Goal: Task Accomplishment & Management: Manage account settings

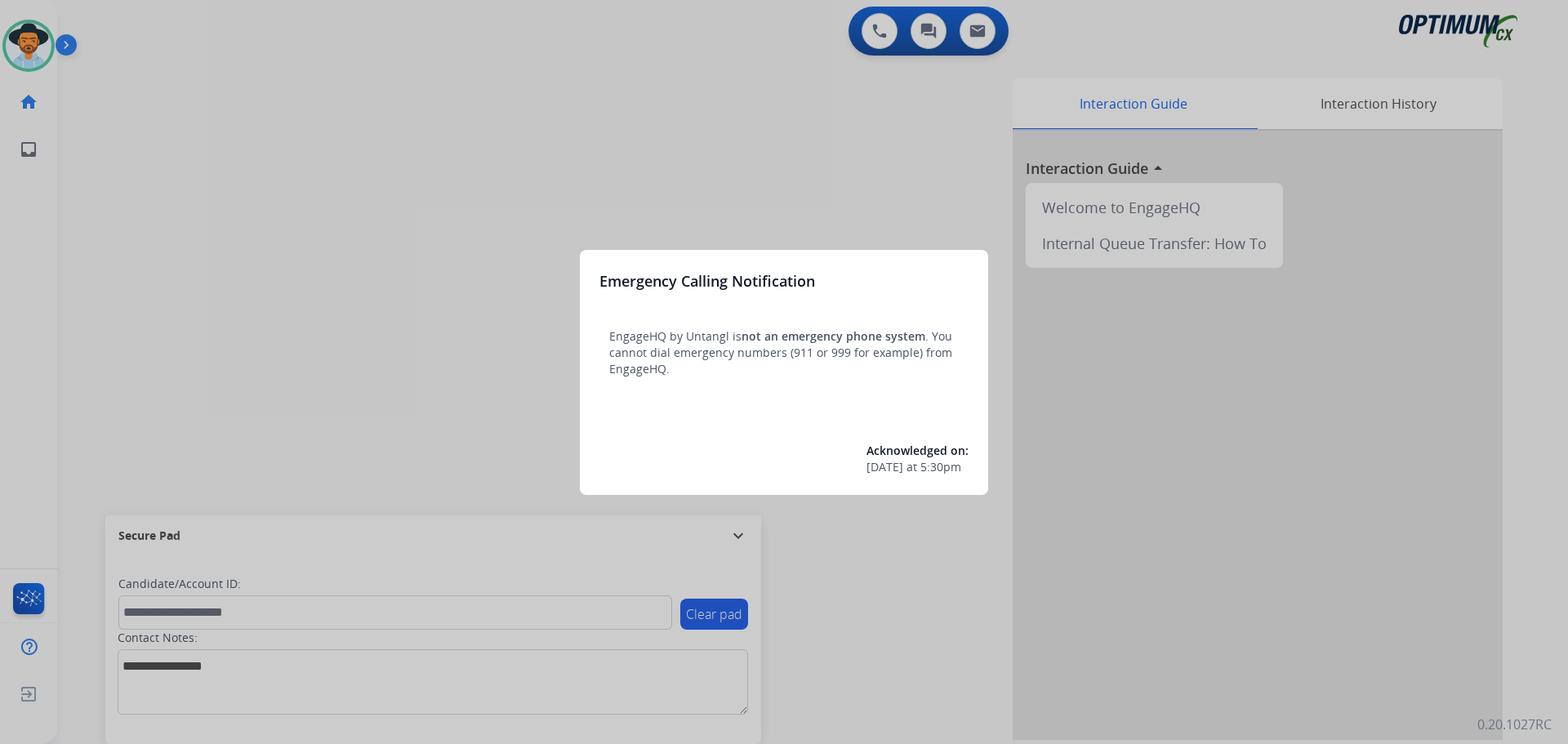
drag, startPoint x: 1530, startPoint y: 1, endPoint x: 1219, endPoint y: 463, distance: 556.9
click at [1219, 463] on div at bounding box center [784, 372] width 1568 height 744
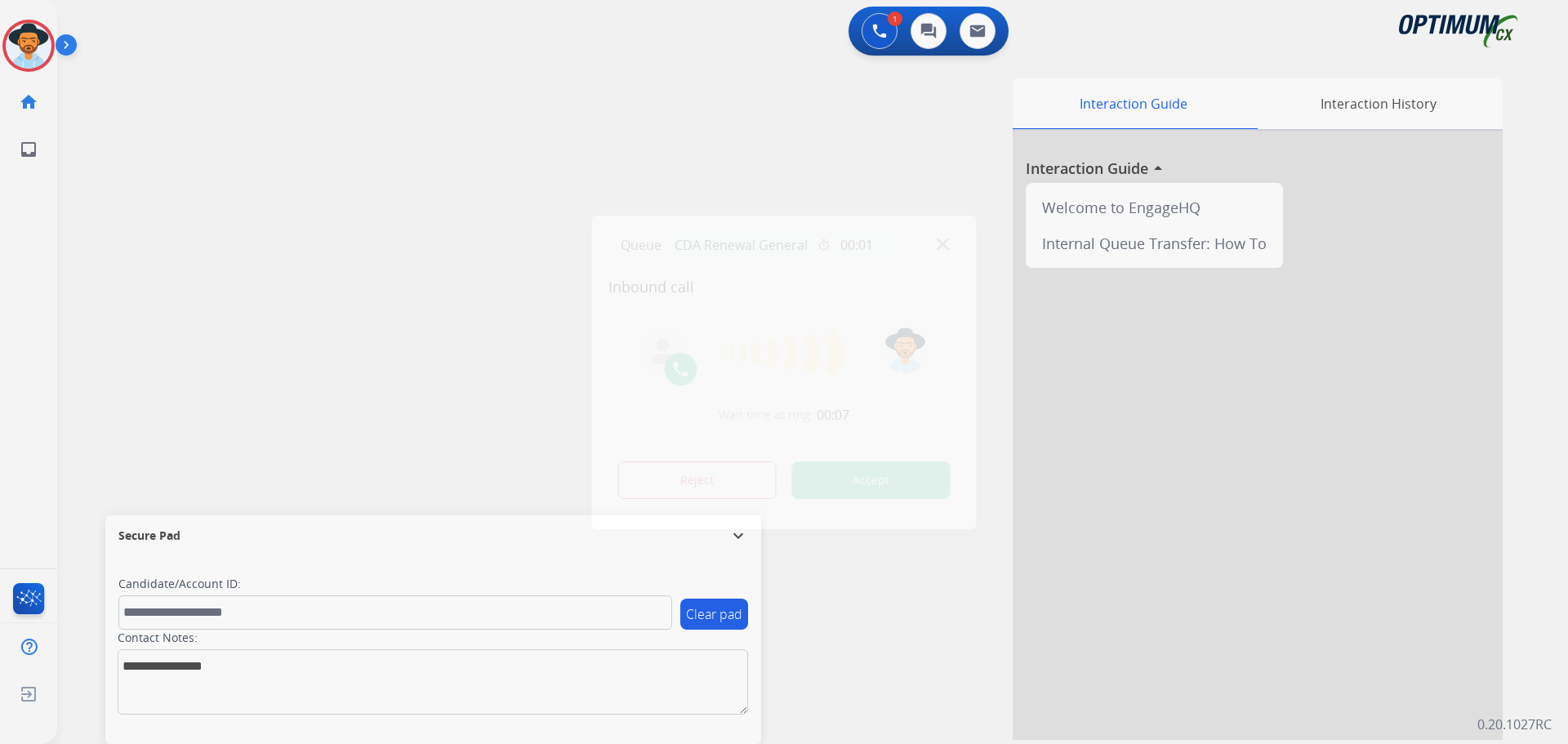
click at [571, 86] on div at bounding box center [784, 372] width 1568 height 744
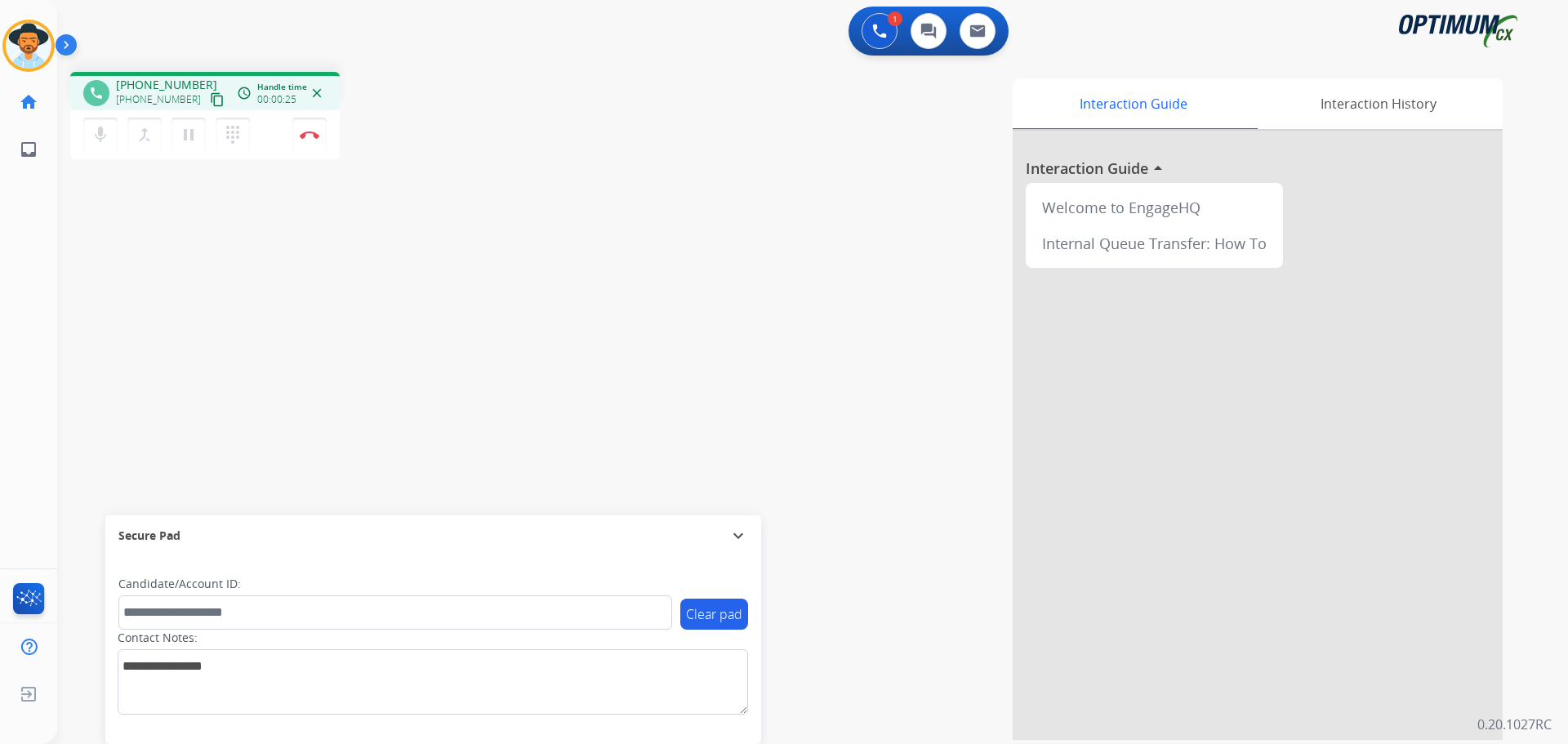
click at [433, 379] on div "phone +18644239823 +18644239823 content_copy access_time Call metrics Queue 00:…" at bounding box center [793, 398] width 1471 height 681
click at [25, 152] on mat-icon "inbox" at bounding box center [28, 149] width 20 height 20
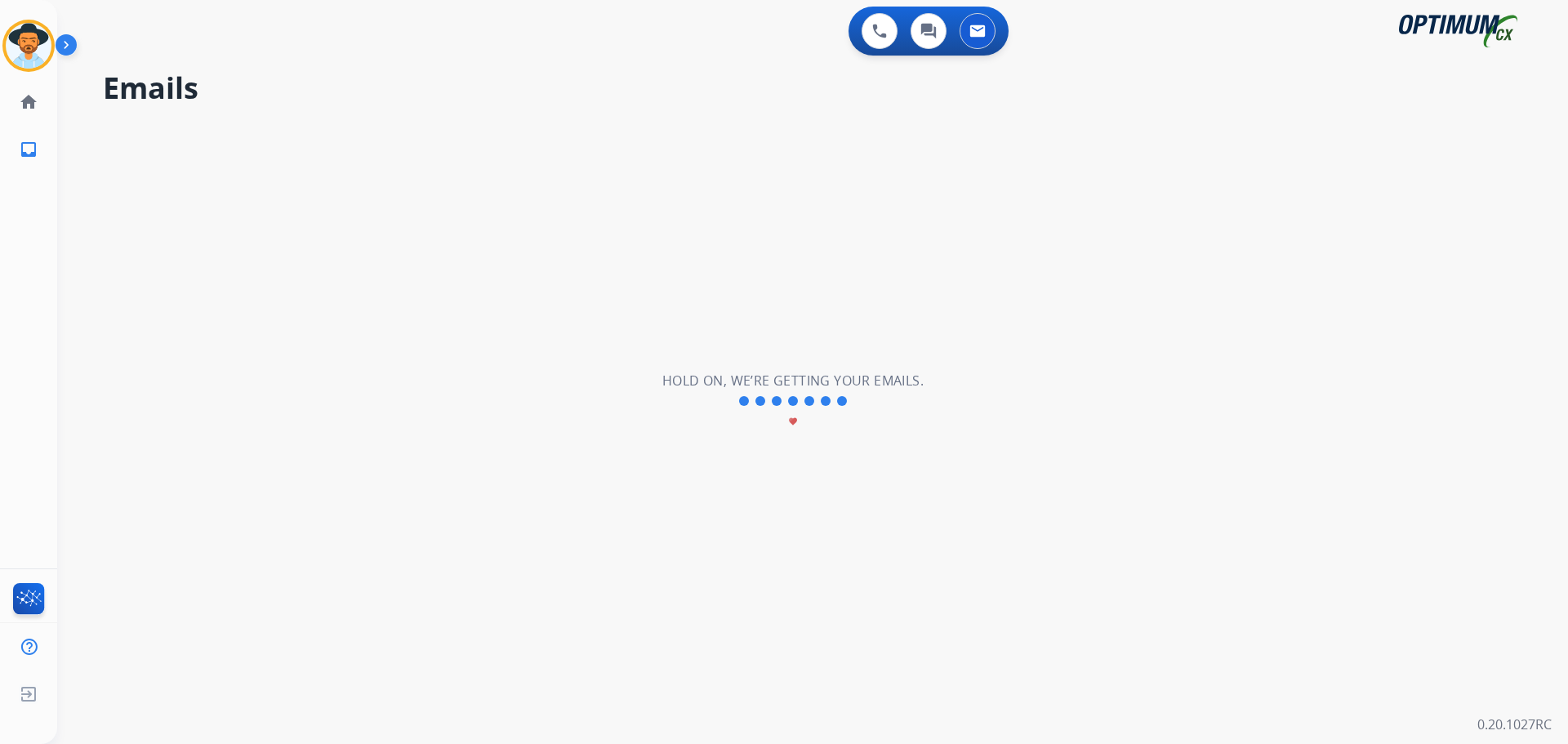
click at [25, 152] on mat-icon "inbox" at bounding box center [28, 149] width 20 height 20
click at [27, 52] on img at bounding box center [28, 45] width 46 height 46
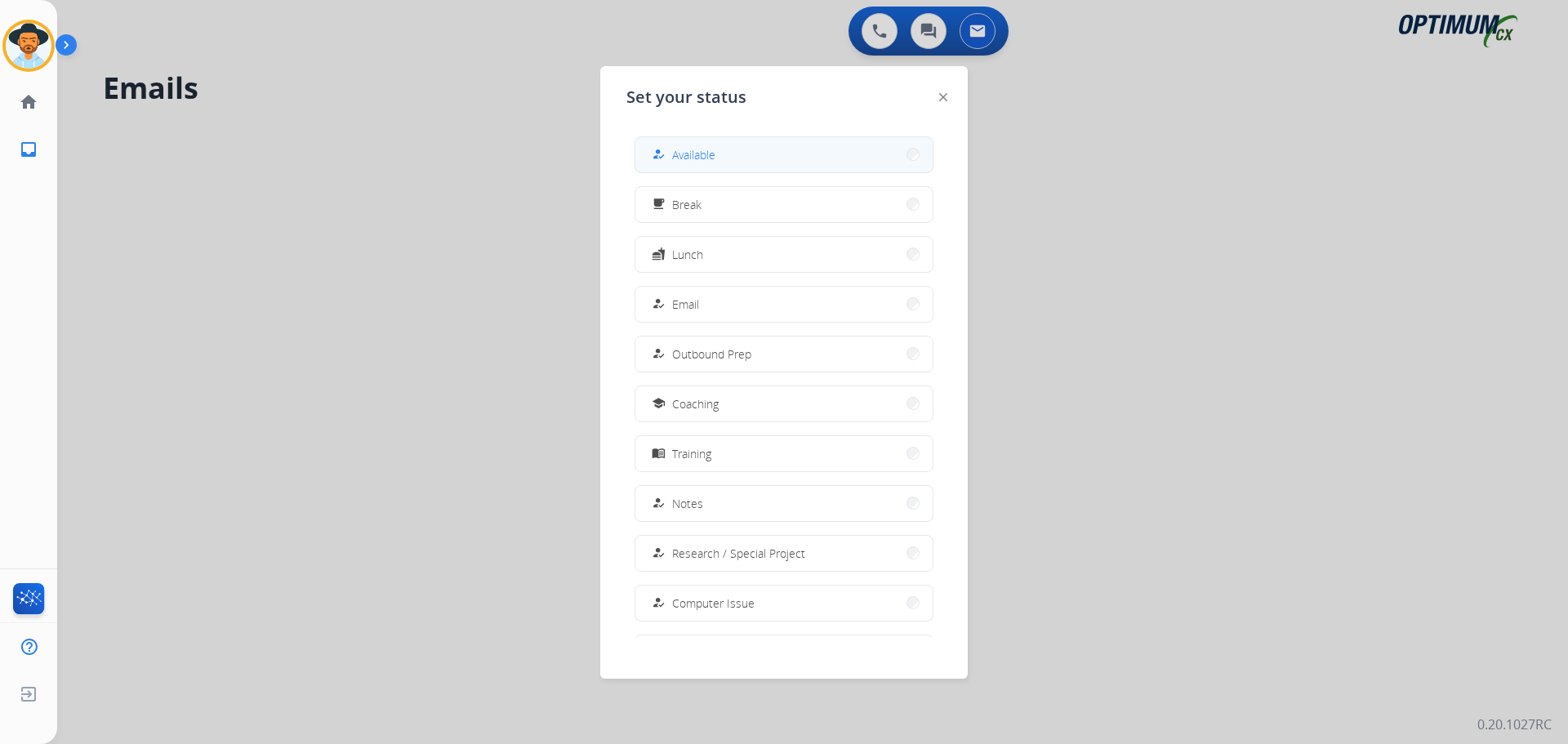
click at [745, 147] on button "how_to_reg Available" at bounding box center [784, 154] width 297 height 35
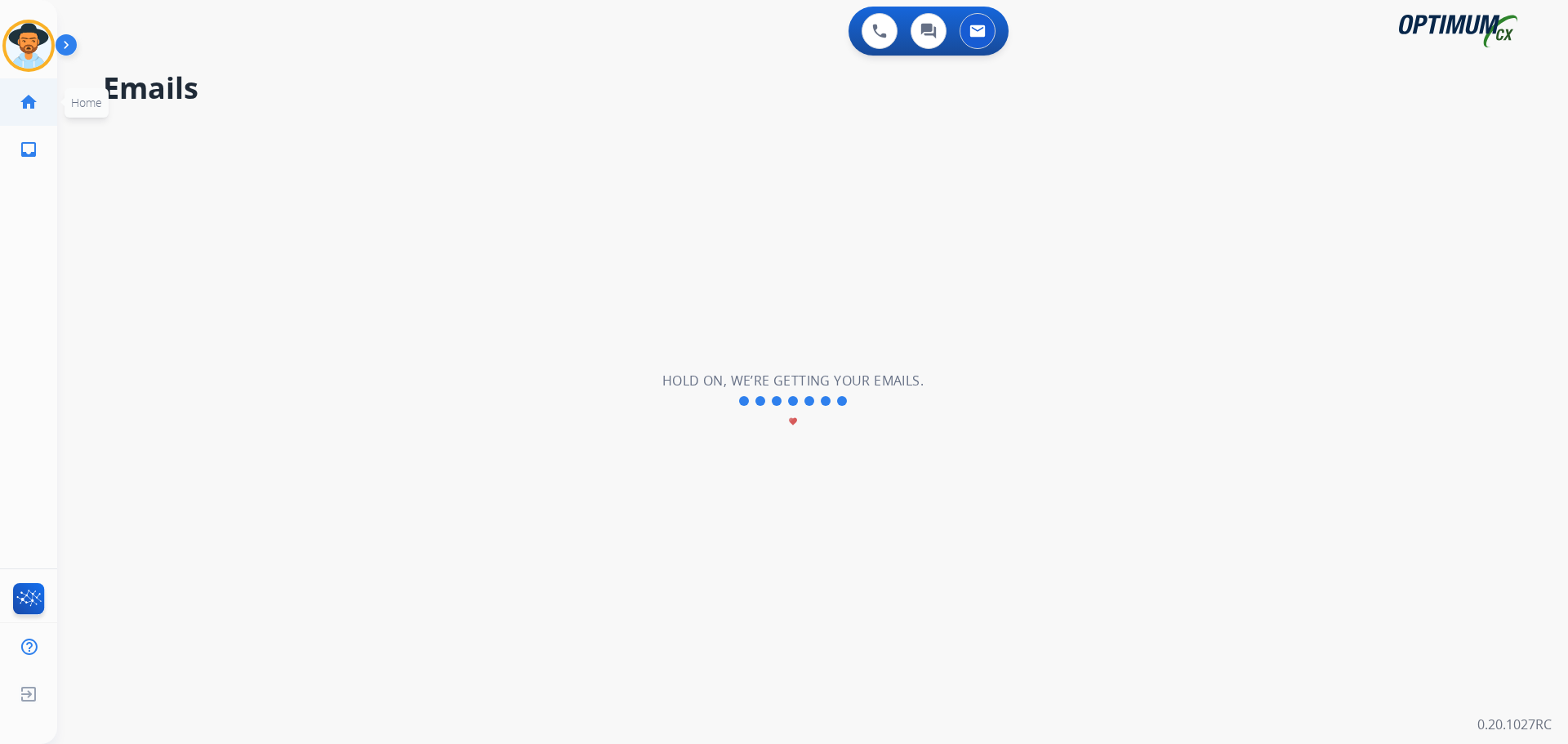
click at [11, 93] on link "home Home" at bounding box center [28, 102] width 46 height 46
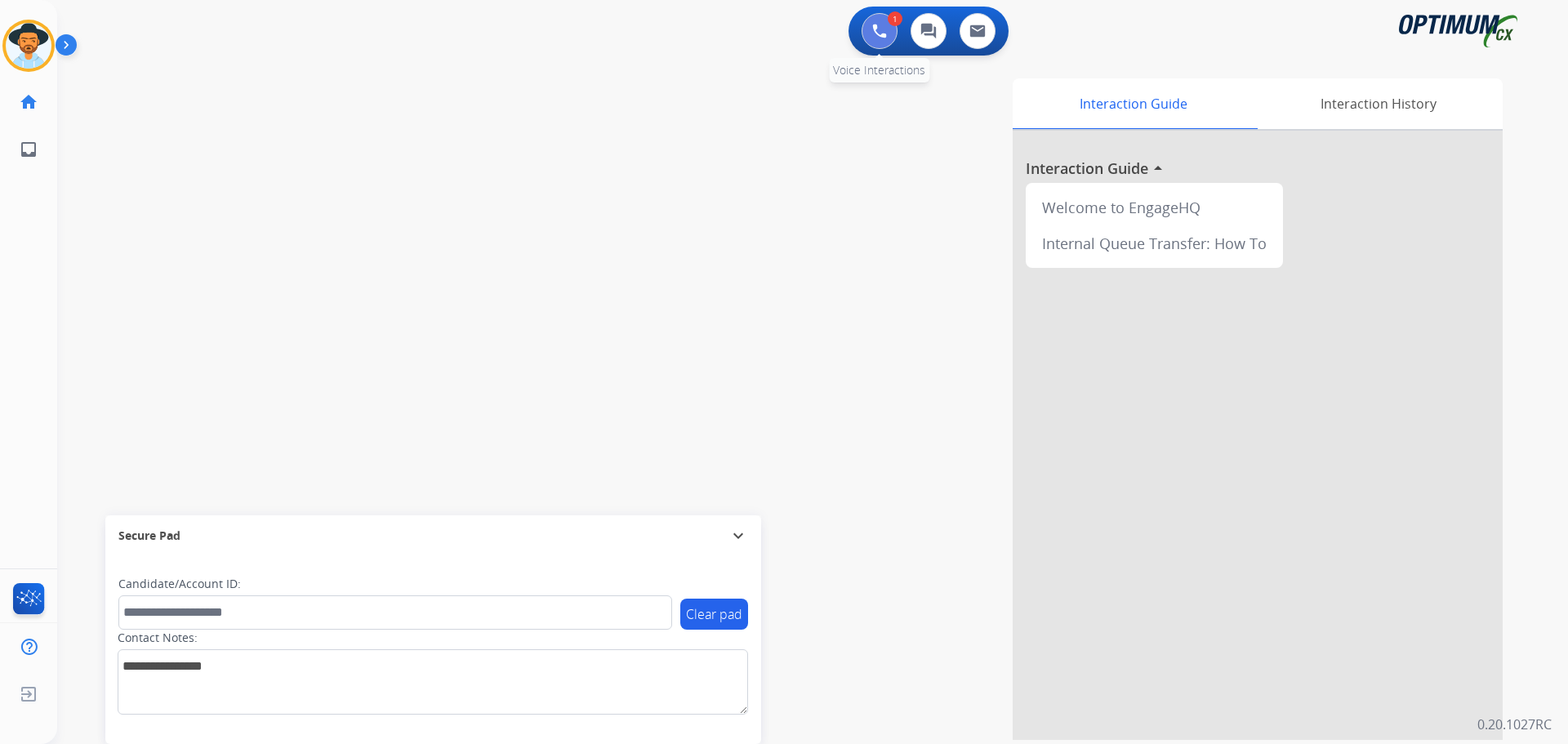
click at [880, 35] on img at bounding box center [879, 30] width 15 height 15
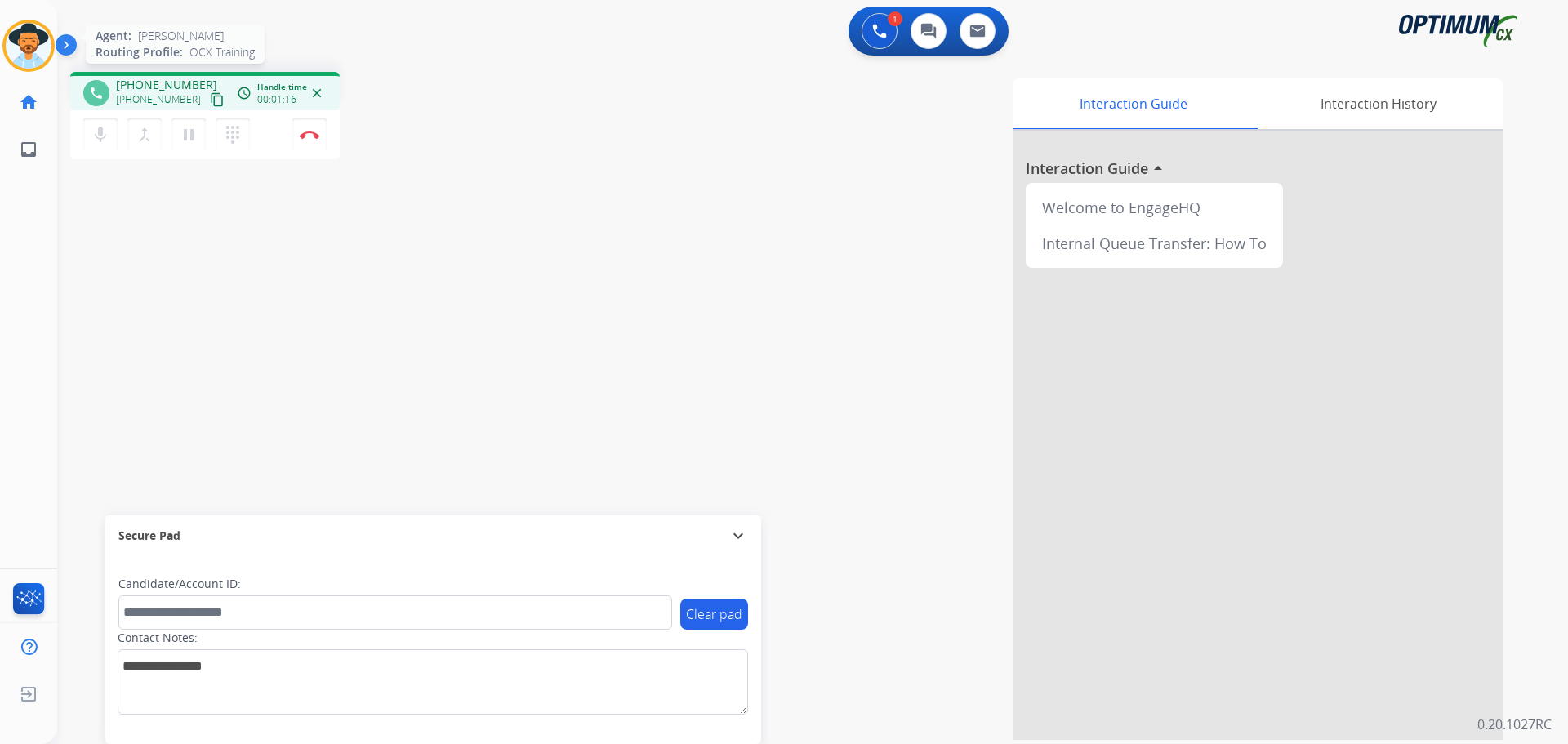
click at [32, 52] on img at bounding box center [28, 45] width 46 height 46
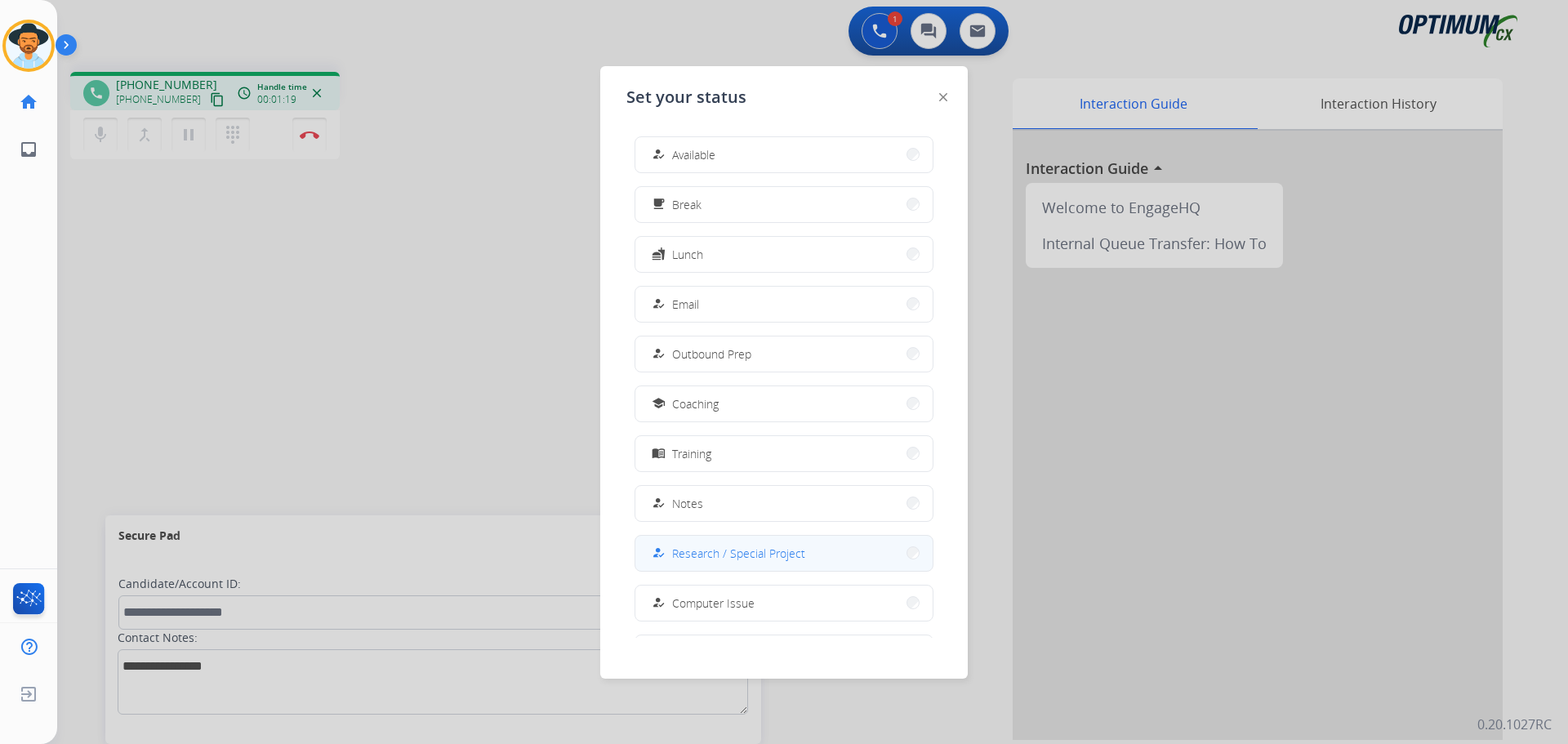
scroll to position [154, 0]
click at [247, 295] on div at bounding box center [784, 372] width 1568 height 744
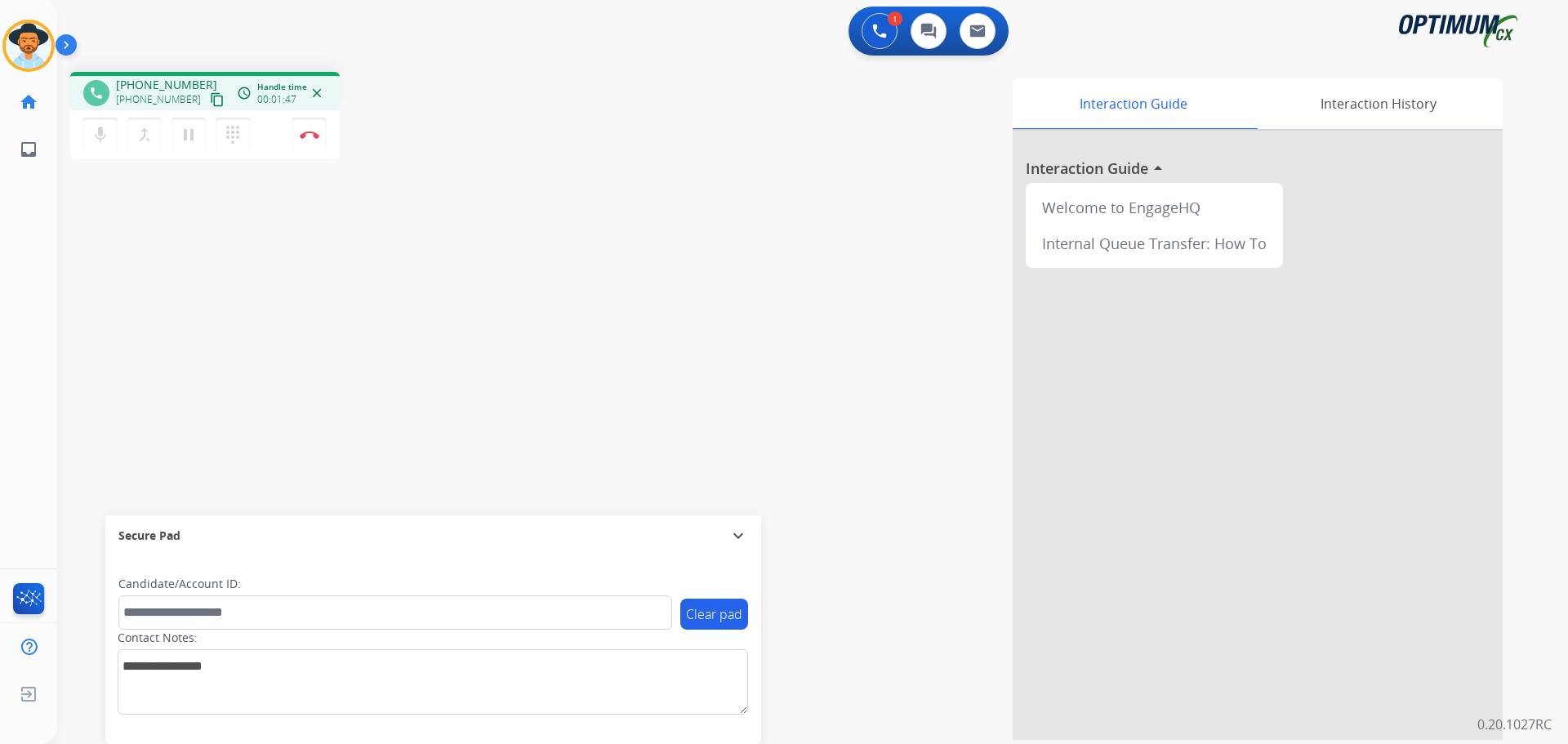
click at [475, 282] on div "phone +18644239823 +18644239823 content_copy access_time Call metrics Queue 00:…" at bounding box center [793, 398] width 1471 height 681
click at [98, 338] on div "phone +18644239823 +18644239823 content_copy access_time Call metrics Queue 00:…" at bounding box center [793, 398] width 1471 height 681
click at [654, 395] on div "Interaction Guide Interaction History Interaction Guide arrow_drop_up Welcome t…" at bounding box center [1021, 408] width 962 height 661
drag, startPoint x: 416, startPoint y: 97, endPoint x: 359, endPoint y: 107, distance: 57.9
click at [416, 97] on div "phone +18644239823 +18644239823 content_copy access_time Call metrics Queue 00:…" at bounding box center [302, 118] width 464 height 92
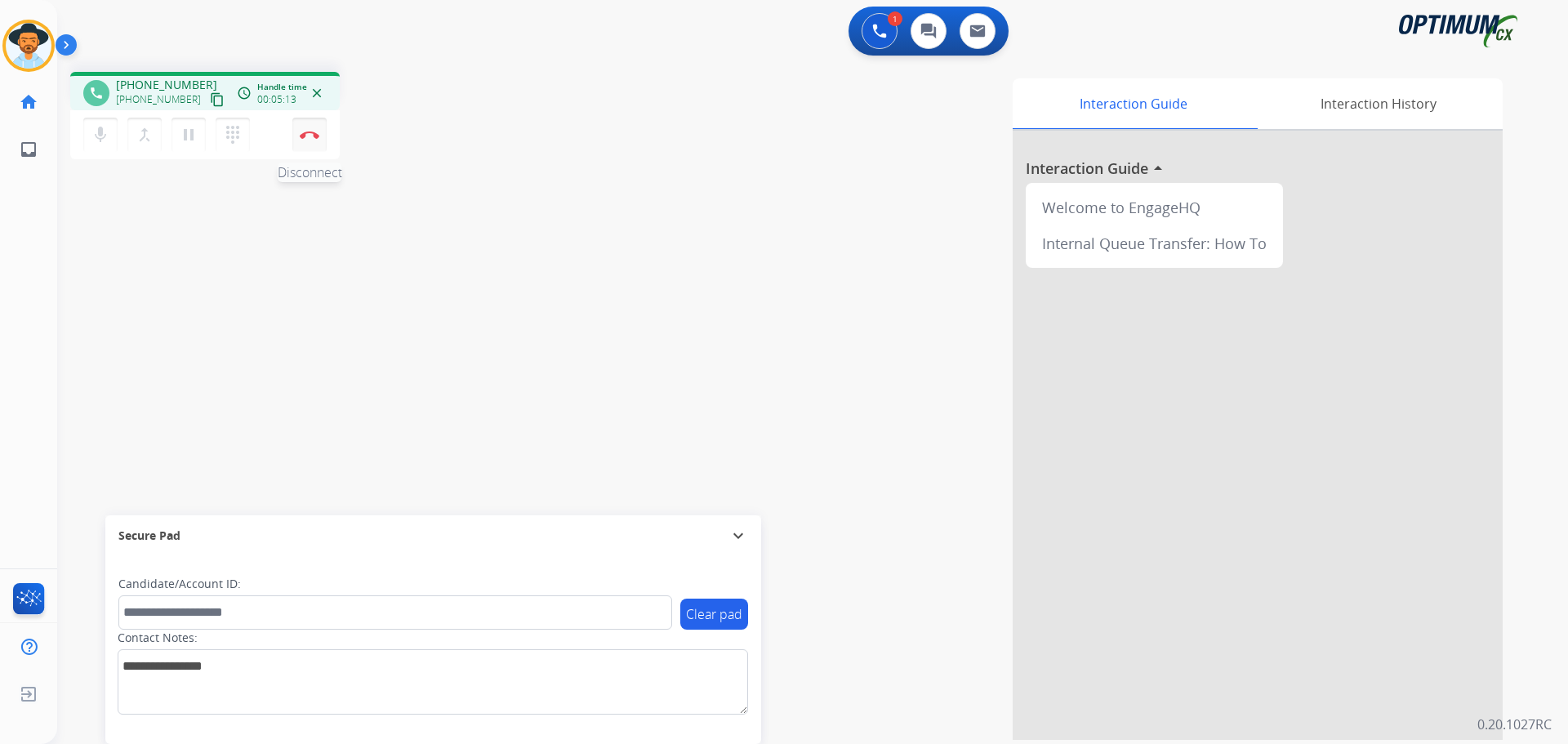
click at [301, 132] on img at bounding box center [309, 135] width 20 height 8
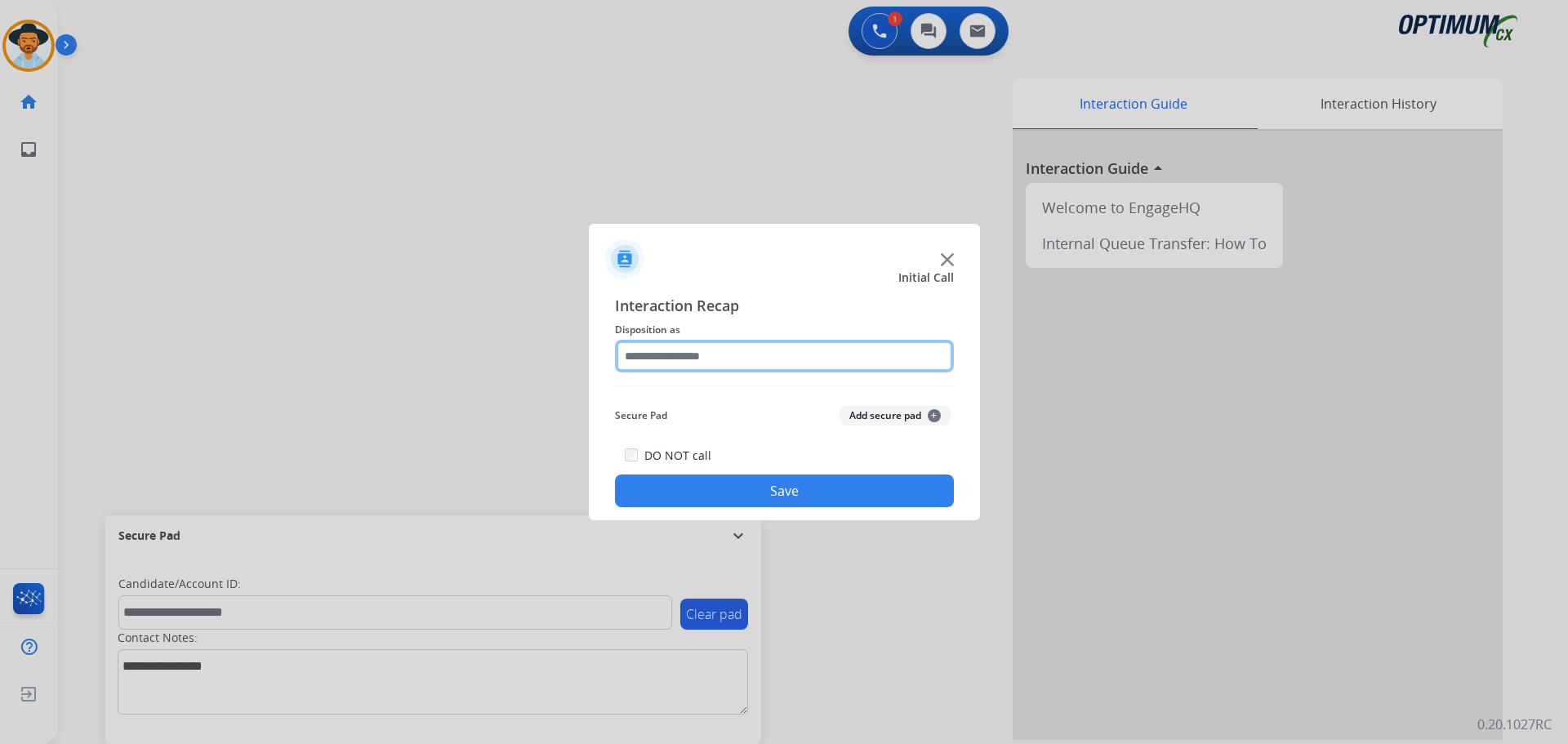
click at [791, 354] on input "text" at bounding box center [784, 355] width 339 height 32
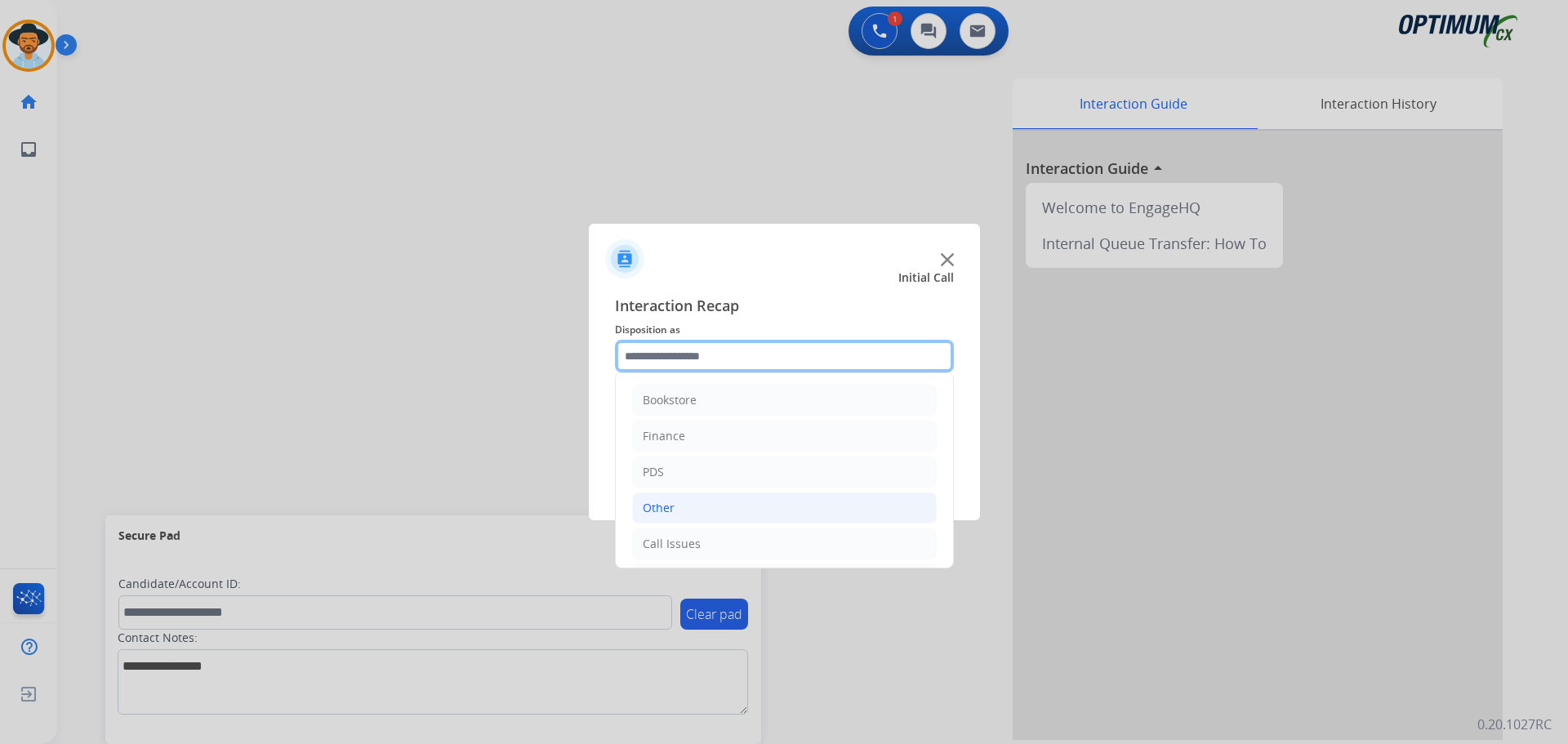
scroll to position [111, 0]
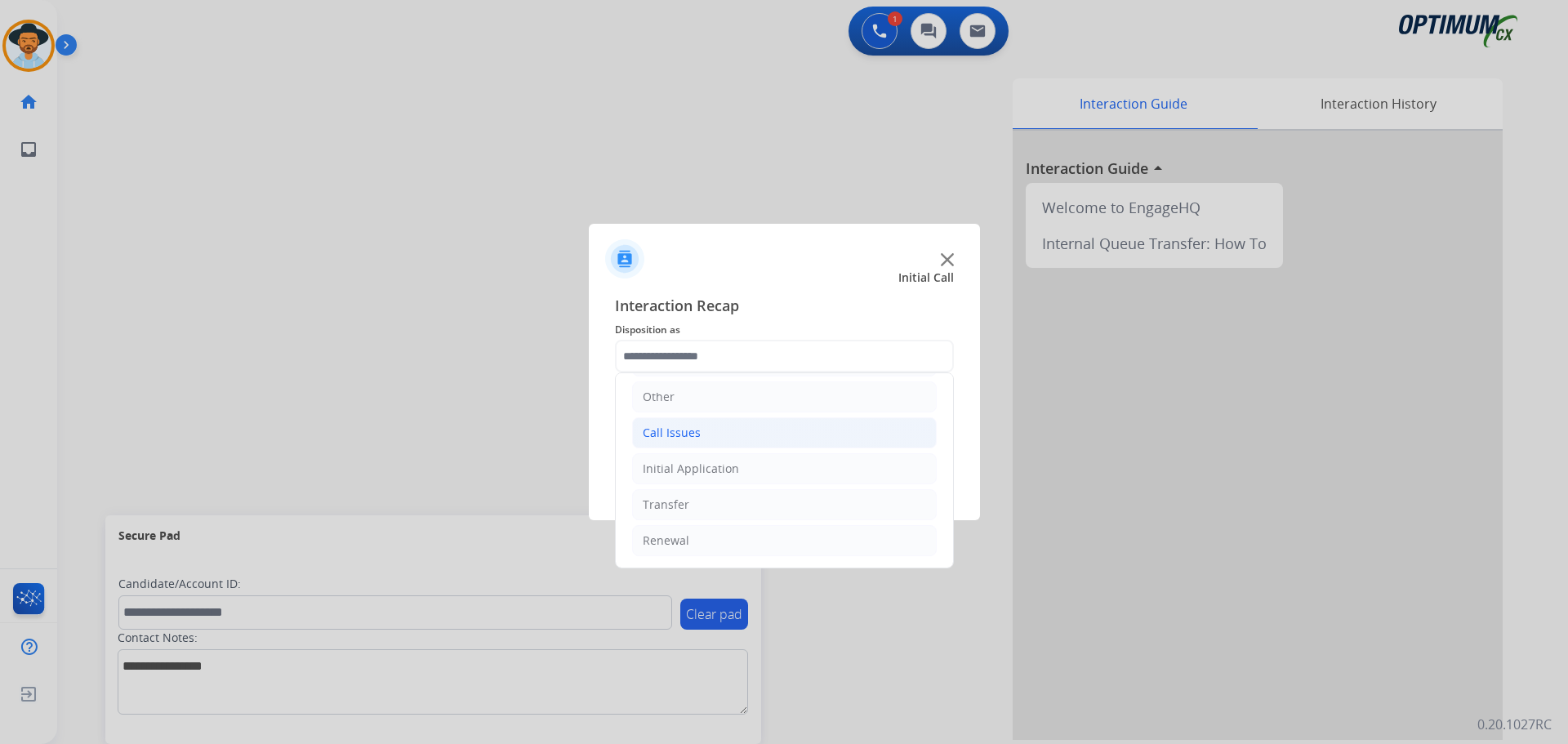
click at [730, 437] on li "Call Issues" at bounding box center [784, 433] width 305 height 31
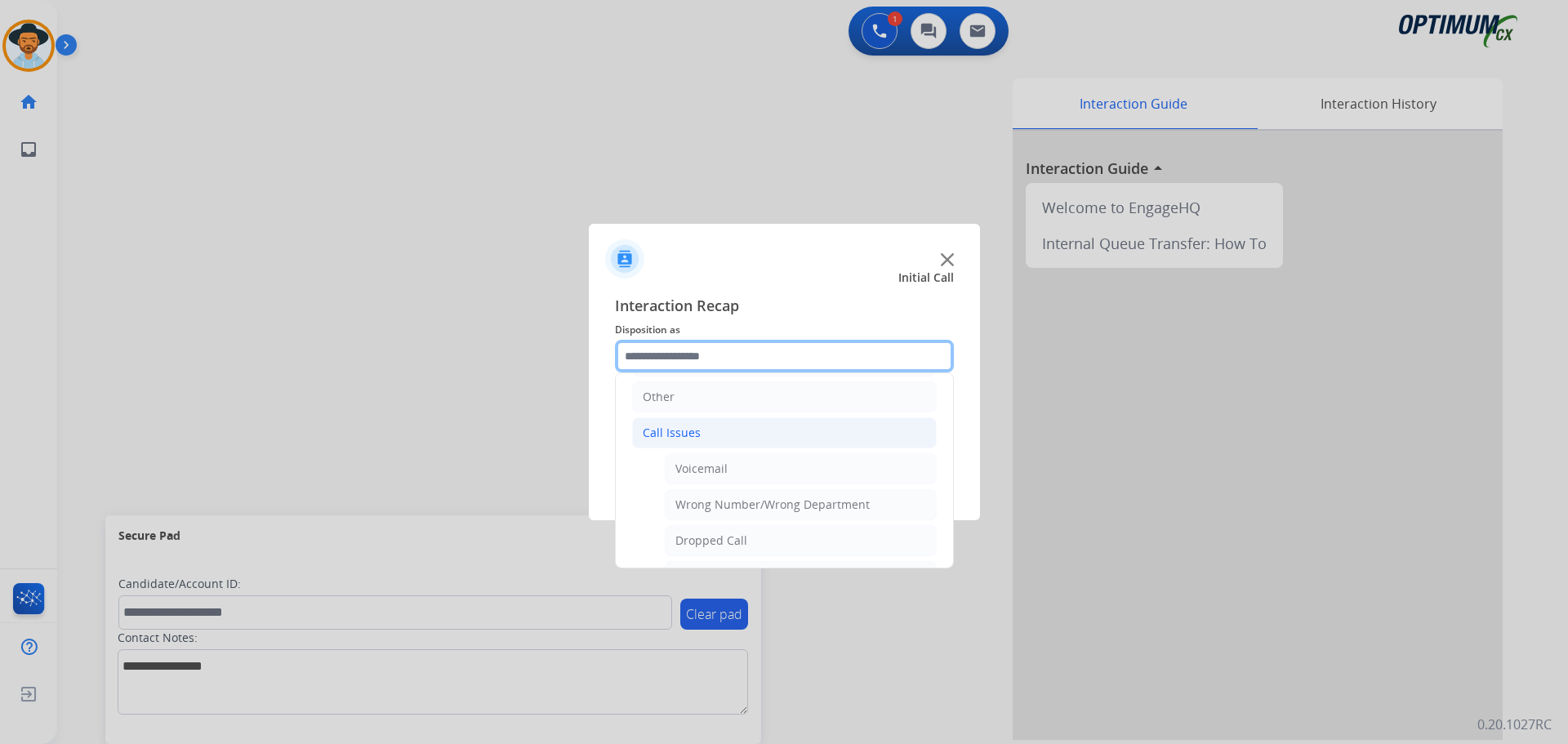
scroll to position [274, 0]
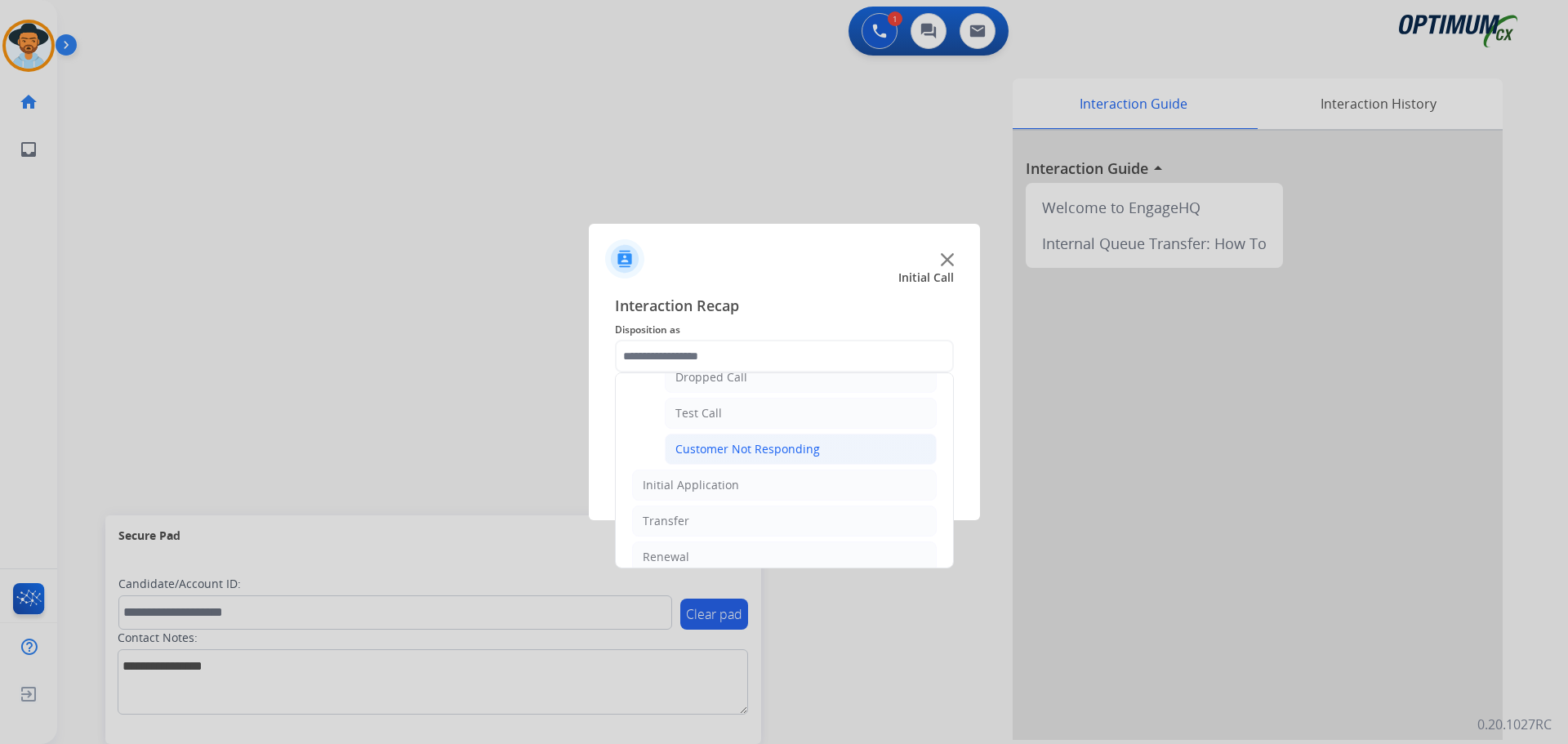
click at [724, 443] on div "Customer Not Responding" at bounding box center [748, 449] width 144 height 17
type input "**********"
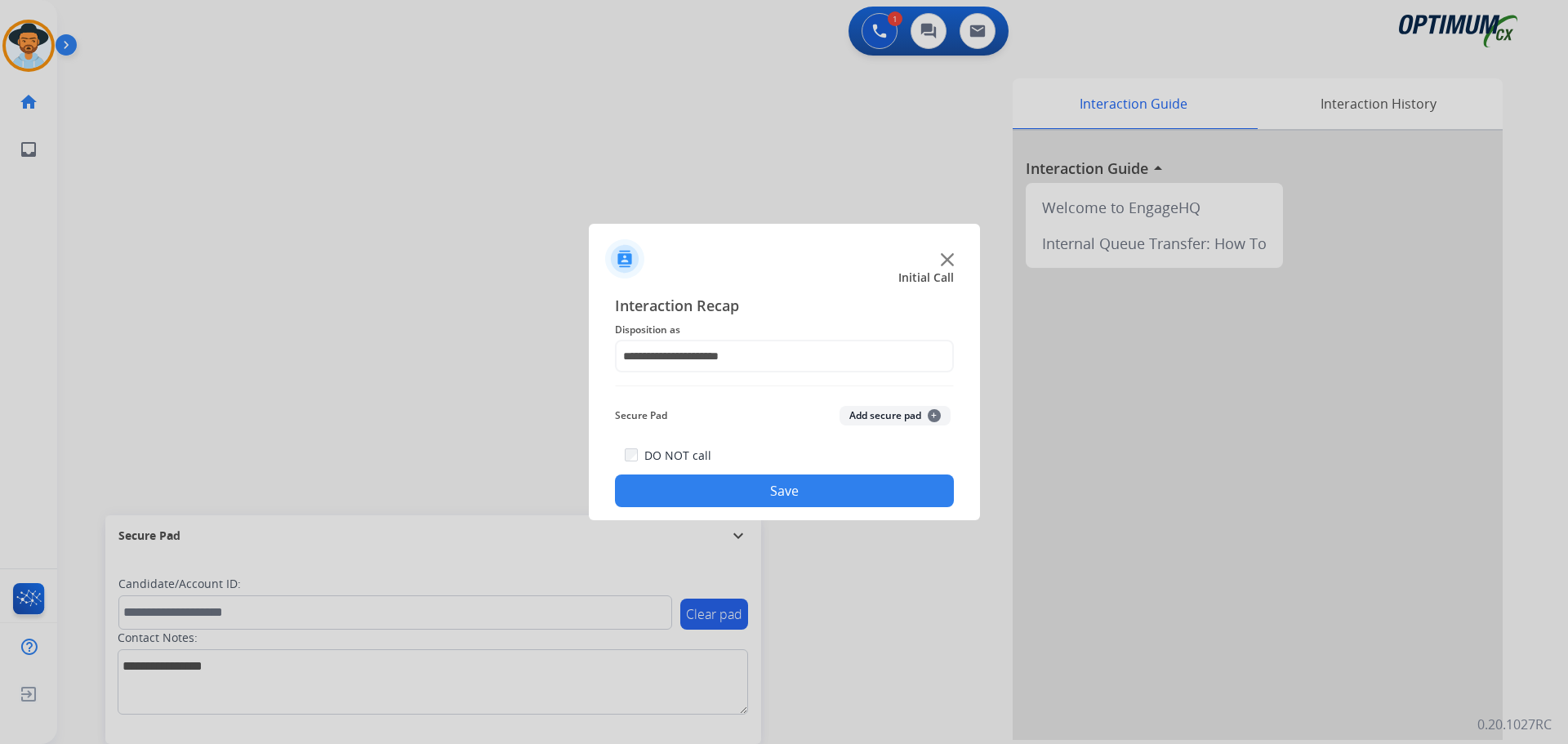
click at [699, 494] on button "Save" at bounding box center [784, 490] width 339 height 32
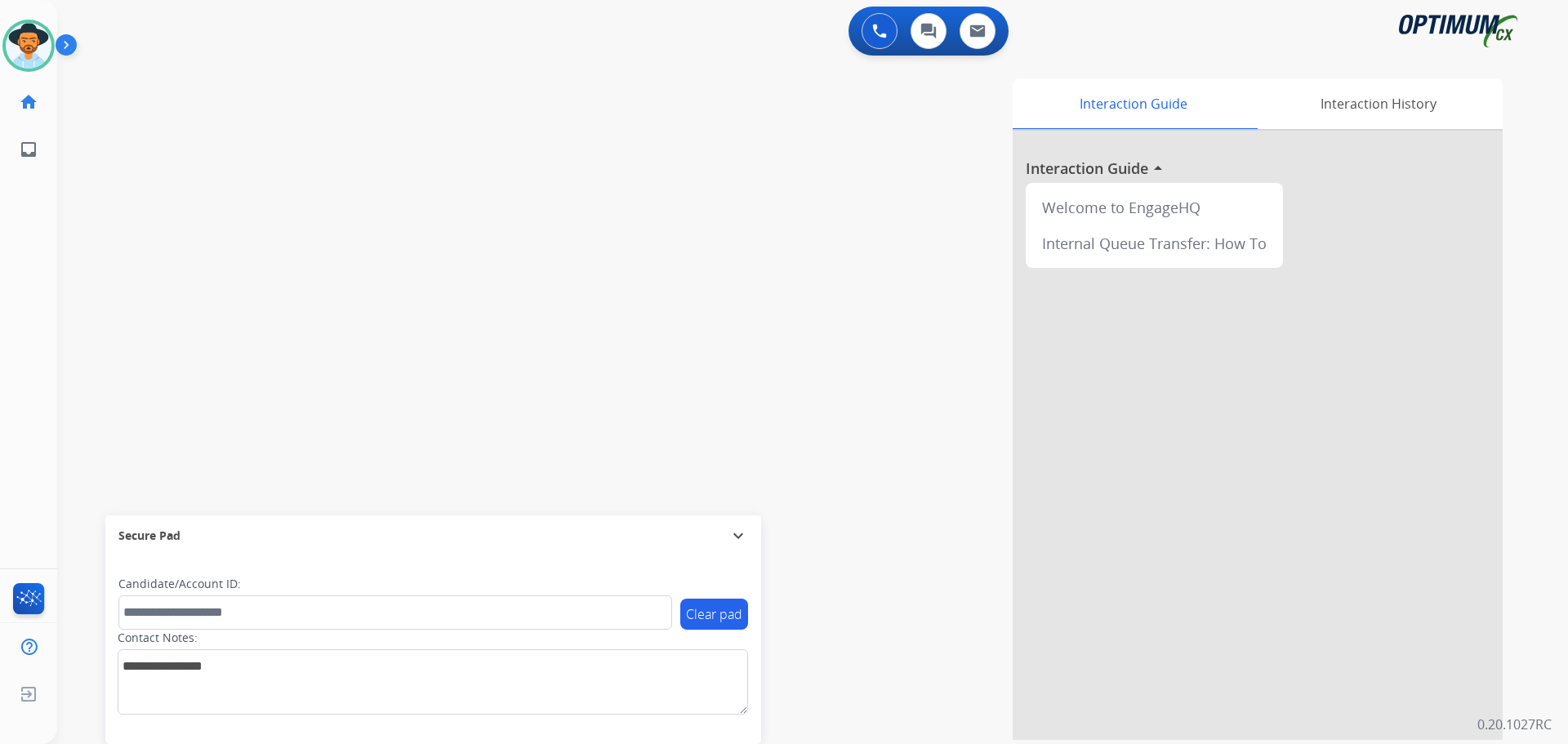
click at [551, 48] on div "0 Voice Interactions 0 Chat Interactions 0 Email Interactions" at bounding box center [803, 33] width 1452 height 53
click at [227, 54] on div "0 Voice Interactions 0 Chat Interactions 0 Email Interactions" at bounding box center [803, 33] width 1452 height 53
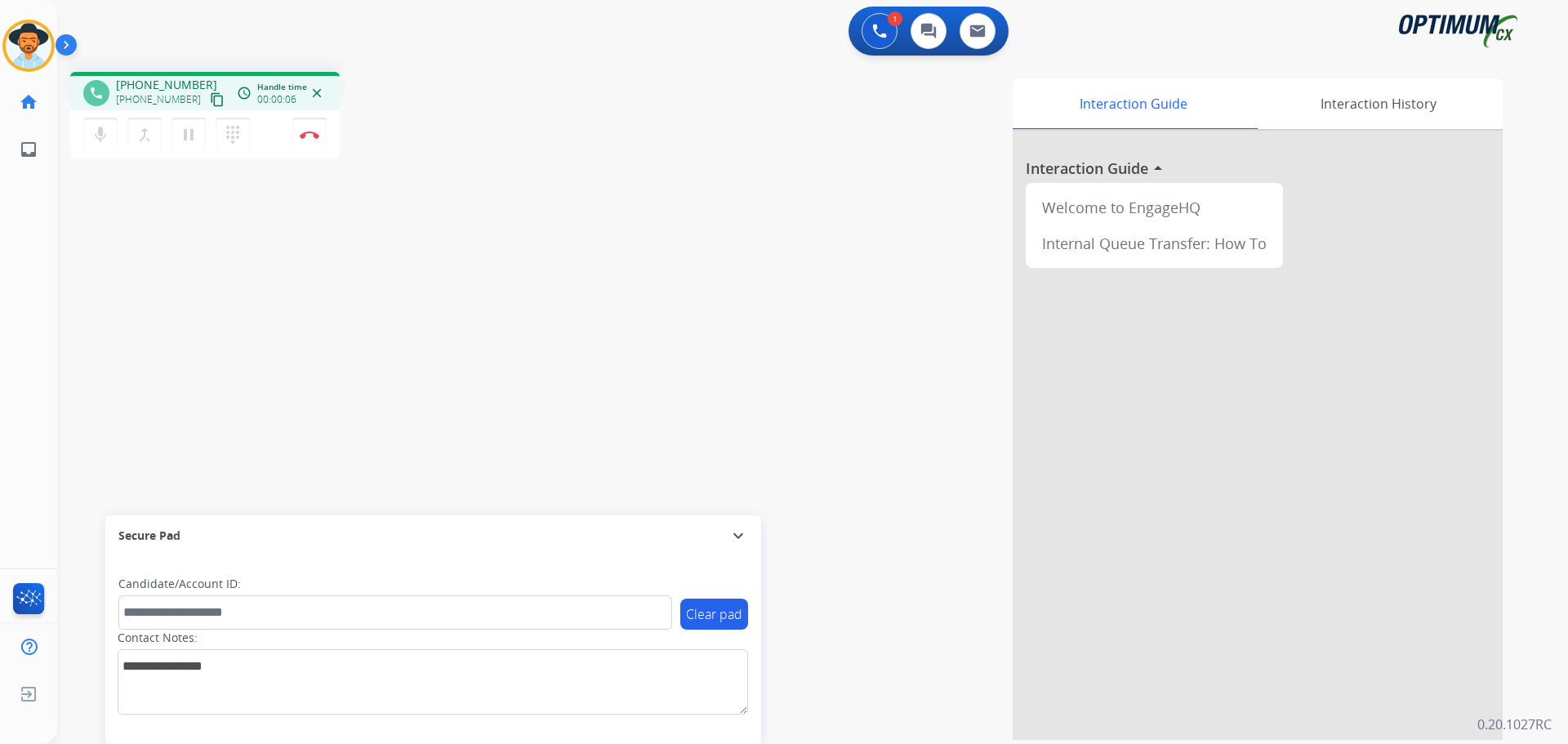
click at [727, 50] on div "1 Voice Interactions 0 Chat Interactions 0 Email Interactions" at bounding box center [803, 33] width 1452 height 53
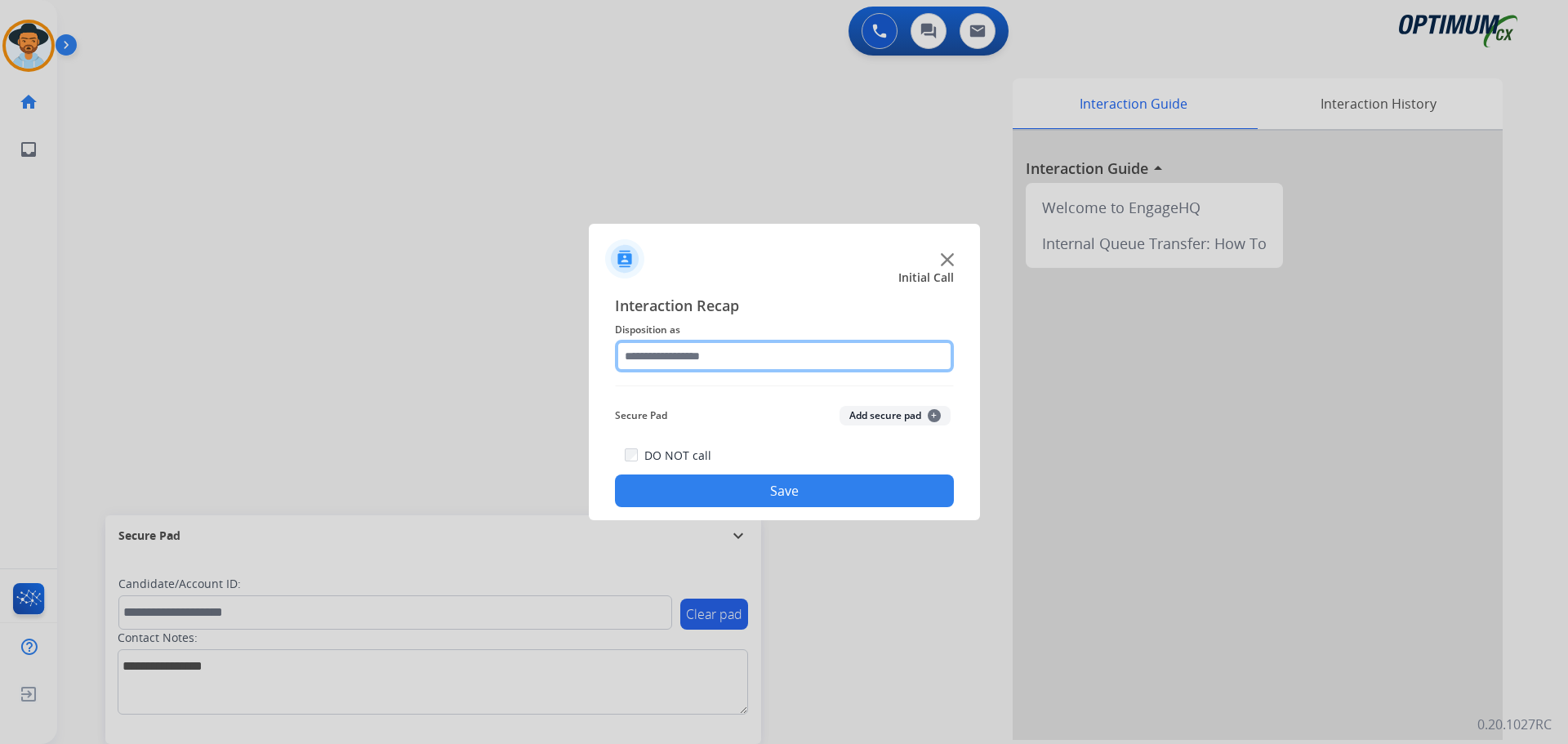
click at [763, 363] on input "text" at bounding box center [784, 355] width 339 height 32
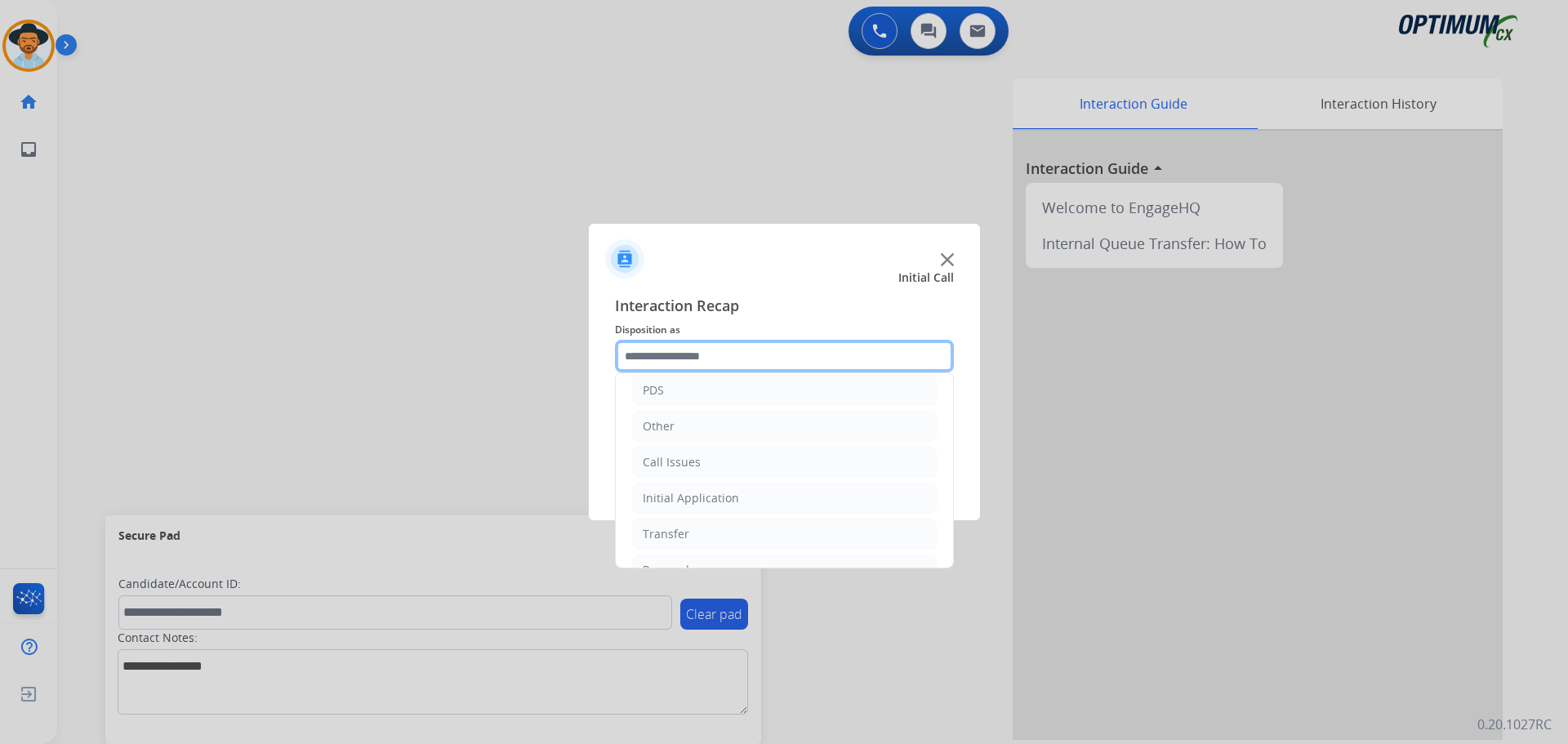
scroll to position [111, 0]
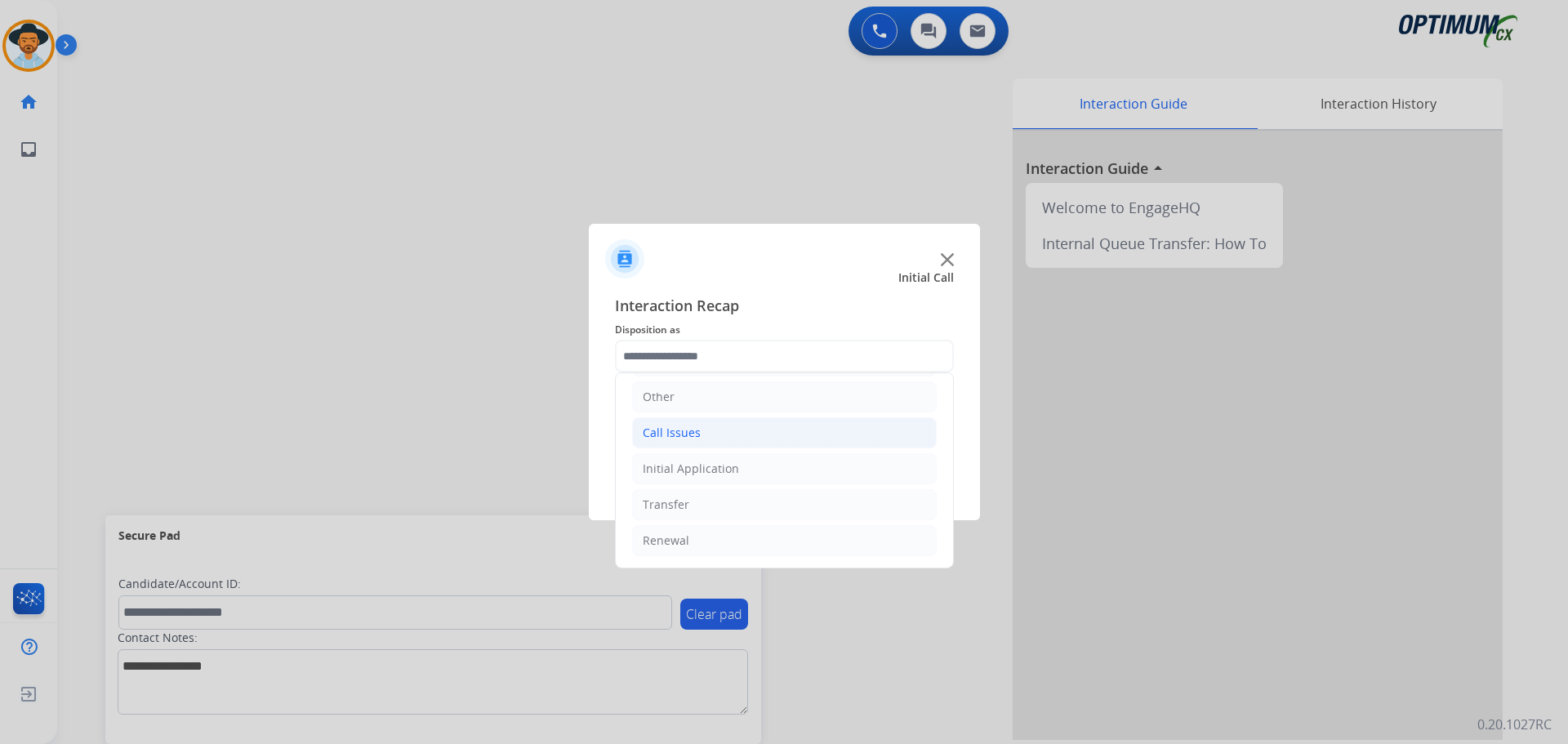
click at [751, 425] on li "Call Issues" at bounding box center [784, 433] width 305 height 31
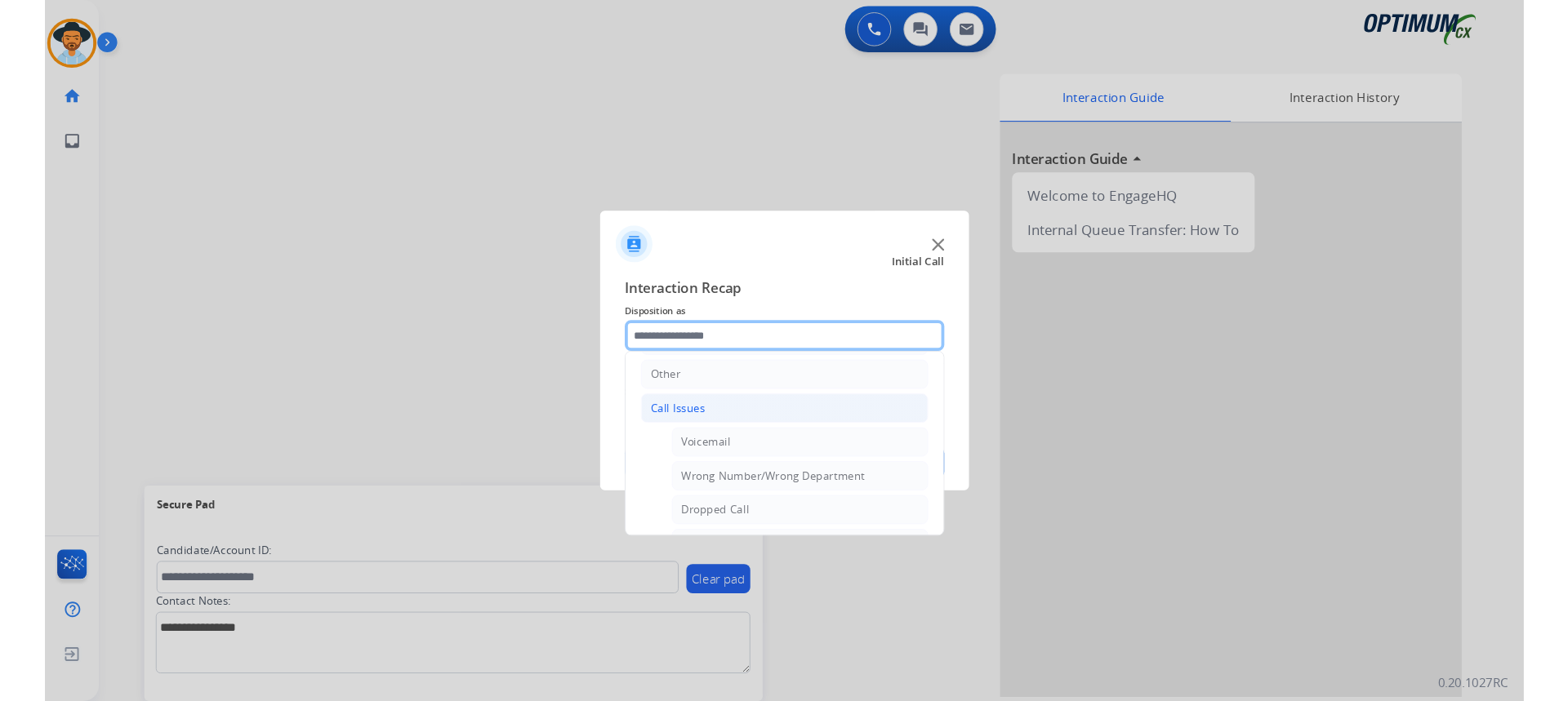
scroll to position [291, 0]
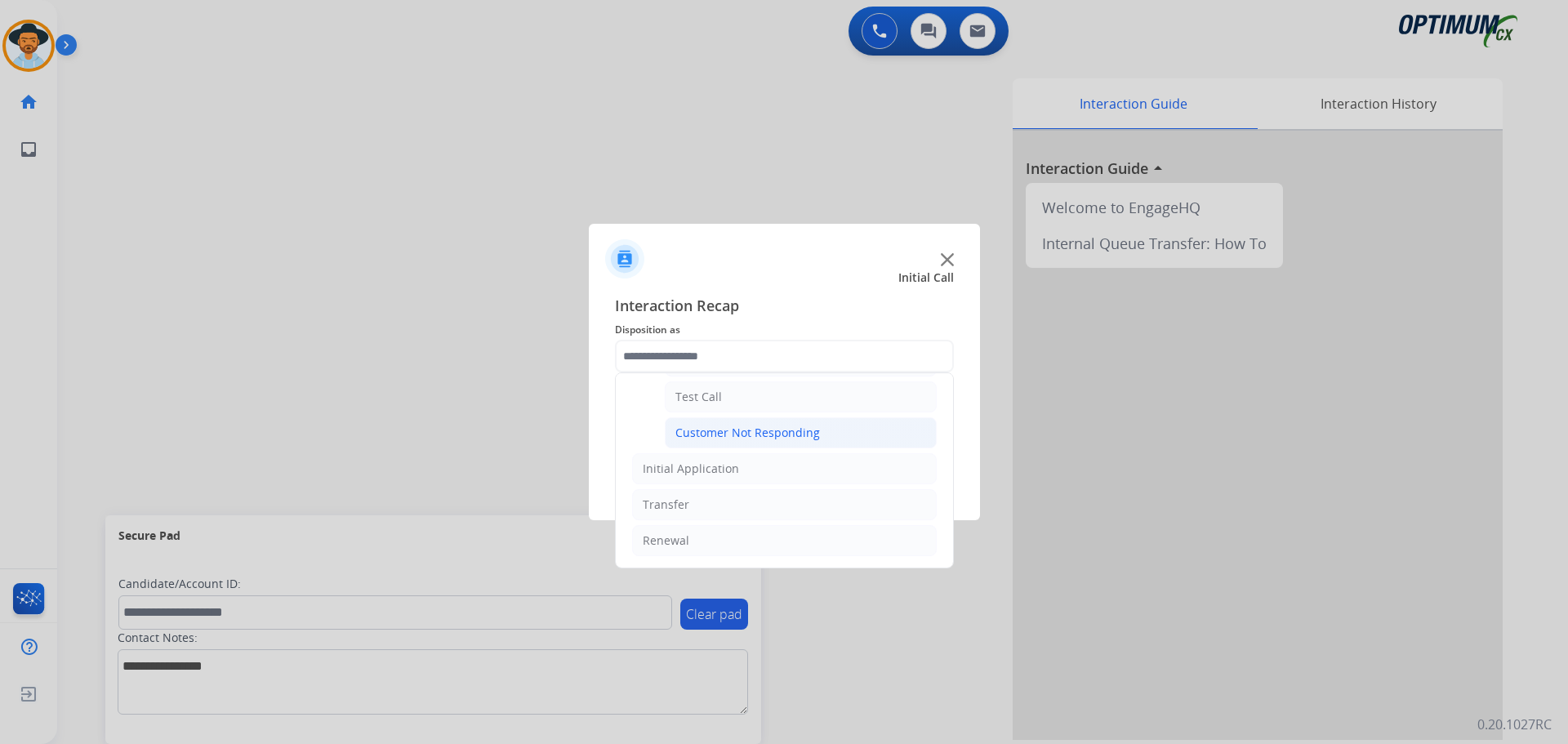
click at [765, 429] on div "Customer Not Responding" at bounding box center [748, 433] width 144 height 17
type input "**********"
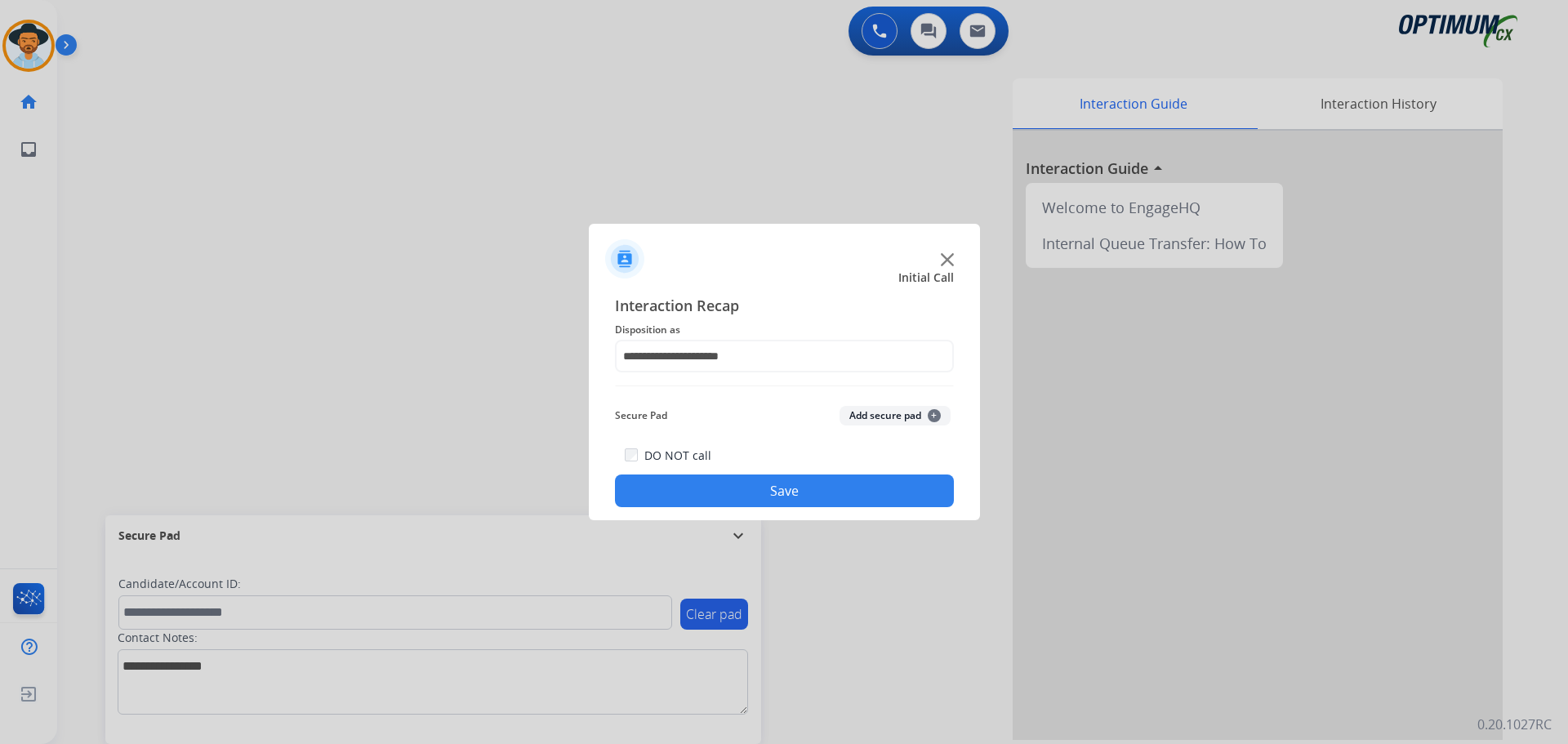
click at [743, 485] on button "Save" at bounding box center [784, 490] width 339 height 32
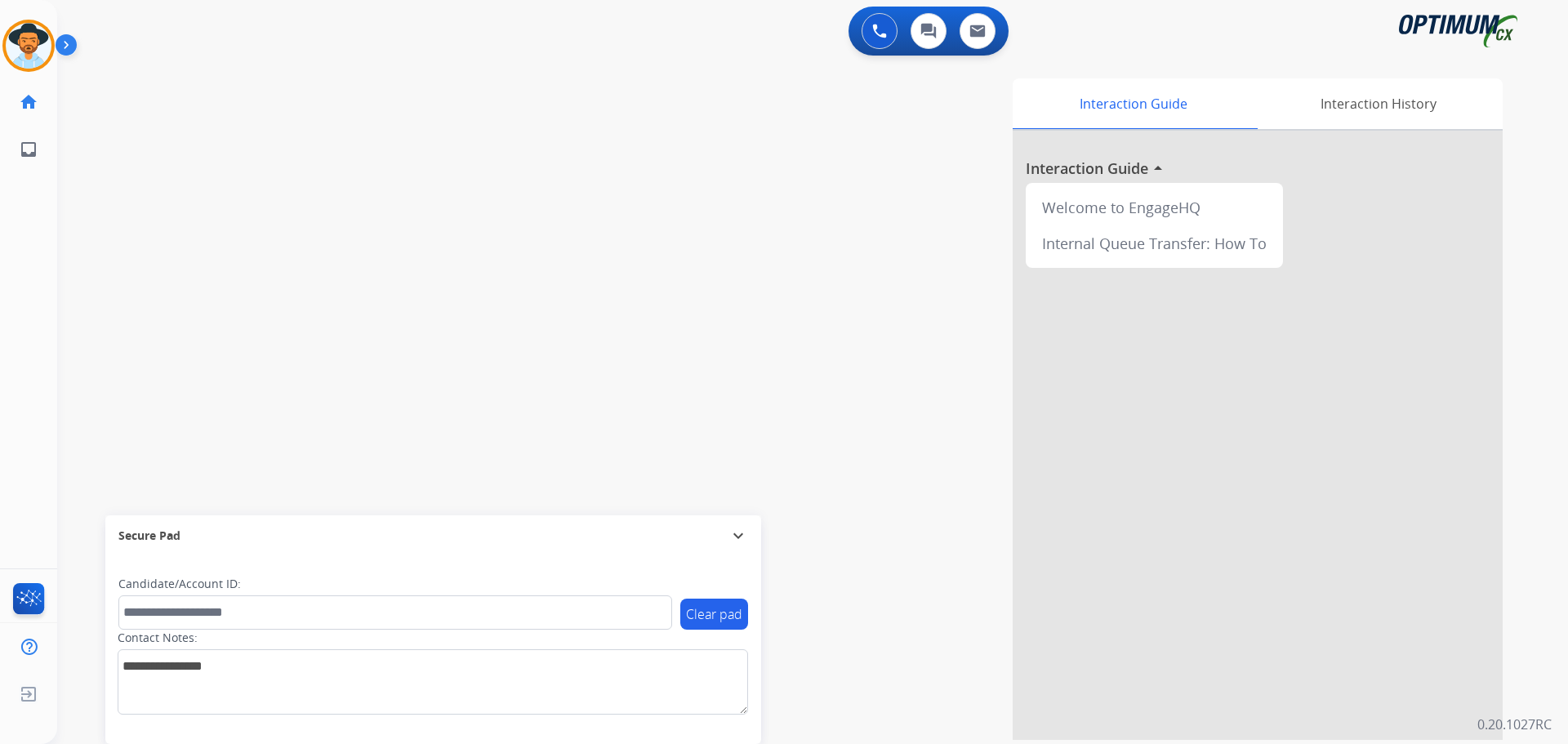
click at [191, 106] on div "swap_horiz Break voice bridge close_fullscreen Connect 3-Way Call merge_type Se…" at bounding box center [793, 398] width 1471 height 681
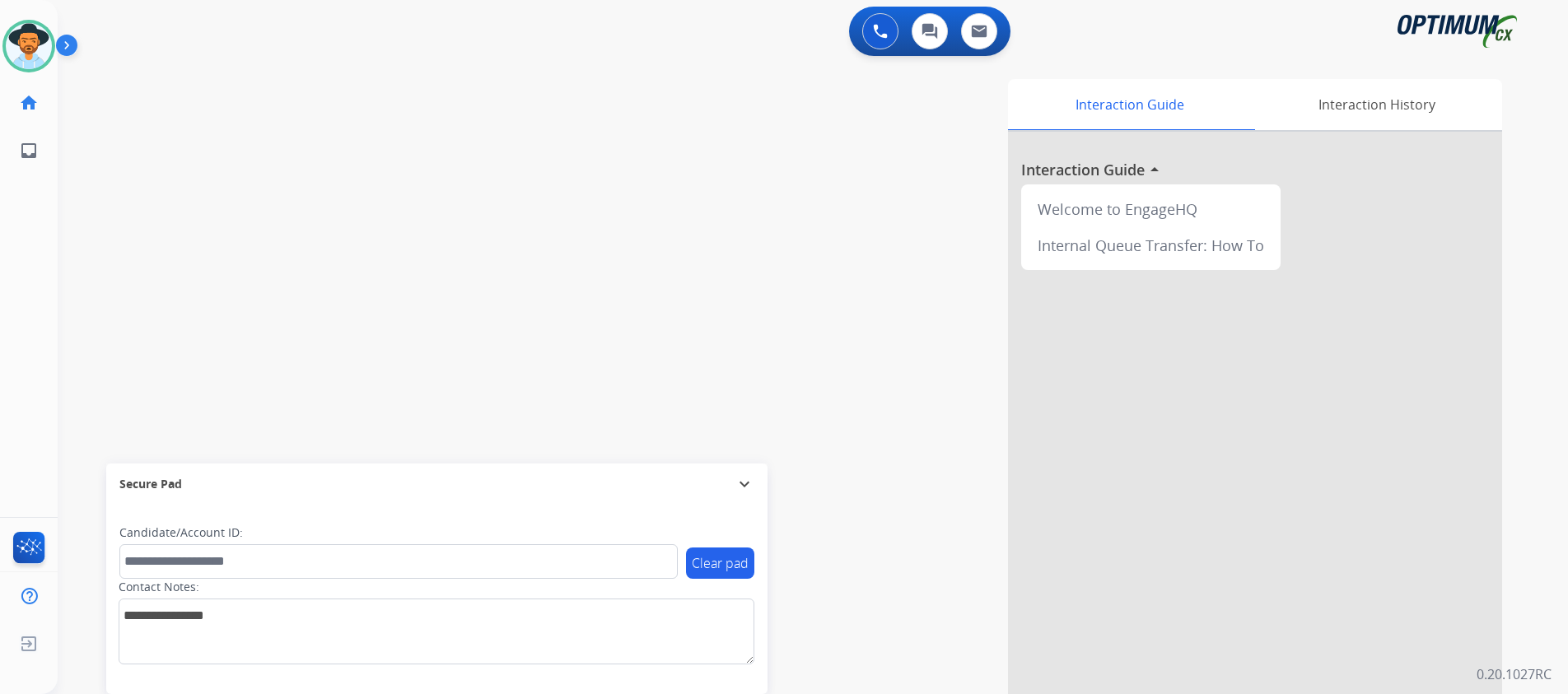
drag, startPoint x: 246, startPoint y: 317, endPoint x: 246, endPoint y: 274, distance: 43.0
click at [246, 274] on div "swap_horiz Break voice bridge close_fullscreen Connect 3-Way Call merge_type Se…" at bounding box center [794, 402] width 1471 height 686
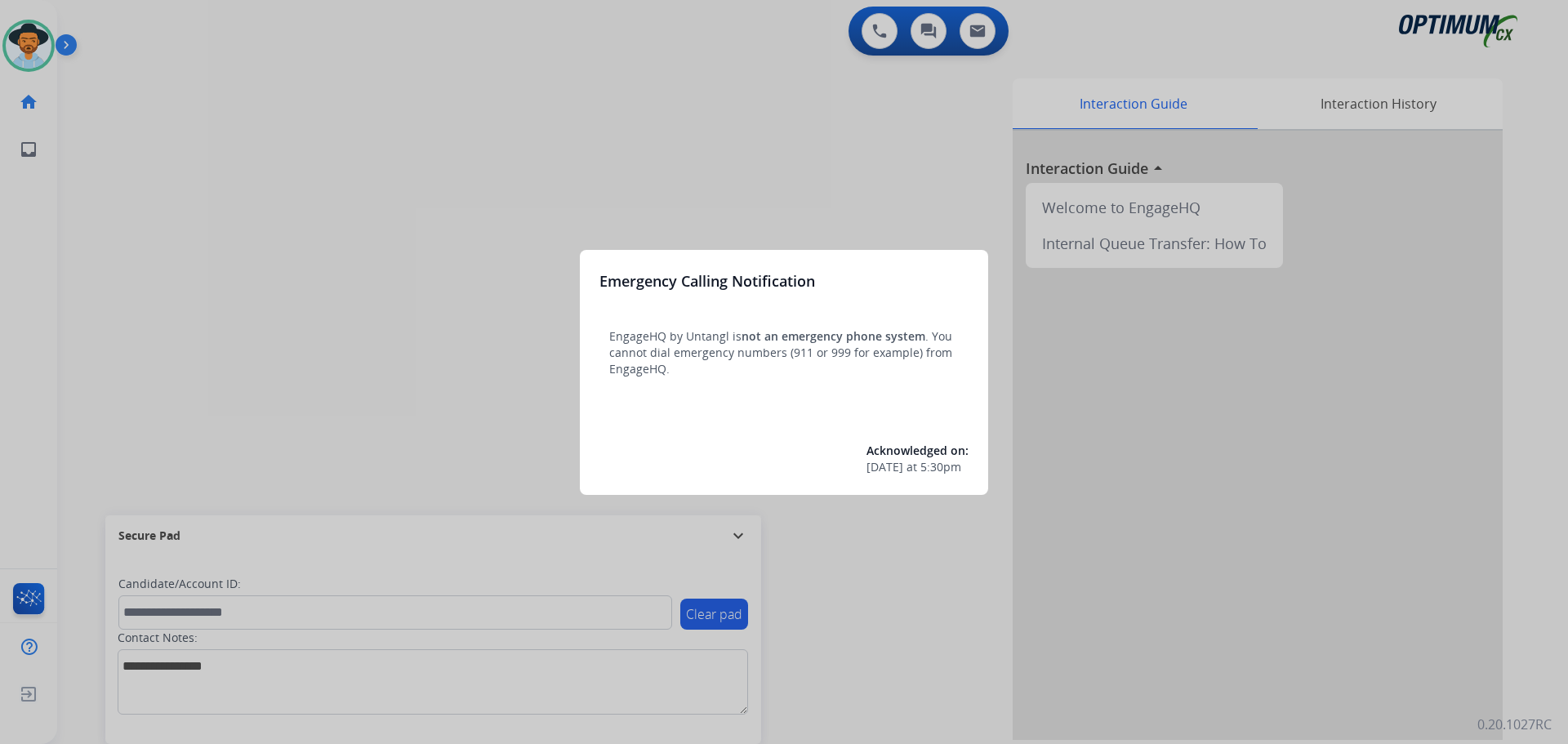
click at [289, 231] on div at bounding box center [784, 372] width 1568 height 744
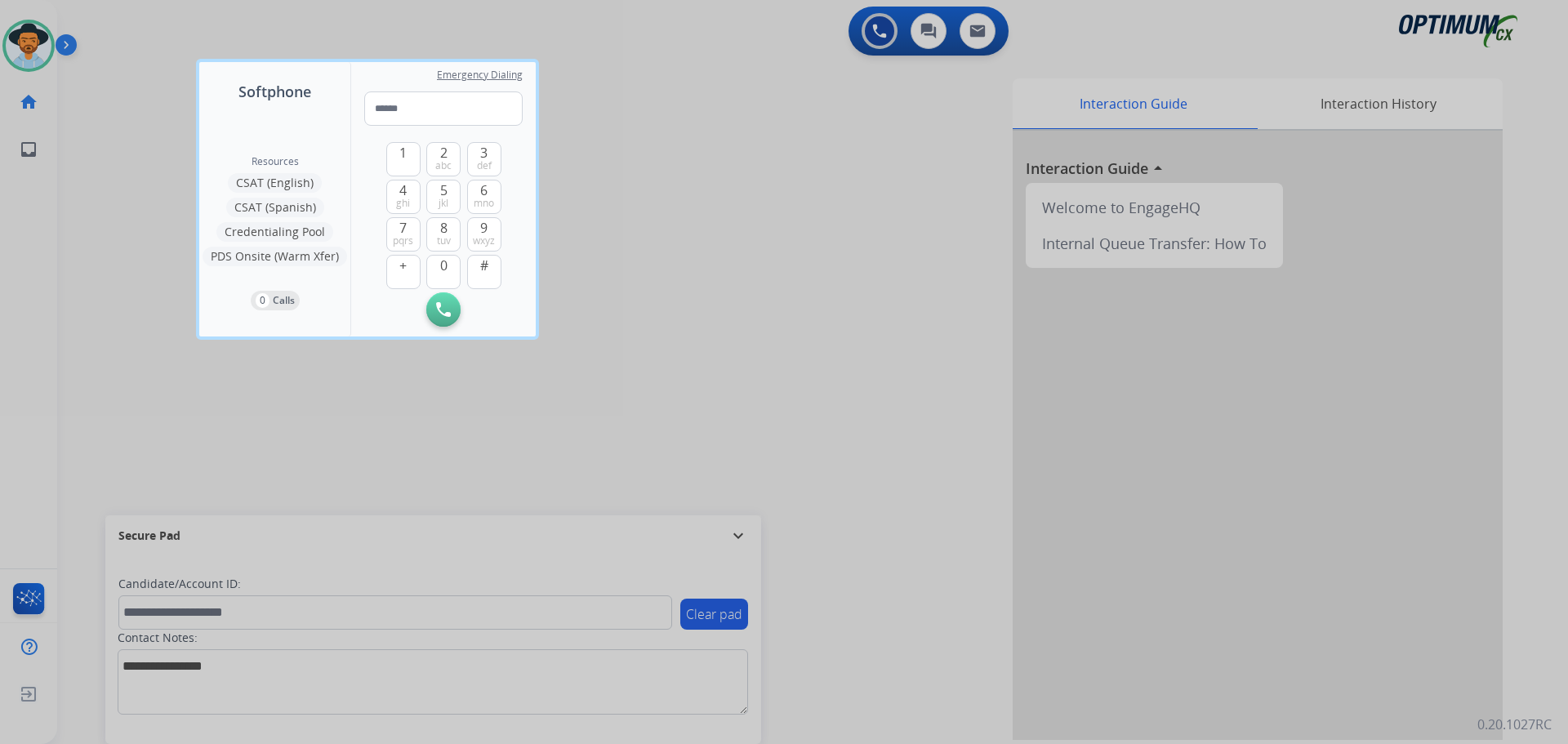
click at [105, 389] on div at bounding box center [784, 372] width 1568 height 744
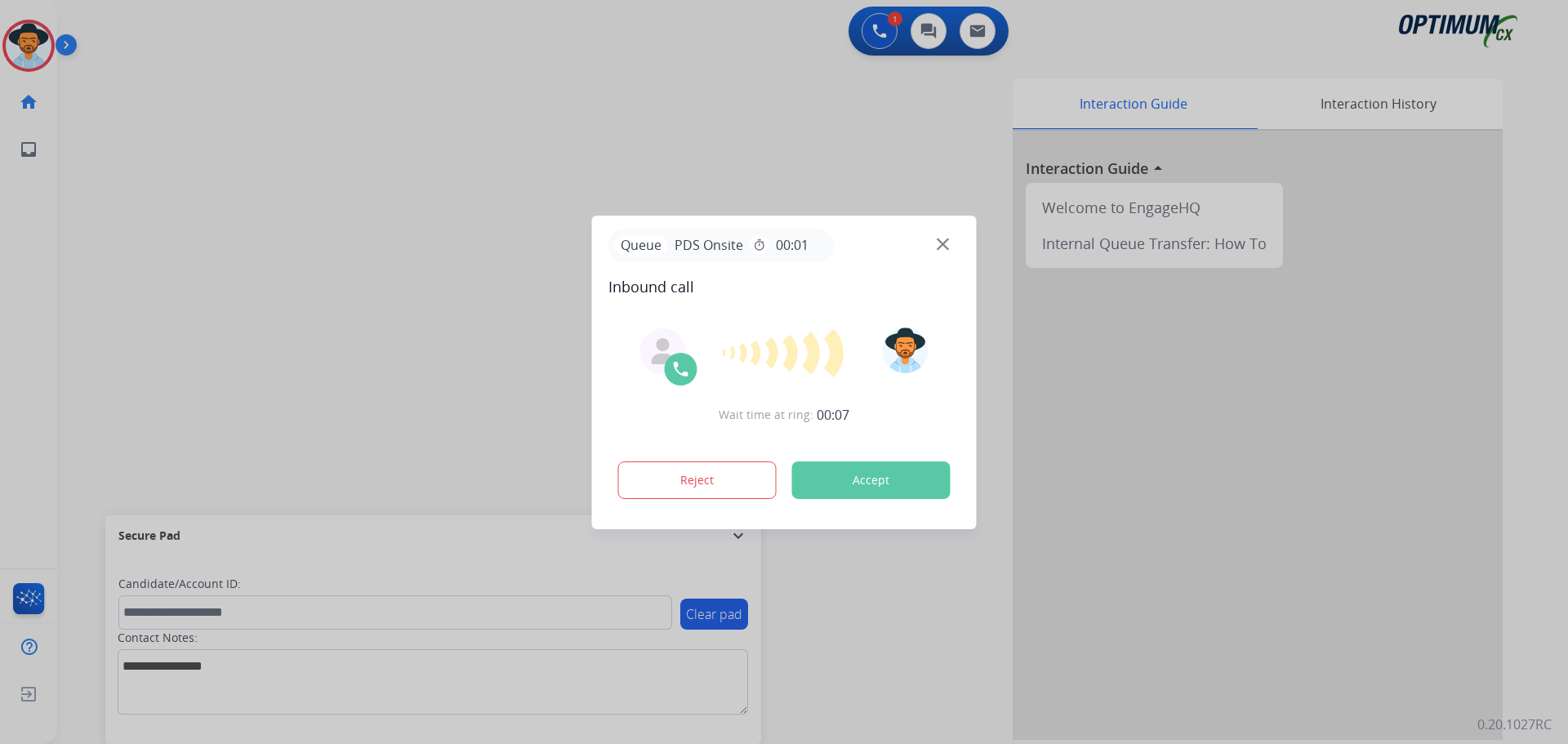
click at [926, 492] on button "Accept" at bounding box center [871, 479] width 158 height 37
click at [850, 482] on button "Accept" at bounding box center [871, 479] width 158 height 37
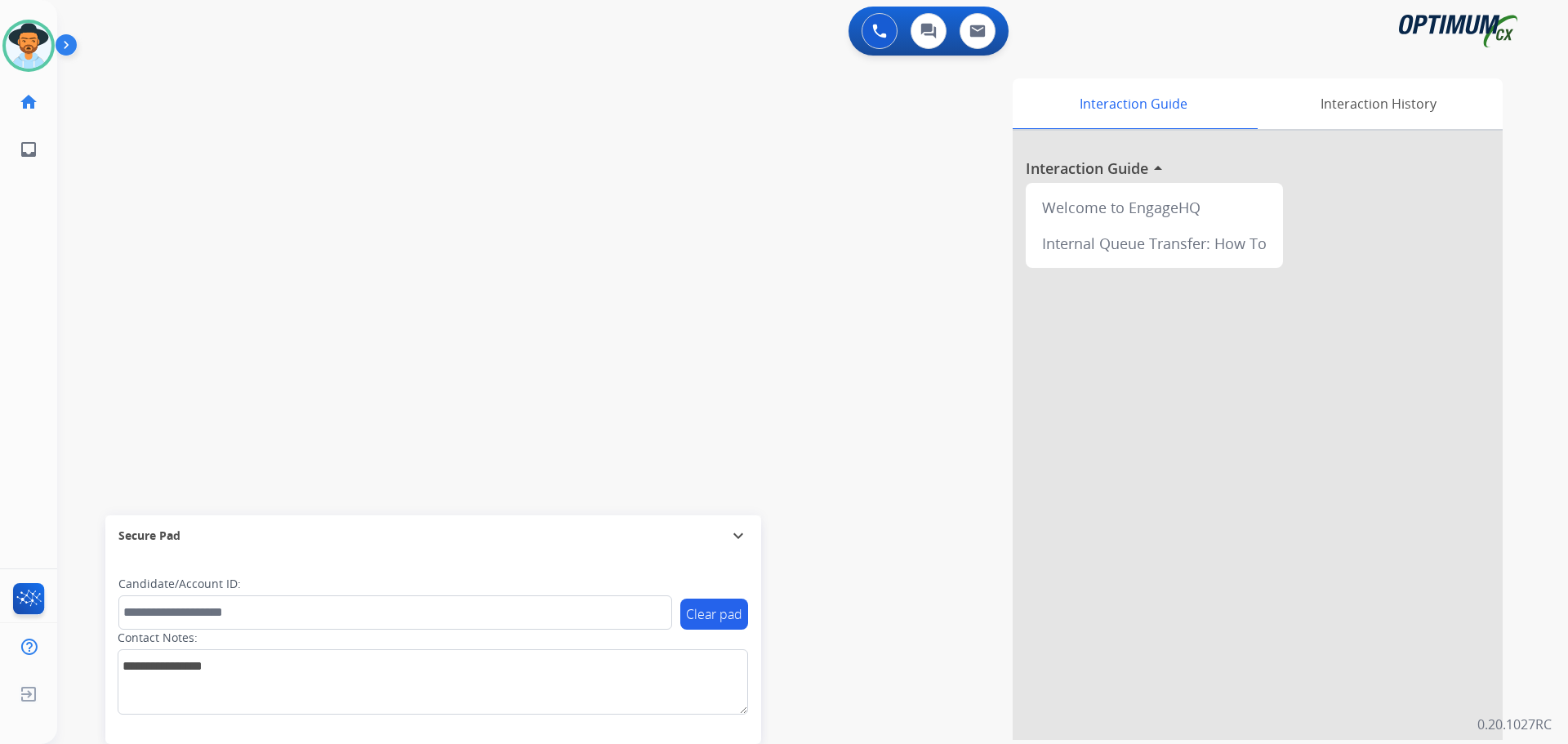
drag, startPoint x: 169, startPoint y: 3, endPoint x: 488, endPoint y: 235, distance: 394.4
click at [488, 235] on div "swap_horiz Break voice bridge close_fullscreen Connect 3-Way Call merge_type Se…" at bounding box center [793, 398] width 1471 height 681
click at [685, 98] on div "Interaction Guide Interaction History Interaction Guide arrow_drop_up Welcome t…" at bounding box center [1021, 408] width 962 height 661
click at [560, 122] on div "Interaction Guide Interaction History Interaction Guide arrow_drop_up Welcome t…" at bounding box center [1021, 408] width 962 height 661
click at [669, 66] on div "swap_horiz Break voice bridge close_fullscreen Connect 3-Way Call merge_type Se…" at bounding box center [793, 398] width 1471 height 681
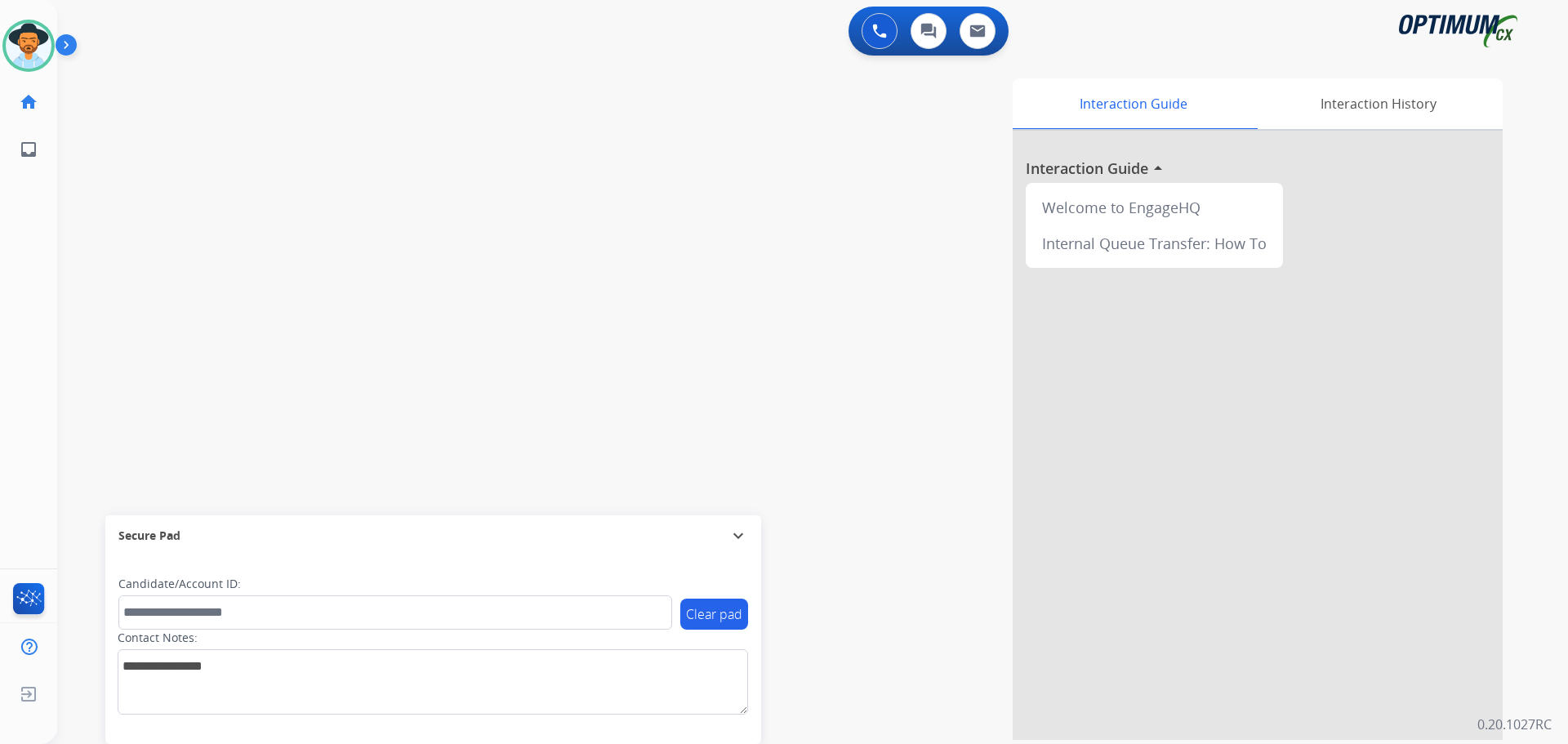
click at [541, 87] on div "Interaction Guide Interaction History Interaction Guide arrow_drop_up Welcome t…" at bounding box center [1021, 408] width 962 height 661
click at [242, 87] on div "swap_horiz Break voice bridge close_fullscreen Connect 3-Way Call merge_type Se…" at bounding box center [793, 398] width 1471 height 681
click at [530, 90] on div at bounding box center [784, 372] width 1568 height 744
click at [845, 486] on button "Accept" at bounding box center [871, 479] width 158 height 37
click at [868, 478] on button "Accept" at bounding box center [871, 479] width 158 height 37
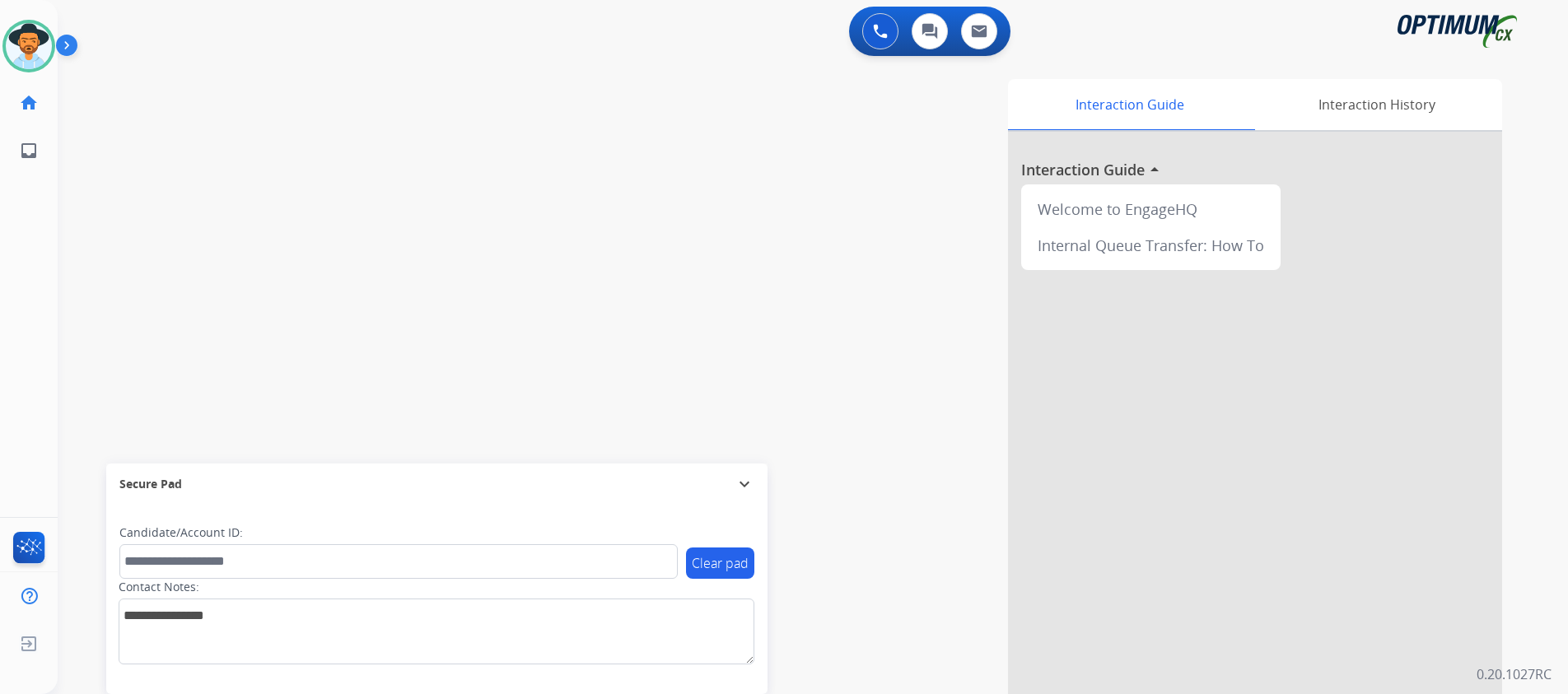
drag, startPoint x: 471, startPoint y: 259, endPoint x: 471, endPoint y: 216, distance: 43.0
click at [471, 216] on div "swap_horiz Break voice bridge close_fullscreen Connect 3-Way Call merge_type Se…" at bounding box center [794, 402] width 1471 height 686
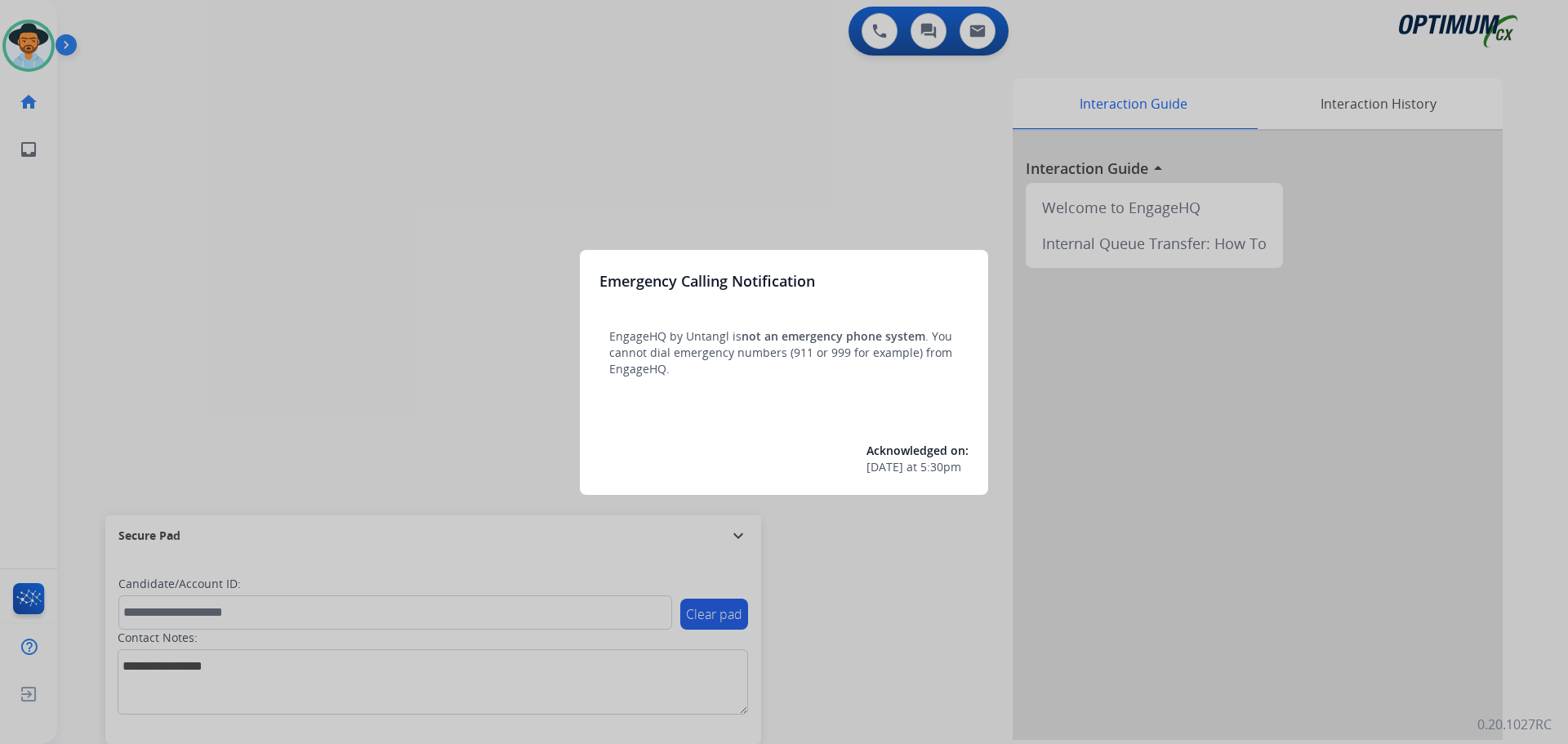
click at [516, 213] on div at bounding box center [784, 372] width 1568 height 744
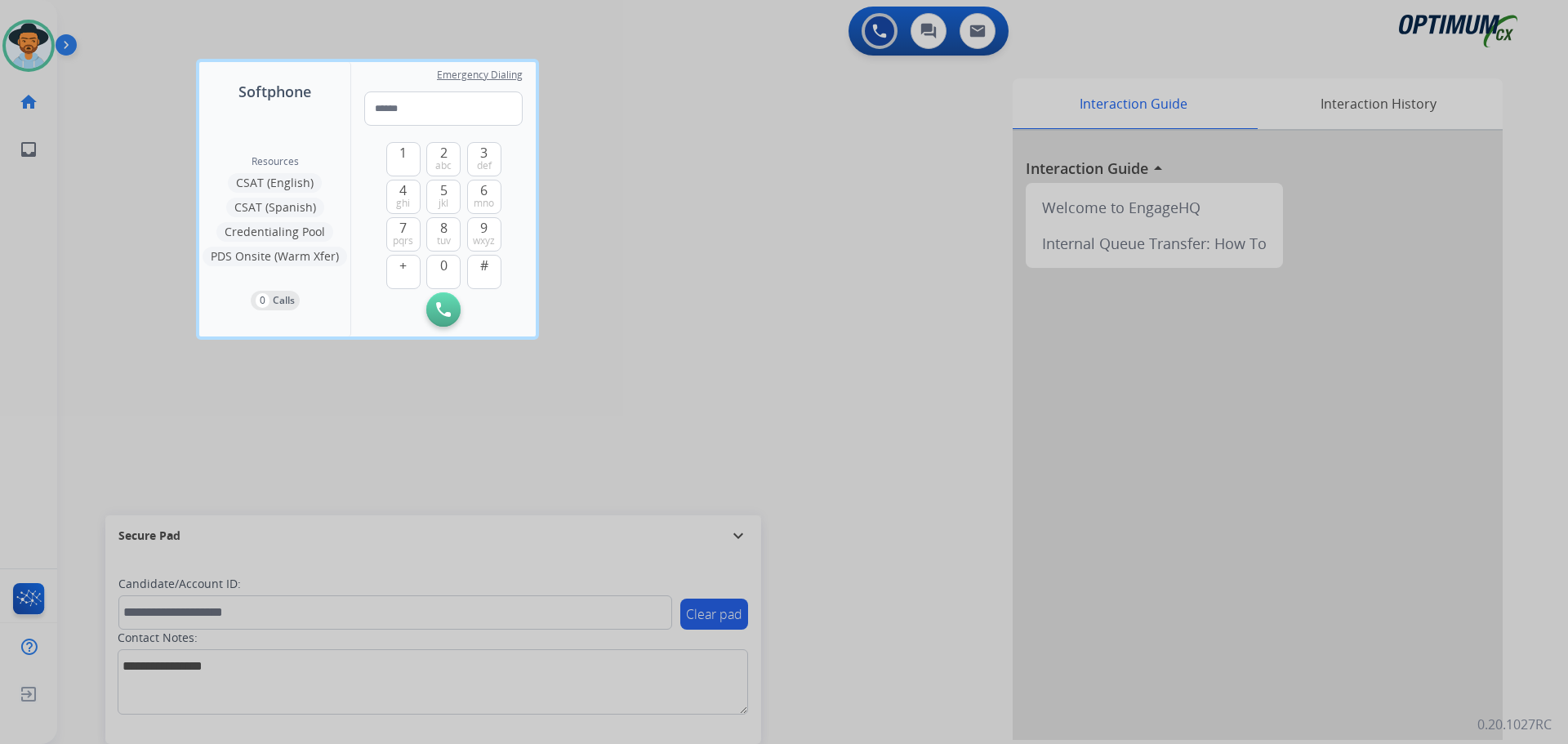
click at [725, 243] on div at bounding box center [784, 372] width 1568 height 744
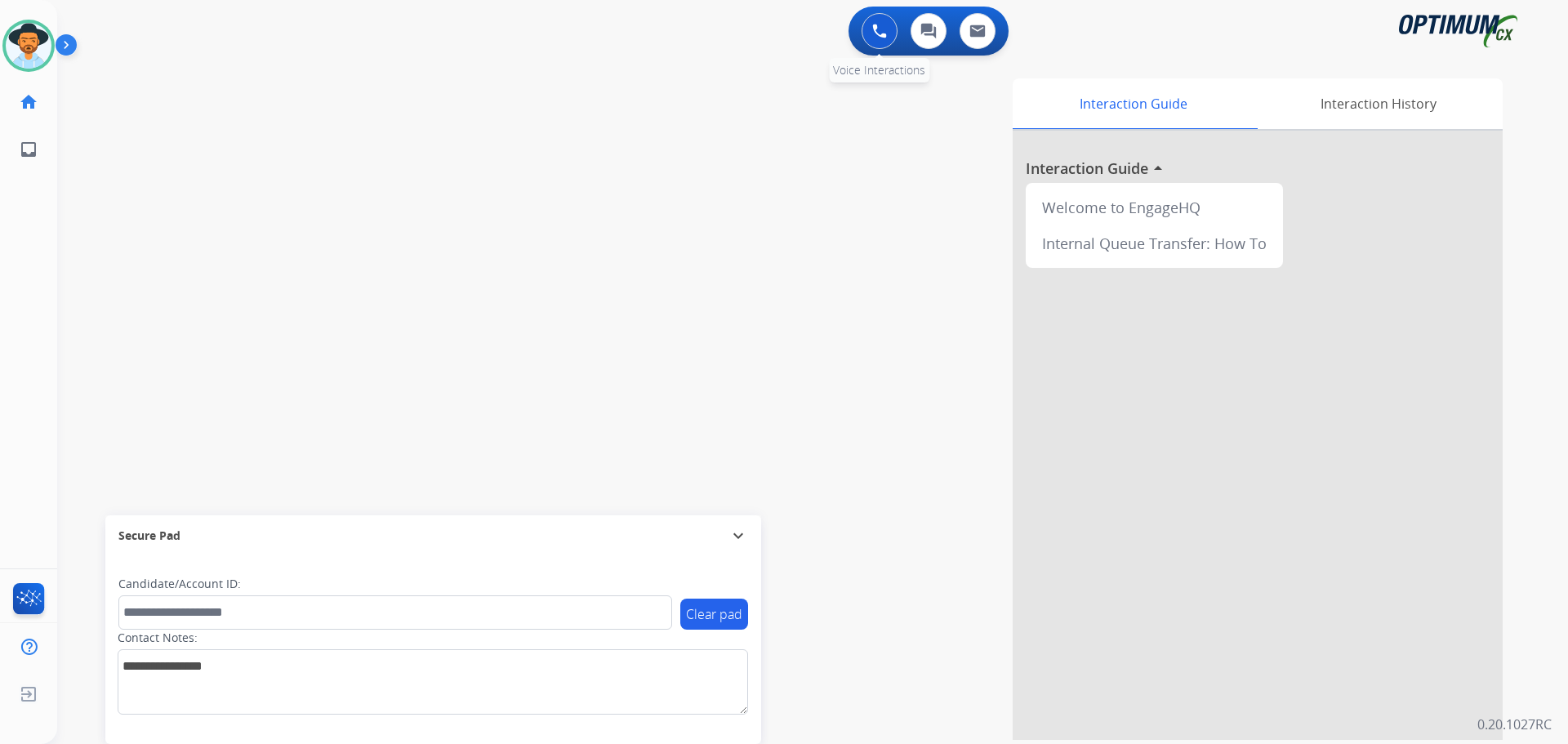
click at [880, 37] on img at bounding box center [879, 30] width 15 height 15
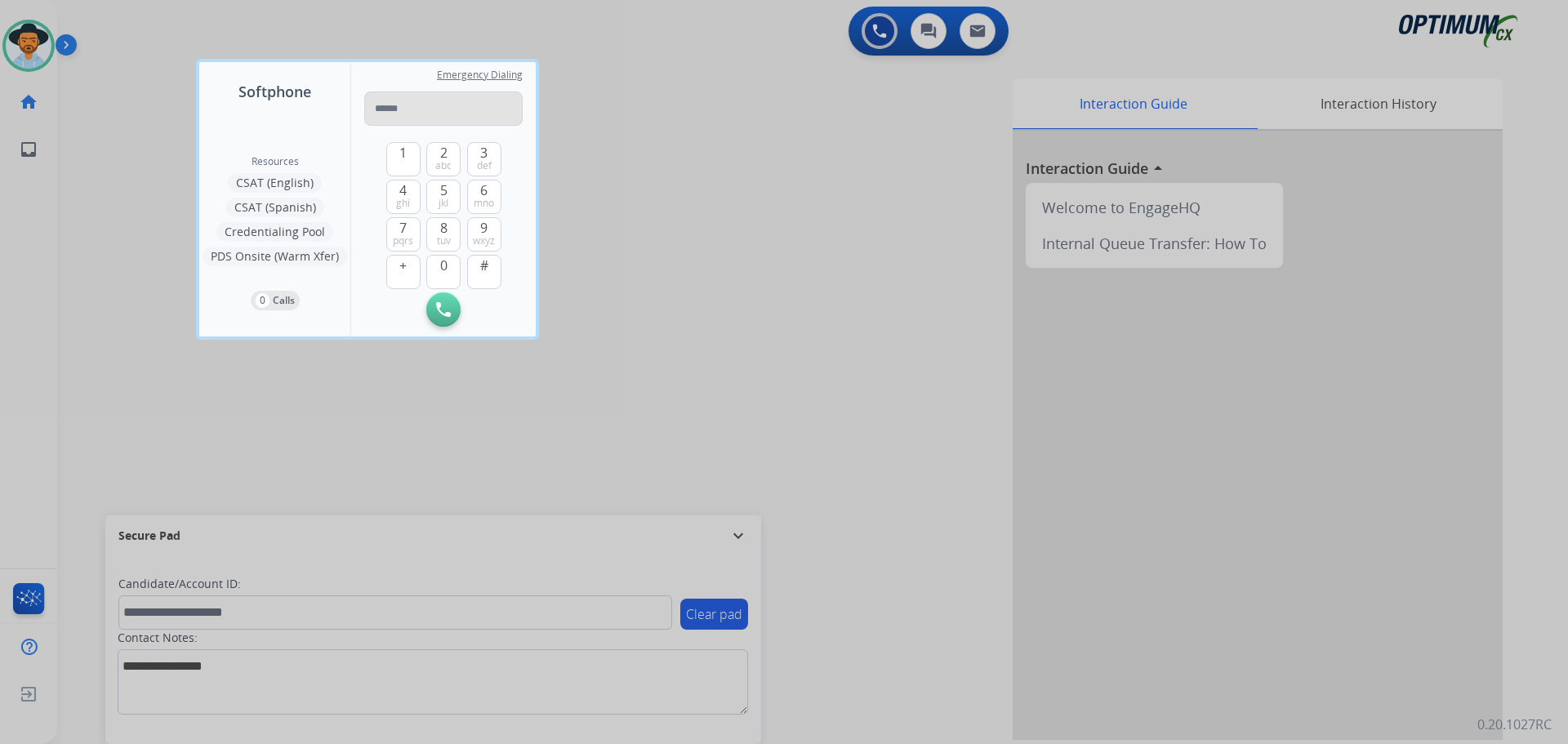
click at [475, 98] on input "tel" at bounding box center [443, 108] width 158 height 34
click at [1419, 463] on div at bounding box center [784, 372] width 1568 height 744
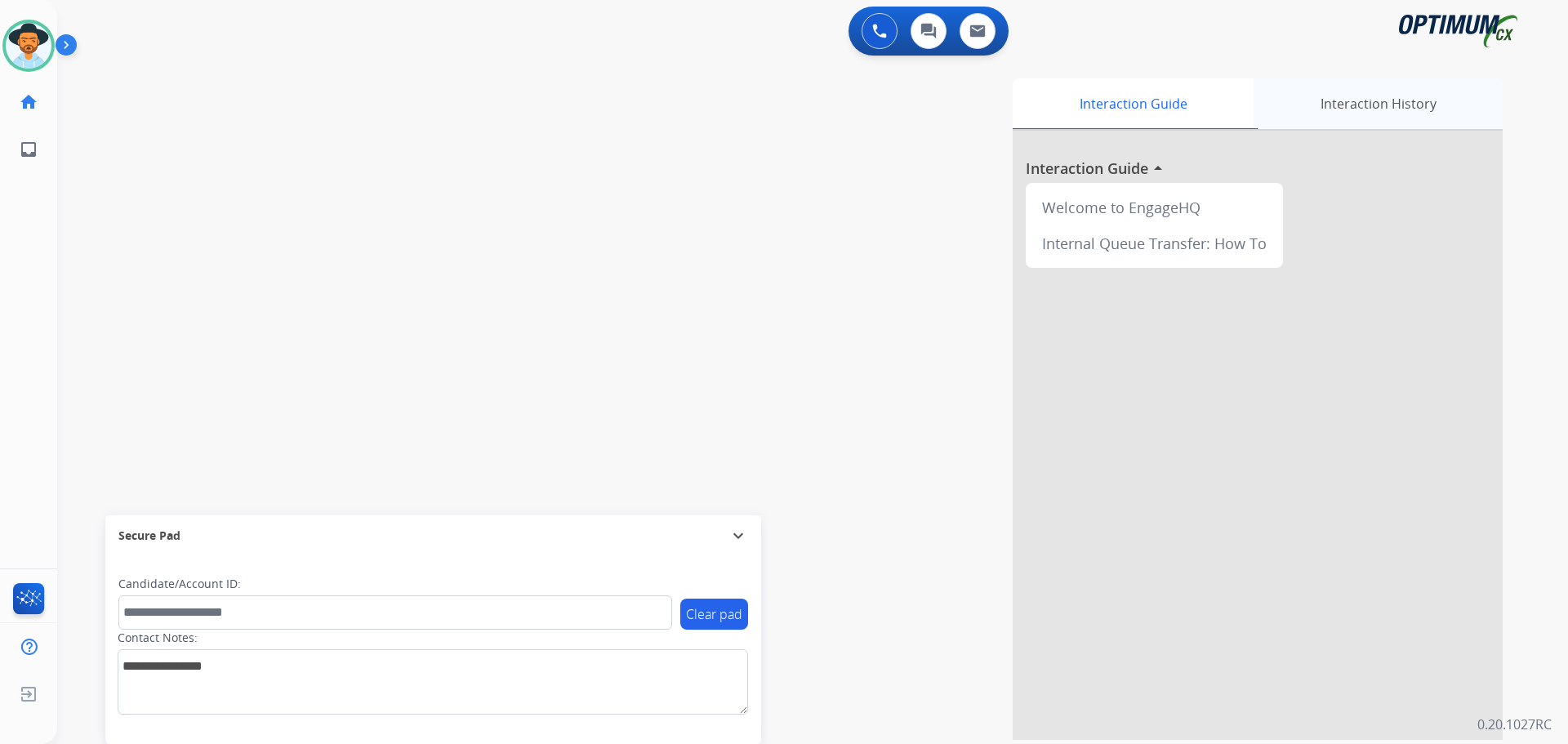
click at [1420, 112] on div "Interaction History" at bounding box center [1378, 103] width 249 height 51
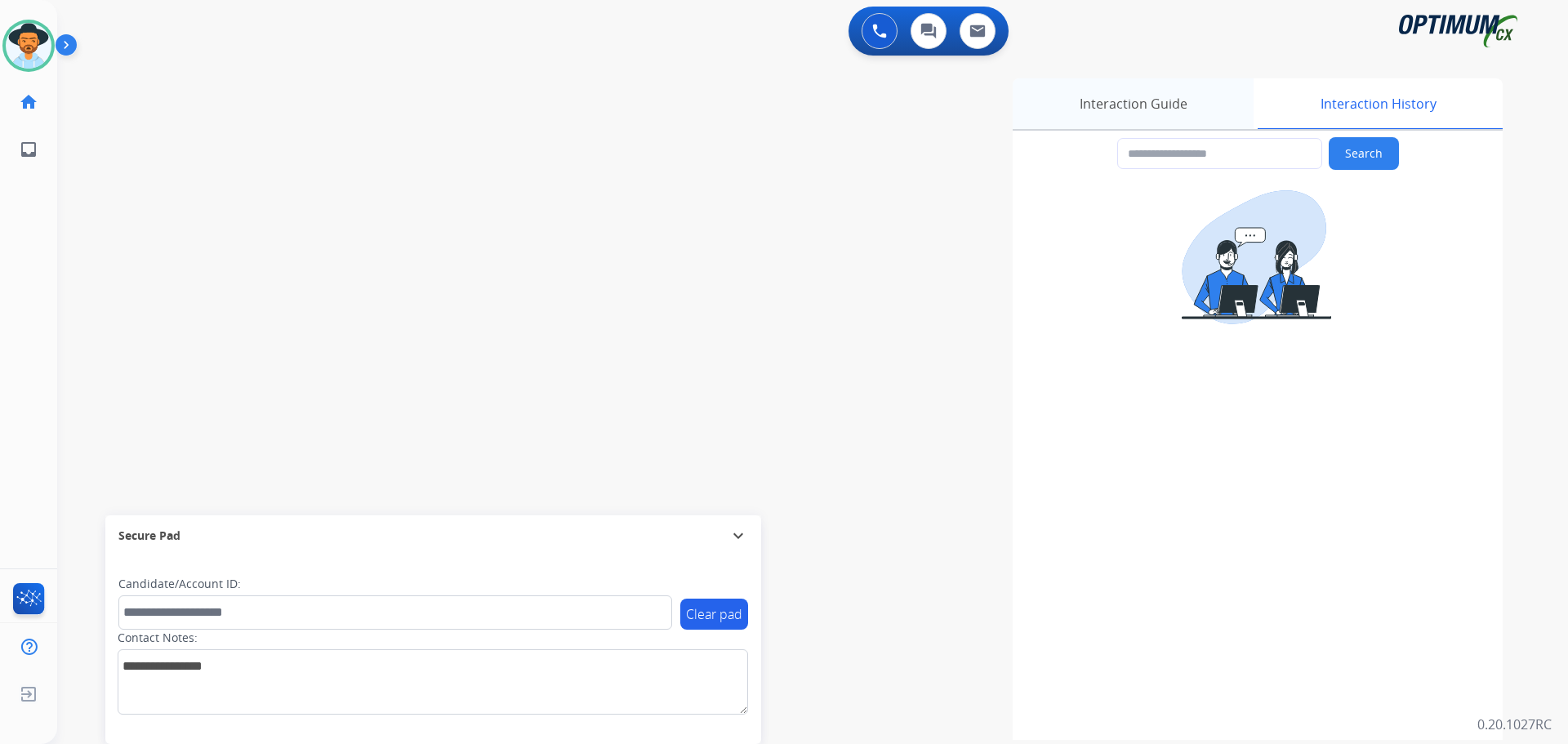
click at [1136, 115] on div "Interaction Guide" at bounding box center [1133, 103] width 241 height 51
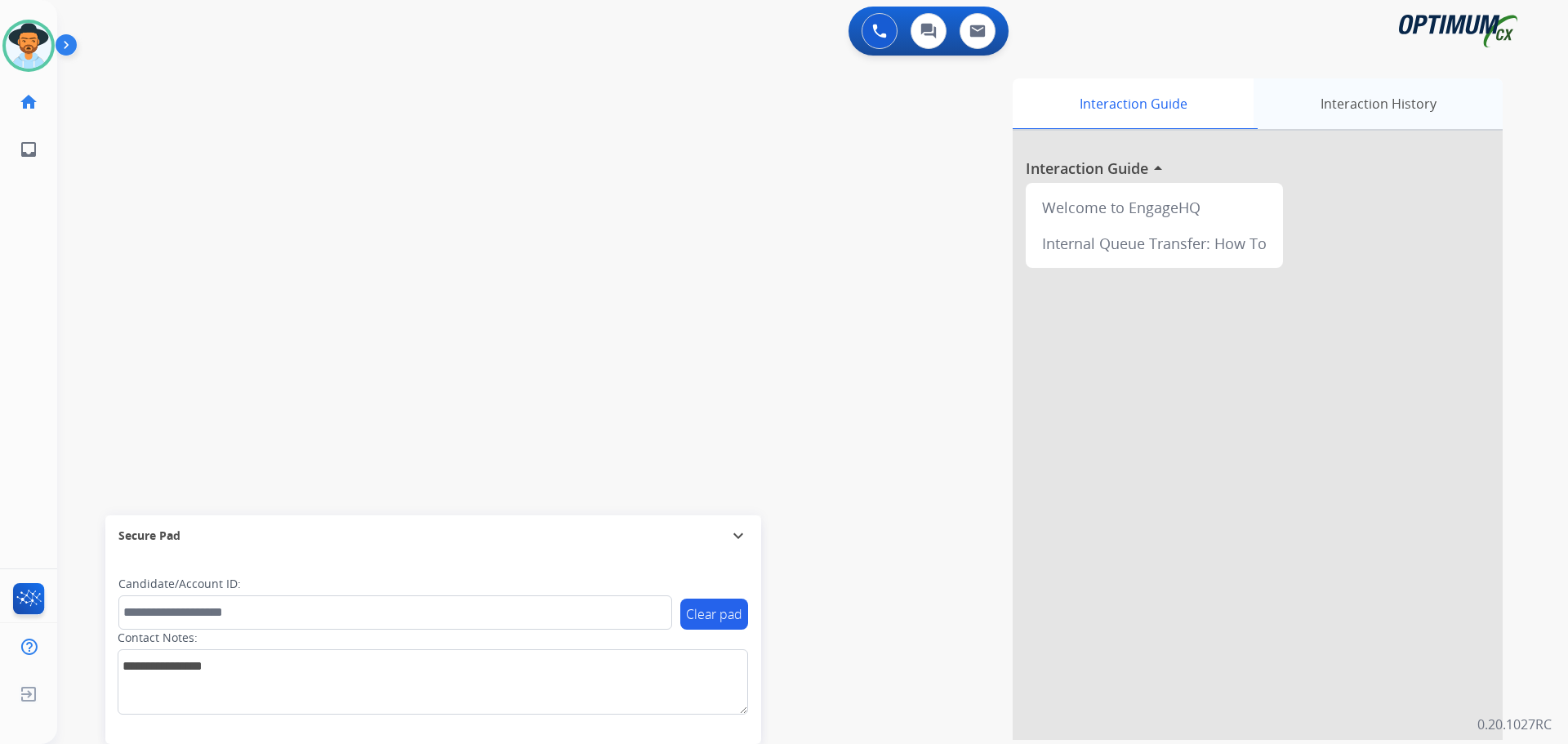
click at [1347, 98] on div "Interaction History" at bounding box center [1378, 103] width 249 height 51
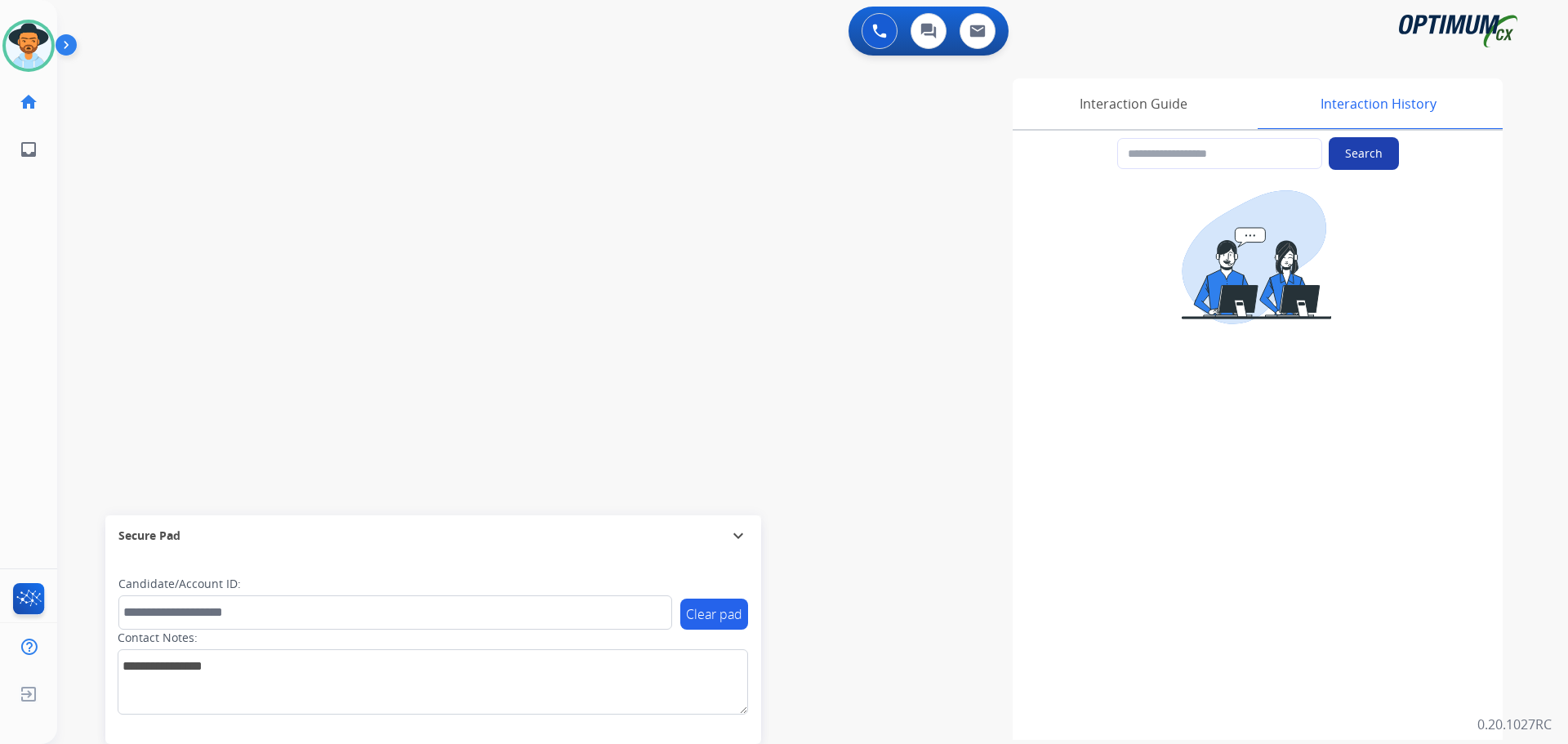
click at [1345, 161] on button "Search" at bounding box center [1364, 152] width 70 height 32
click at [1191, 154] on input "text" at bounding box center [1219, 153] width 205 height 31
click at [1146, 103] on div "Interaction Guide" at bounding box center [1133, 103] width 241 height 51
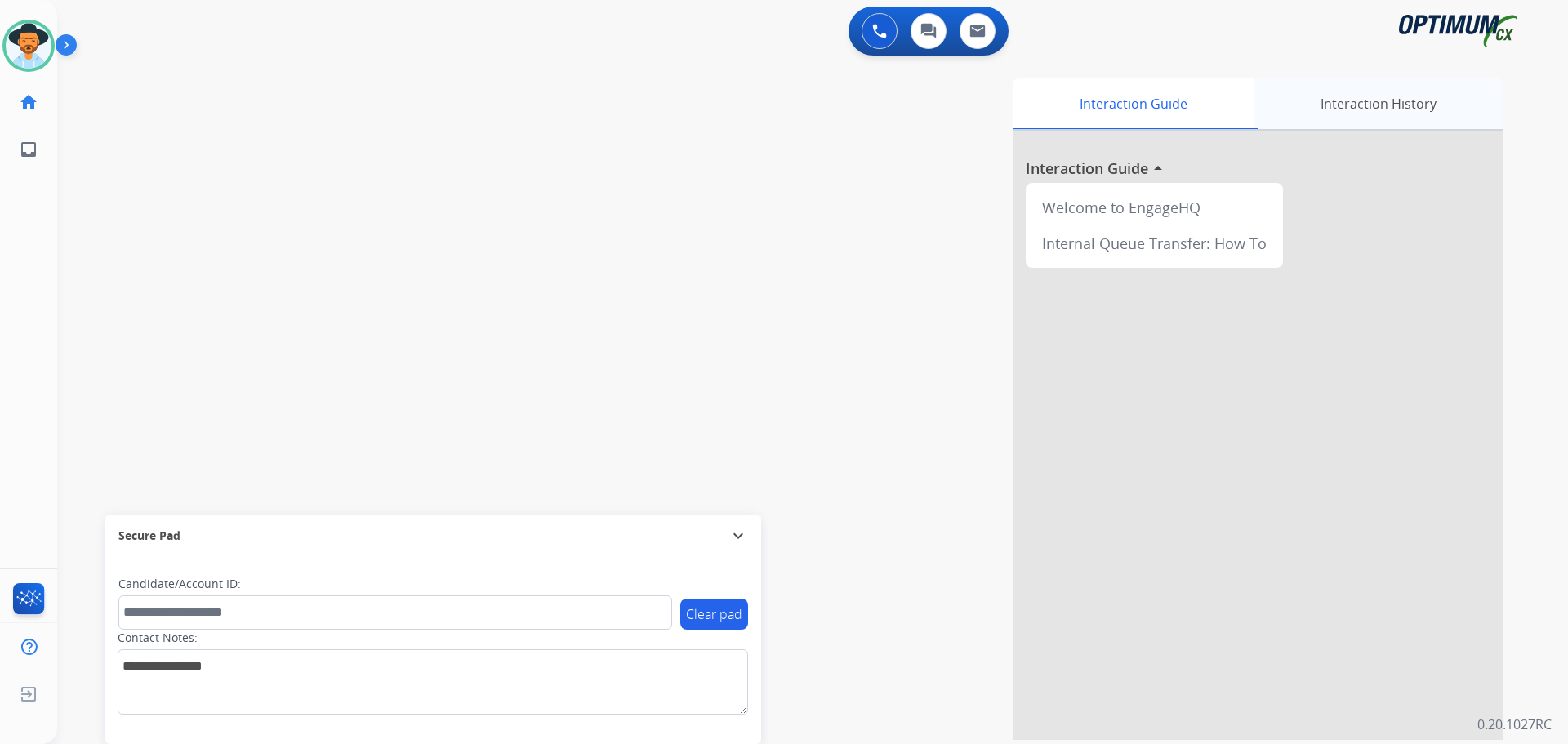
click at [1354, 101] on div "Interaction History" at bounding box center [1378, 103] width 249 height 51
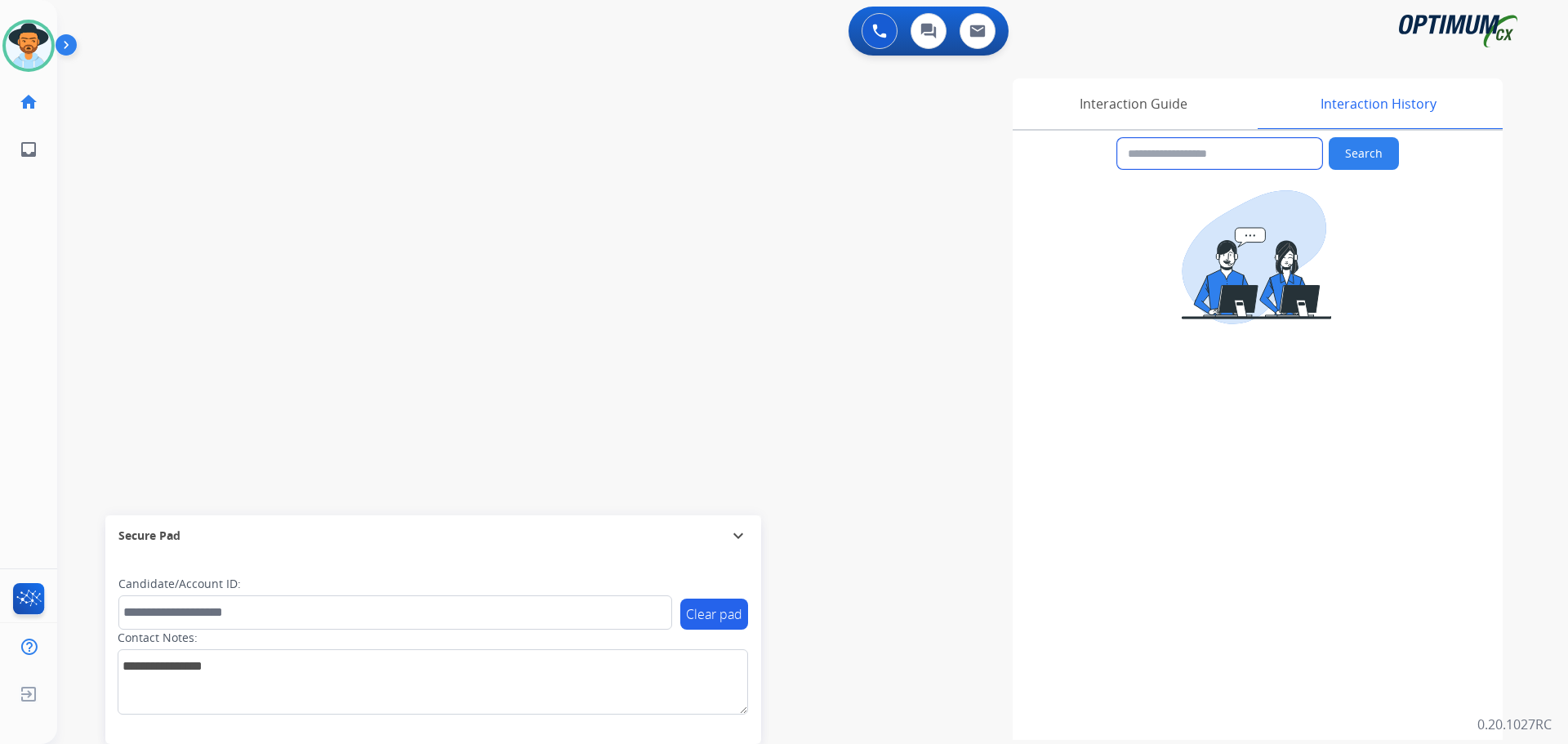
click at [1173, 156] on input "text" at bounding box center [1219, 153] width 205 height 31
click at [1228, 147] on input "text" at bounding box center [1219, 153] width 205 height 31
type input "*"
click at [1170, 636] on app-incoming-customer-information "Search" at bounding box center [1258, 435] width 490 height 609
click at [1139, 107] on div "Interaction Guide" at bounding box center [1133, 103] width 241 height 51
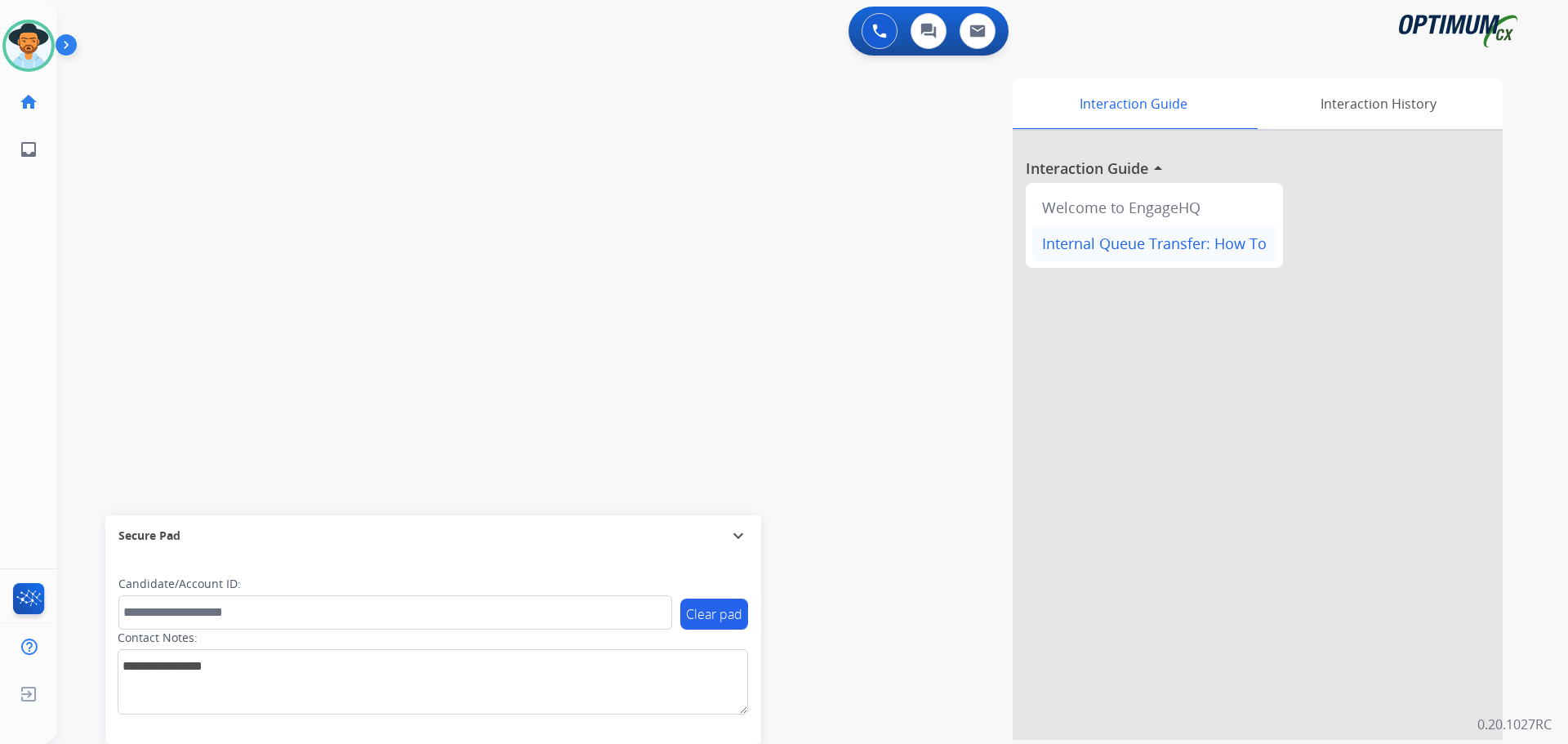
click at [1126, 247] on div "Internal Queue Transfer: How To" at bounding box center [1154, 243] width 244 height 36
click at [1415, 103] on div "Interaction History" at bounding box center [1378, 103] width 249 height 51
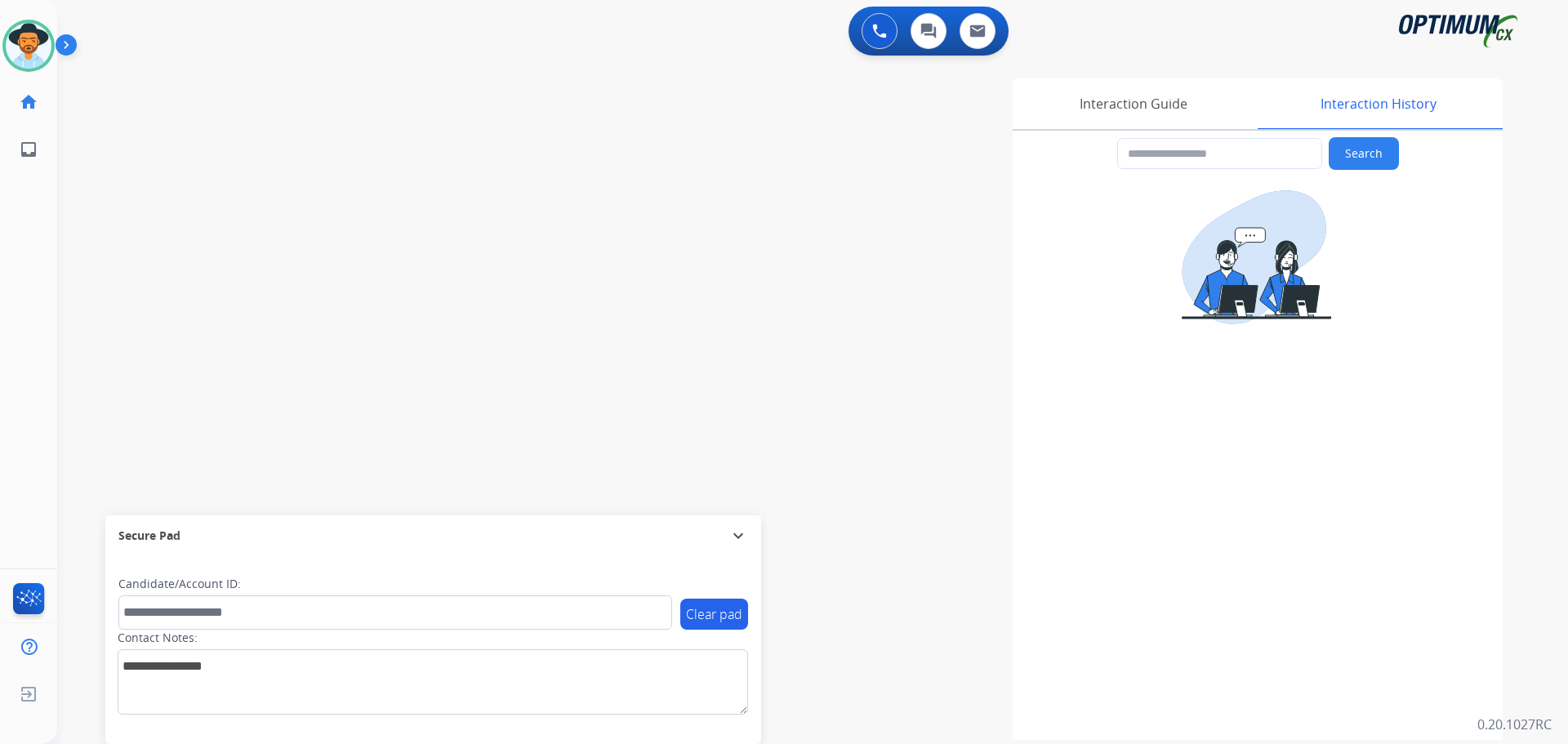
click at [500, 93] on div "swap_horiz Break voice bridge close_fullscreen Connect 3-Way Call merge_type Se…" at bounding box center [793, 398] width 1471 height 681
click at [1162, 103] on div "Interaction Guide" at bounding box center [1133, 103] width 241 height 51
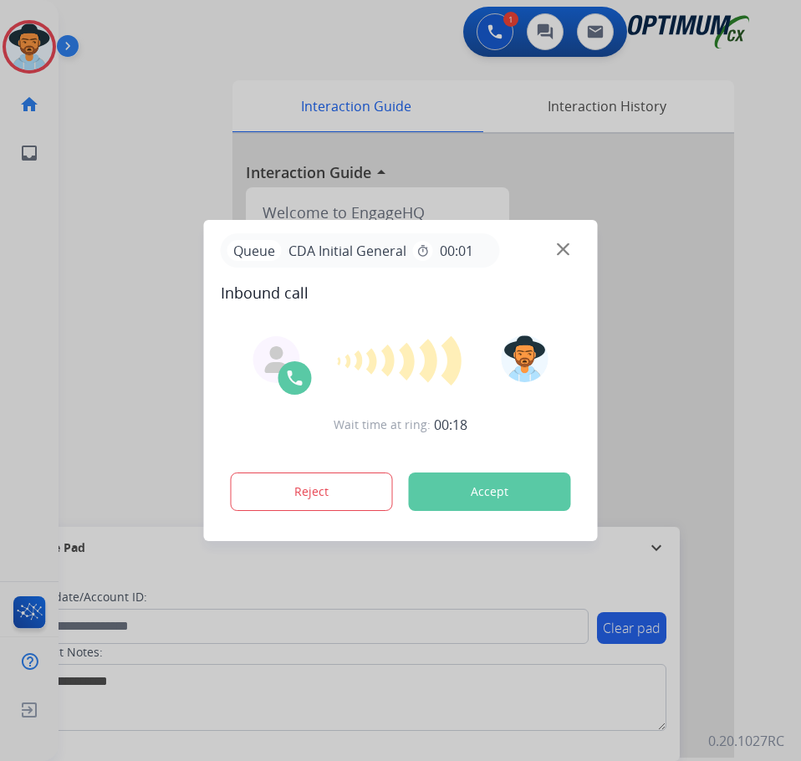
click at [468, 483] on button "Accept" at bounding box center [490, 491] width 162 height 38
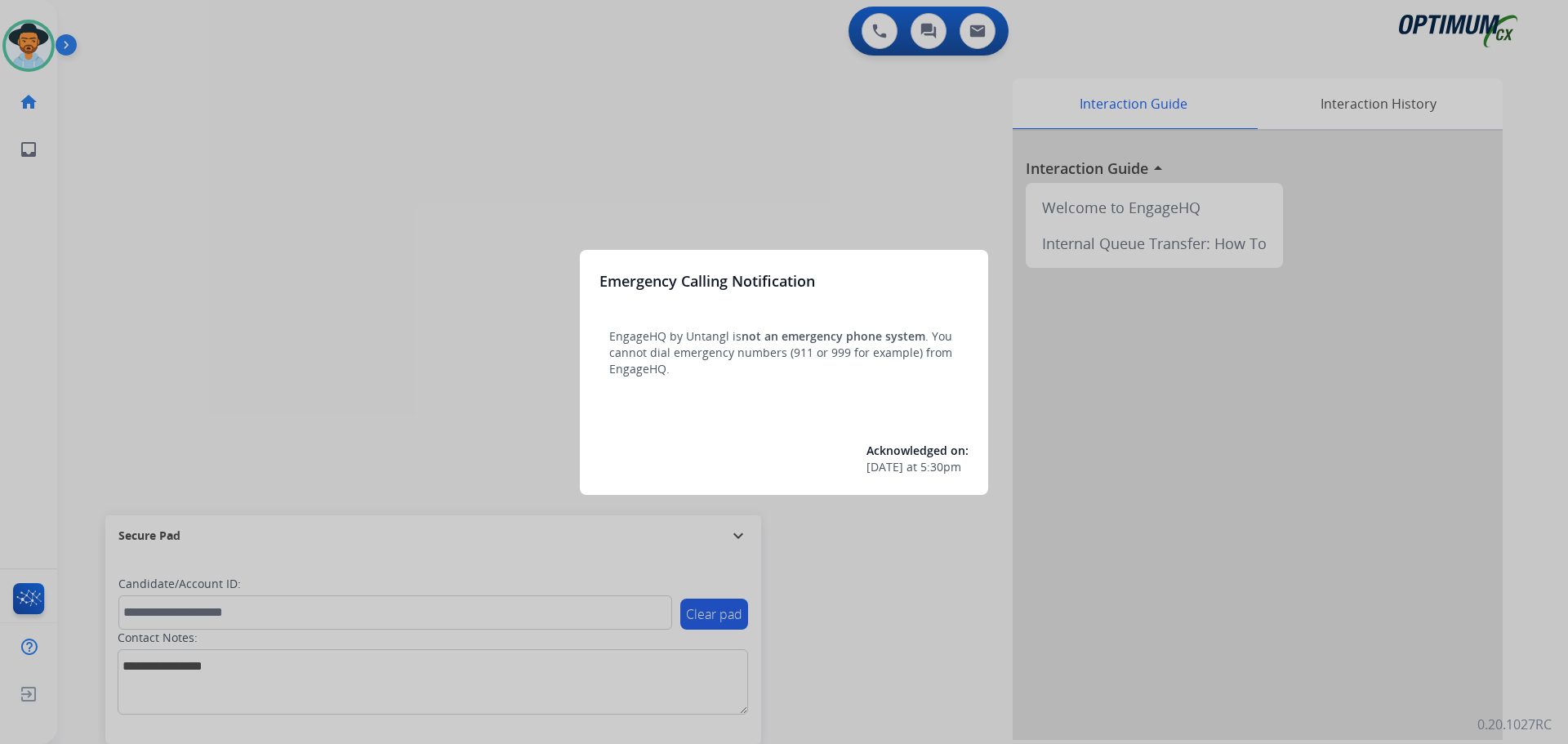
click at [256, 162] on div at bounding box center [784, 372] width 1568 height 744
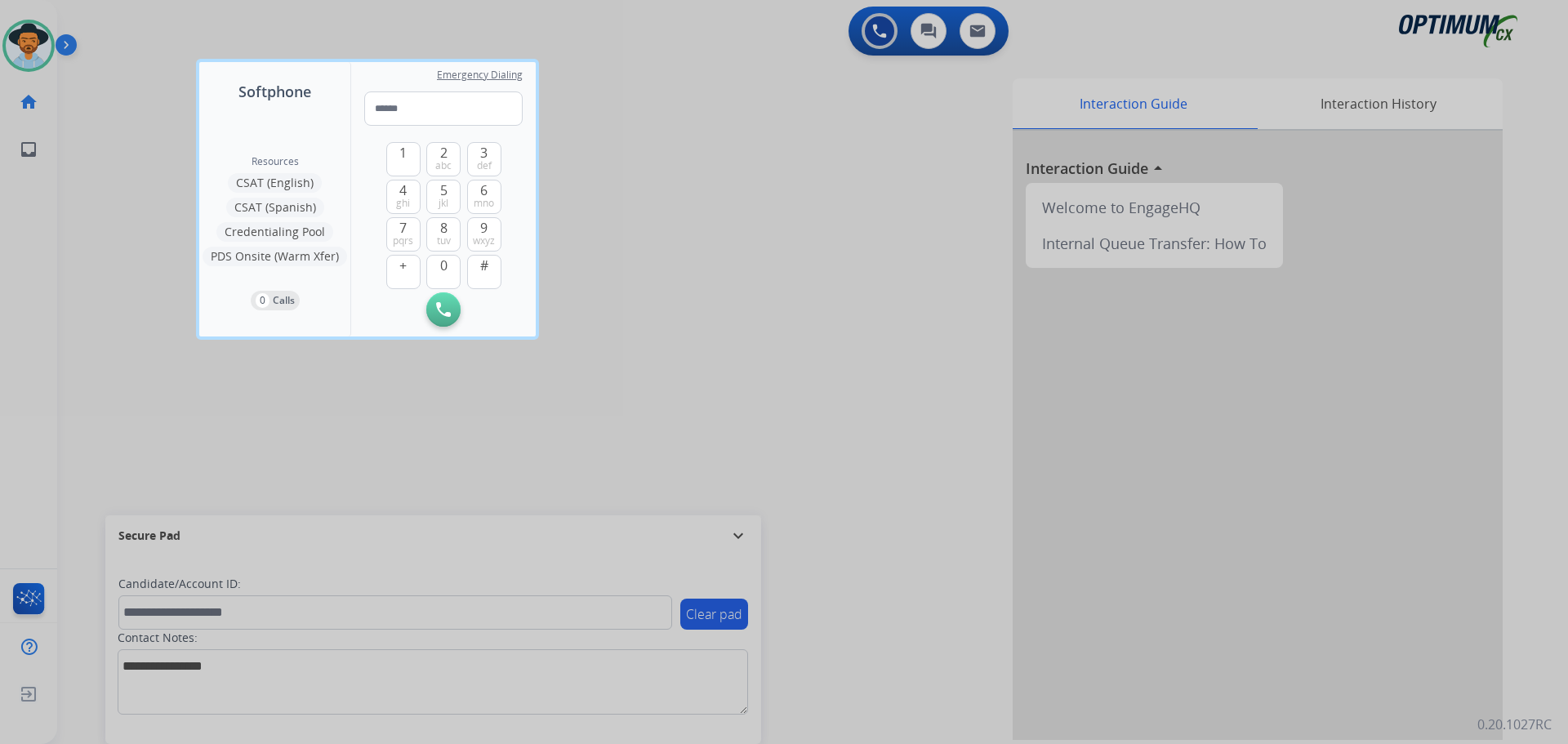
click at [96, 48] on div at bounding box center [784, 372] width 1568 height 744
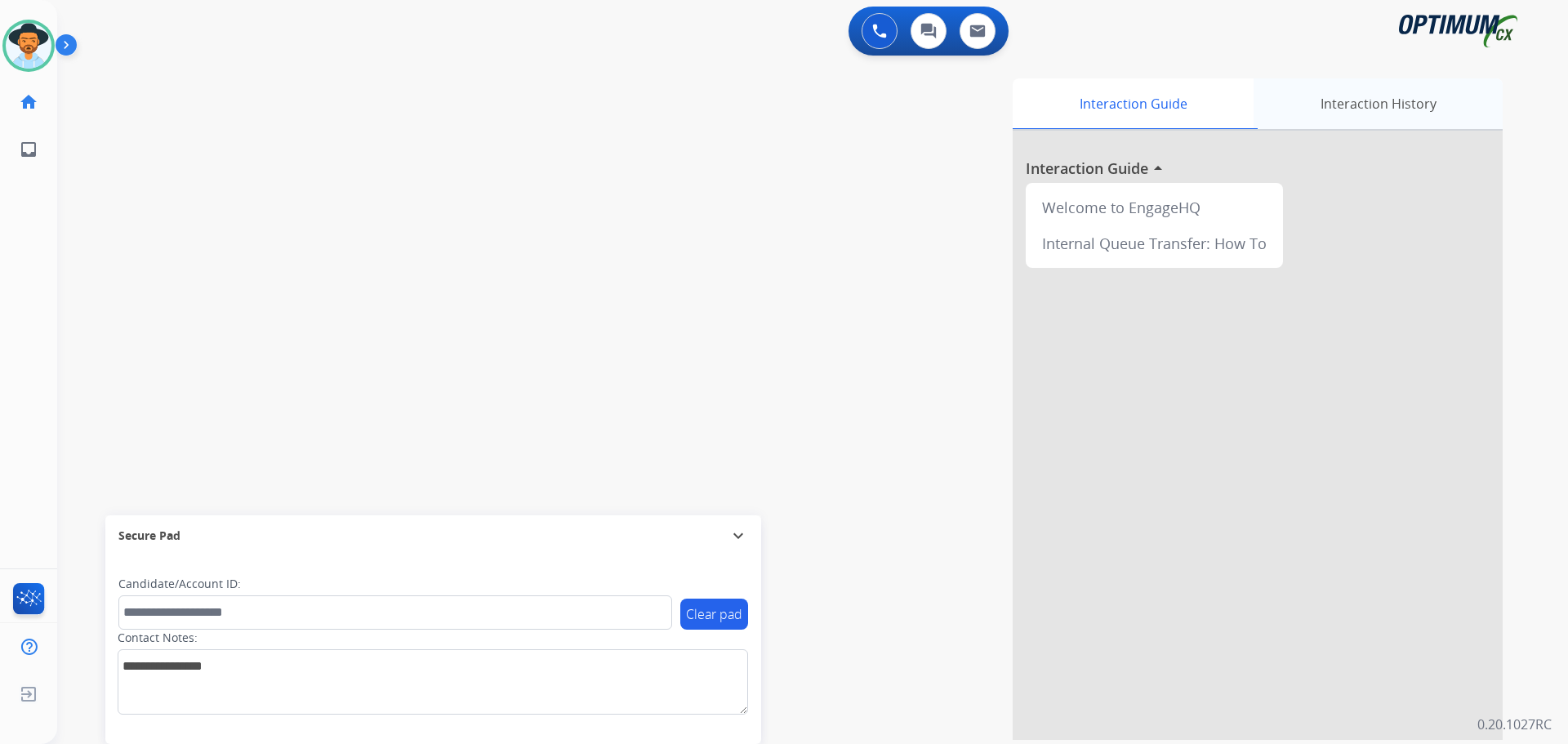
click at [1374, 109] on div "Interaction History" at bounding box center [1378, 103] width 249 height 51
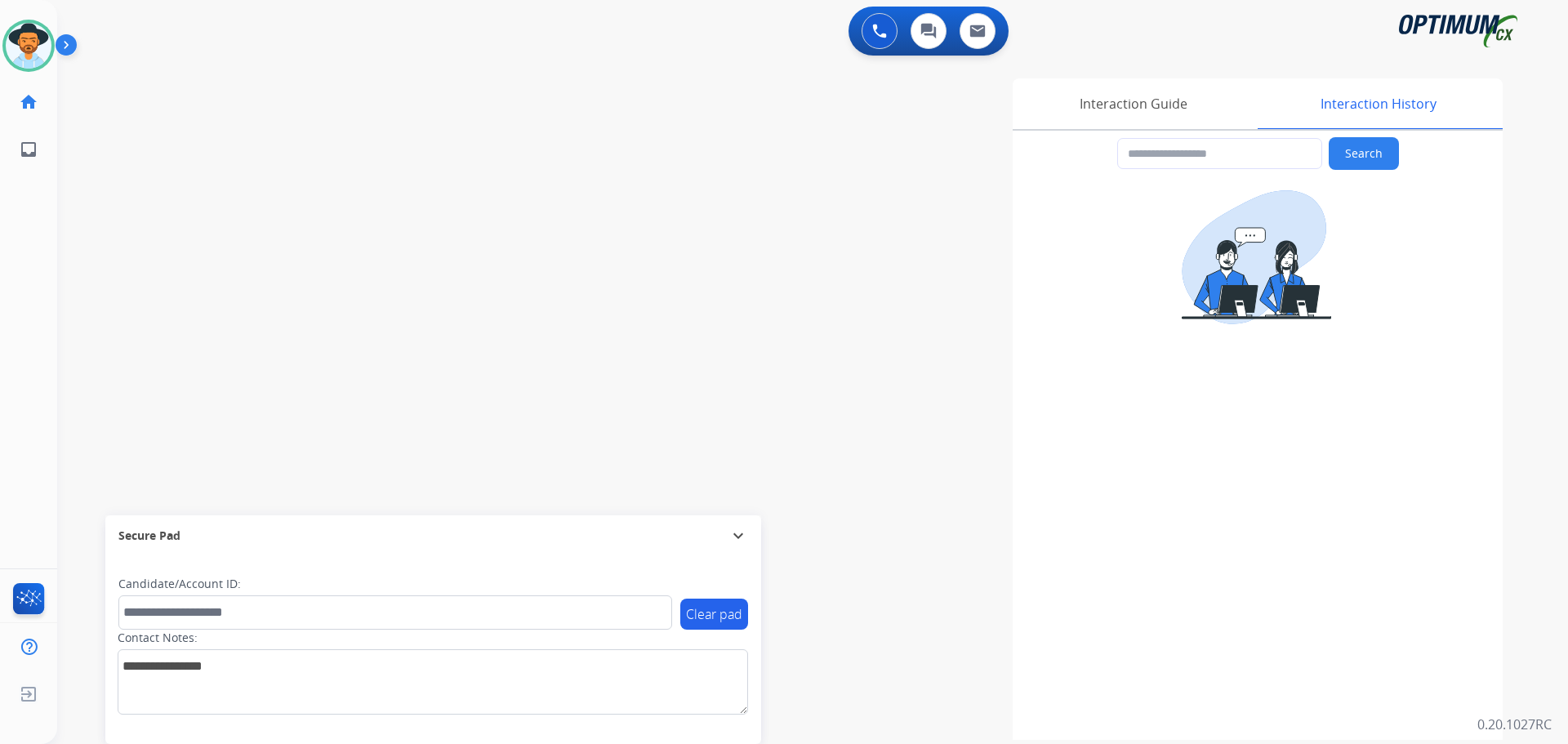
click at [103, 114] on div "swap_horiz Break voice bridge close_fullscreen Connect 3-Way Call merge_type Se…" at bounding box center [793, 398] width 1471 height 681
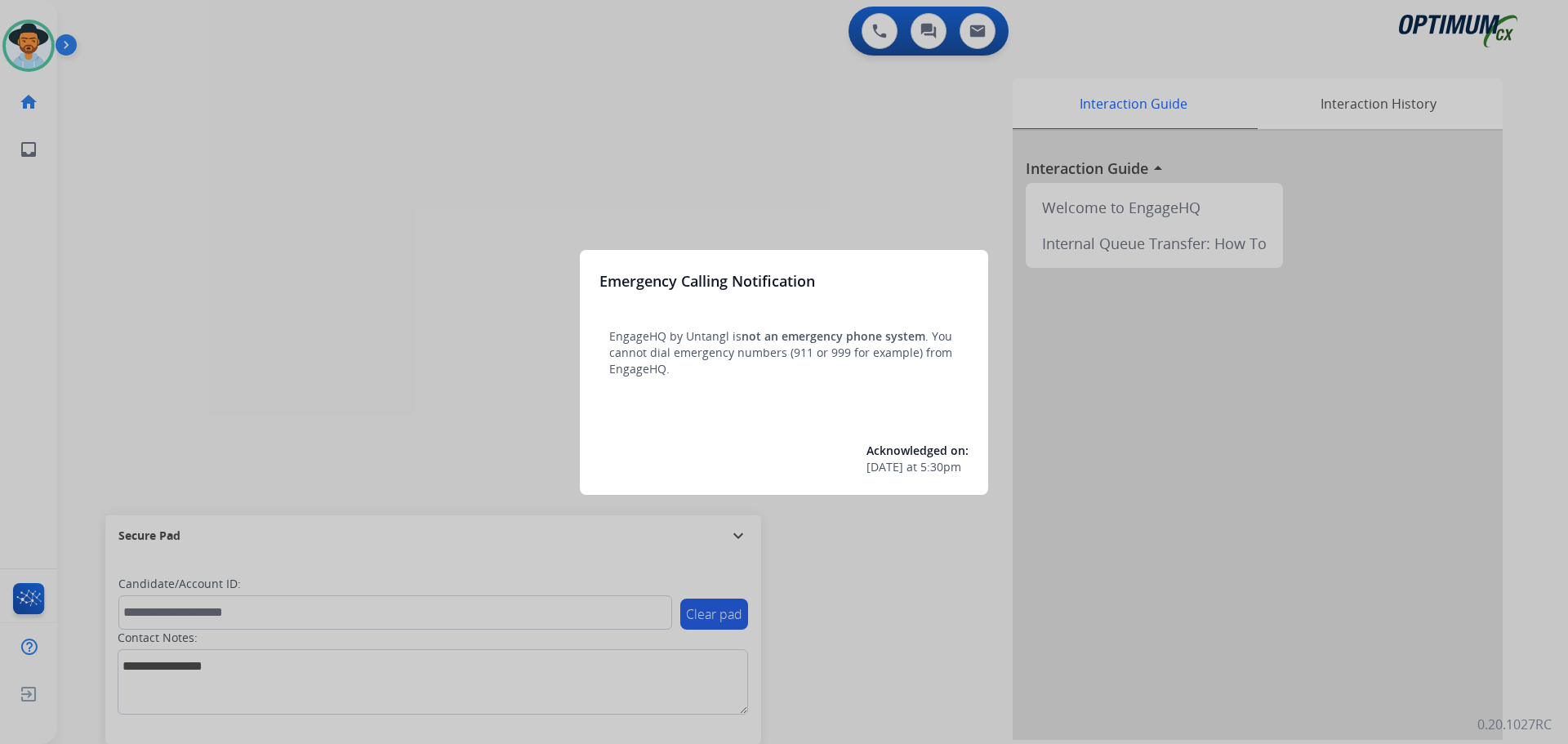
click at [366, 117] on div at bounding box center [784, 372] width 1568 height 744
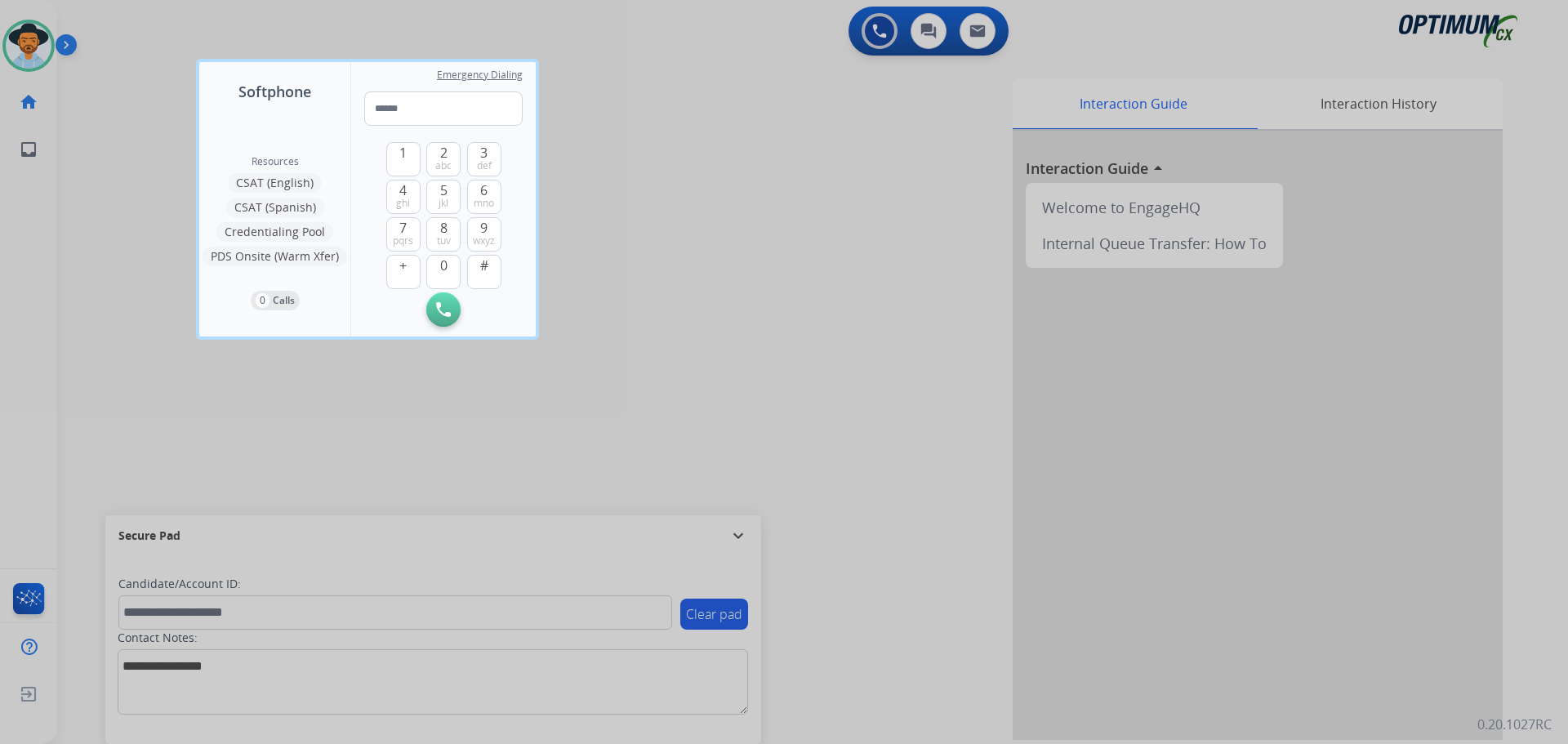
click at [693, 183] on div at bounding box center [784, 372] width 1568 height 744
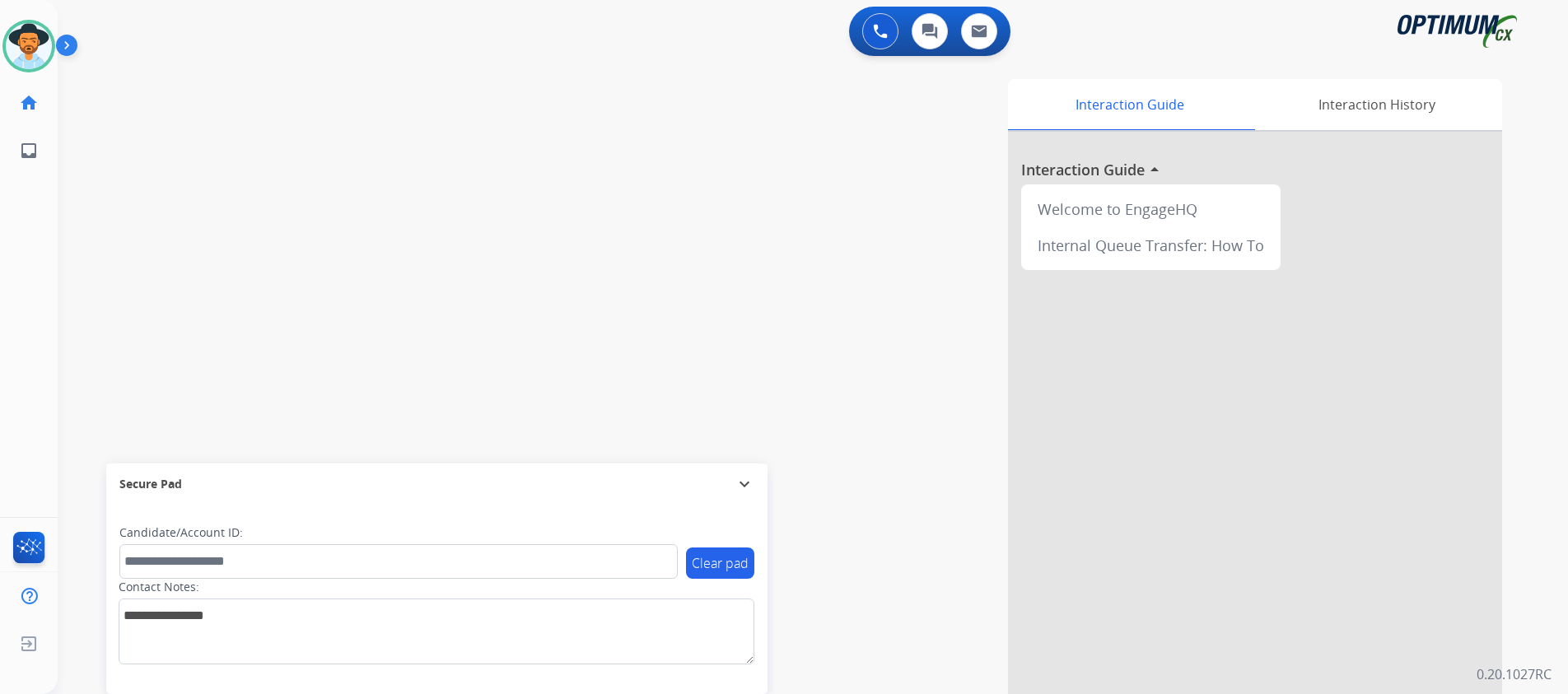
drag, startPoint x: 504, startPoint y: 214, endPoint x: 504, endPoint y: 170, distance: 44.0
click at [504, 170] on div "swap_horiz Break voice bridge close_fullscreen Connect 3-Way Call merge_type Se…" at bounding box center [794, 402] width 1471 height 686
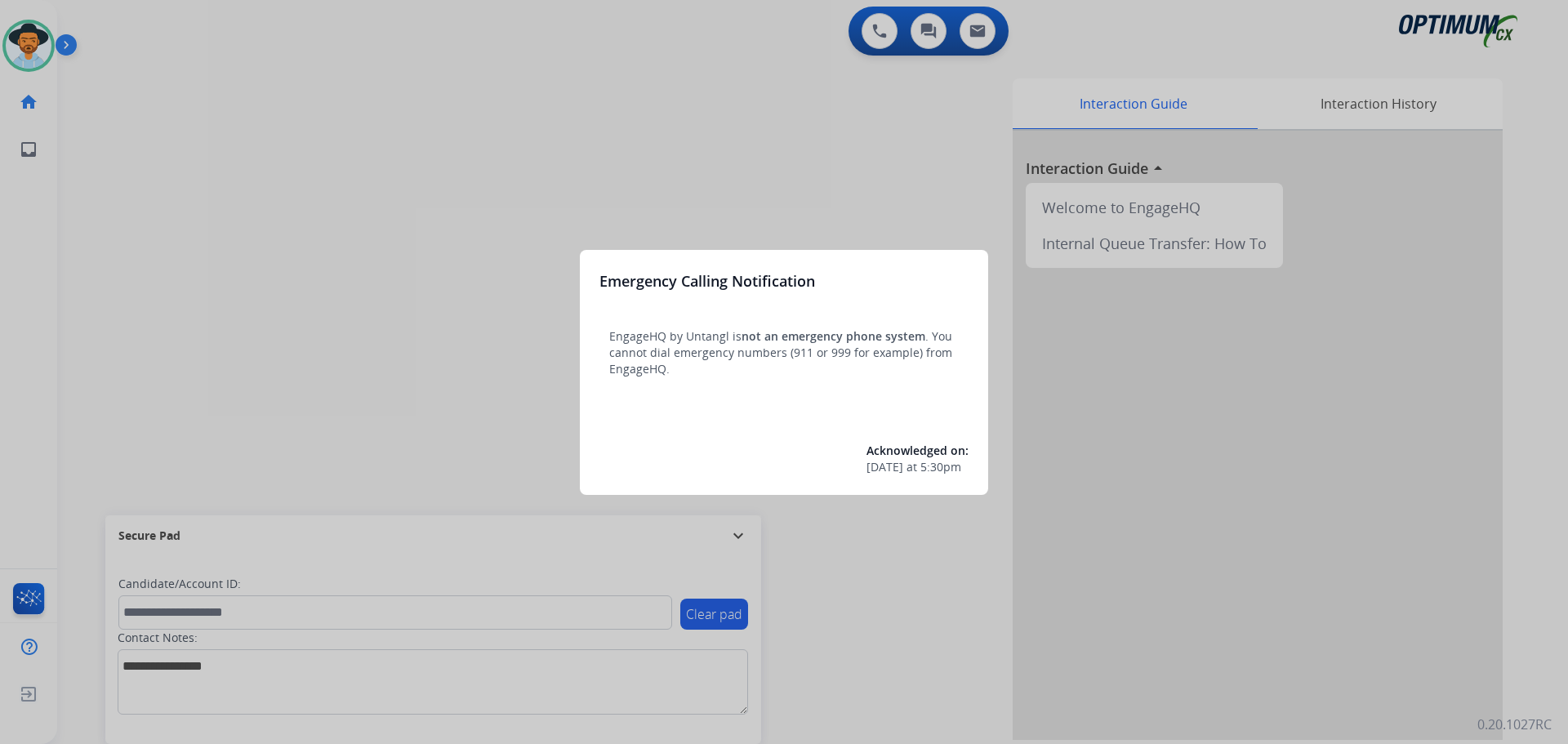
click at [221, 73] on div at bounding box center [784, 372] width 1568 height 744
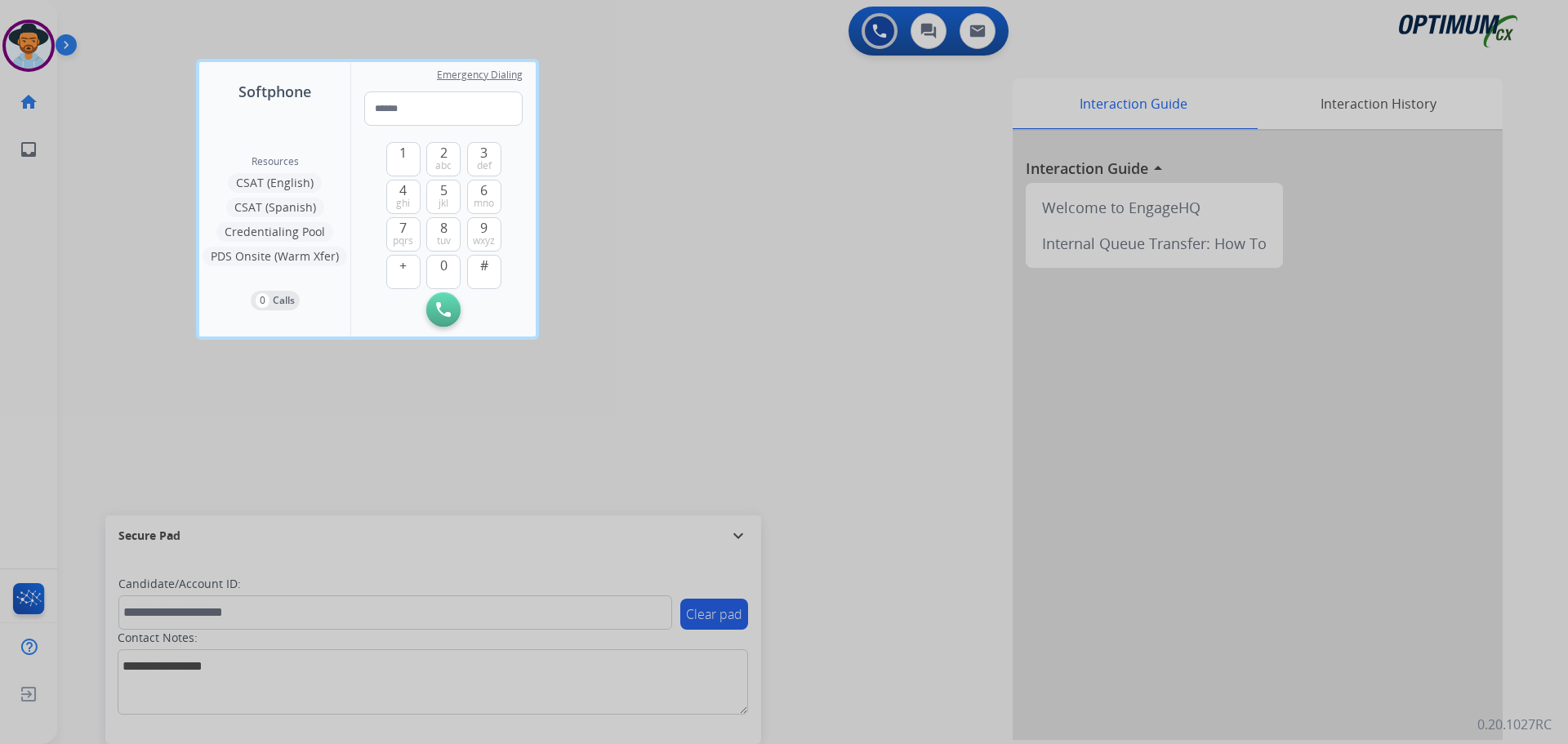
click at [725, 231] on div at bounding box center [784, 372] width 1568 height 744
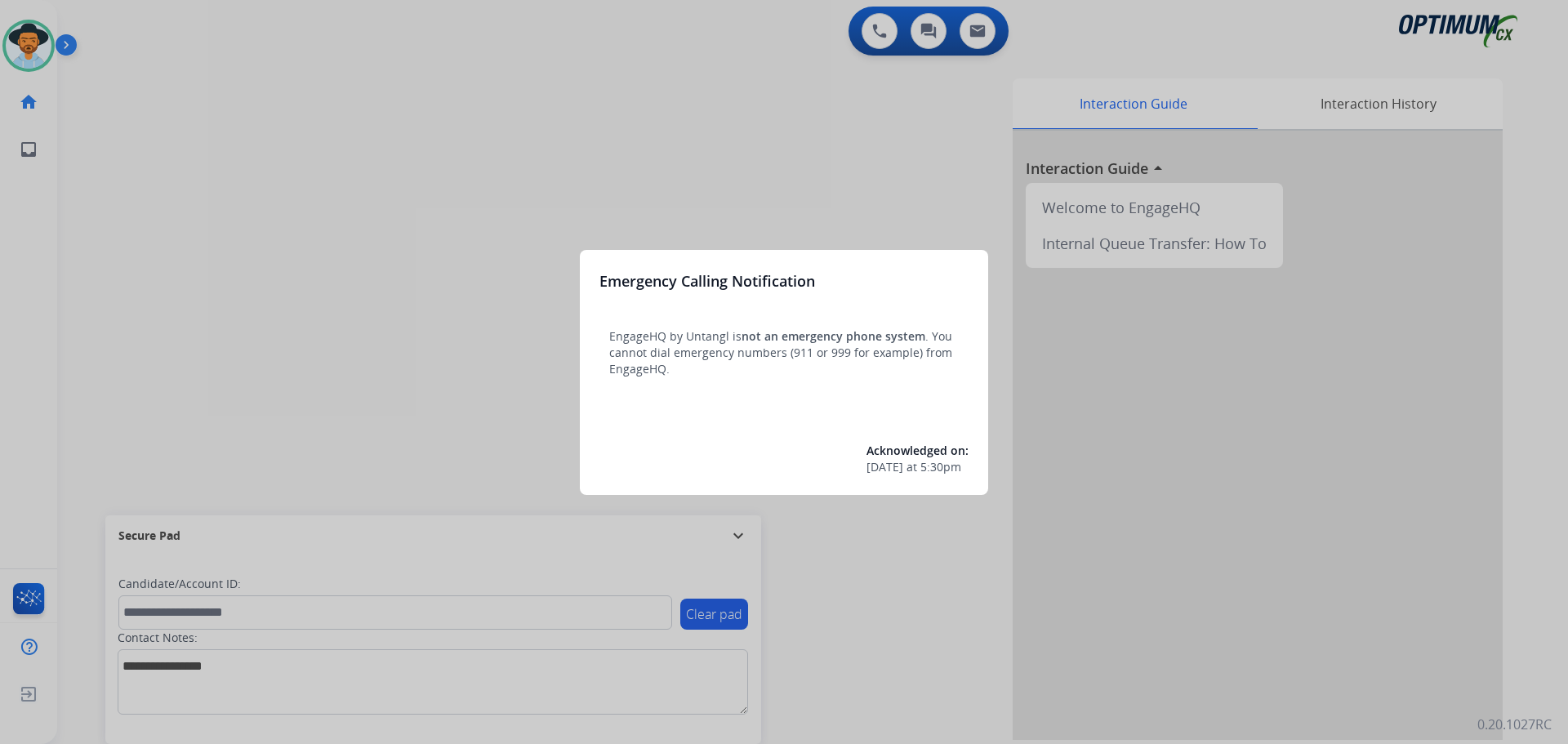
click at [374, 215] on div at bounding box center [784, 372] width 1568 height 744
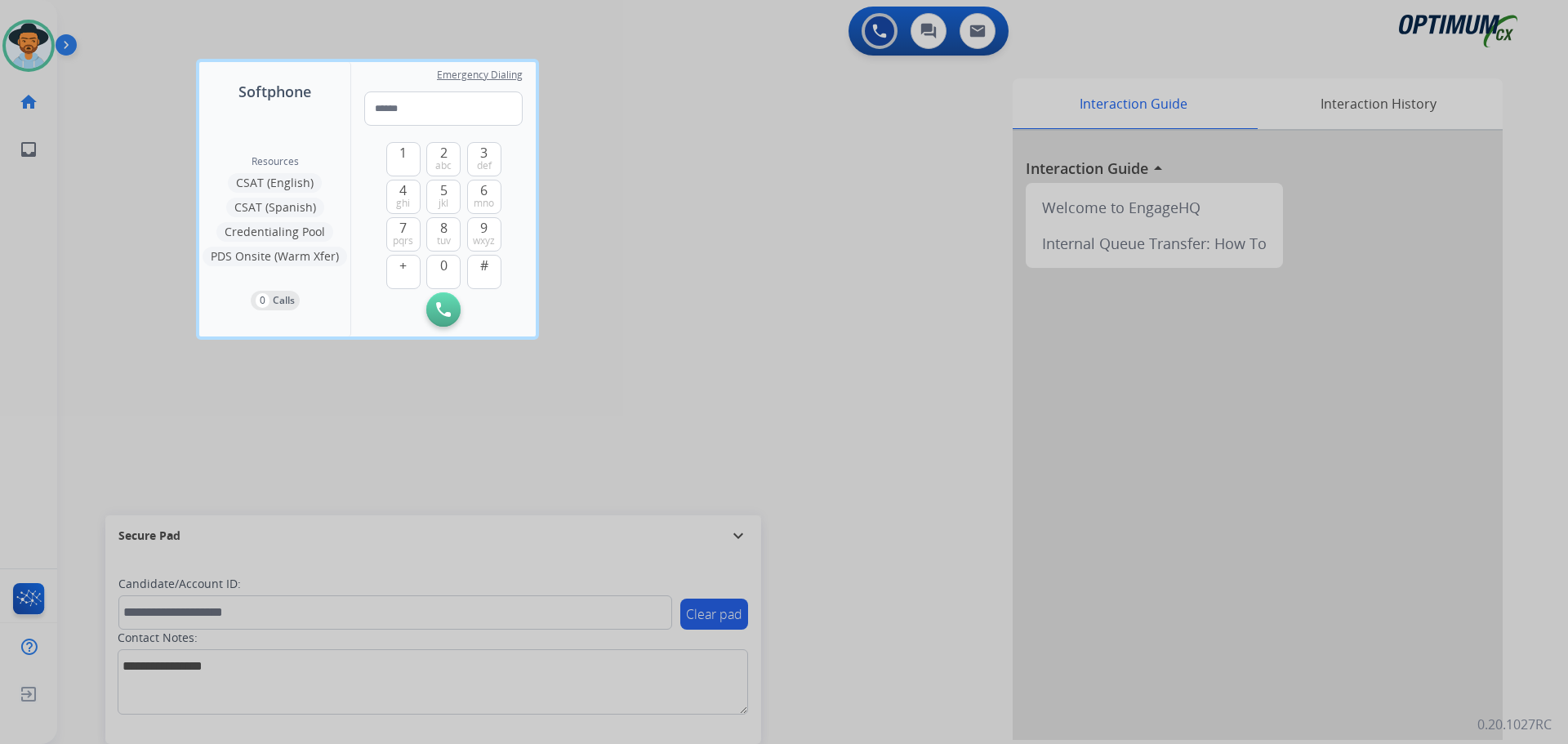
click at [133, 54] on div at bounding box center [784, 372] width 1568 height 744
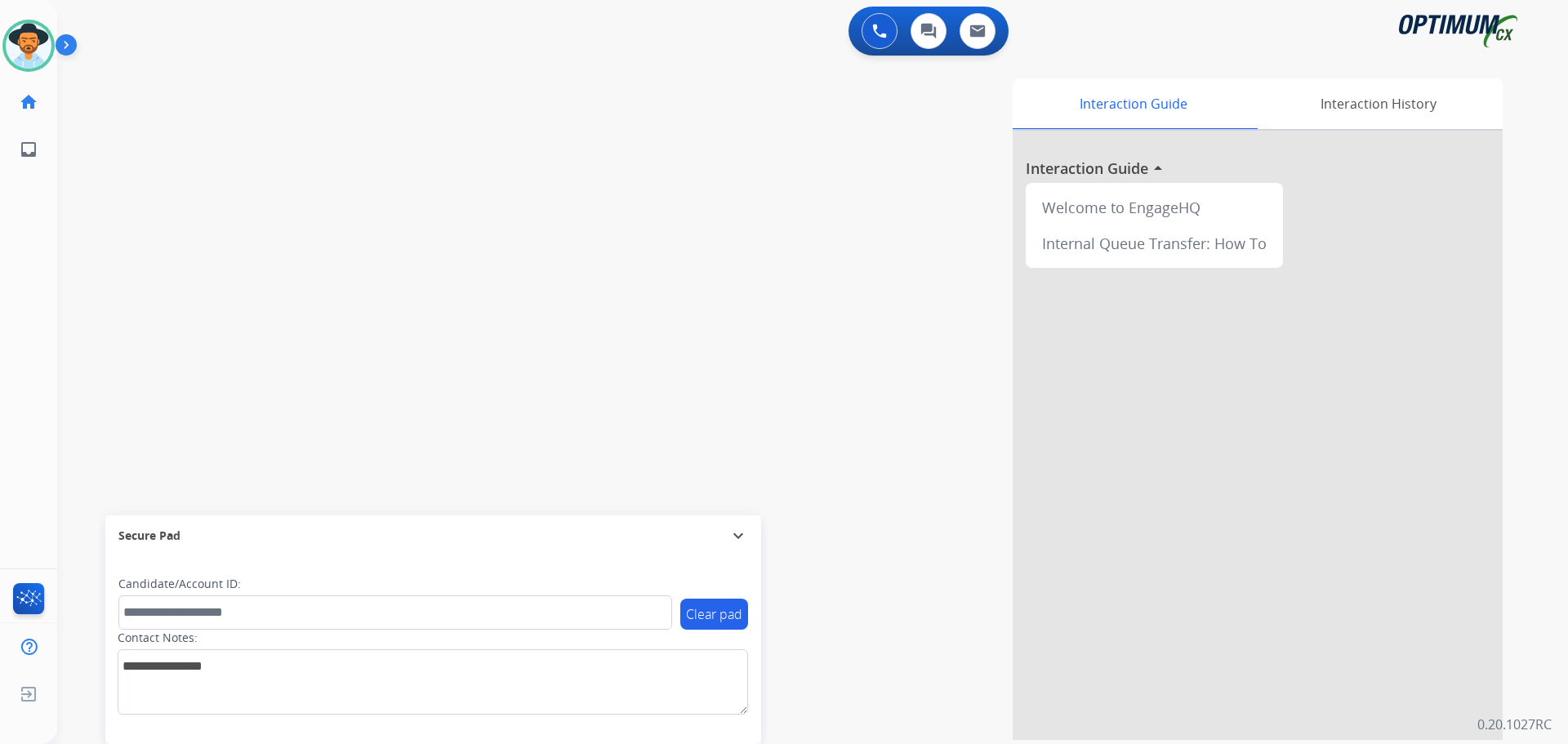
click at [334, 366] on div "swap_horiz Break voice bridge close_fullscreen Connect 3-Way Call merge_type Se…" at bounding box center [793, 398] width 1471 height 681
click at [526, 181] on div "swap_horiz Break voice bridge close_fullscreen Connect 3-Way Call merge_type Se…" at bounding box center [793, 398] width 1471 height 681
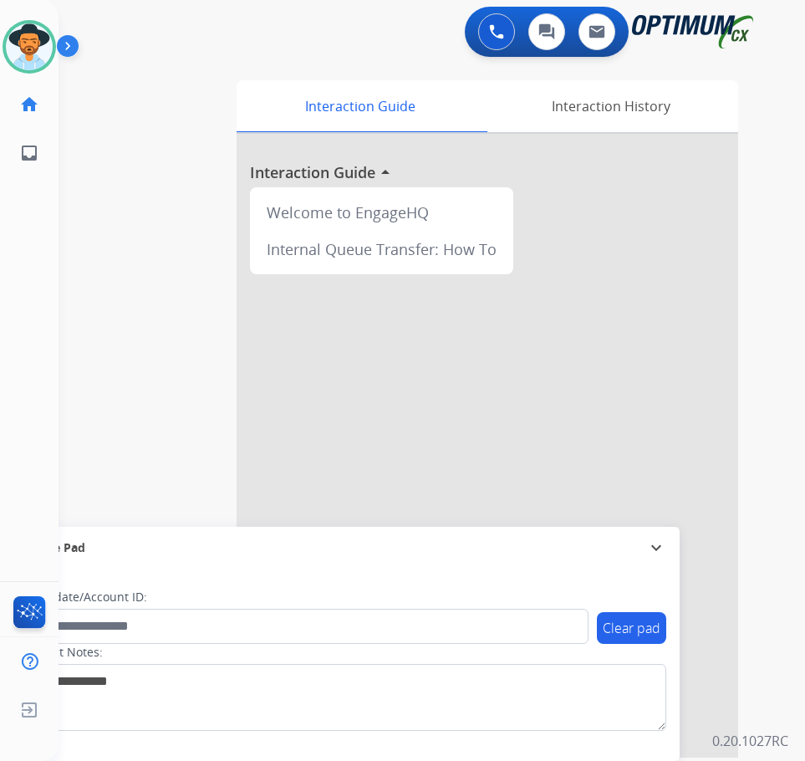
click at [163, 76] on div "swap_horiz Break voice bridge close_fullscreen Connect 3-Way Call merge_type Se…" at bounding box center [412, 408] width 707 height 697
click at [141, 104] on div "swap_horiz Break voice bridge close_fullscreen Connect 3-Way Call merge_type Se…" at bounding box center [412, 408] width 707 height 697
click at [160, 330] on div "swap_horiz Break voice bridge close_fullscreen Connect 3-Way Call merge_type Se…" at bounding box center [412, 408] width 707 height 697
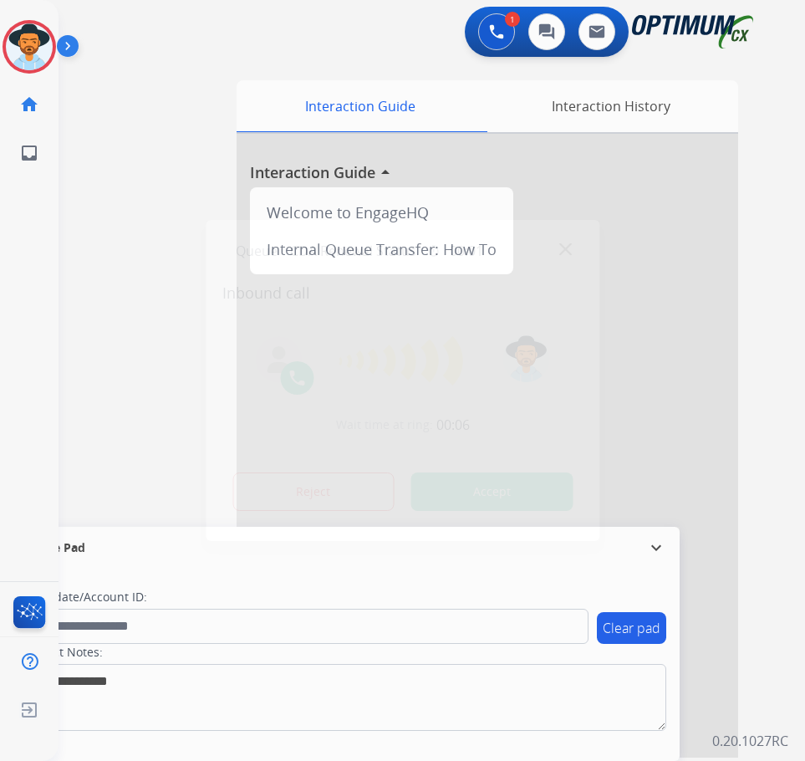
click at [176, 42] on div at bounding box center [402, 380] width 805 height 761
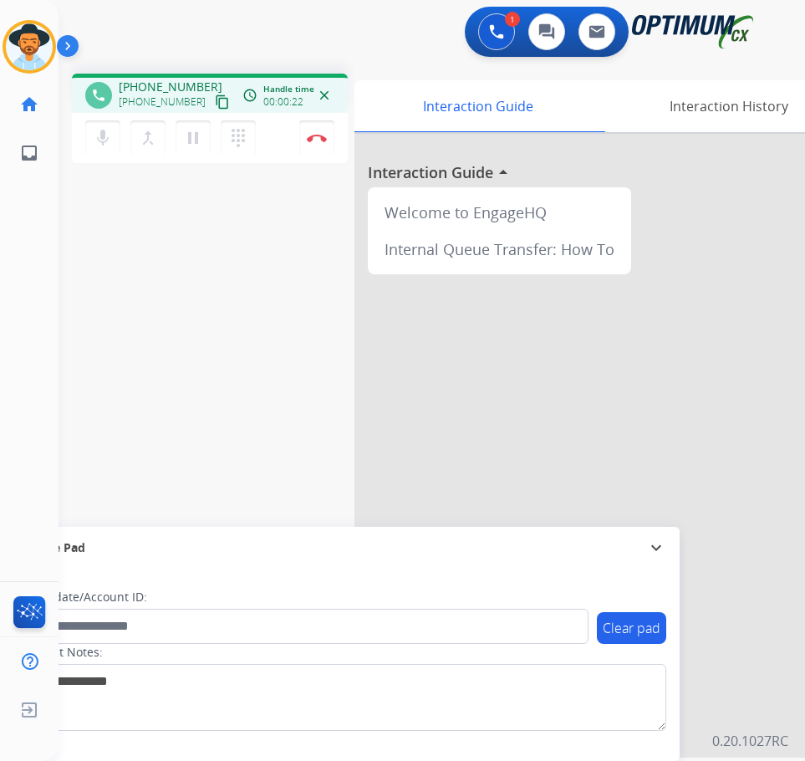
click at [149, 84] on span "[PHONE_NUMBER]" at bounding box center [171, 87] width 104 height 17
click at [149, 84] on span "+17272803131" at bounding box center [171, 87] width 104 height 17
copy span "17272803131"
click at [251, 371] on div "phone +17272803131 +17272803131 content_copy access_time Call metrics Queue 00:…" at bounding box center [412, 408] width 707 height 697
click at [320, 142] on button "Disconnect" at bounding box center [316, 137] width 35 height 35
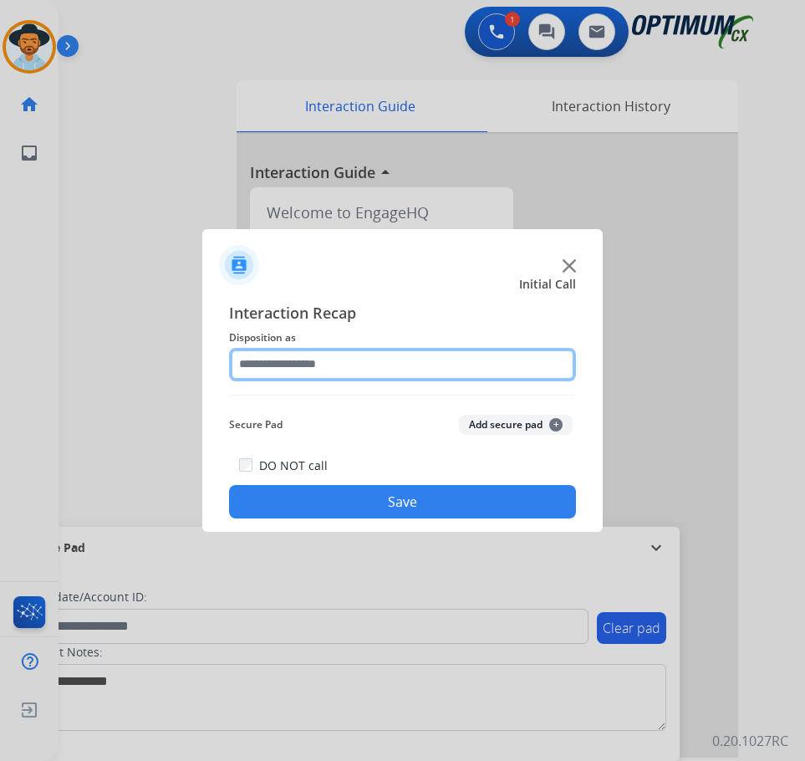
click at [464, 362] on input "text" at bounding box center [402, 364] width 347 height 33
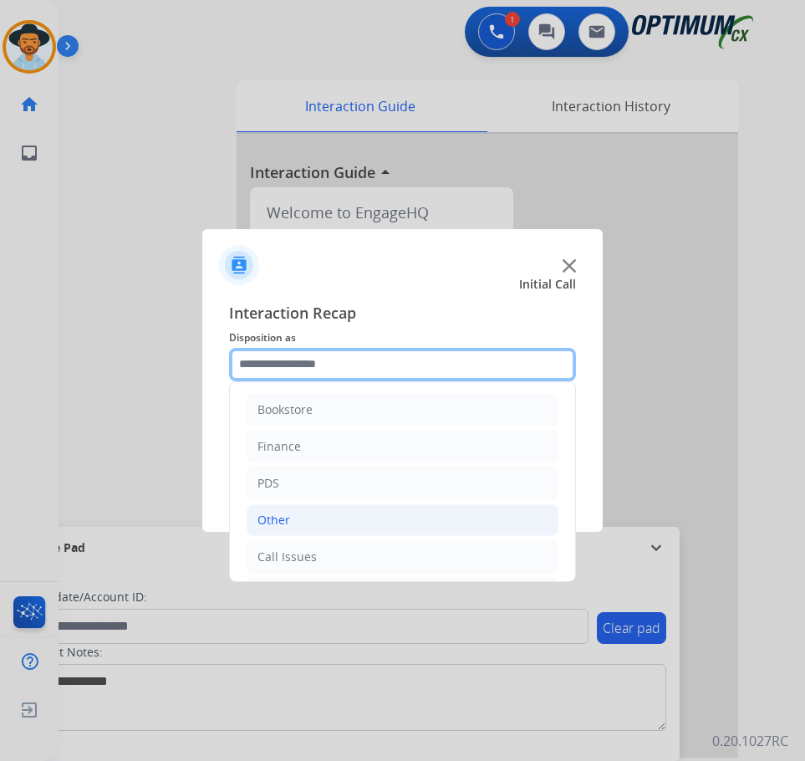
scroll to position [114, 0]
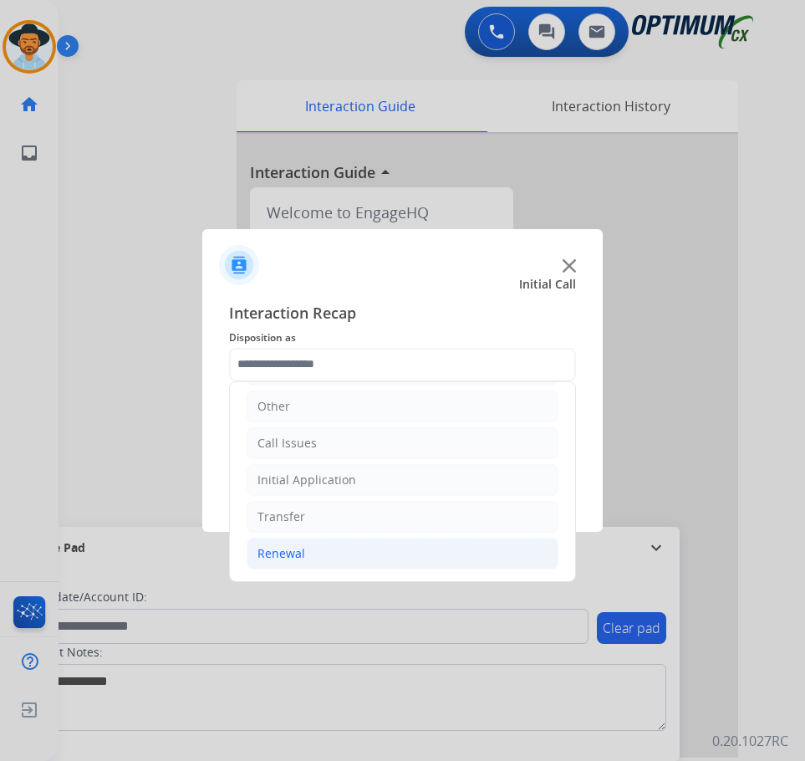
click at [320, 567] on li "Renewal" at bounding box center [403, 554] width 312 height 32
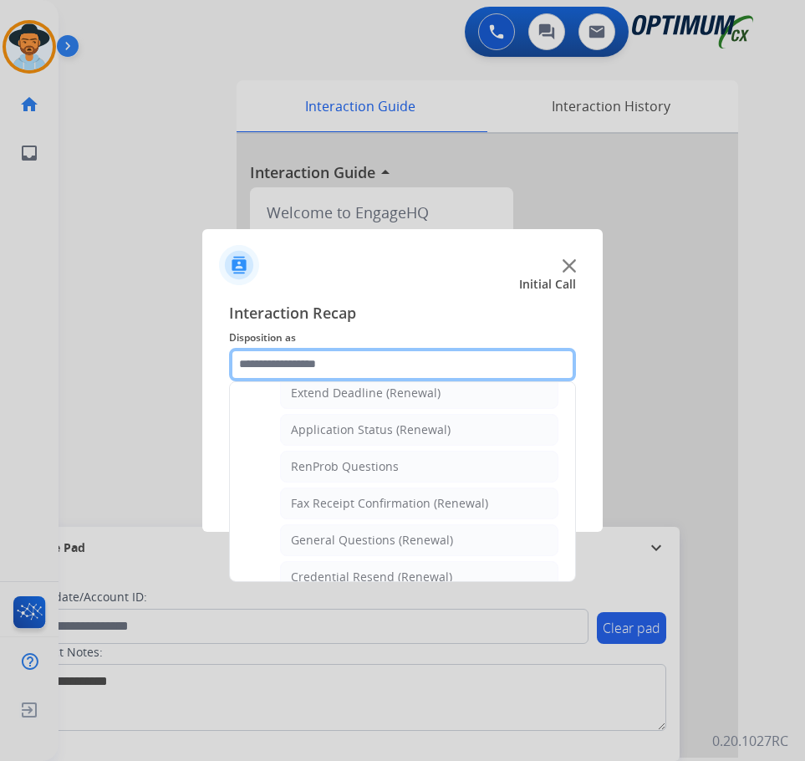
scroll to position [448, 0]
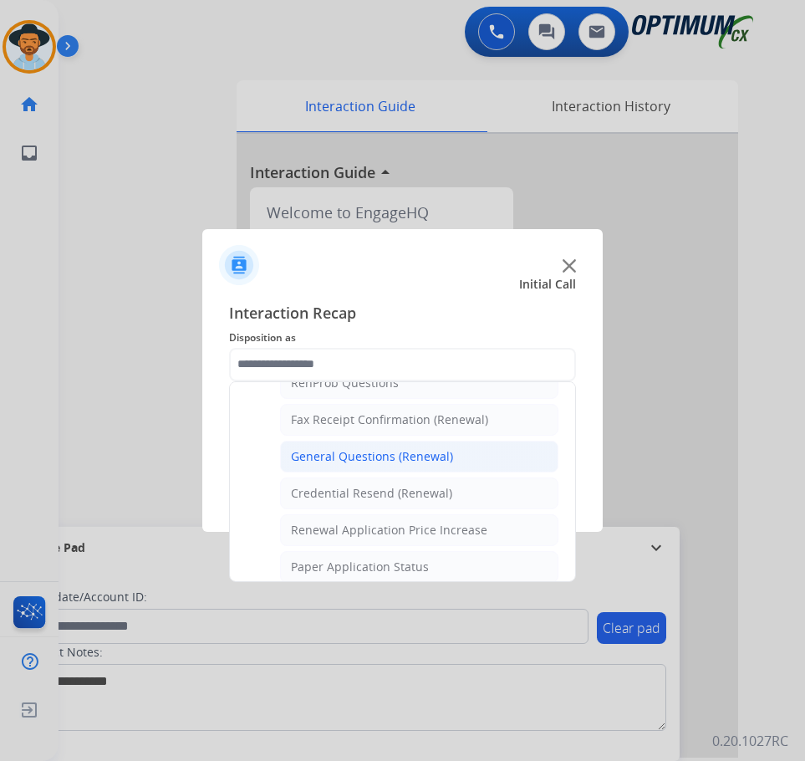
click at [387, 465] on li "General Questions (Renewal)" at bounding box center [419, 457] width 278 height 32
type input "**********"
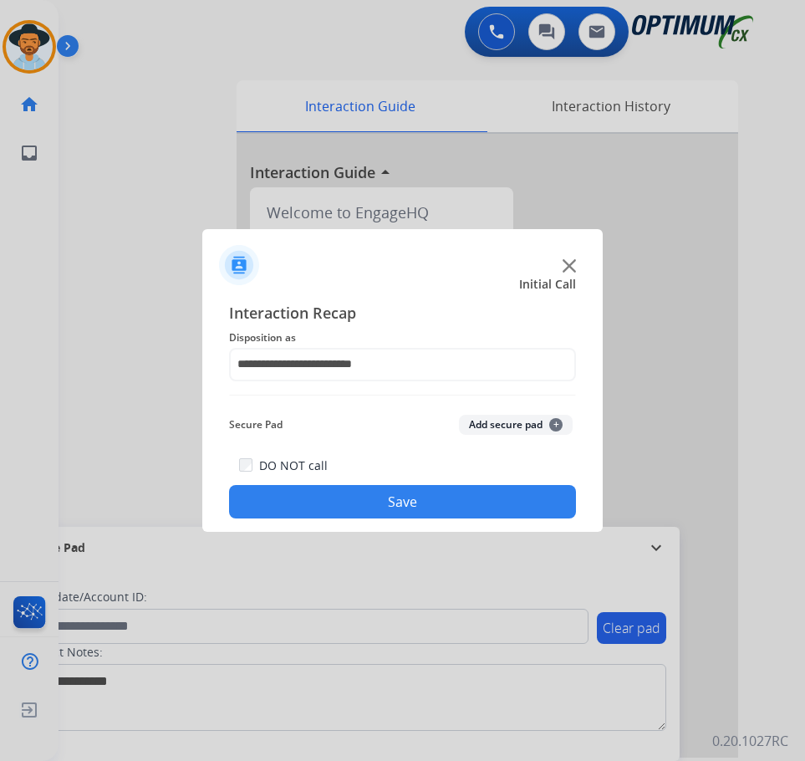
click at [366, 505] on button "Save" at bounding box center [402, 501] width 347 height 33
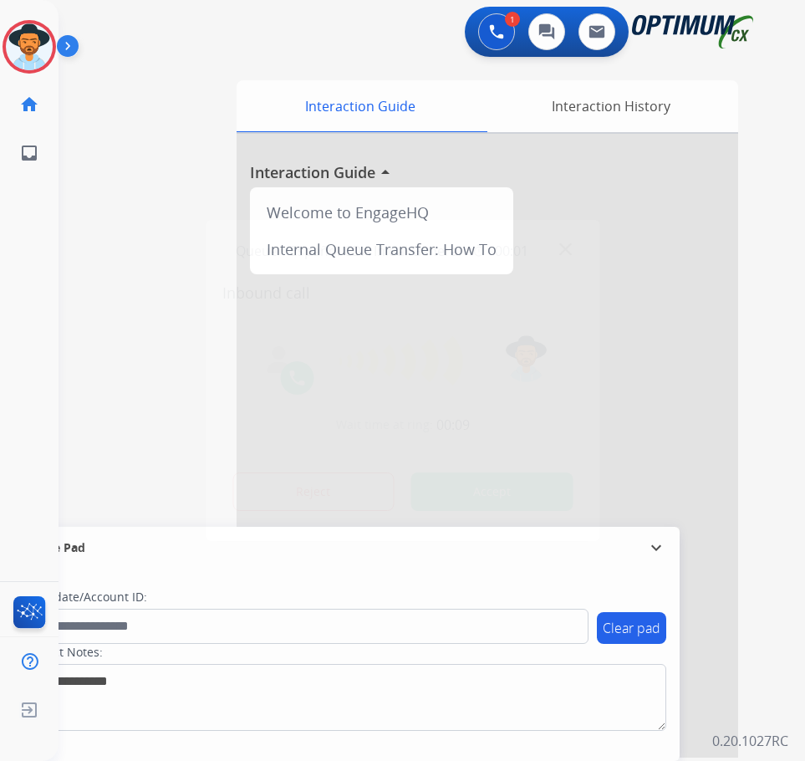
click at [152, 106] on div at bounding box center [402, 380] width 805 height 761
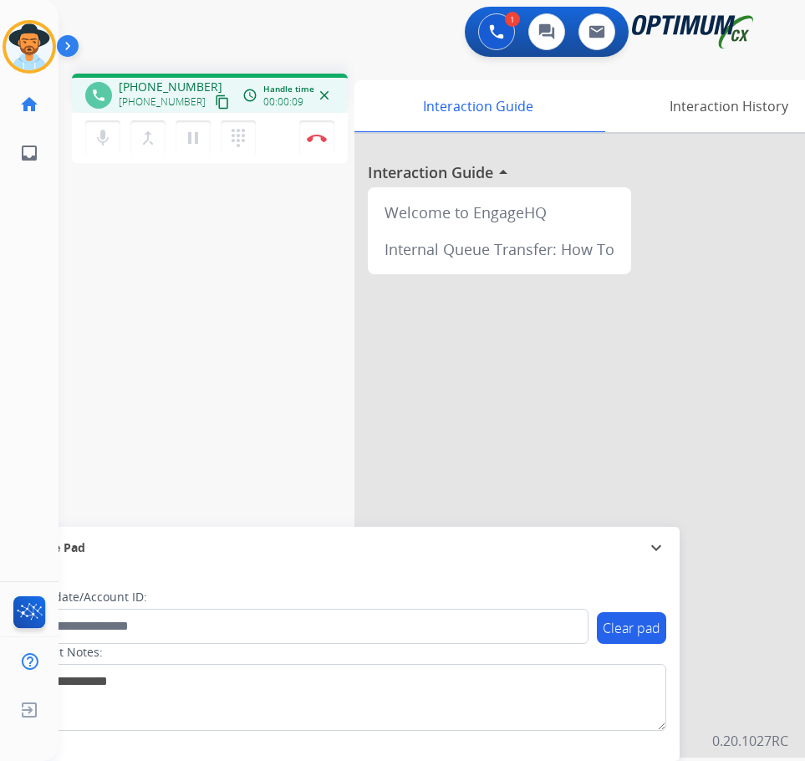
click at [166, 80] on span "+16469323826" at bounding box center [171, 87] width 104 height 17
copy span "16469323826"
click at [192, 471] on div "phone +16469323826 +16469323826 content_copy access_time Call metrics Queue 00:…" at bounding box center [412, 408] width 707 height 697
click at [497, 33] on img at bounding box center [496, 31] width 15 height 15
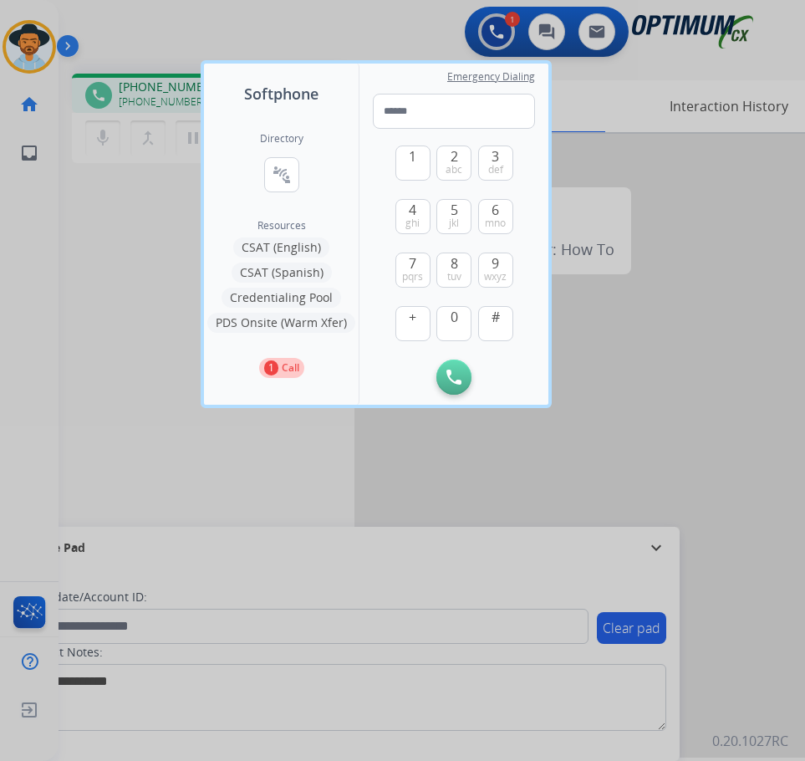
click at [111, 244] on div at bounding box center [402, 380] width 805 height 761
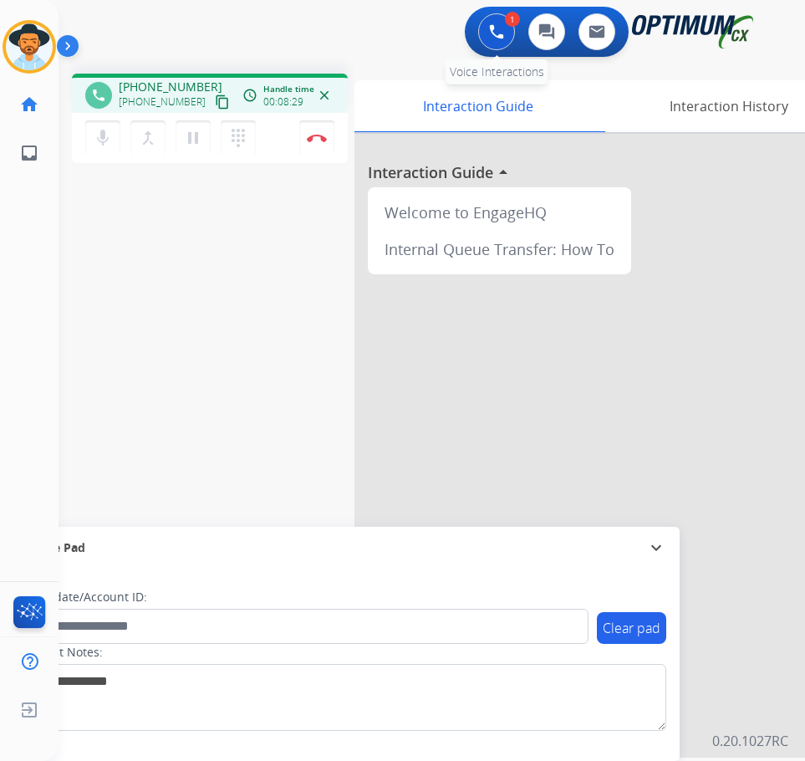
click at [497, 28] on img at bounding box center [496, 31] width 15 height 15
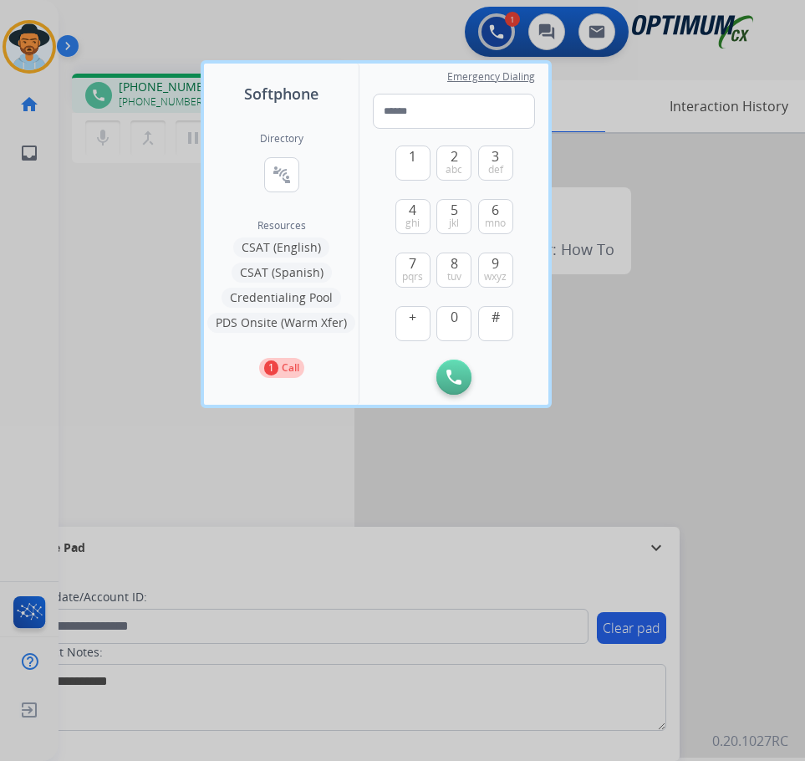
click at [60, 248] on div at bounding box center [402, 380] width 805 height 761
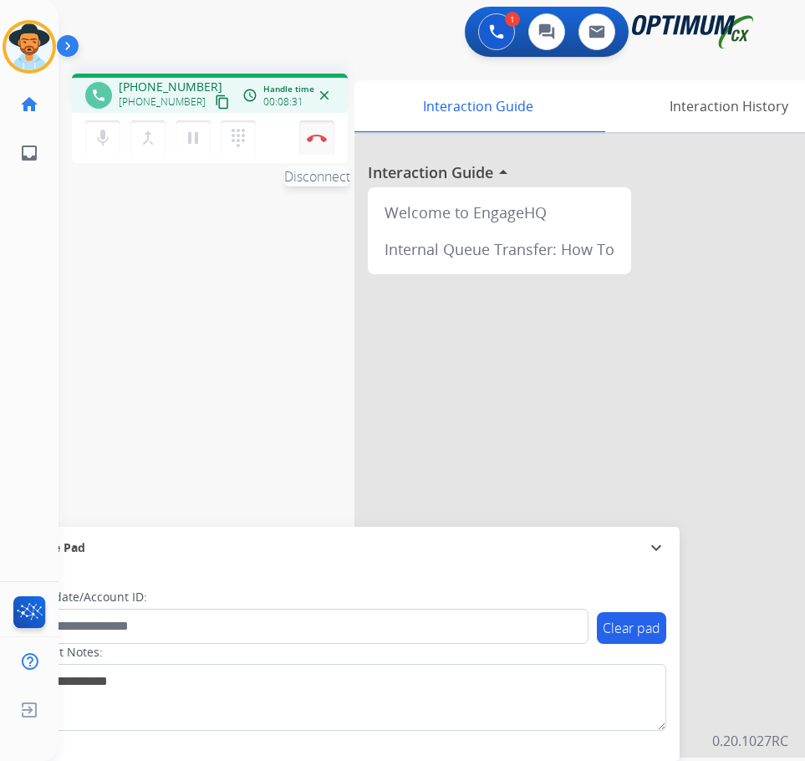
click at [327, 137] on button "Disconnect" at bounding box center [316, 137] width 35 height 35
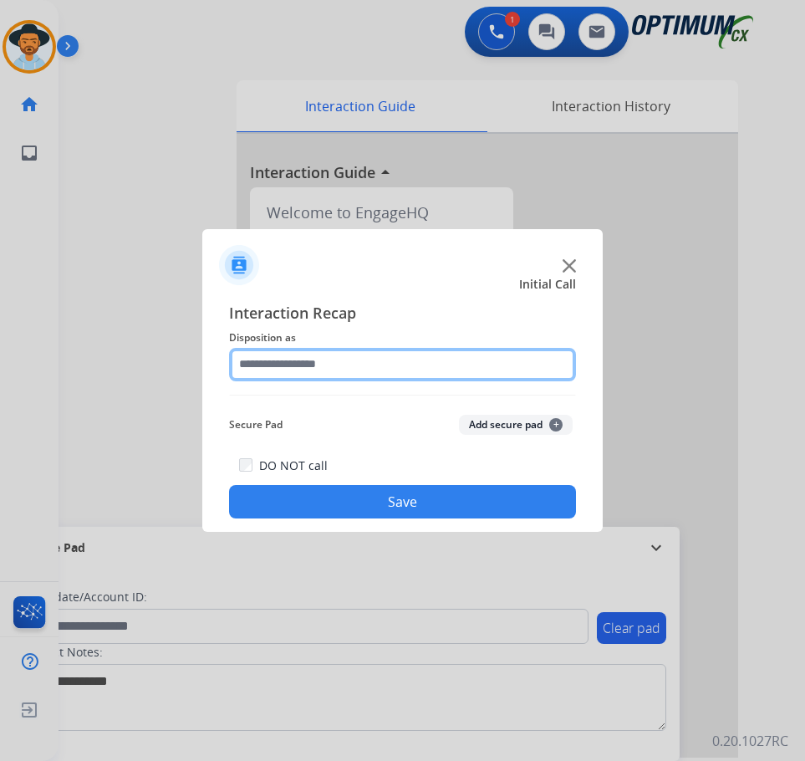
click at [388, 355] on input "text" at bounding box center [402, 364] width 347 height 33
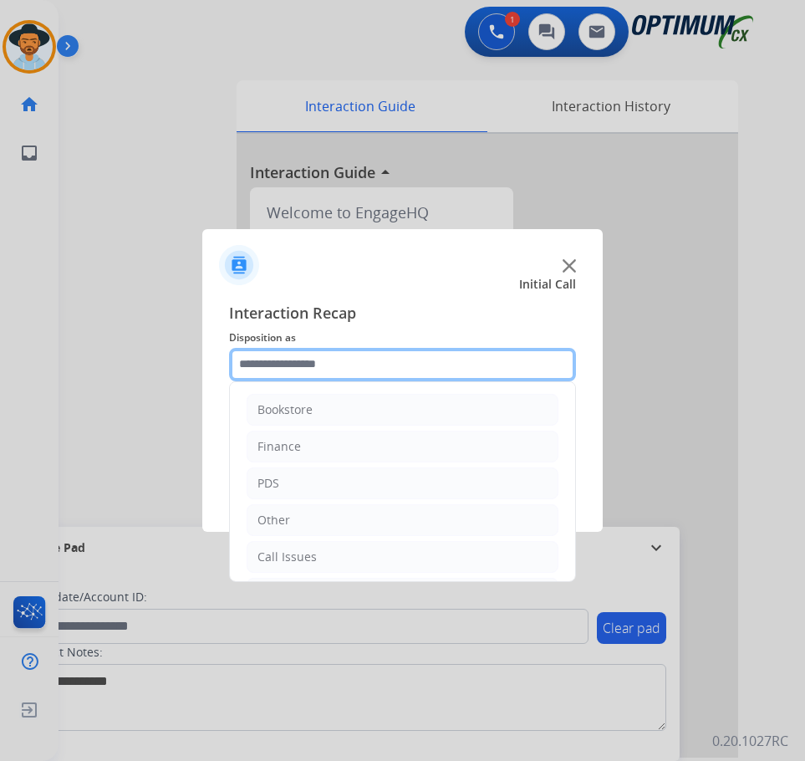
scroll to position [114, 0]
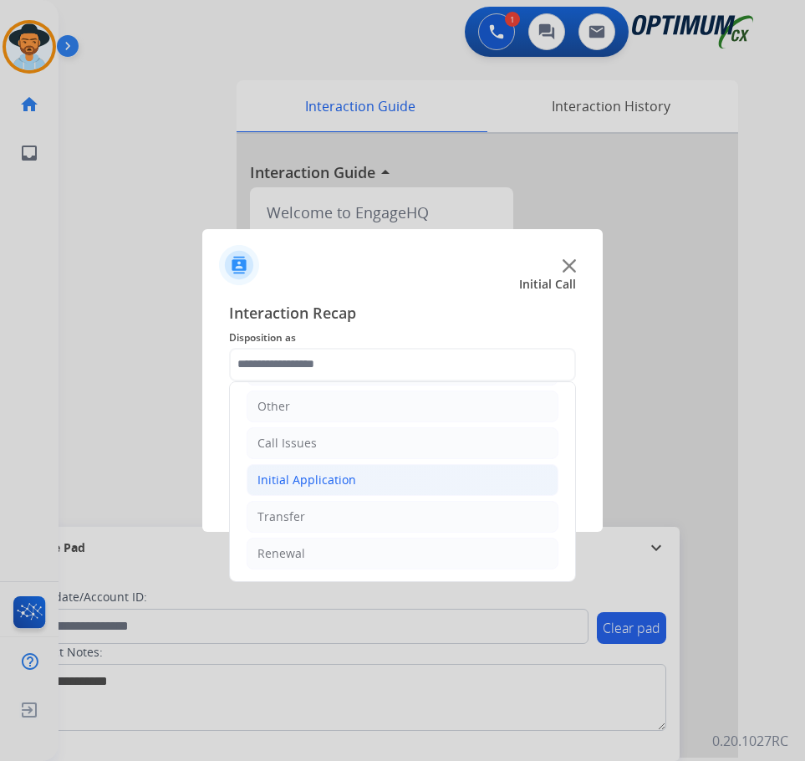
click at [362, 476] on li "Initial Application" at bounding box center [403, 480] width 312 height 32
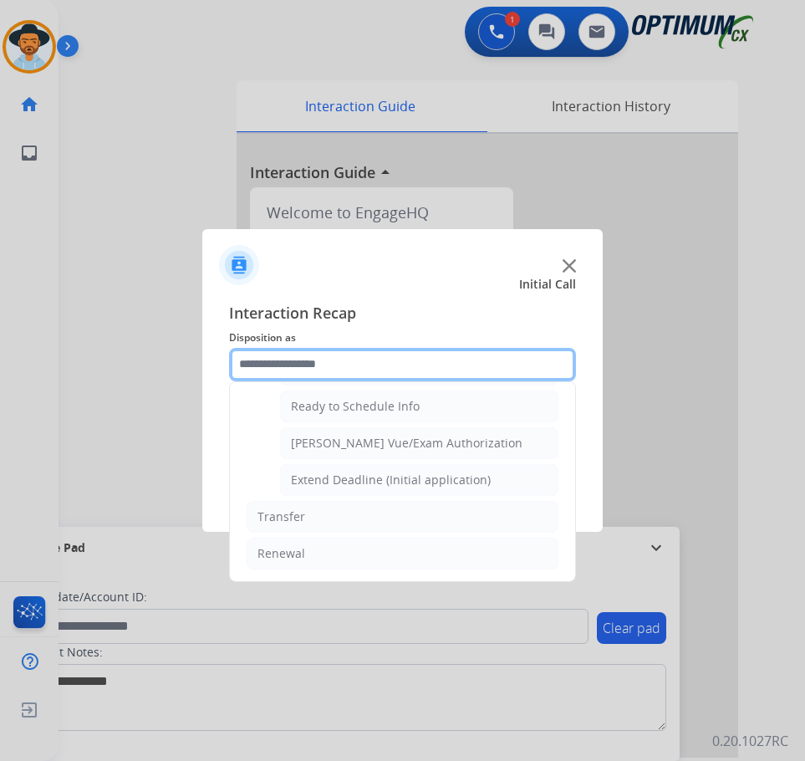
scroll to position [930, 0]
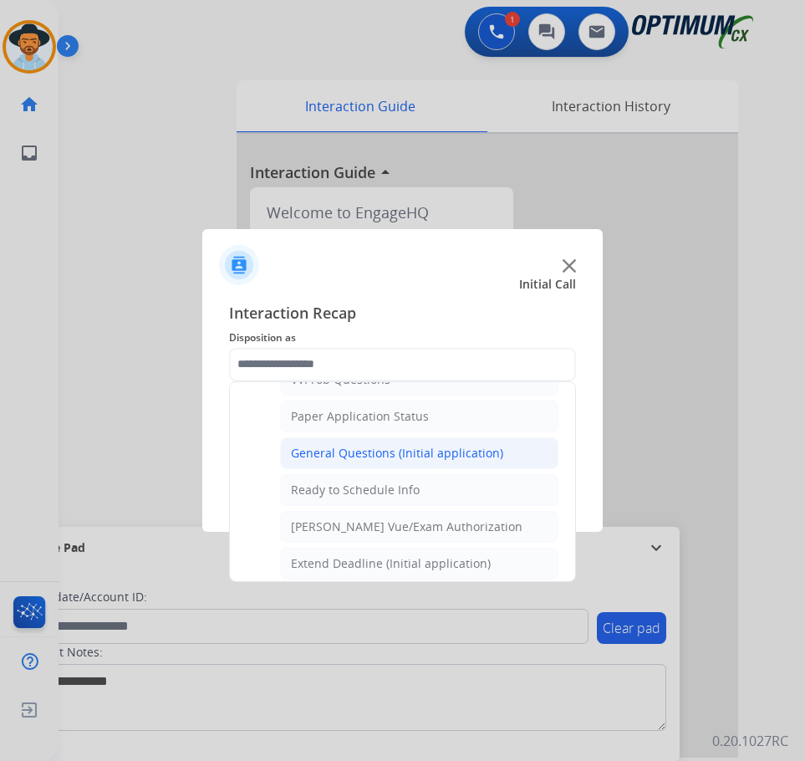
click at [390, 455] on div "General Questions (Initial application)" at bounding box center [397, 453] width 212 height 17
type input "**********"
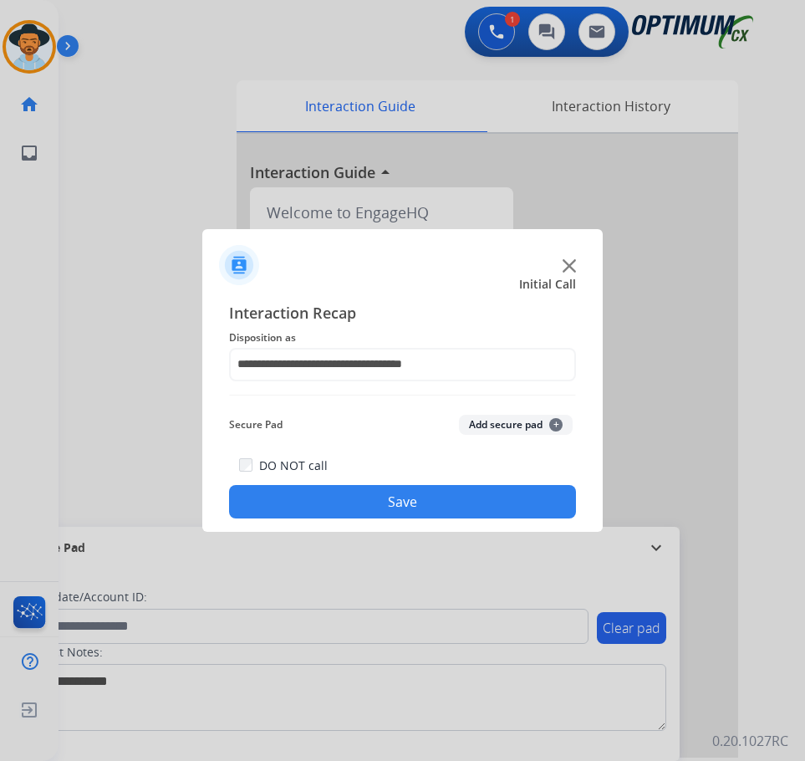
click at [333, 495] on button "Save" at bounding box center [402, 501] width 347 height 33
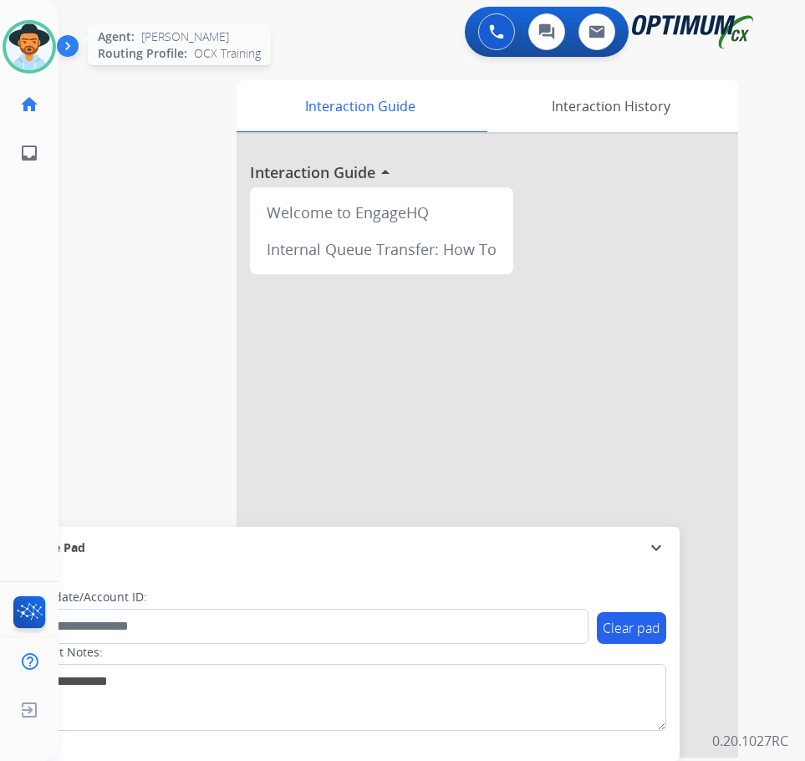
click at [13, 59] on img at bounding box center [29, 46] width 47 height 47
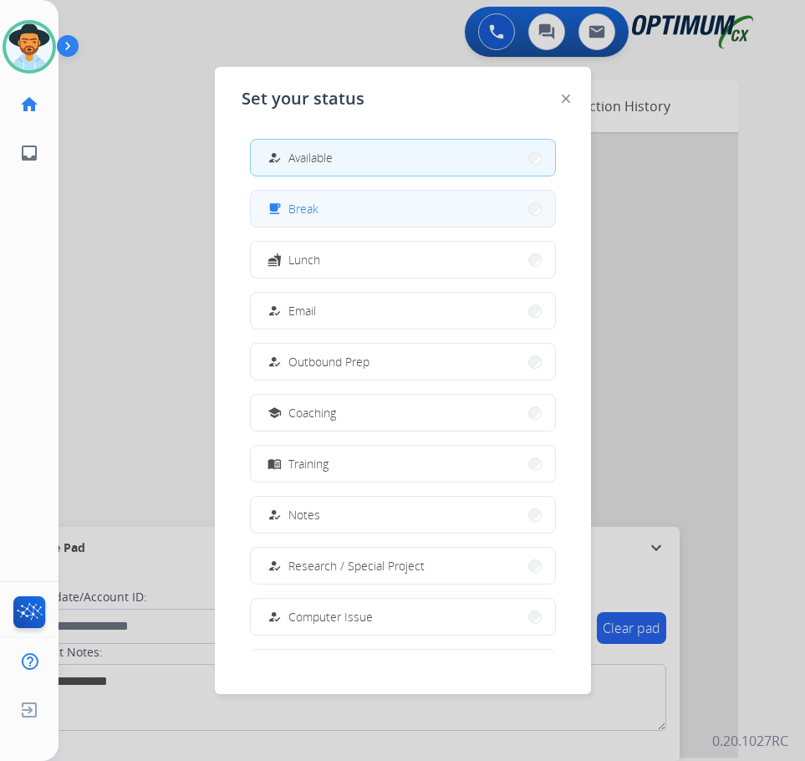
click at [342, 215] on button "free_breakfast Break" at bounding box center [403, 209] width 304 height 36
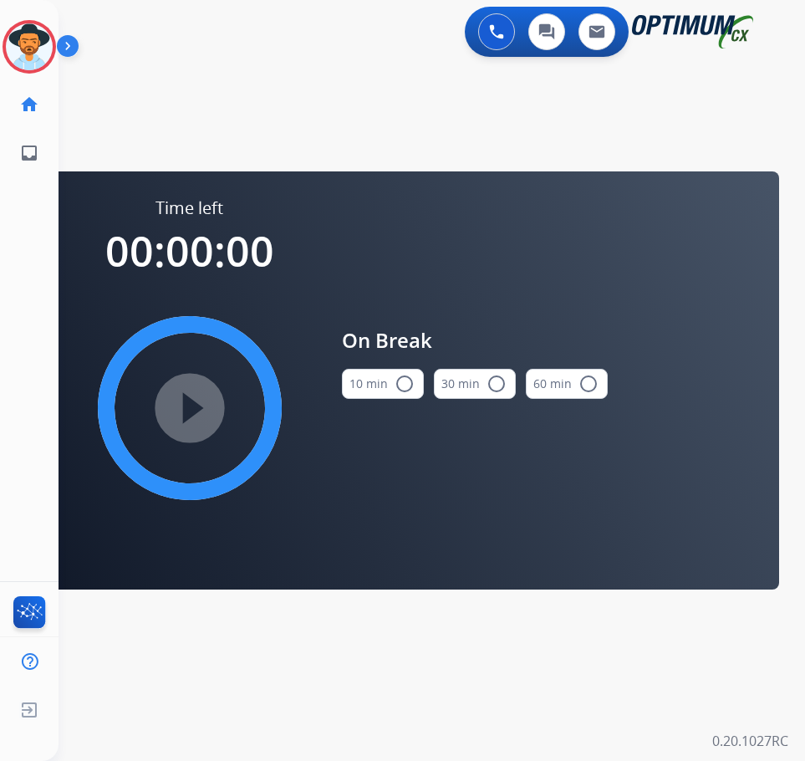
click at [398, 386] on mat-icon "radio_button_unchecked" at bounding box center [405, 384] width 20 height 20
click at [188, 412] on mat-icon "play_circle_filled" at bounding box center [190, 408] width 20 height 20
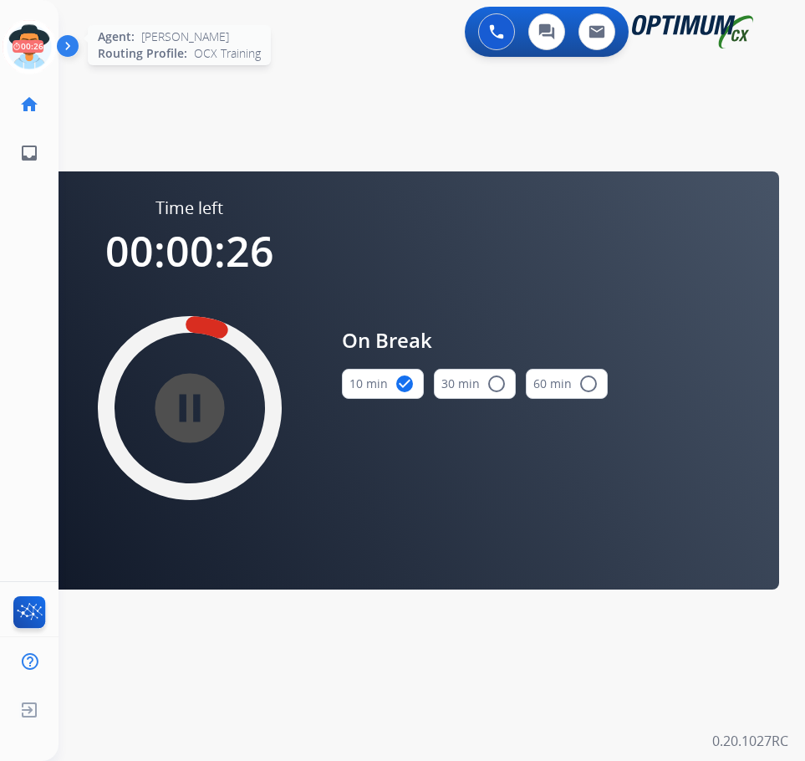
click at [42, 64] on icon at bounding box center [30, 47] width 54 height 54
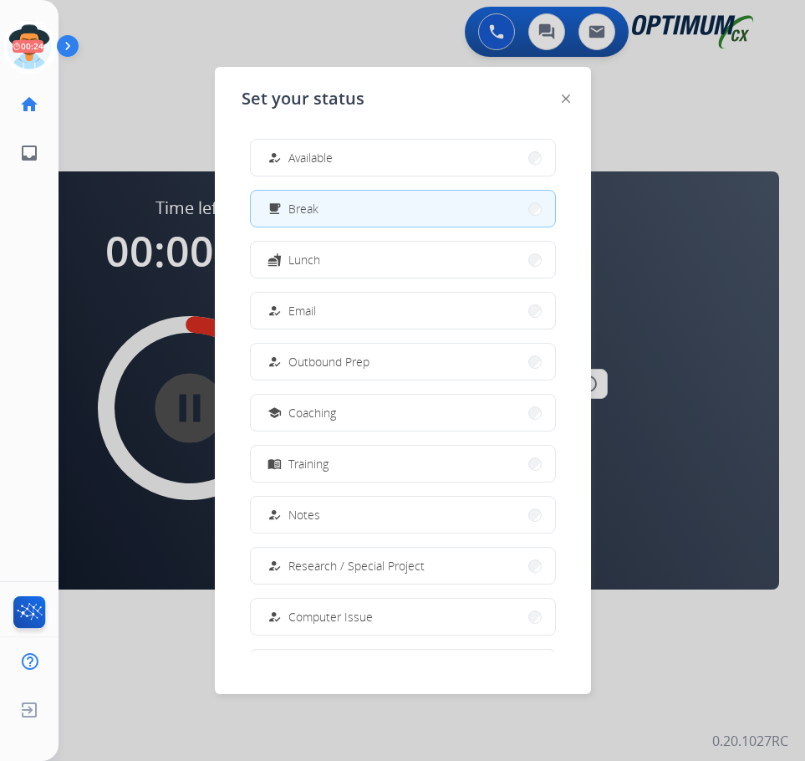
click at [340, 152] on button "how_to_reg Available" at bounding box center [403, 158] width 304 height 36
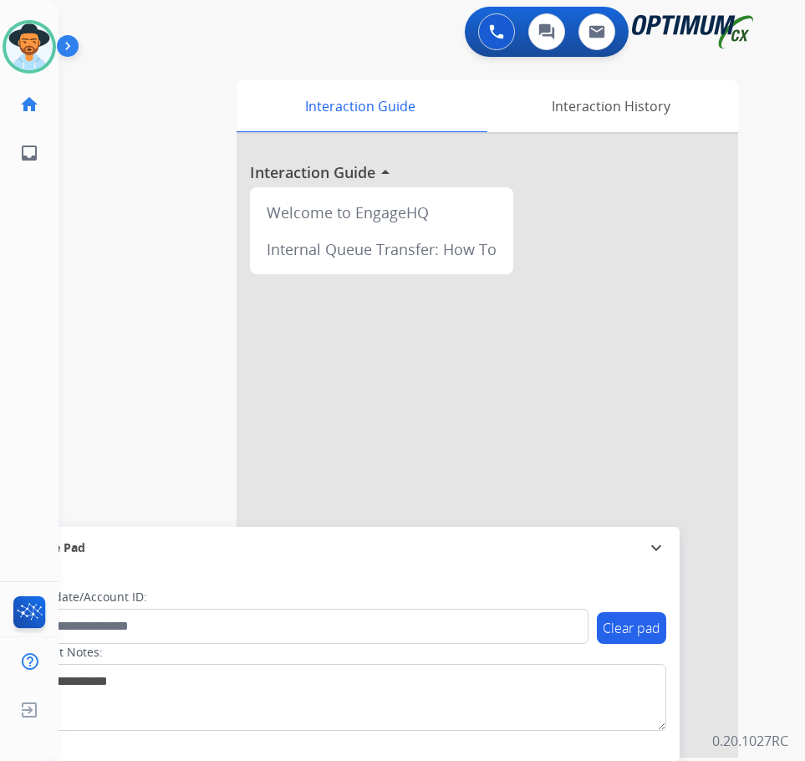
click at [146, 378] on div "swap_horiz Break voice bridge close_fullscreen Connect 3-Way Call merge_type Se…" at bounding box center [412, 408] width 707 height 697
click at [105, 114] on div "swap_horiz Break voice bridge close_fullscreen Connect 3-Way Call merge_type Se…" at bounding box center [412, 408] width 707 height 697
click at [128, 179] on div at bounding box center [402, 380] width 805 height 761
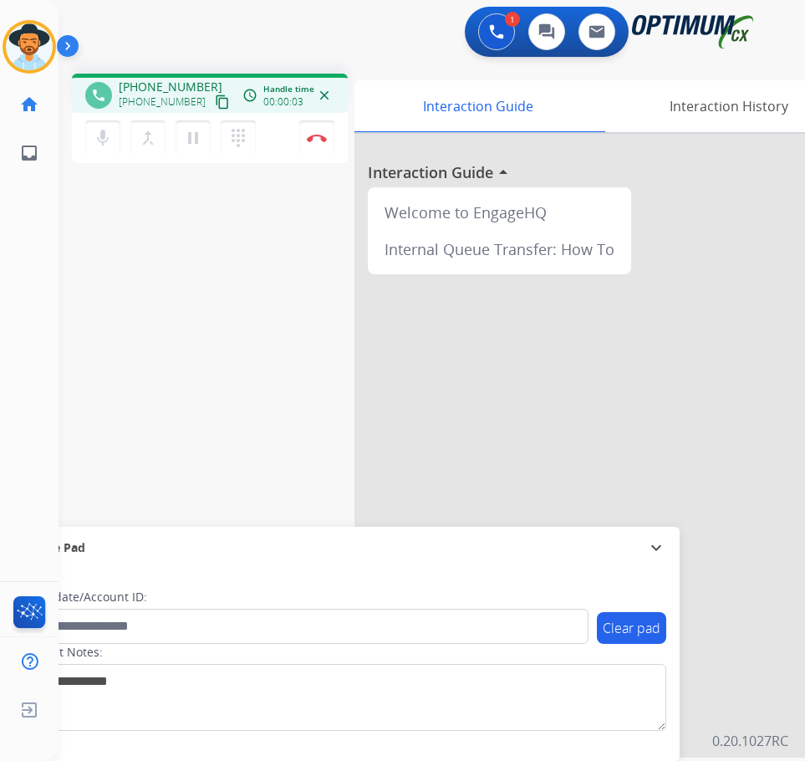
click at [176, 364] on div "phone +17022810667 +17022810667 content_copy access_time Call metrics Queue 00:…" at bounding box center [412, 408] width 707 height 697
click at [102, 140] on mat-icon "mic" at bounding box center [103, 138] width 20 height 20
click at [98, 138] on mat-icon "mic_off" at bounding box center [103, 138] width 20 height 20
click at [169, 85] on span "+17022810667" at bounding box center [171, 87] width 104 height 17
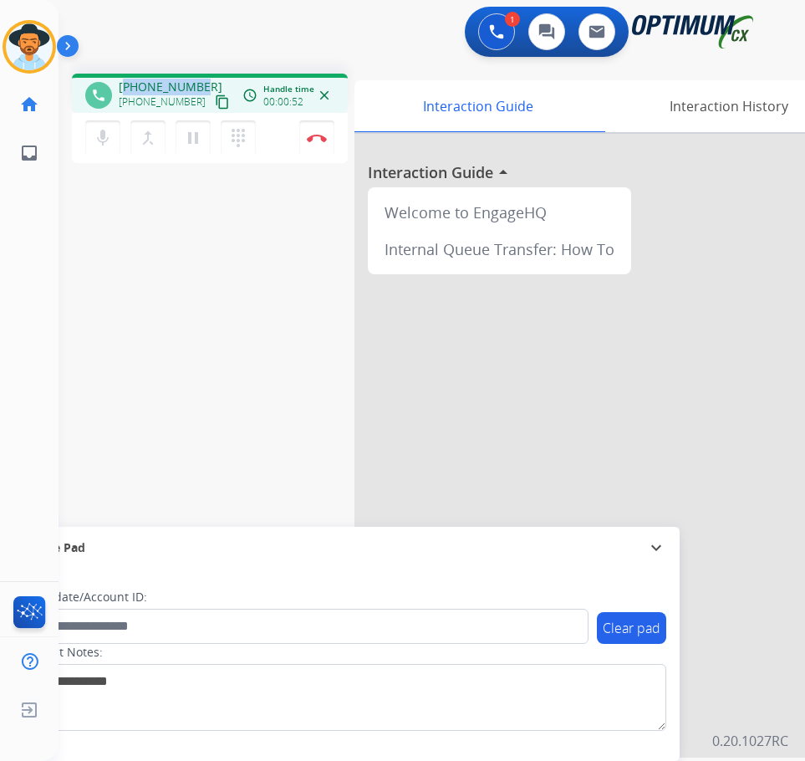
copy span "17022810667"
click at [220, 202] on div "phone +17022810667 +17022810667 content_copy access_time Call metrics Queue 00:…" at bounding box center [412, 408] width 707 height 697
click at [312, 139] on img at bounding box center [317, 138] width 20 height 8
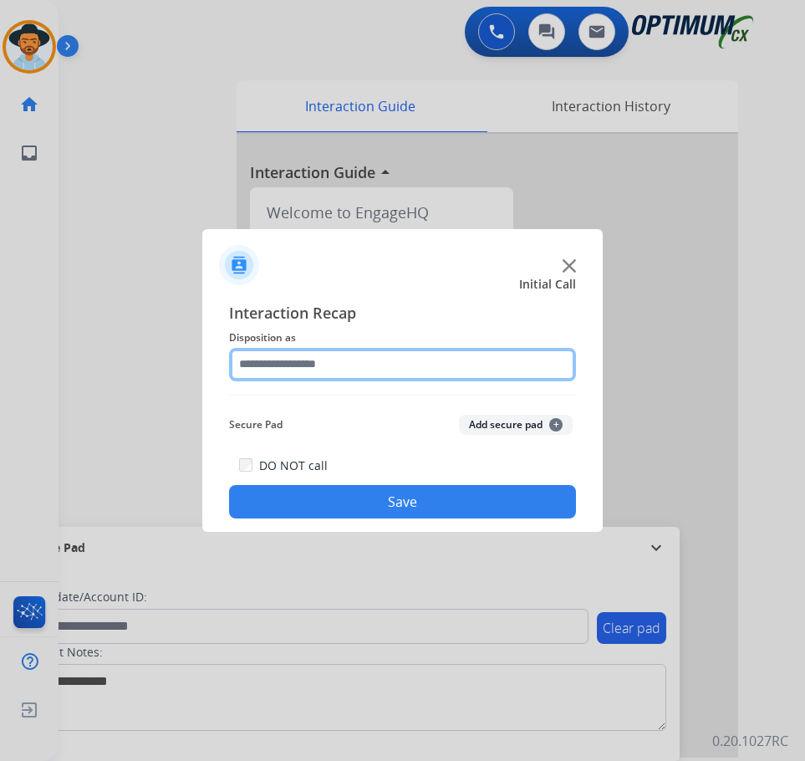
click at [427, 377] on input "text" at bounding box center [402, 364] width 347 height 33
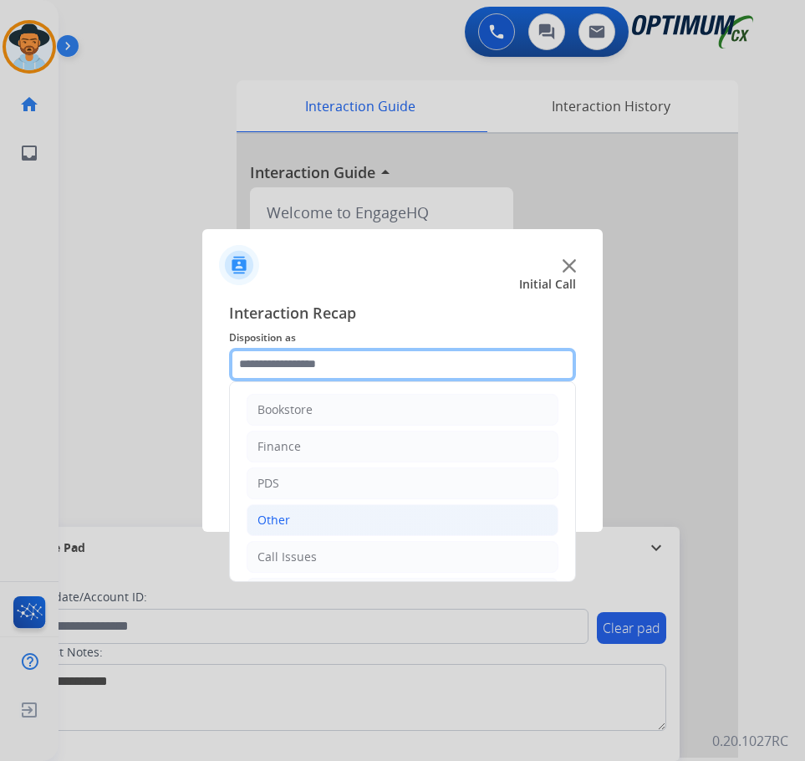
scroll to position [114, 0]
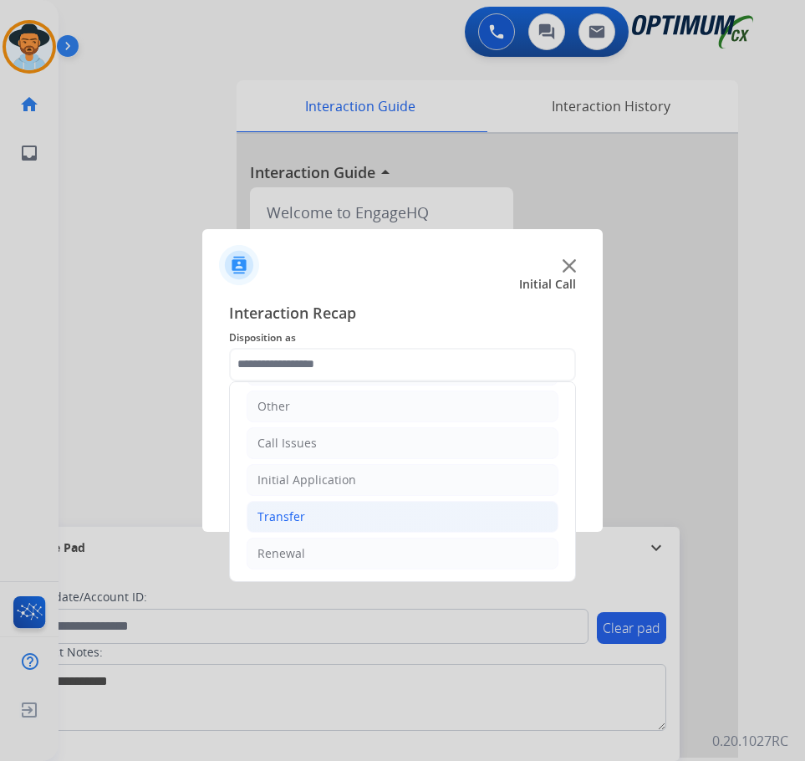
click at [372, 501] on li "Transfer" at bounding box center [403, 517] width 312 height 32
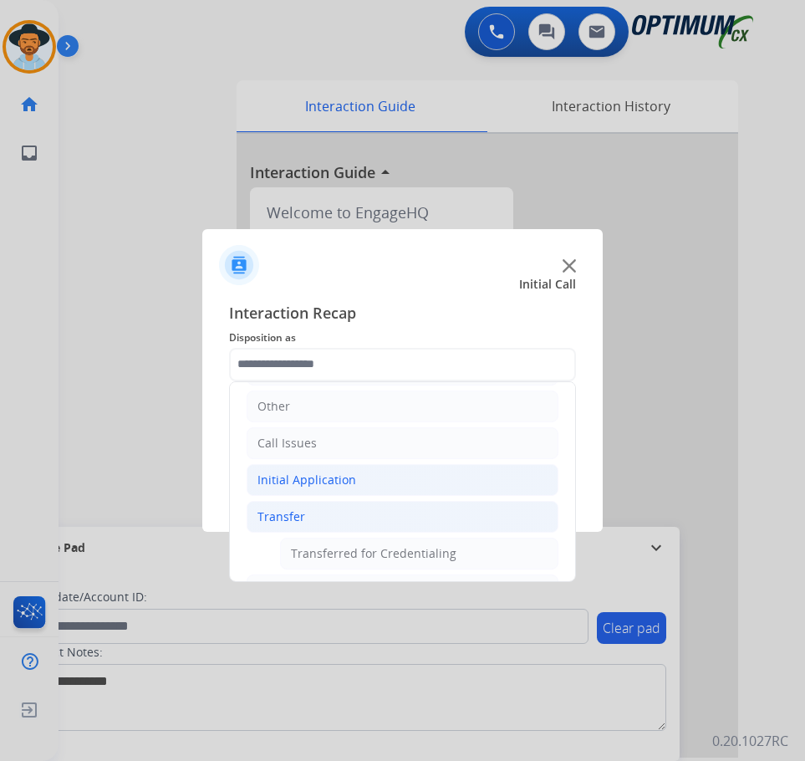
click at [386, 480] on li "Initial Application" at bounding box center [403, 480] width 312 height 32
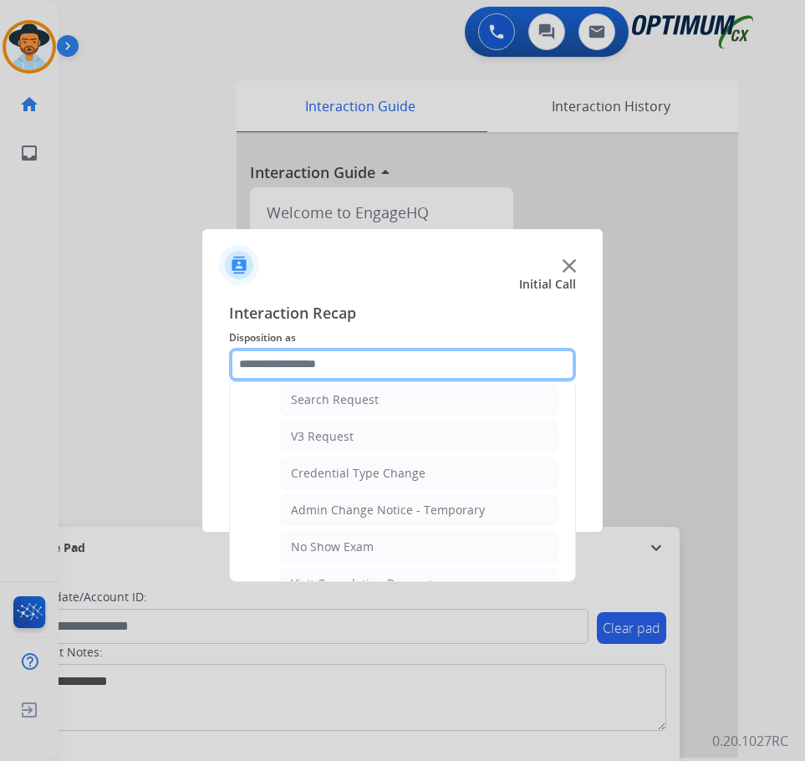
scroll to position [1014, 0]
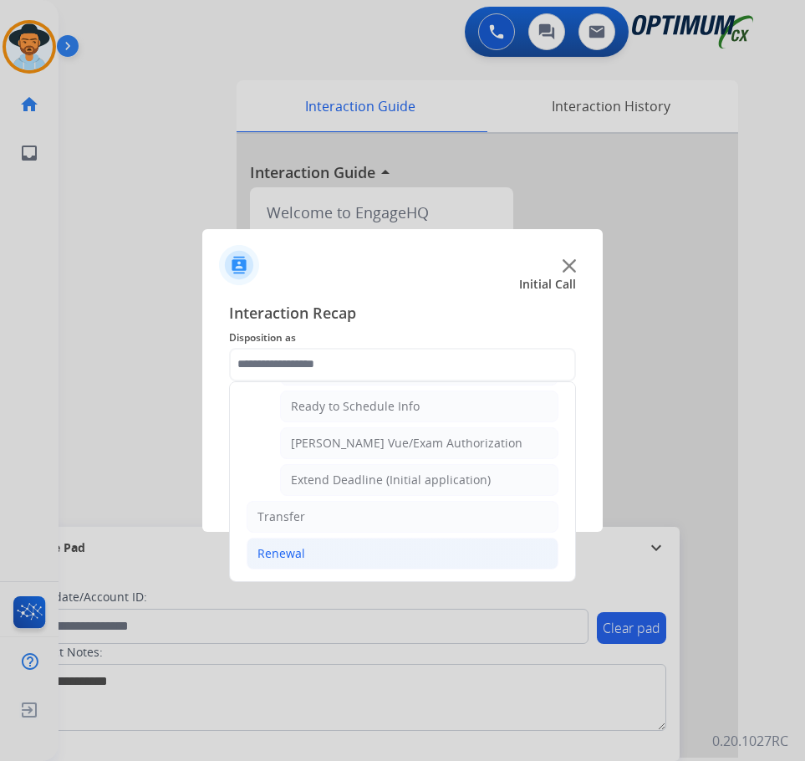
click at [298, 552] on div "Renewal" at bounding box center [282, 553] width 48 height 17
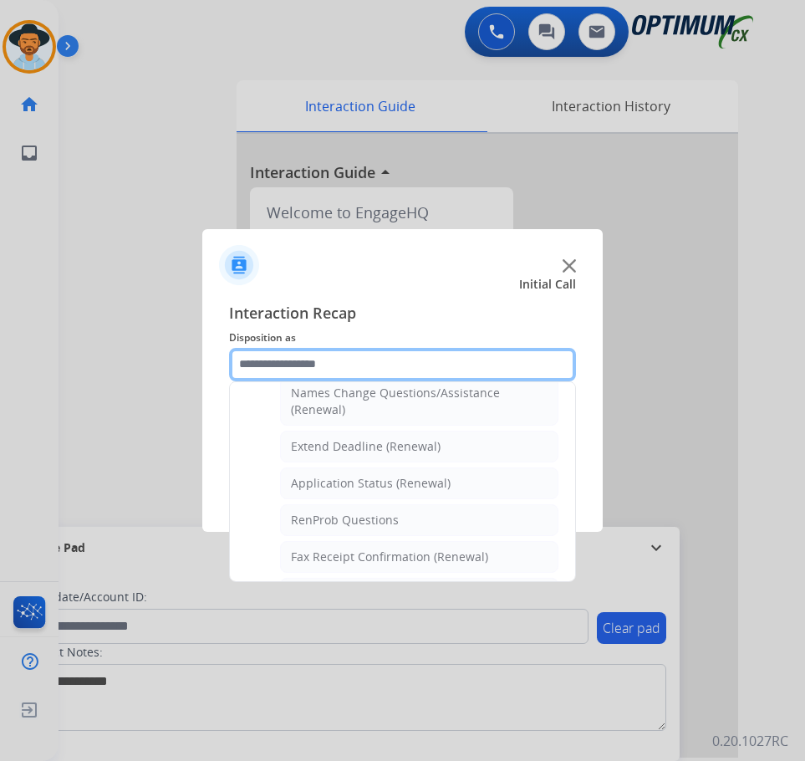
scroll to position [395, 0]
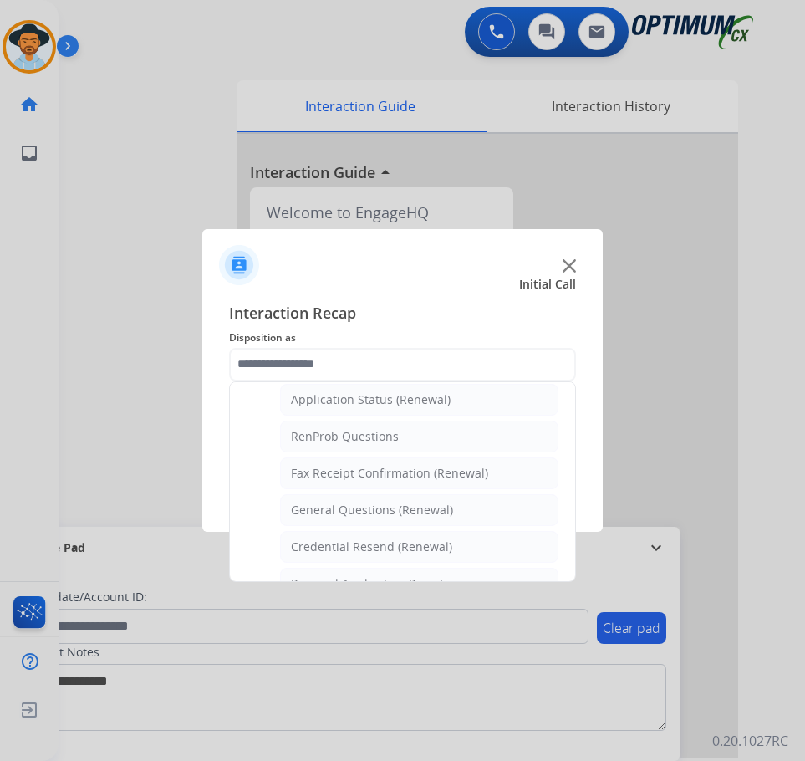
click at [389, 509] on div "General Questions (Renewal)" at bounding box center [372, 510] width 162 height 17
type input "**********"
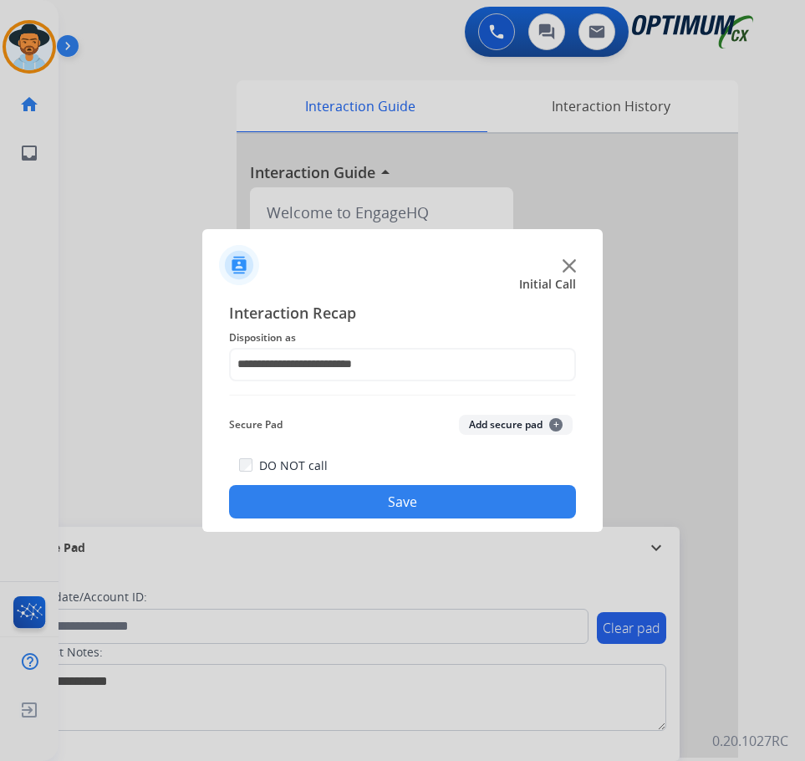
click at [378, 511] on button "Save" at bounding box center [402, 501] width 347 height 33
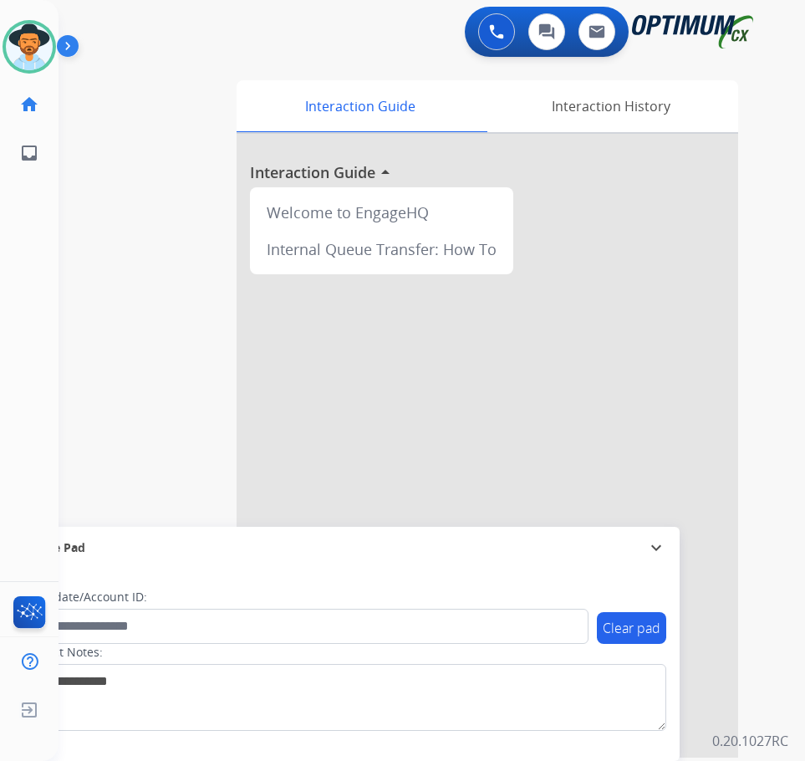
click at [172, 44] on div "0 Voice Interactions 0 Chat Interactions 0 Email Interactions" at bounding box center [418, 34] width 693 height 54
click at [186, 63] on div "swap_horiz Break voice bridge close_fullscreen Connect 3-Way Call merge_type Se…" at bounding box center [412, 408] width 707 height 697
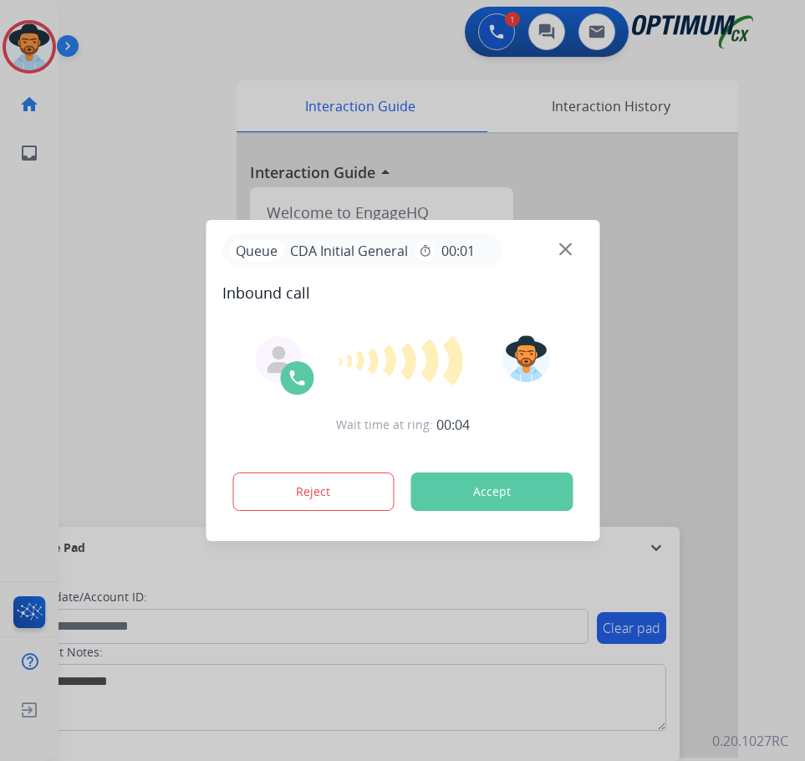
drag, startPoint x: 164, startPoint y: 112, endPoint x: 172, endPoint y: 111, distance: 8.4
click at [164, 112] on div at bounding box center [402, 380] width 805 height 761
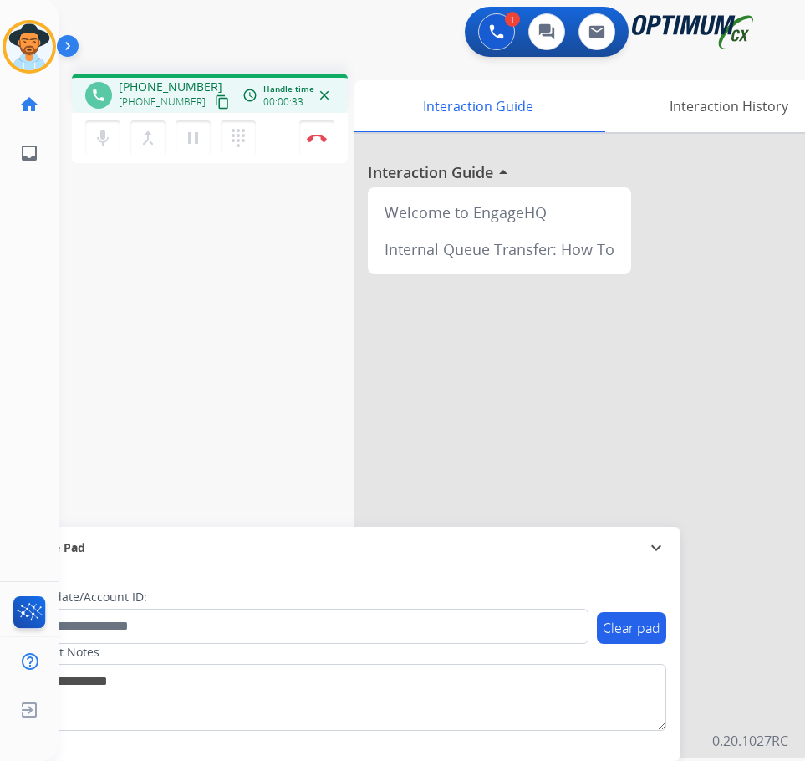
click at [170, 81] on span "+16149743328" at bounding box center [171, 87] width 104 height 17
copy span "16149743328"
click at [171, 83] on span "+16149743328" at bounding box center [171, 87] width 104 height 17
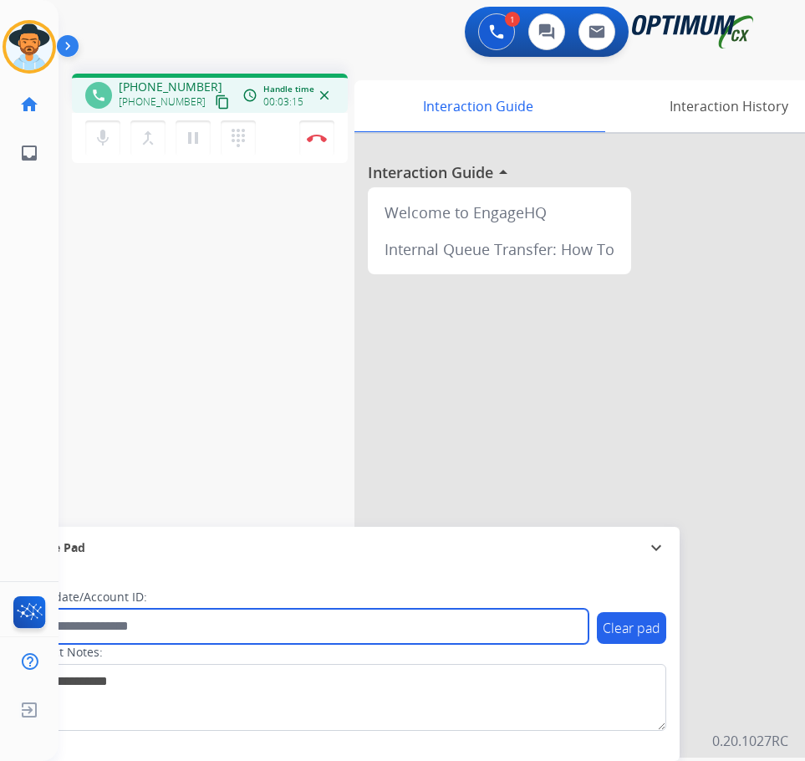
click at [288, 621] on input "text" at bounding box center [305, 626] width 567 height 35
paste input "**********"
type input "**********"
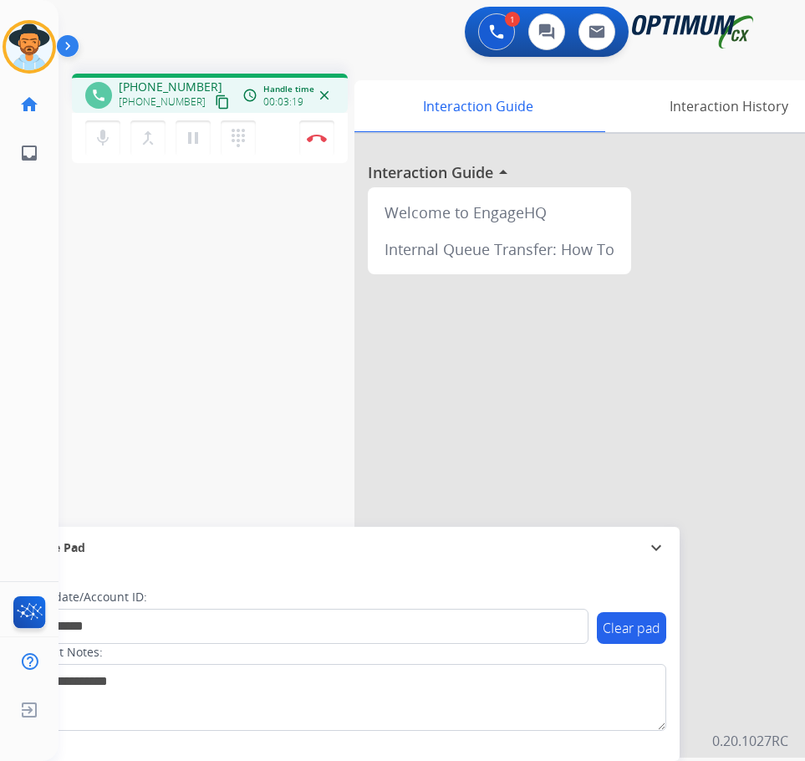
click at [202, 384] on div "**********" at bounding box center [412, 408] width 707 height 697
click at [314, 143] on button "Disconnect" at bounding box center [316, 137] width 35 height 35
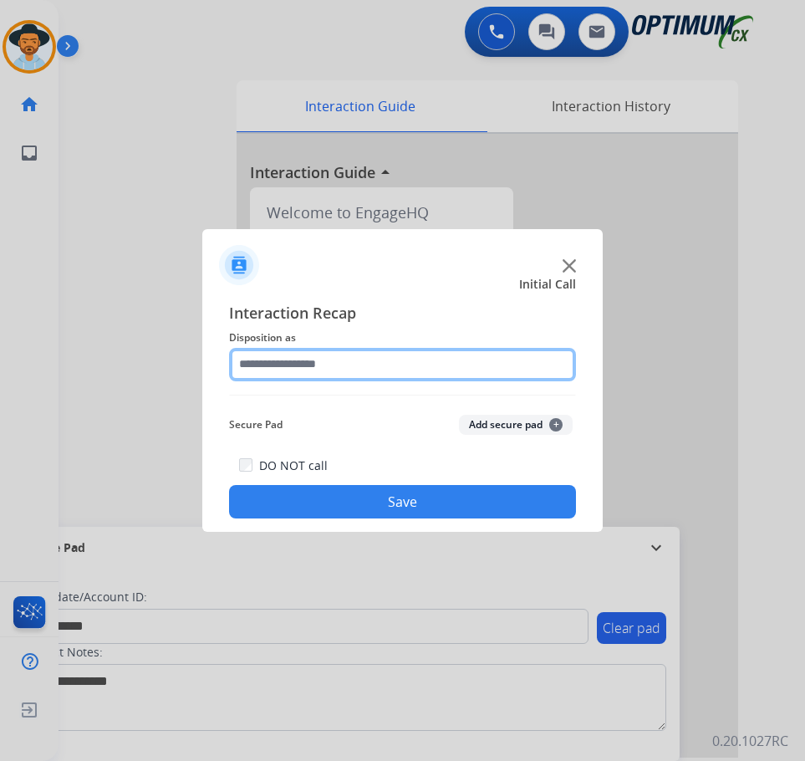
click at [432, 355] on input "text" at bounding box center [402, 364] width 347 height 33
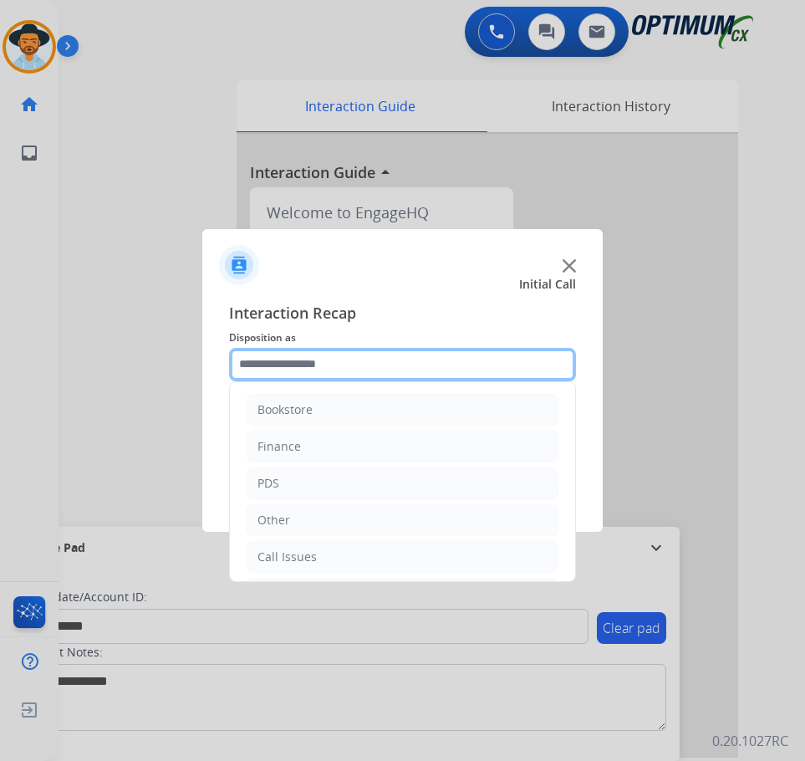
scroll to position [114, 0]
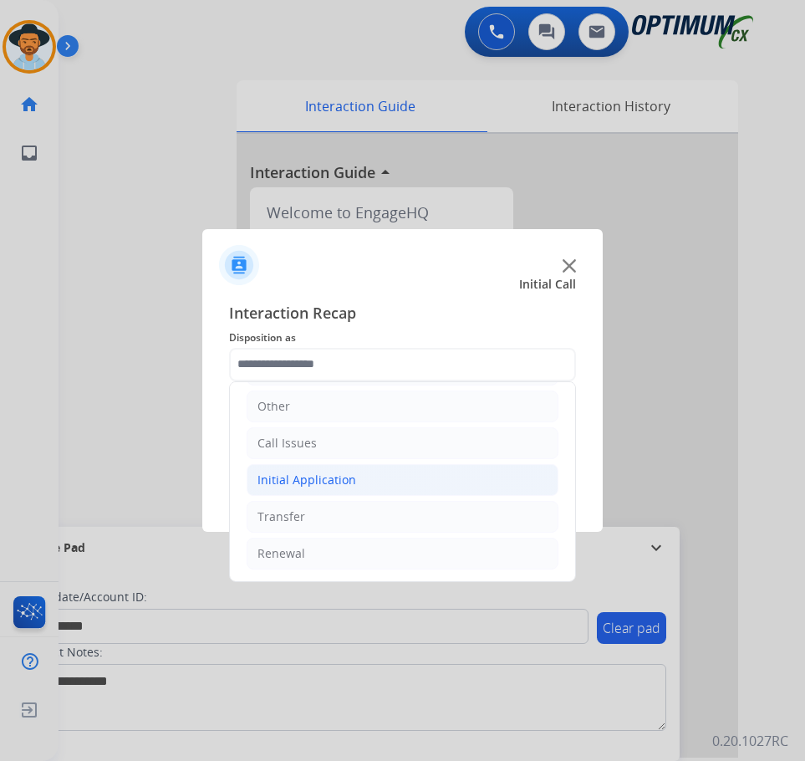
click at [317, 476] on div "Initial Application" at bounding box center [307, 480] width 99 height 17
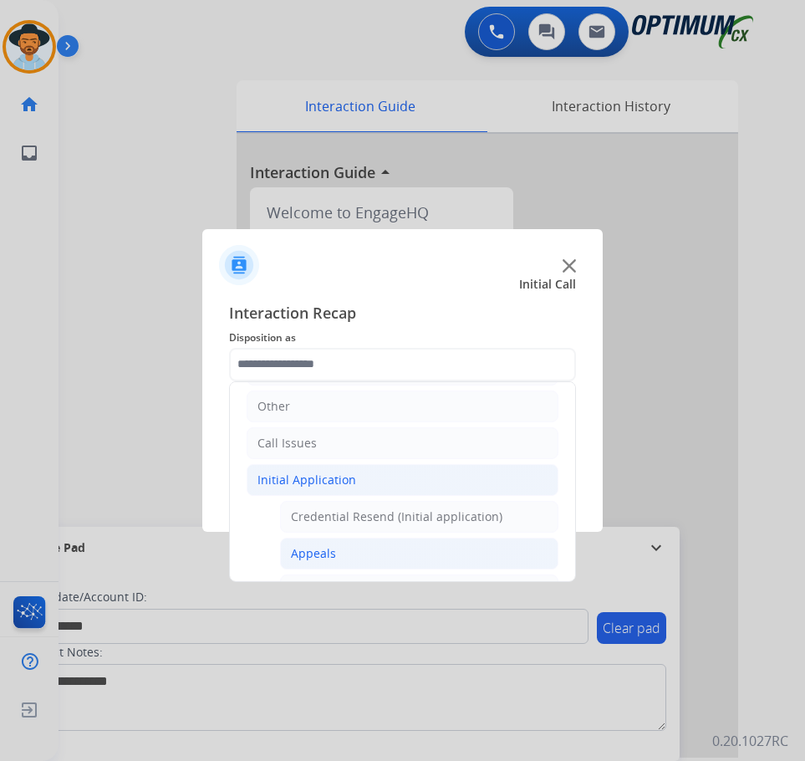
click at [310, 557] on div "Appeals" at bounding box center [313, 553] width 45 height 17
type input "*******"
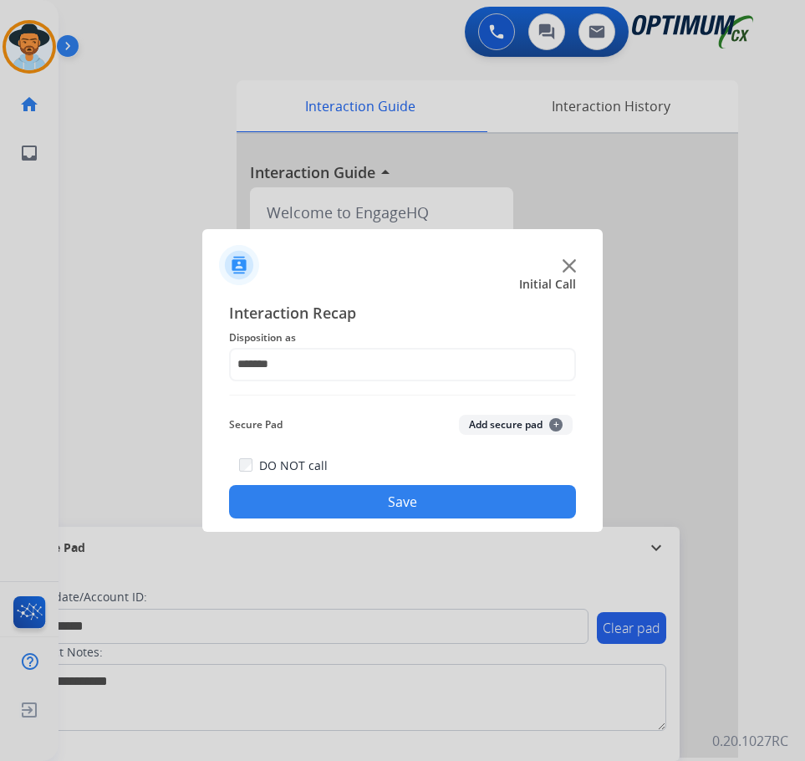
click at [343, 513] on button "Save" at bounding box center [402, 501] width 347 height 33
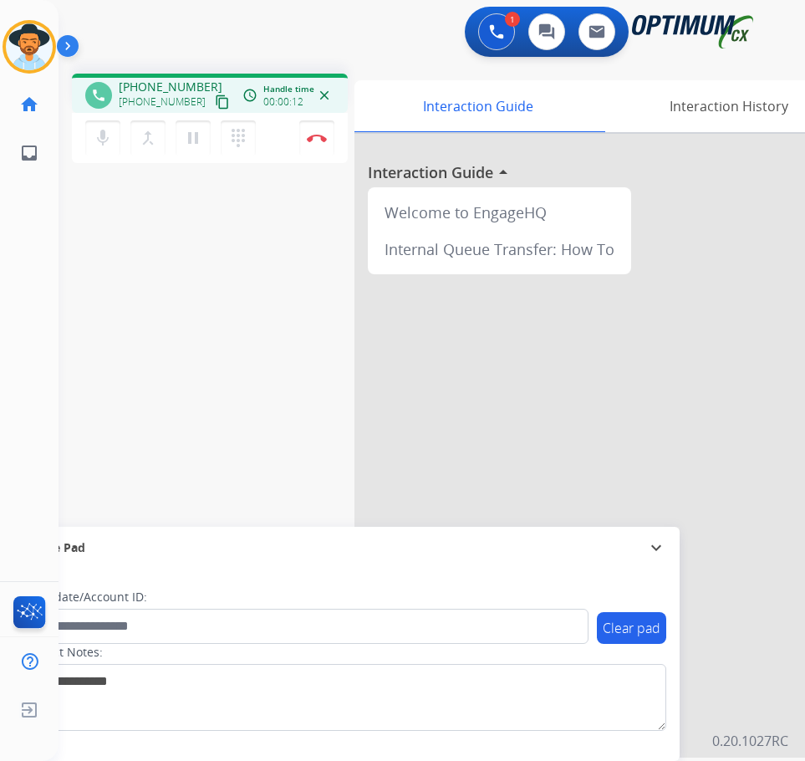
click at [182, 181] on div "phone +17066595900 +17066595900 content_copy access_time Call metrics Queue 00:…" at bounding box center [412, 408] width 707 height 697
click at [139, 84] on span "+17066595900" at bounding box center [171, 87] width 104 height 17
copy span "17066595900"
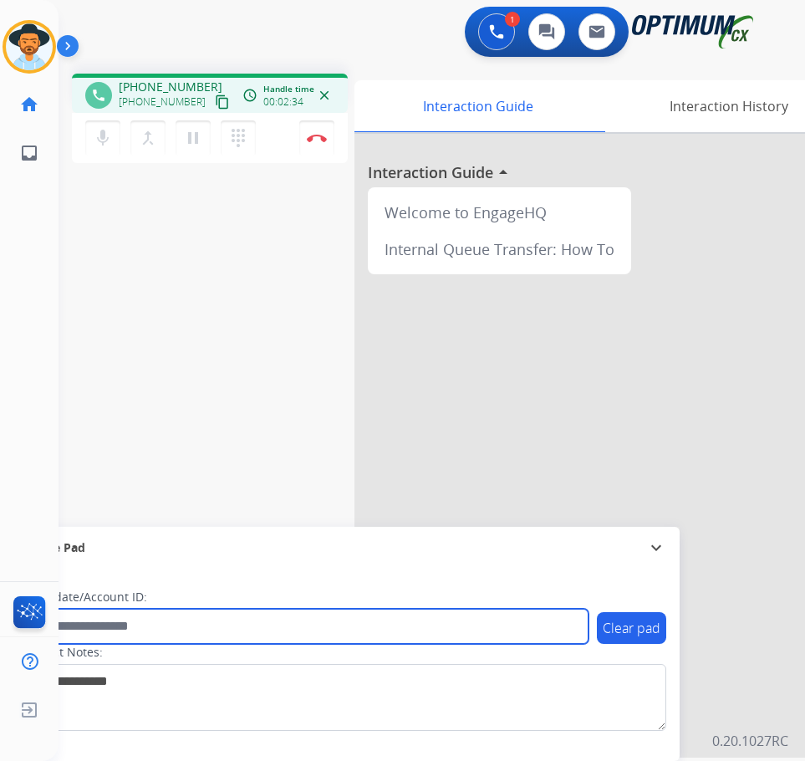
click at [203, 632] on input "text" at bounding box center [305, 626] width 567 height 35
paste input "**********"
type input "**********"
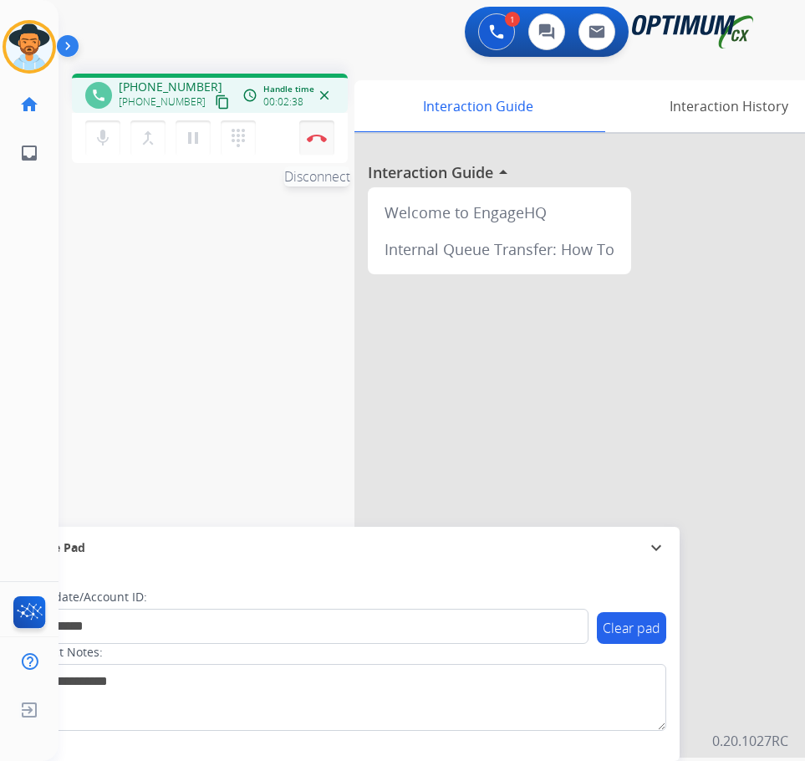
click at [313, 135] on img at bounding box center [317, 138] width 20 height 8
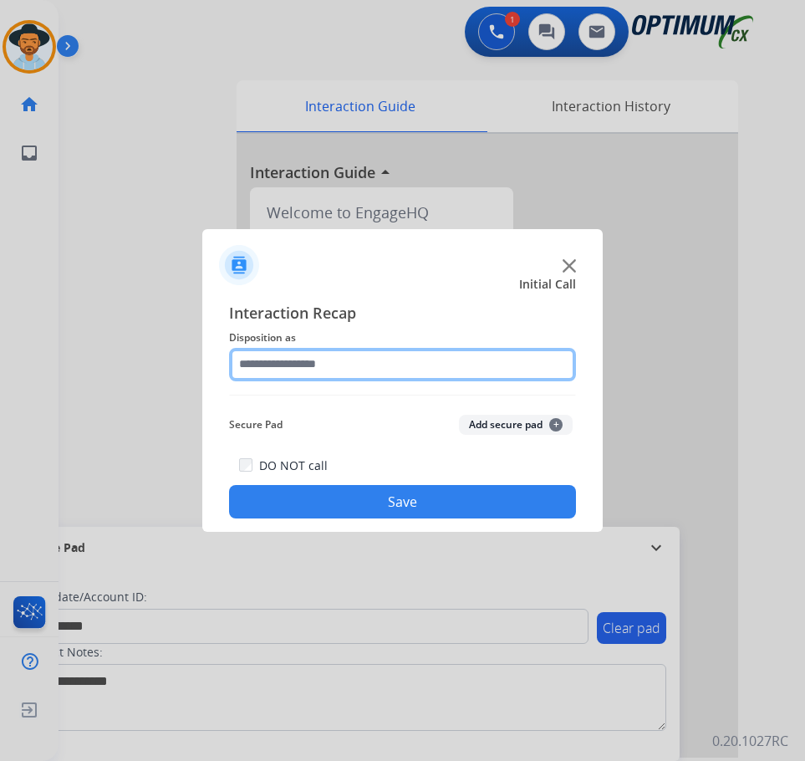
click at [338, 366] on input "text" at bounding box center [402, 364] width 347 height 33
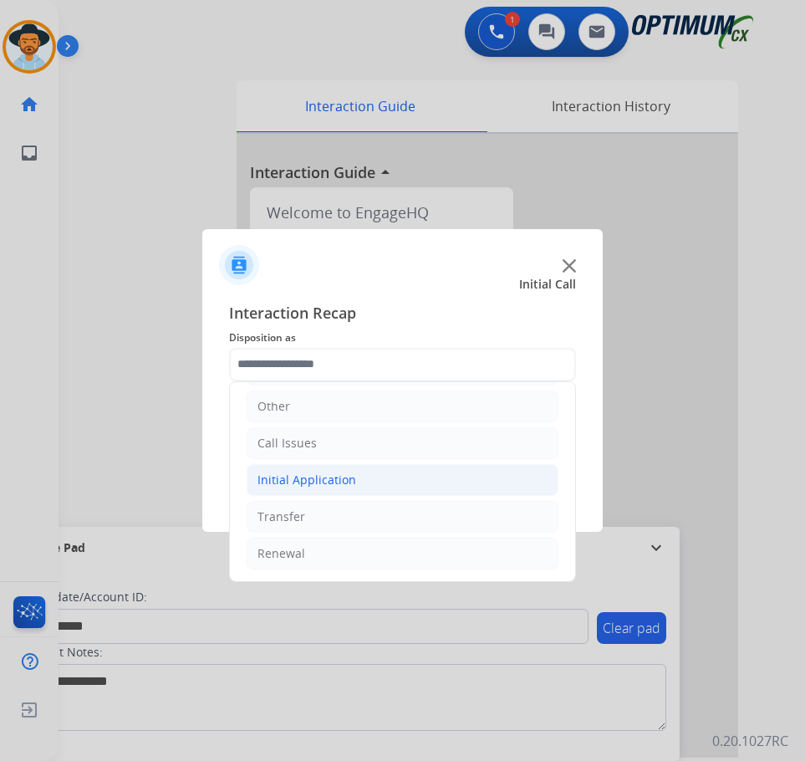
click at [329, 480] on div "Initial Application" at bounding box center [307, 480] width 99 height 17
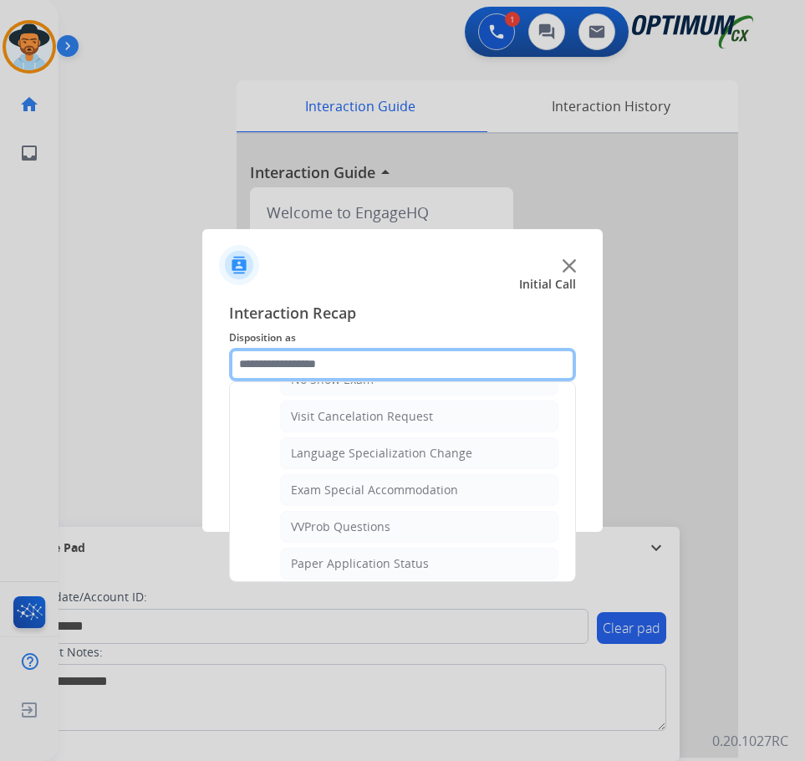
scroll to position [866, 0]
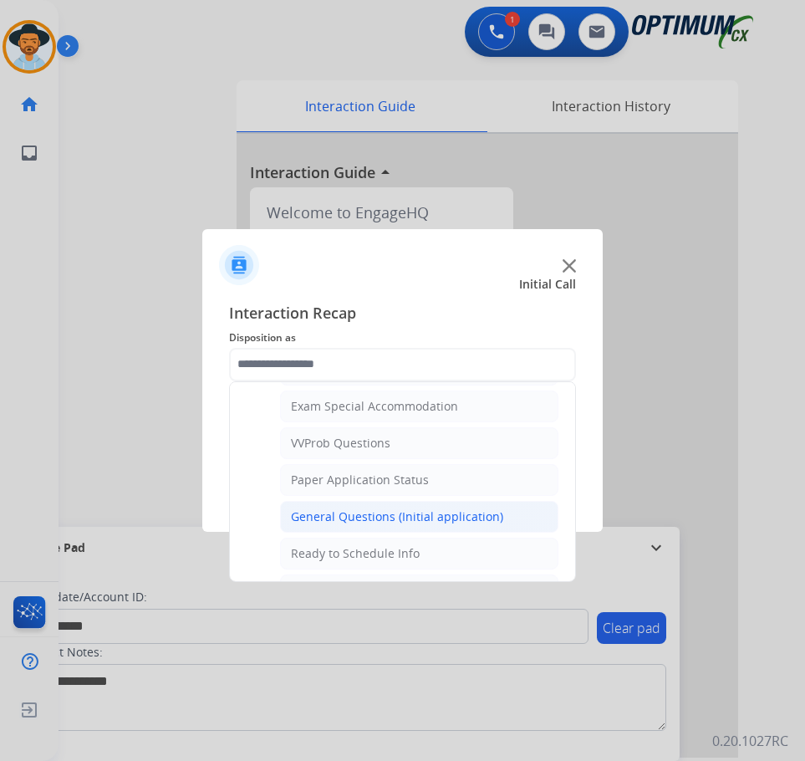
click at [332, 518] on div "General Questions (Initial application)" at bounding box center [397, 516] width 212 height 17
type input "**********"
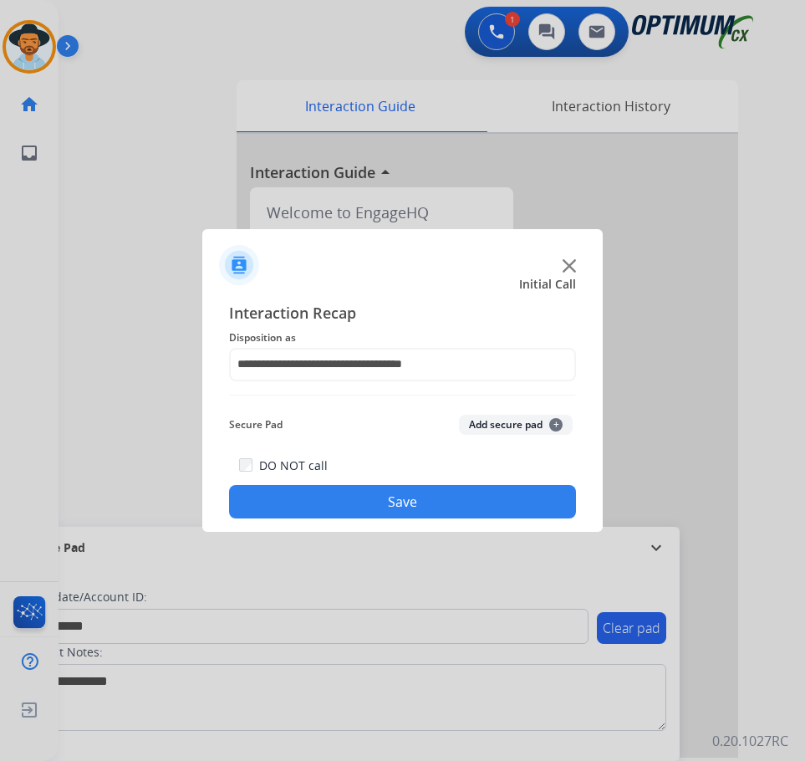
click at [310, 500] on button "Save" at bounding box center [402, 501] width 347 height 33
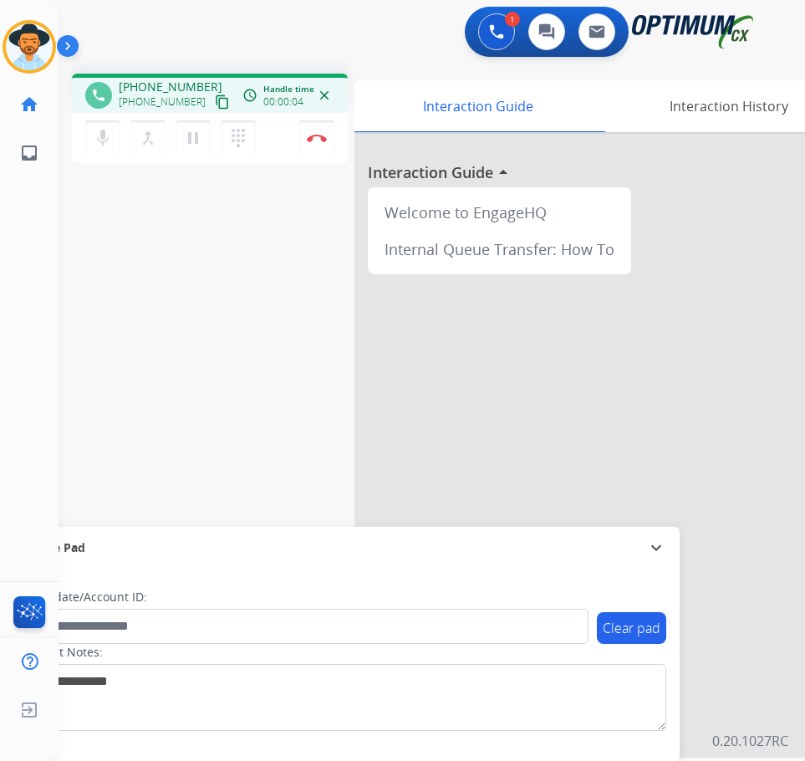
click at [173, 88] on span "+18173208992" at bounding box center [171, 87] width 104 height 17
copy span "18173208992"
click at [190, 142] on mat-icon "pause" at bounding box center [193, 138] width 20 height 20
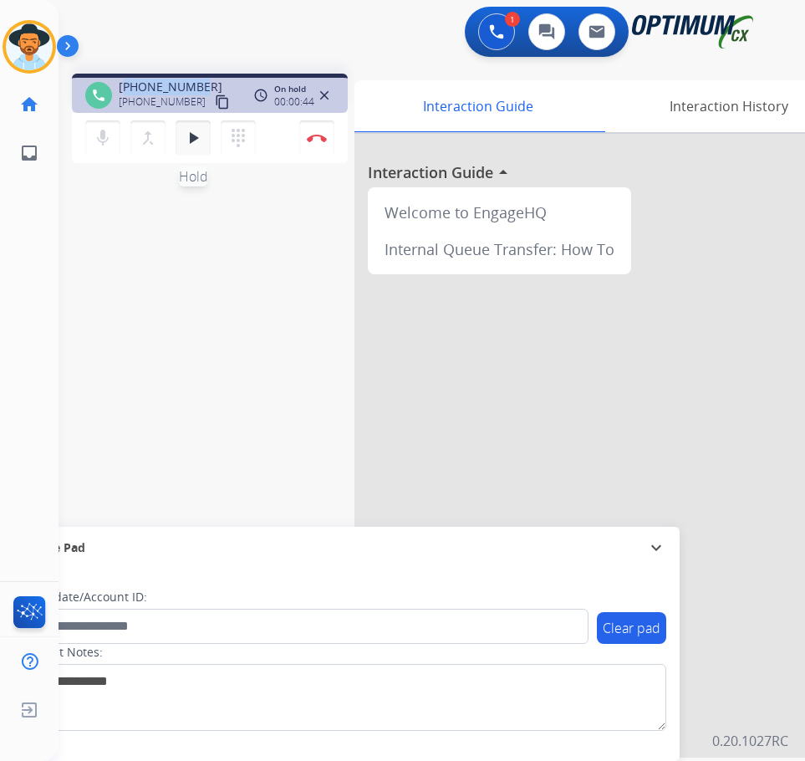
click at [192, 147] on mat-icon "play_arrow" at bounding box center [193, 138] width 20 height 20
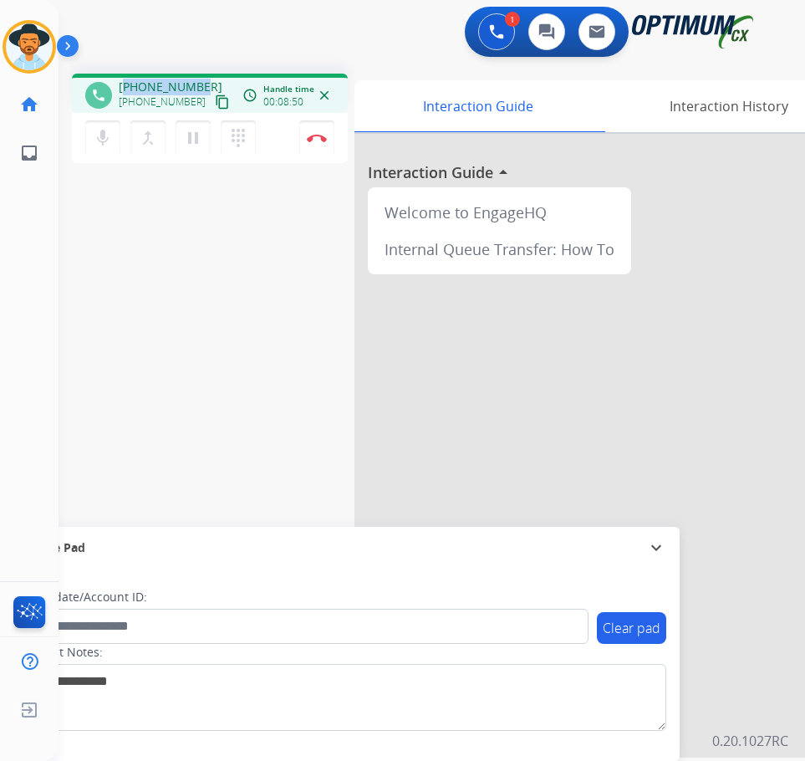
copy span "18173208992"
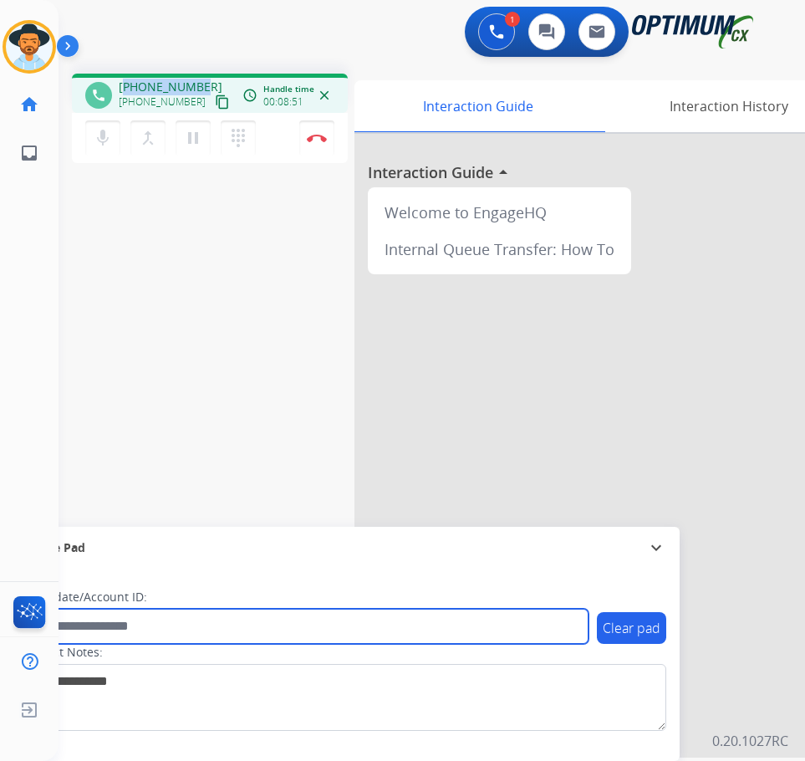
click at [126, 628] on input "text" at bounding box center [305, 626] width 567 height 35
paste input "**********"
type input "**********"
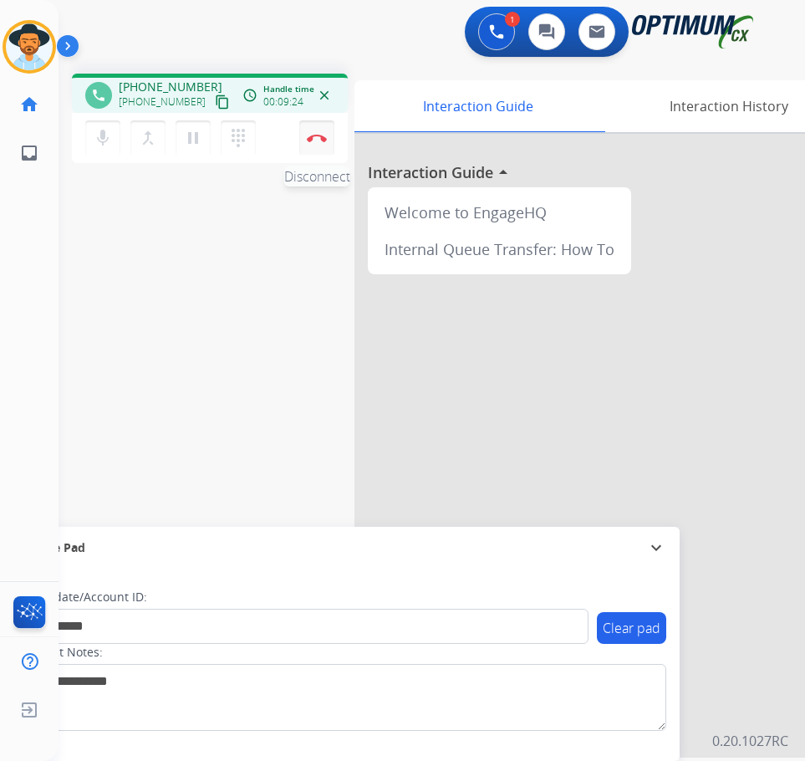
click at [309, 139] on img at bounding box center [317, 138] width 20 height 8
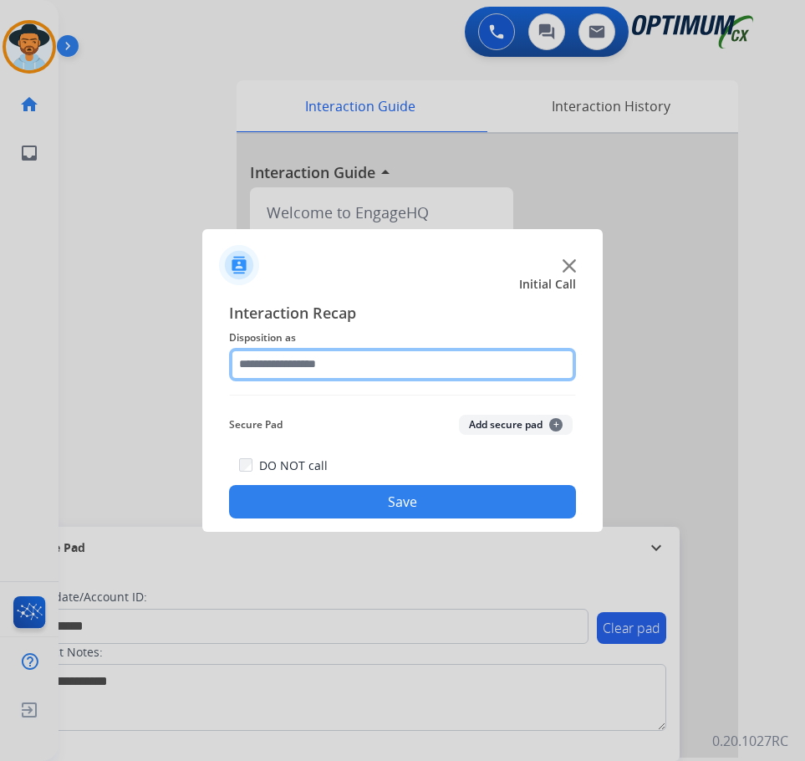
click at [401, 370] on input "text" at bounding box center [402, 364] width 347 height 33
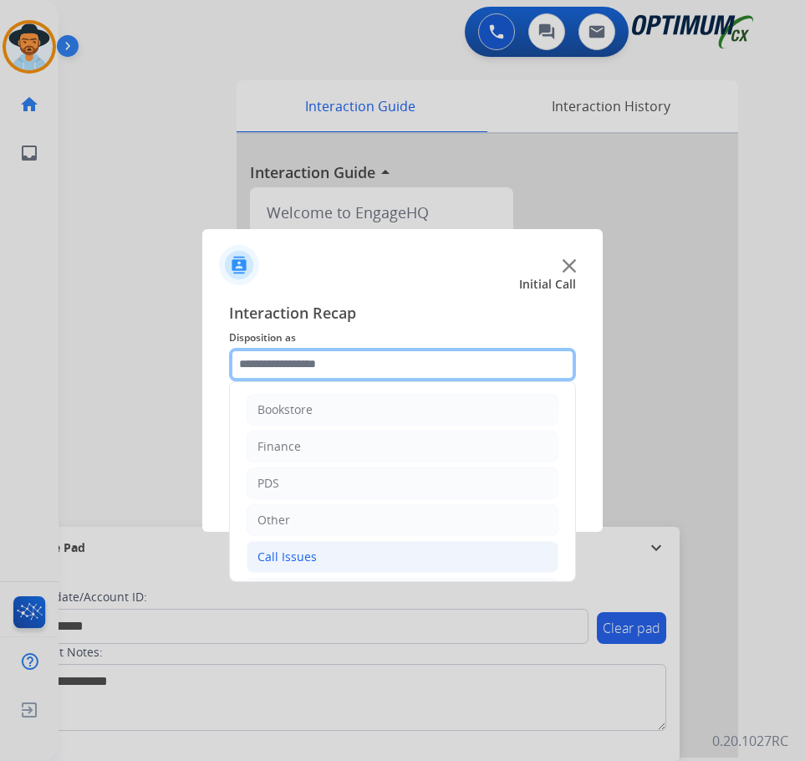
scroll to position [114, 0]
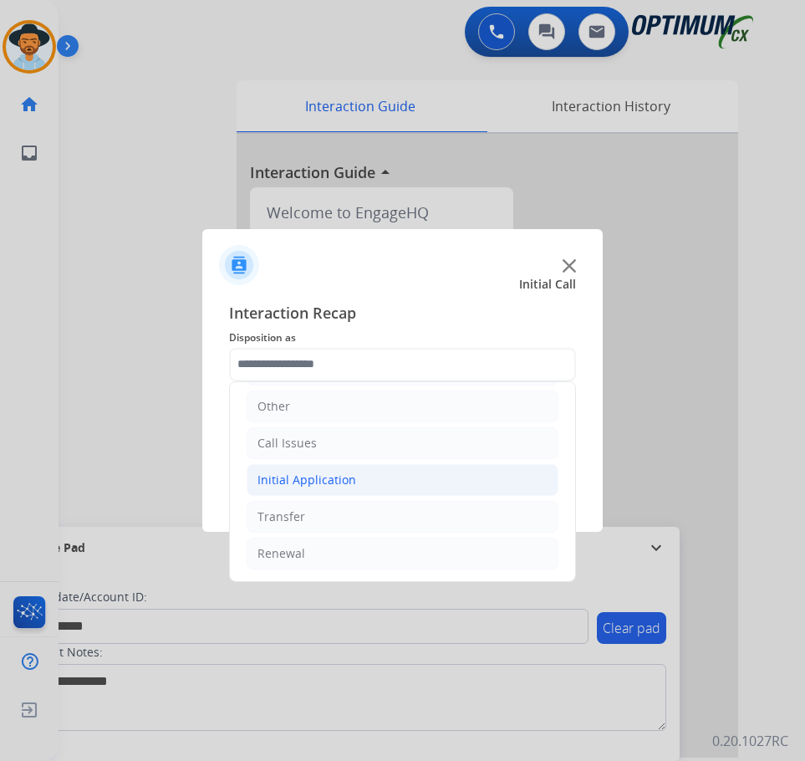
click at [419, 480] on li "Initial Application" at bounding box center [403, 480] width 312 height 32
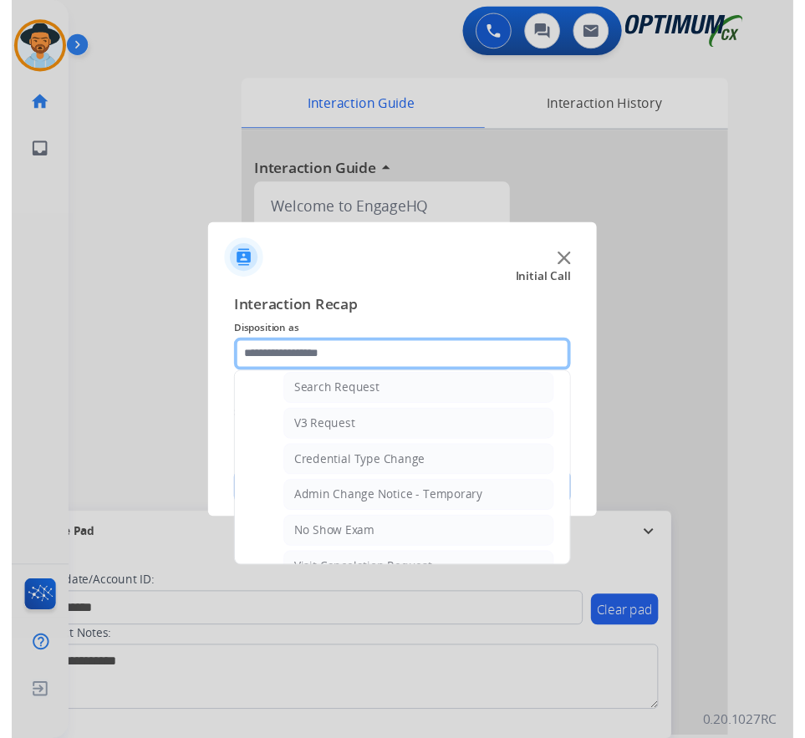
scroll to position [866, 0]
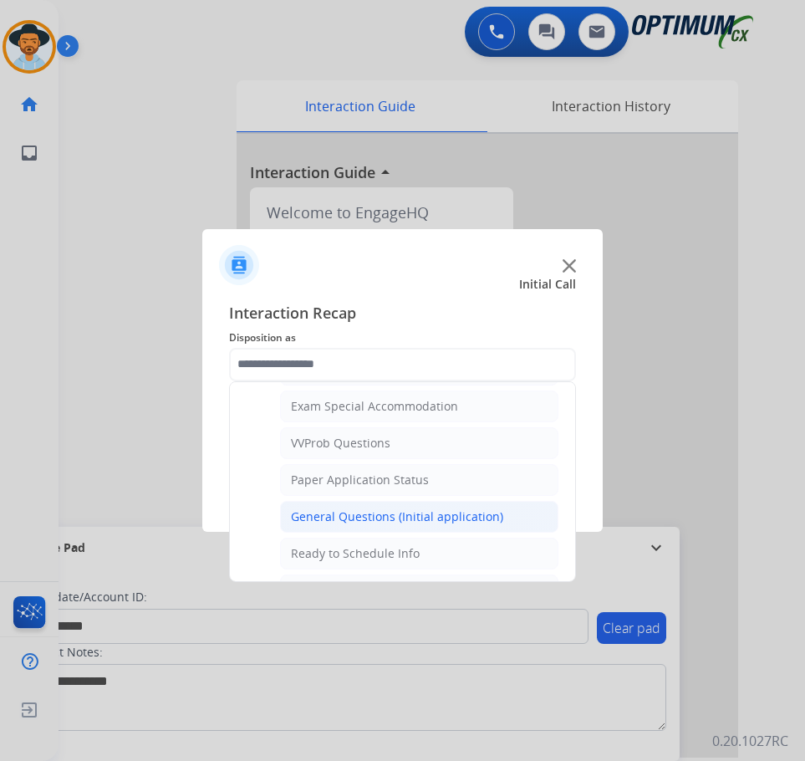
click at [380, 518] on div "General Questions (Initial application)" at bounding box center [397, 516] width 212 height 17
type input "**********"
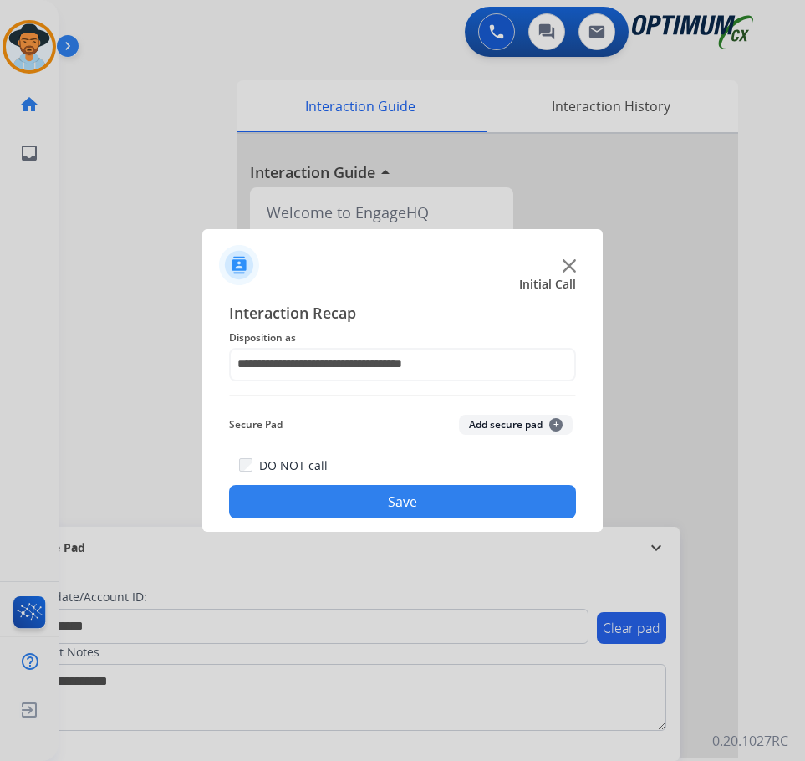
click at [363, 502] on button "Save" at bounding box center [402, 501] width 347 height 33
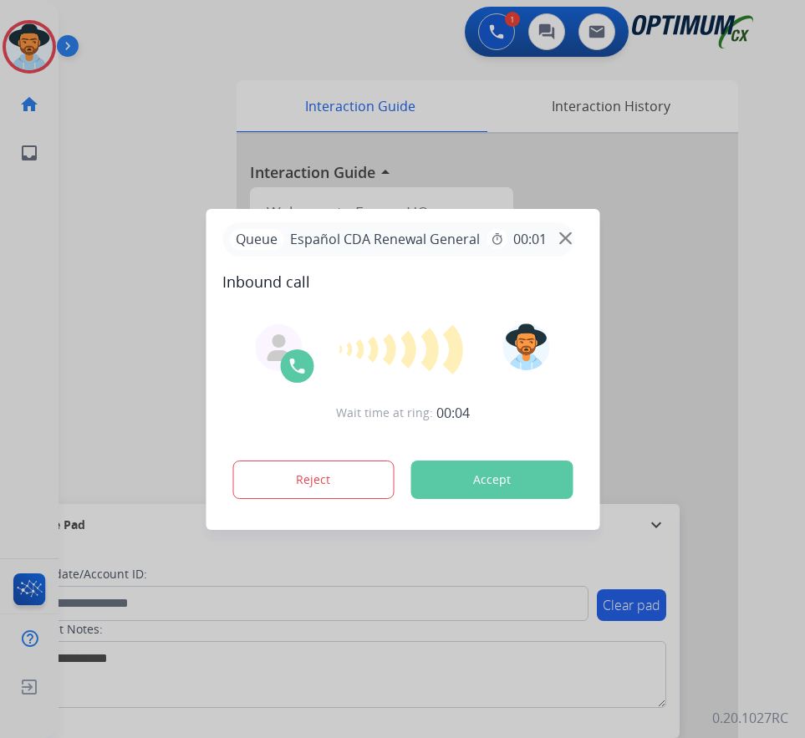
click at [153, 48] on div at bounding box center [402, 369] width 805 height 738
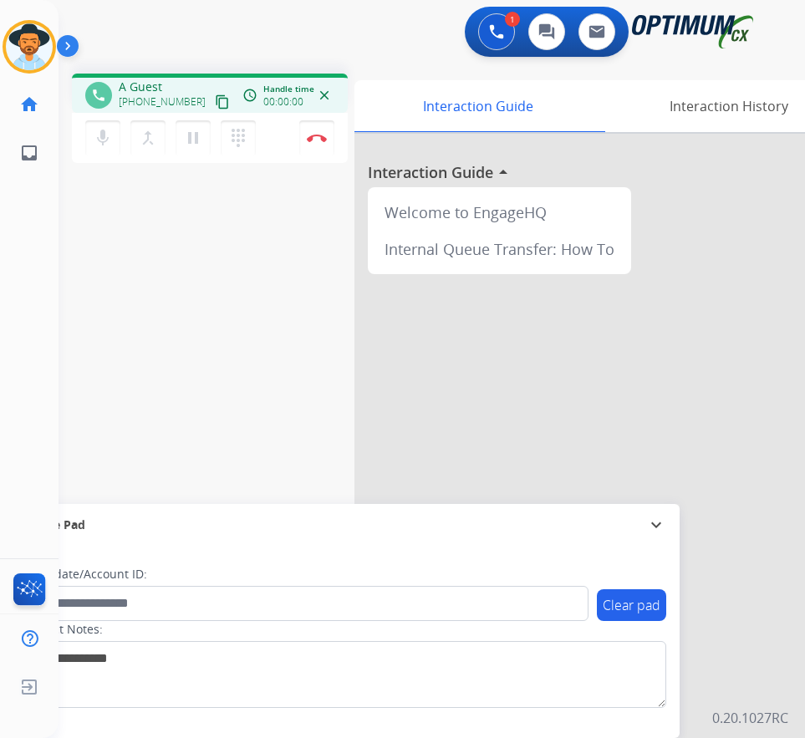
click at [457, 483] on div at bounding box center [606, 446] width 502 height 624
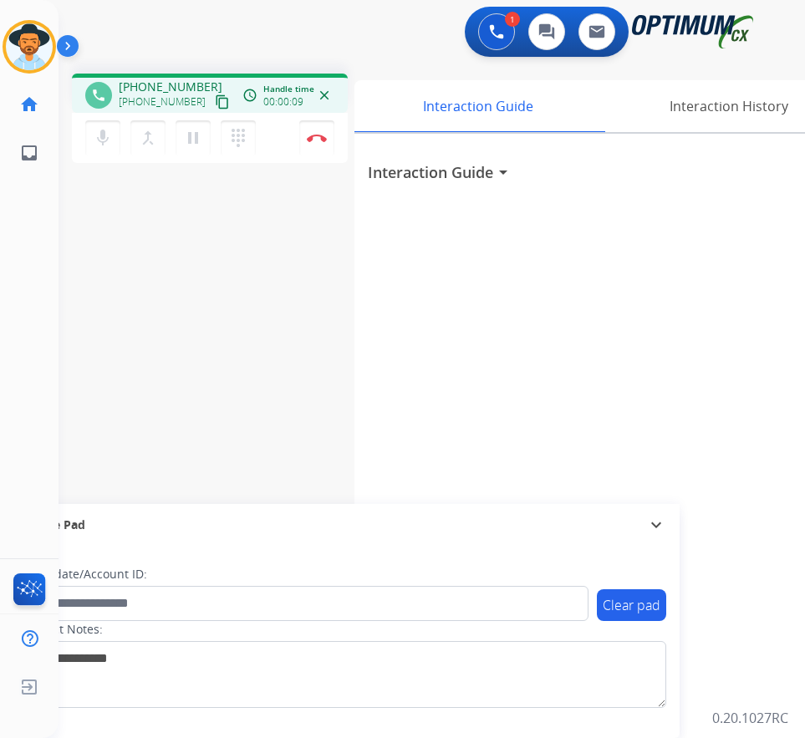
click at [144, 77] on div "phone +17182000837 +17182000837 content_copy access_time Call metrics Queue 00:…" at bounding box center [210, 93] width 276 height 39
copy span "17182000837"
click at [401, 49] on div "1 Voice Interactions 0 Chat Interactions 0 Email Interactions" at bounding box center [418, 34] width 693 height 54
click at [164, 78] on div "phone +17182000837 +17182000837 content_copy access_time Call metrics Queue 00:…" at bounding box center [210, 93] width 276 height 39
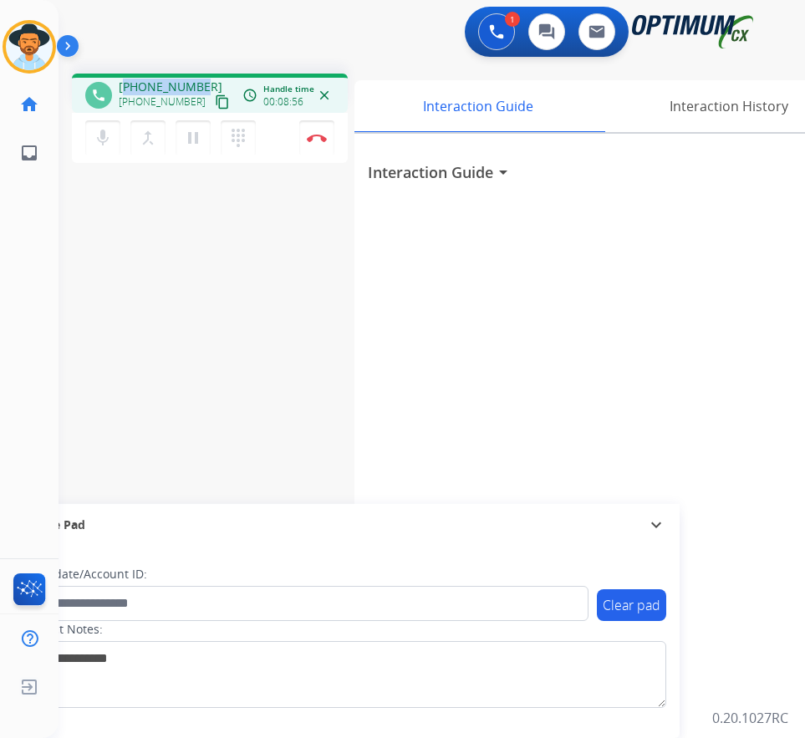
click at [164, 78] on div "phone +17182000837 +17182000837 content_copy access_time Call metrics Queue 00:…" at bounding box center [210, 93] width 276 height 39
copy span "17182000837"
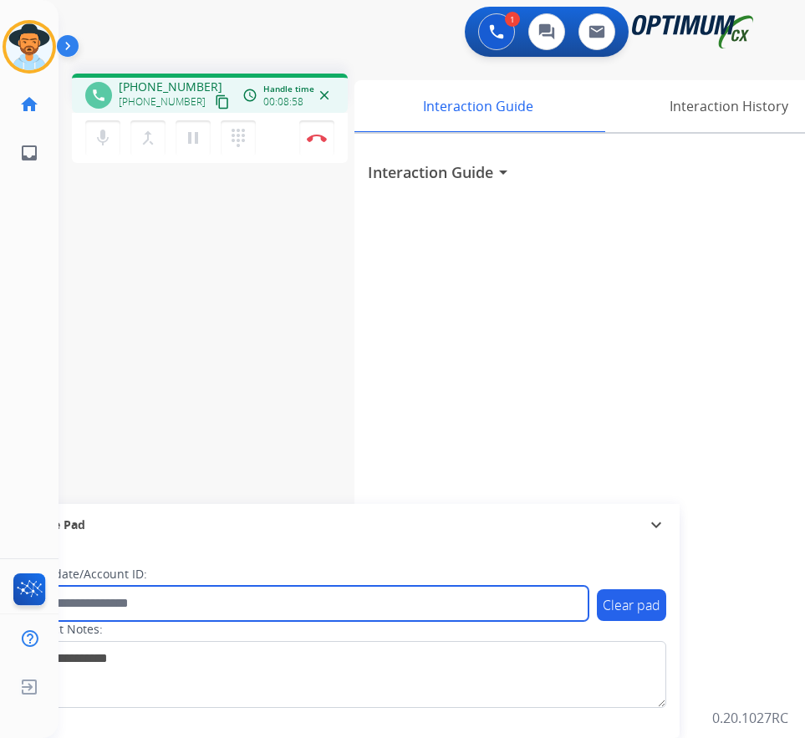
click at [241, 598] on input "text" at bounding box center [305, 603] width 567 height 35
paste input "**********"
type input "**********"
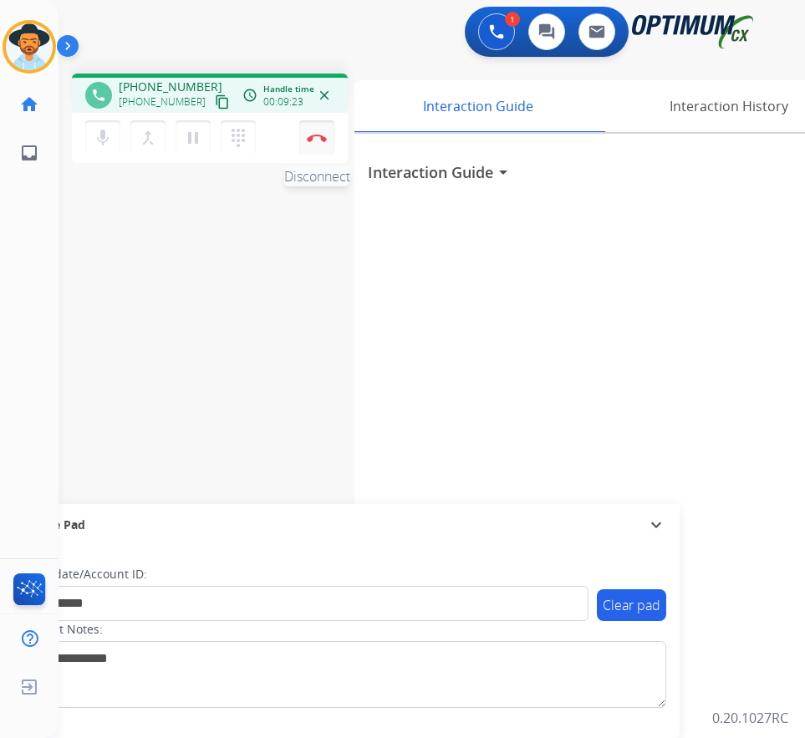
click at [318, 137] on img at bounding box center [317, 138] width 20 height 8
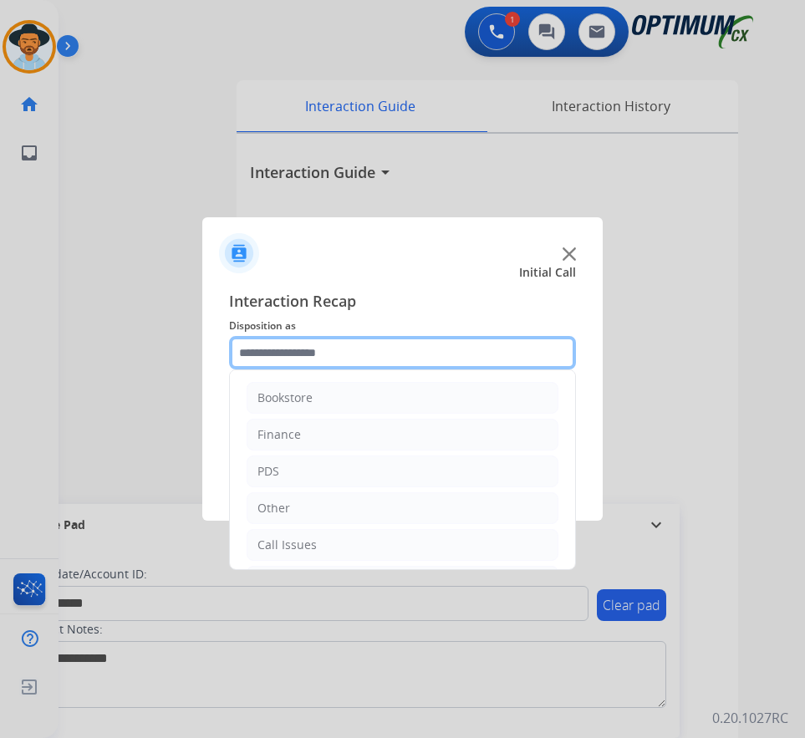
click at [480, 356] on input "text" at bounding box center [402, 352] width 347 height 33
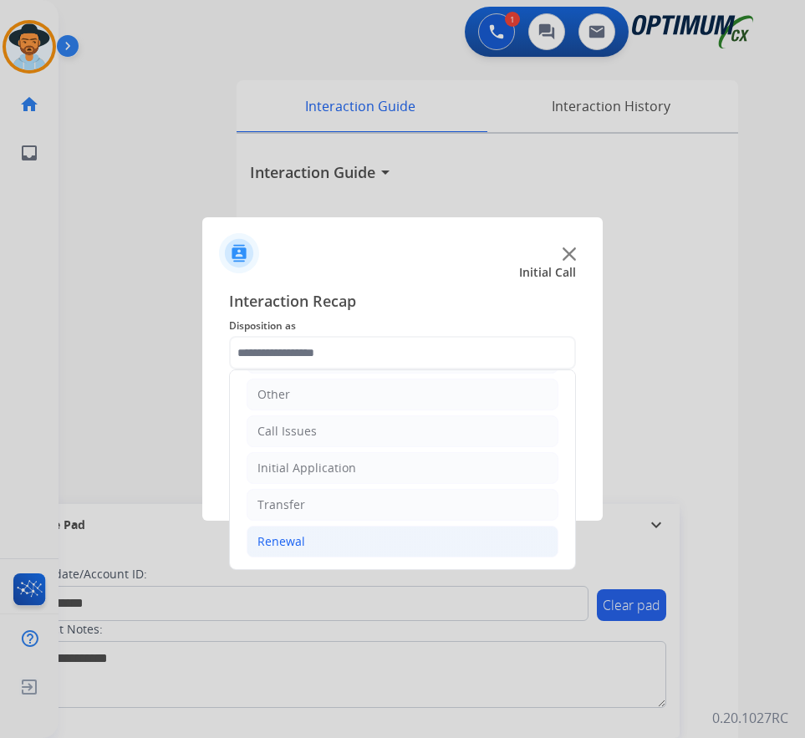
click at [310, 539] on li "Renewal" at bounding box center [403, 542] width 312 height 32
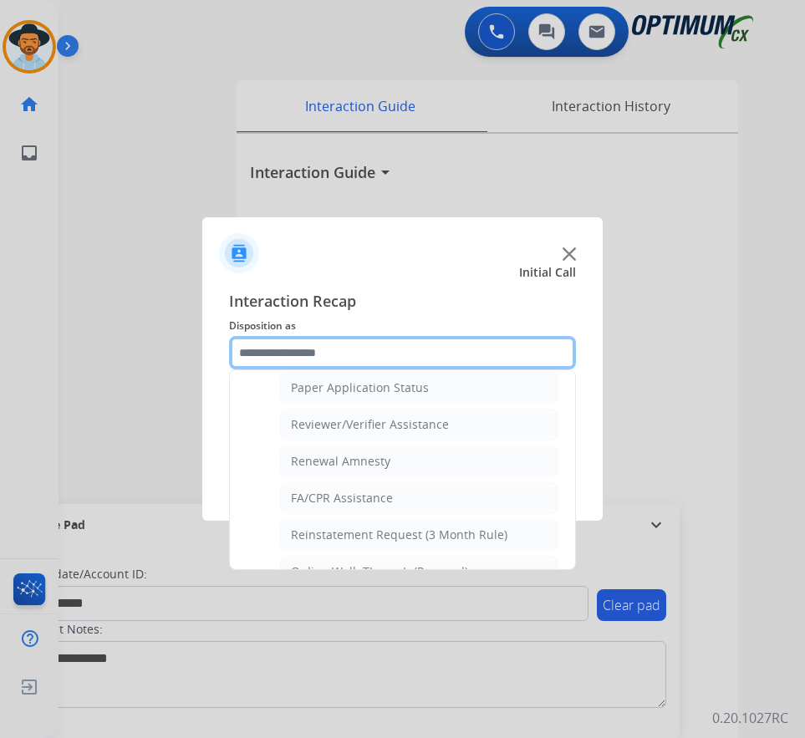
scroll to position [646, 0]
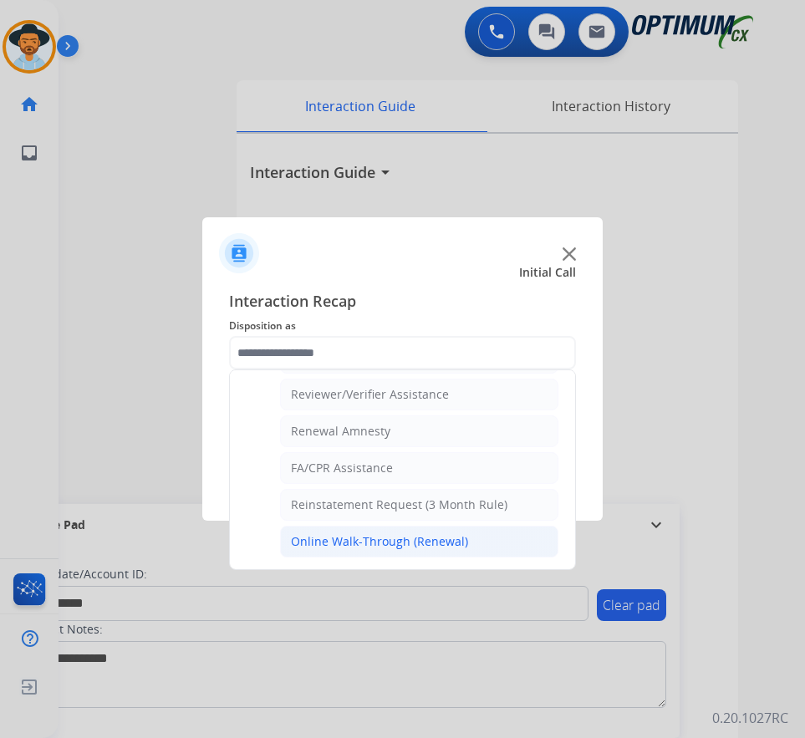
click at [406, 543] on div "Online Walk-Through (Renewal)" at bounding box center [379, 542] width 177 height 17
type input "**********"
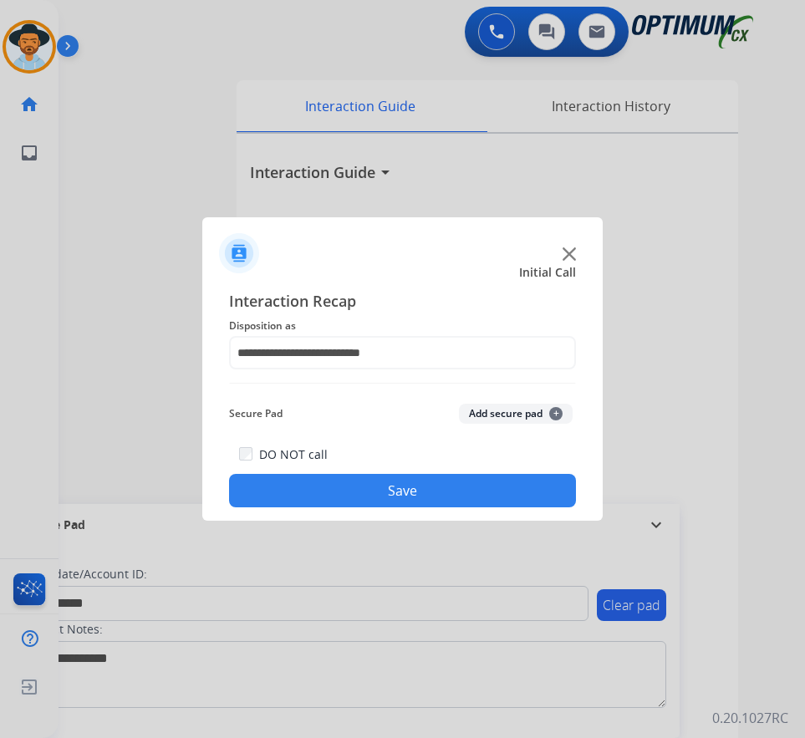
click at [396, 492] on button "Save" at bounding box center [402, 490] width 347 height 33
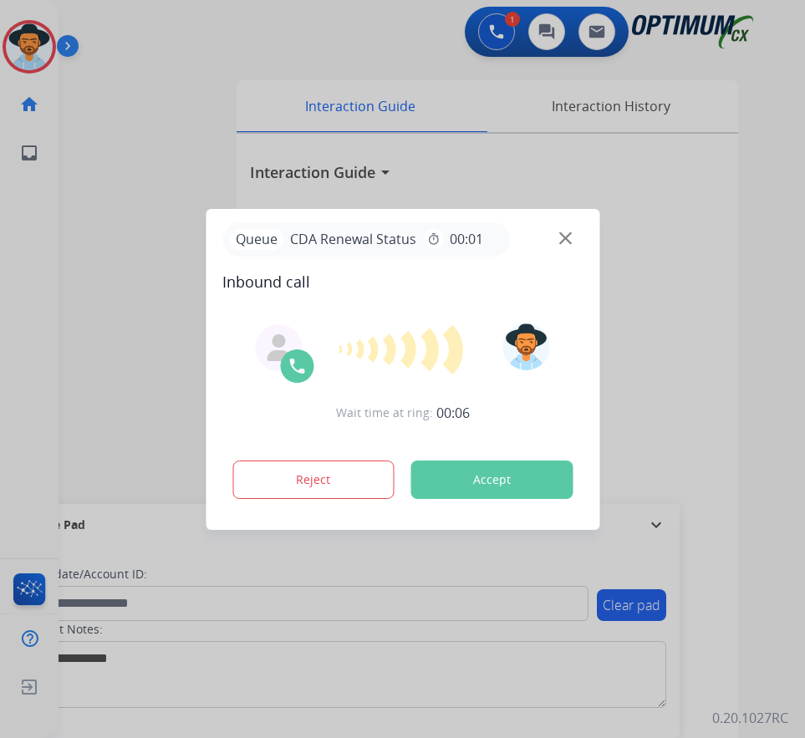
click at [189, 79] on div at bounding box center [402, 369] width 805 height 738
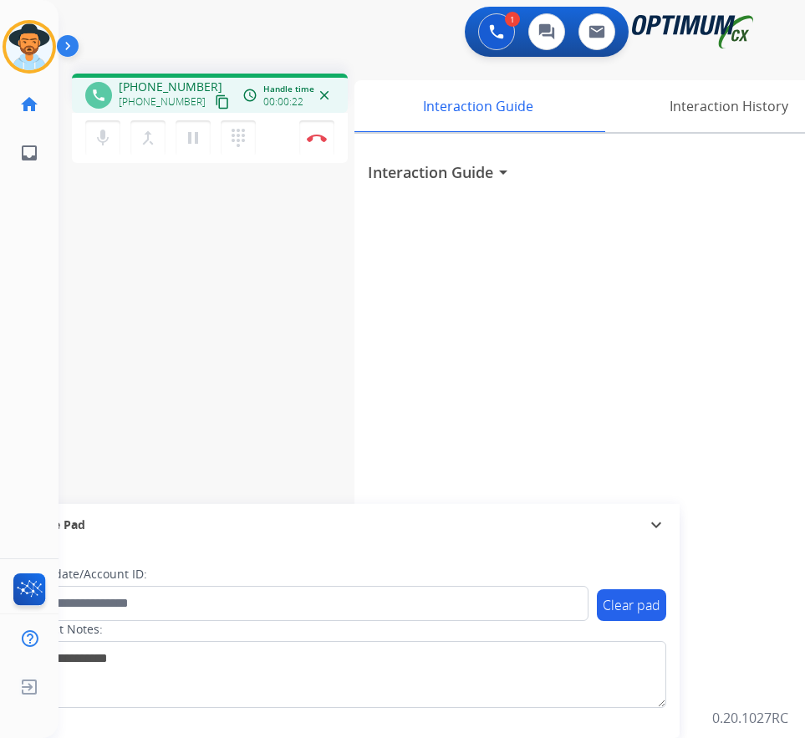
click at [151, 88] on span "+18478496747" at bounding box center [171, 87] width 104 height 17
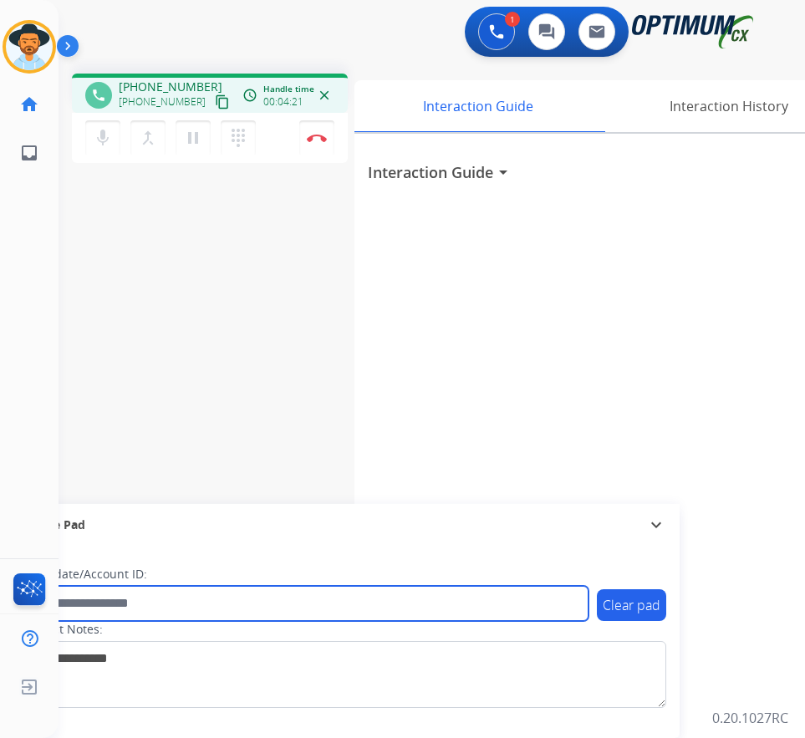
click at [304, 613] on input "text" at bounding box center [305, 603] width 567 height 35
paste input "**********"
type input "**********"
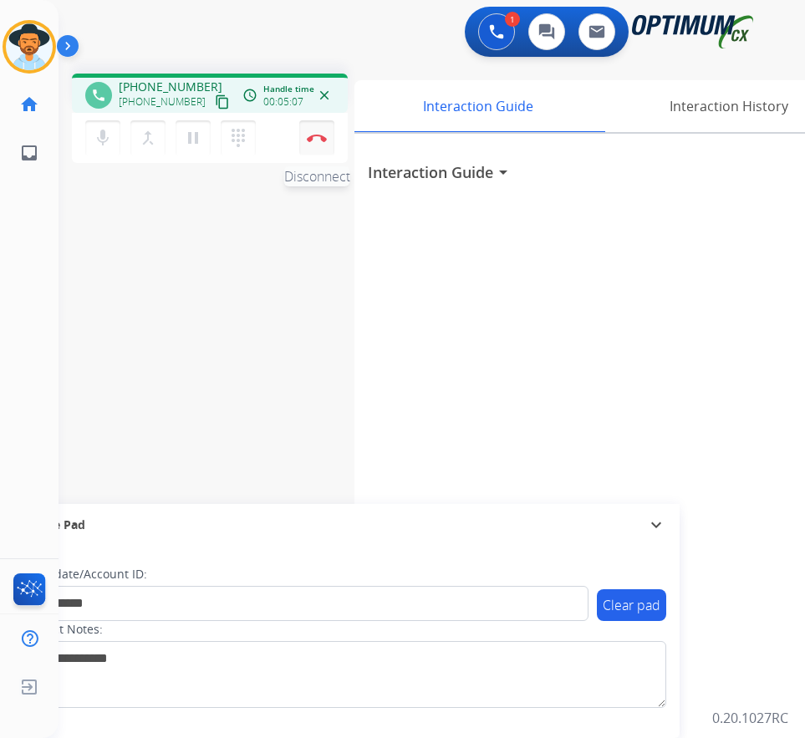
click at [315, 139] on img at bounding box center [317, 138] width 20 height 8
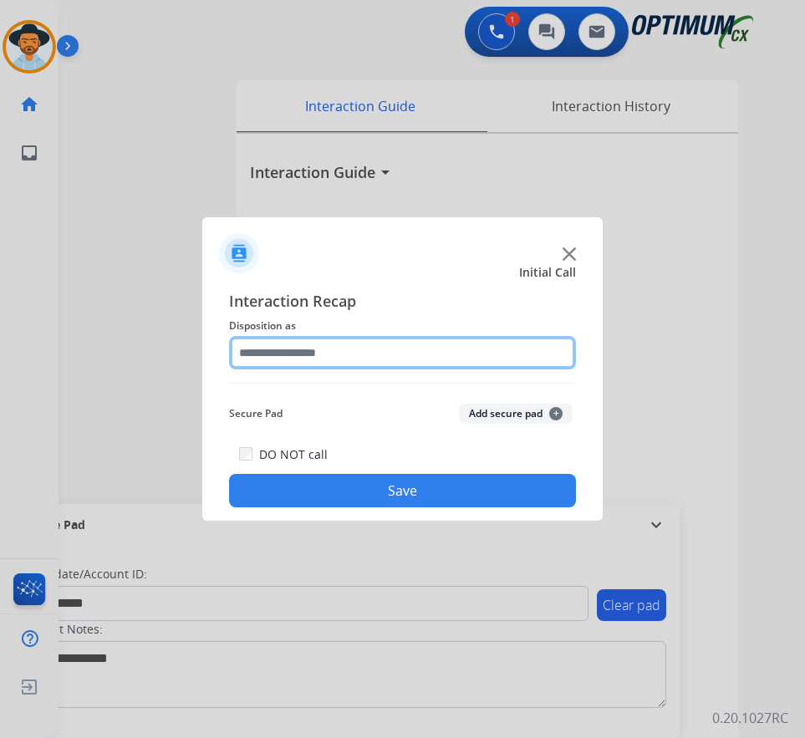
click at [384, 354] on input "text" at bounding box center [402, 352] width 347 height 33
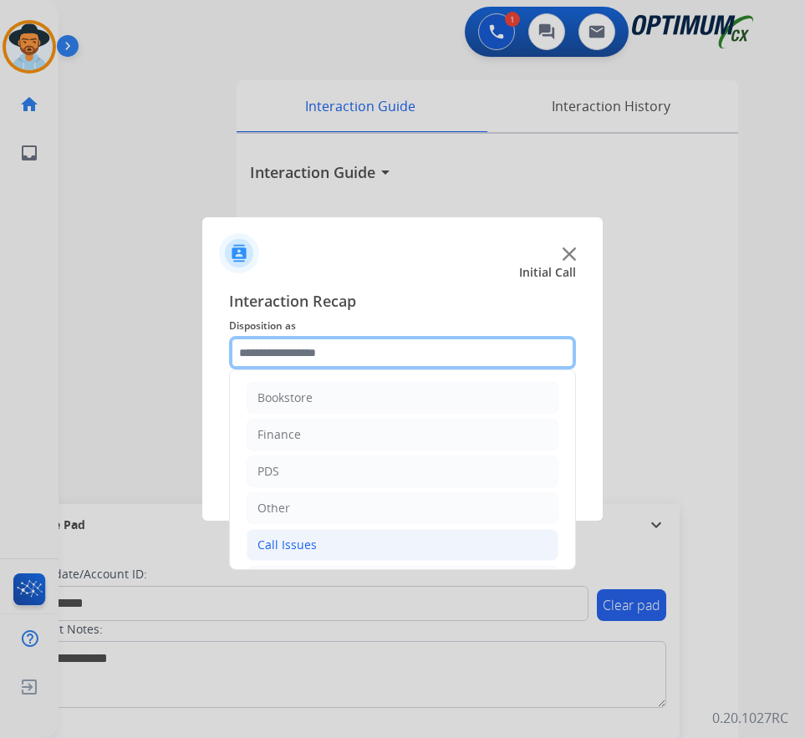
scroll to position [114, 0]
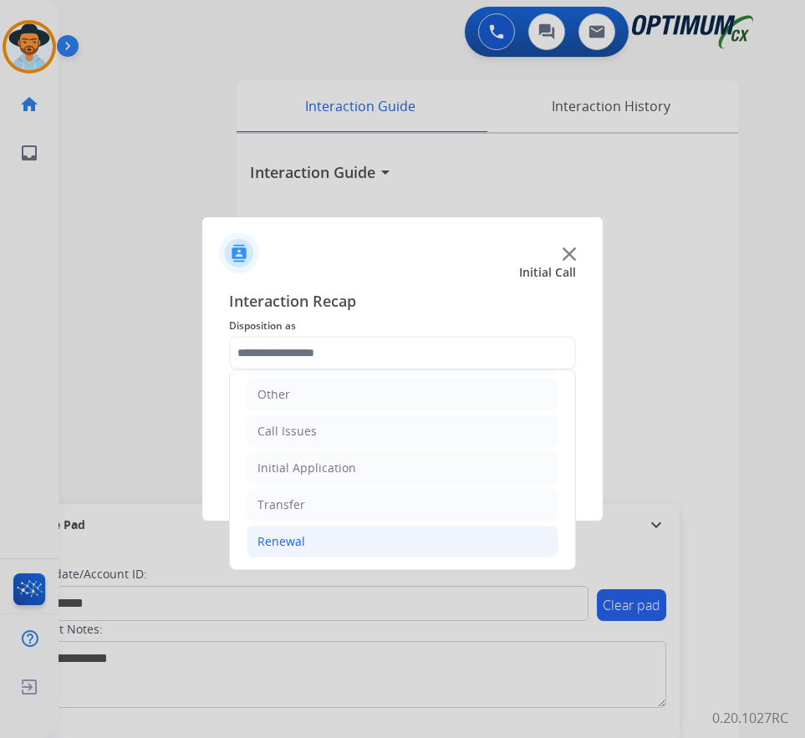
click at [307, 550] on li "Renewal" at bounding box center [403, 542] width 312 height 32
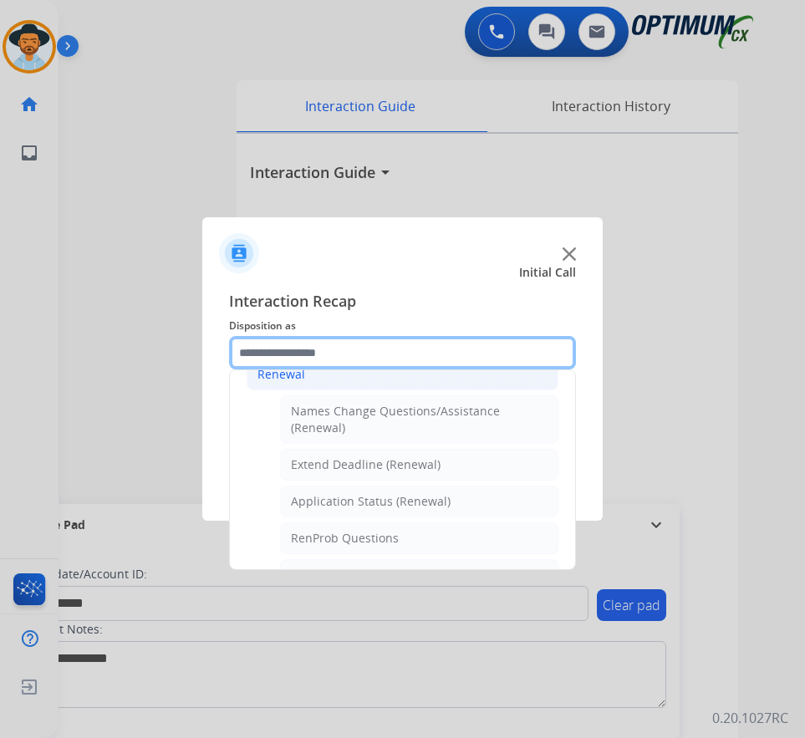
scroll to position [448, 0]
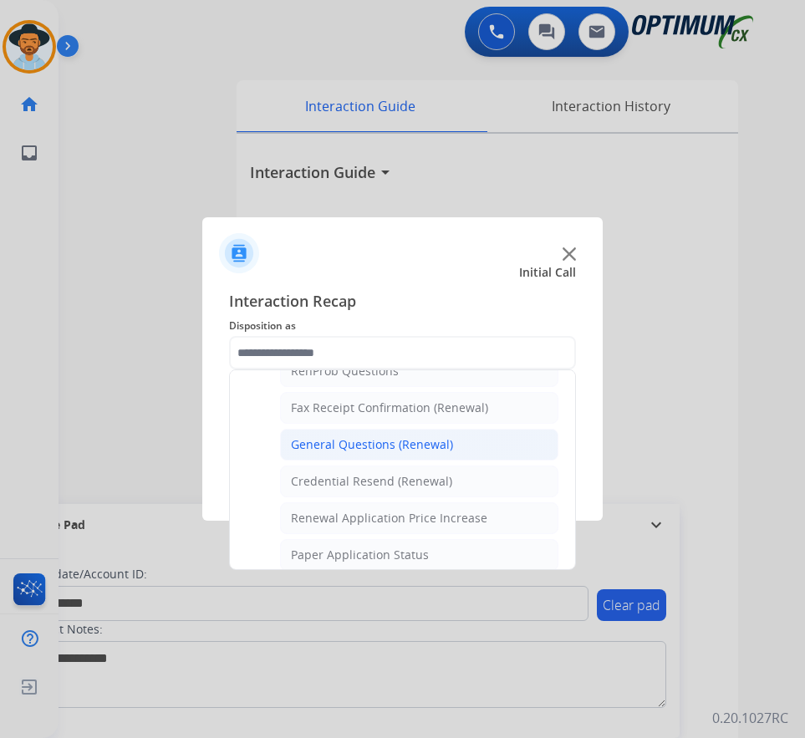
click at [356, 447] on div "General Questions (Renewal)" at bounding box center [372, 445] width 162 height 17
type input "**********"
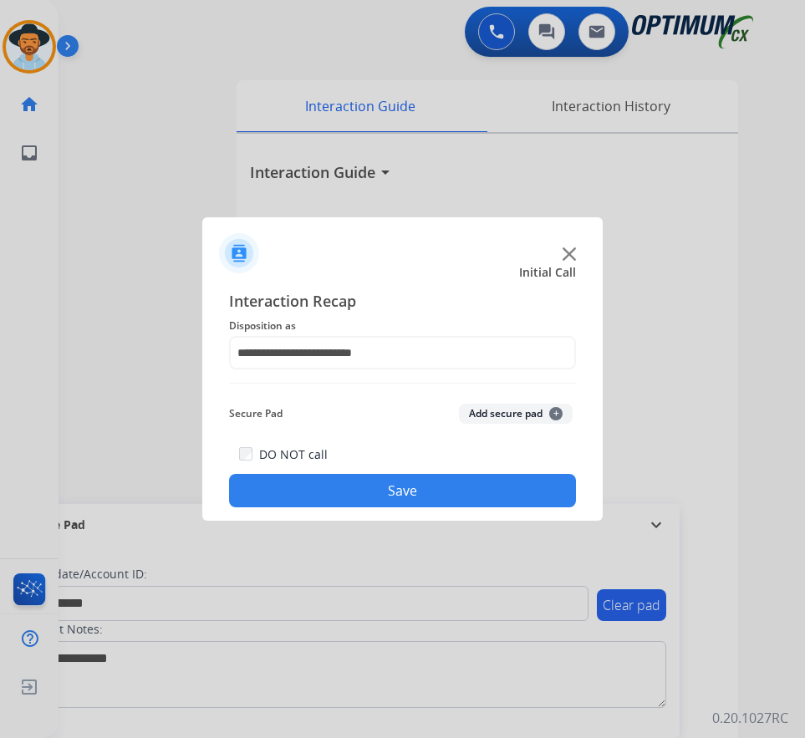
click at [345, 488] on button "Save" at bounding box center [402, 490] width 347 height 33
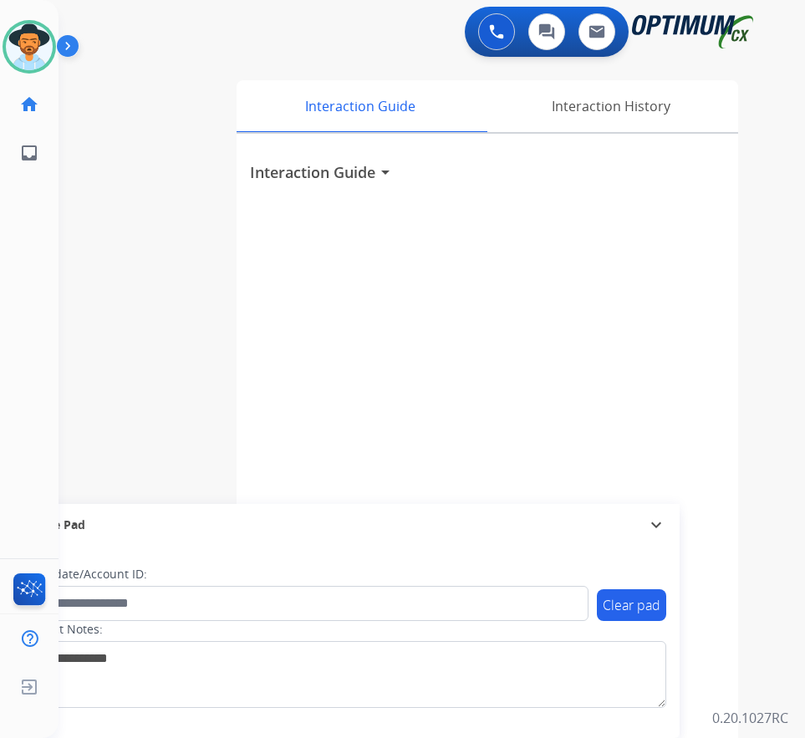
click at [220, 43] on div "0 Voice Interactions 0 Chat Interactions 0 Email Interactions" at bounding box center [418, 34] width 693 height 54
click at [284, 47] on div at bounding box center [402, 369] width 805 height 738
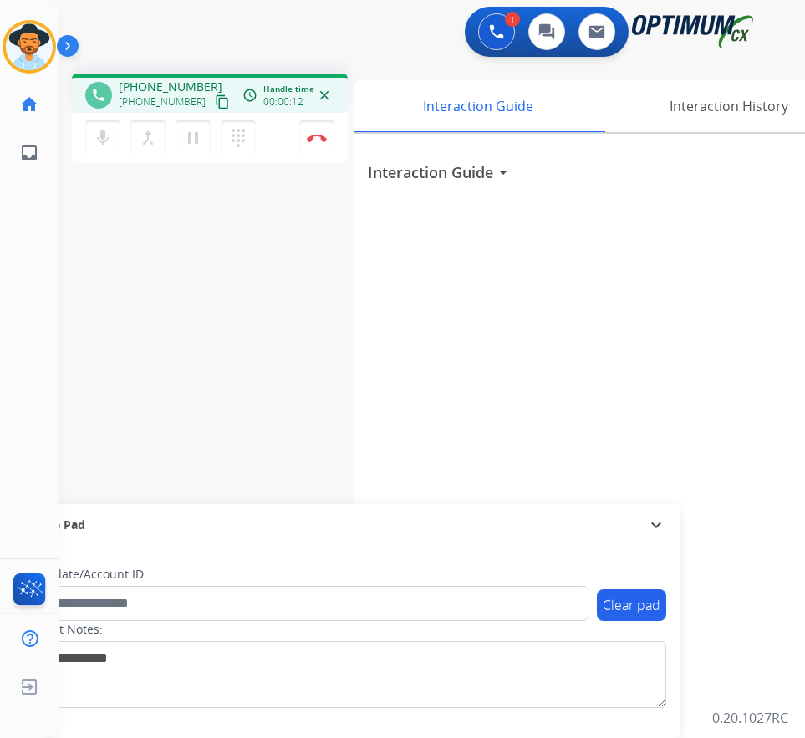
click at [158, 79] on span "+15093056543" at bounding box center [171, 87] width 104 height 17
click at [396, 437] on div "Interaction Guide arrow_drop_down" at bounding box center [606, 446] width 502 height 624
click at [158, 84] on span "+15093056543" at bounding box center [171, 87] width 104 height 17
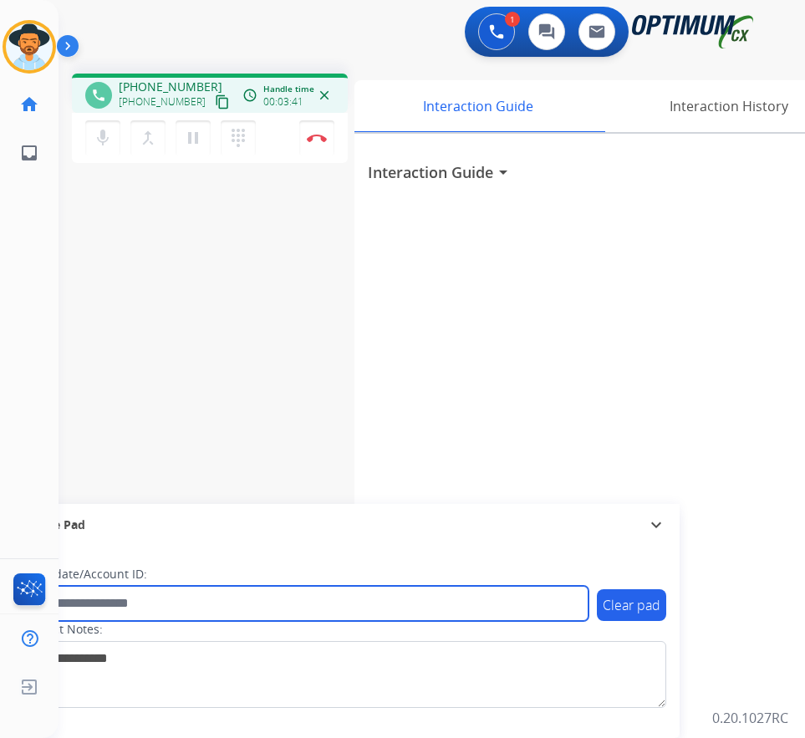
click at [243, 601] on input "text" at bounding box center [305, 603] width 567 height 35
paste input "**********"
type input "**********"
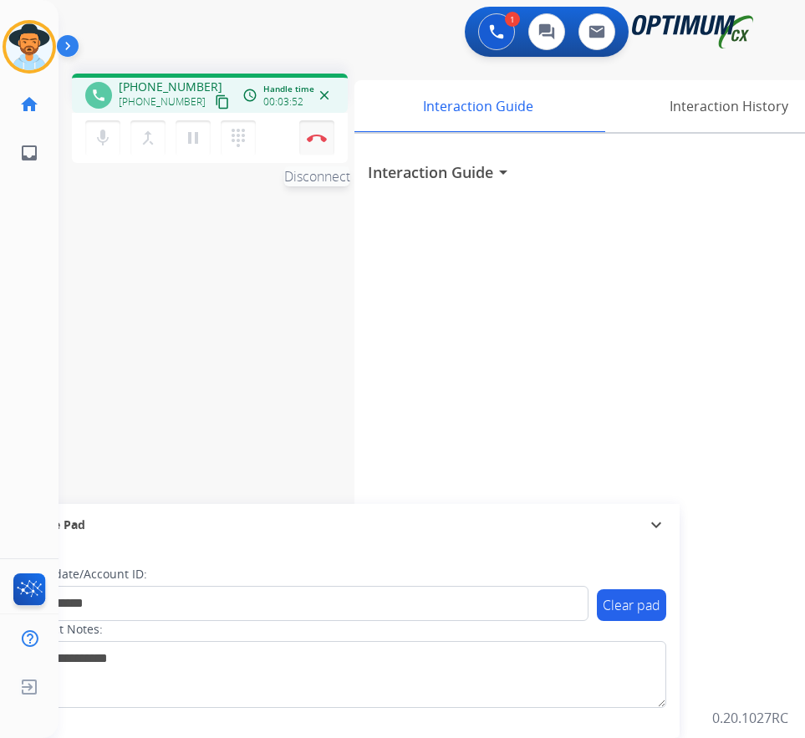
click at [314, 134] on img at bounding box center [317, 138] width 20 height 8
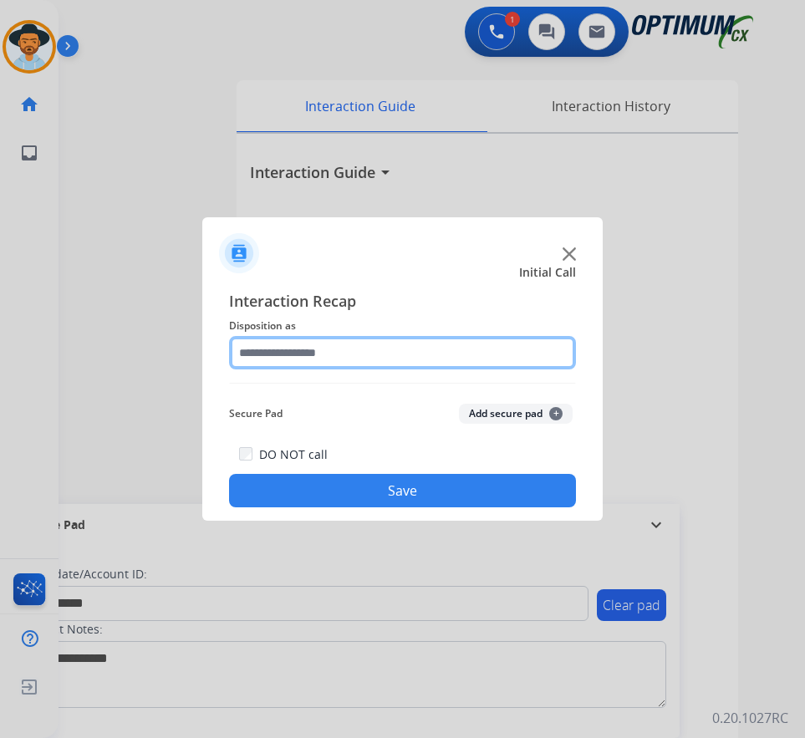
click at [388, 355] on input "text" at bounding box center [402, 352] width 347 height 33
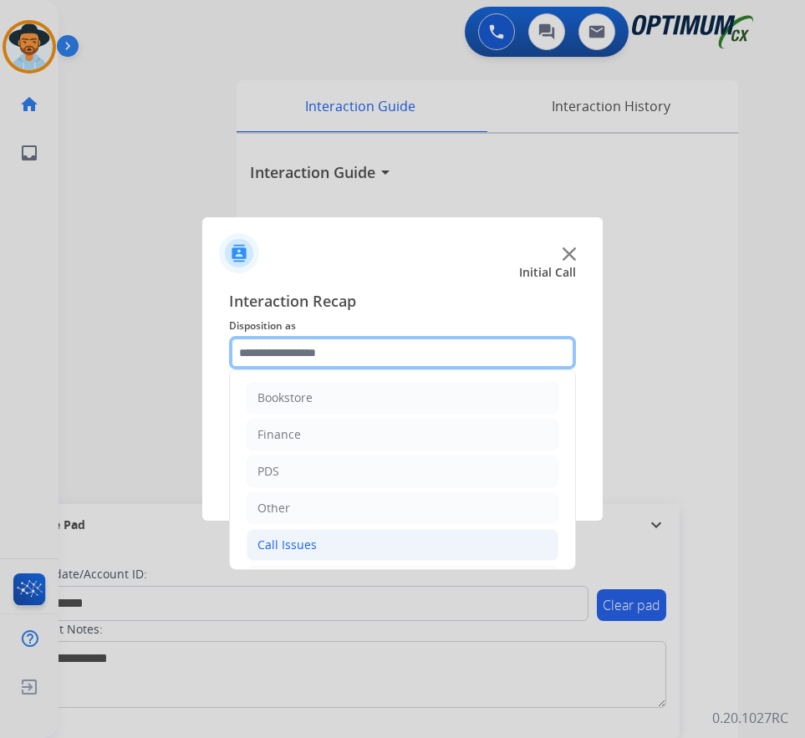
scroll to position [114, 0]
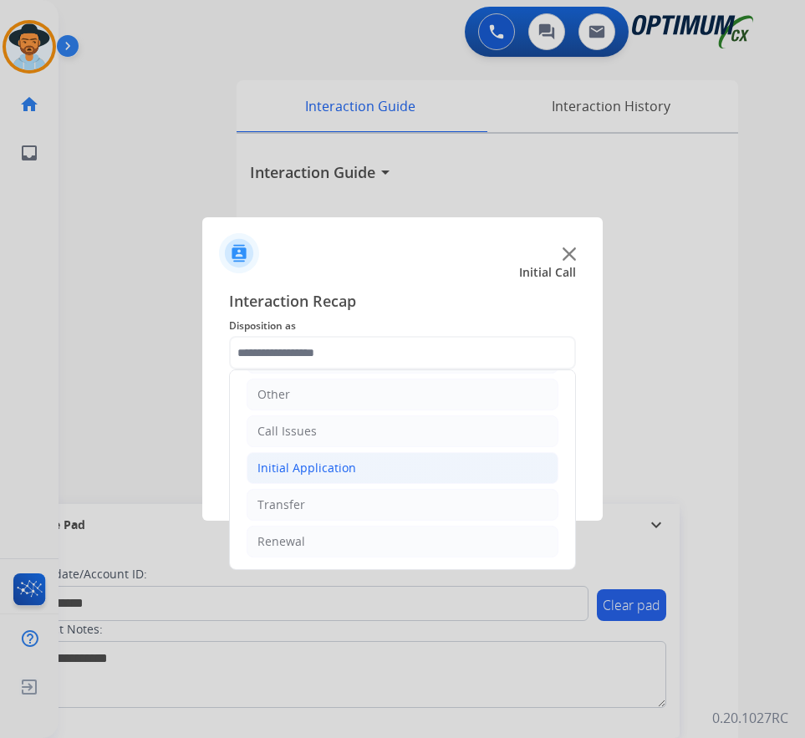
click at [351, 477] on div "Initial Application" at bounding box center [307, 468] width 99 height 17
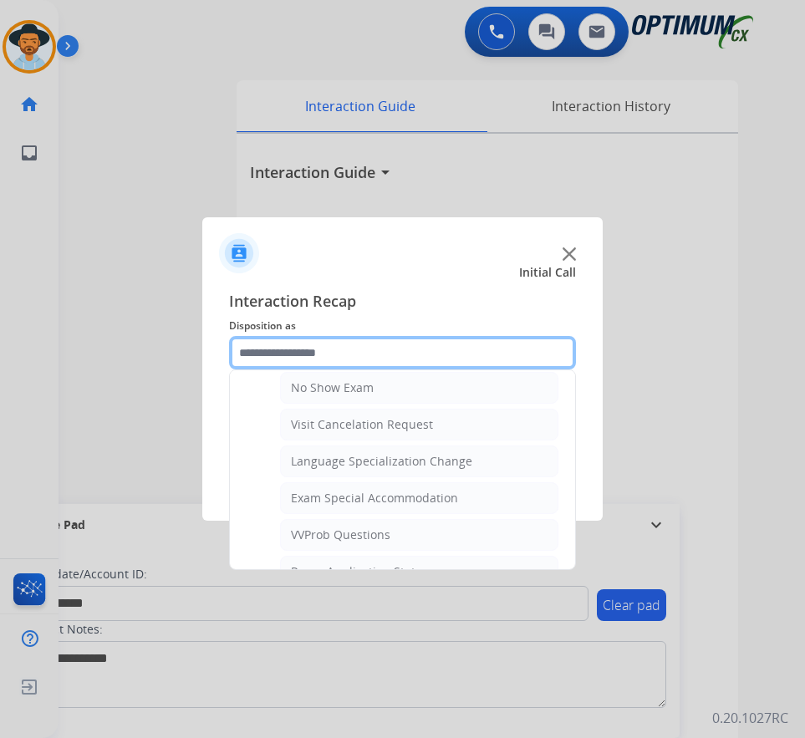
scroll to position [846, 0]
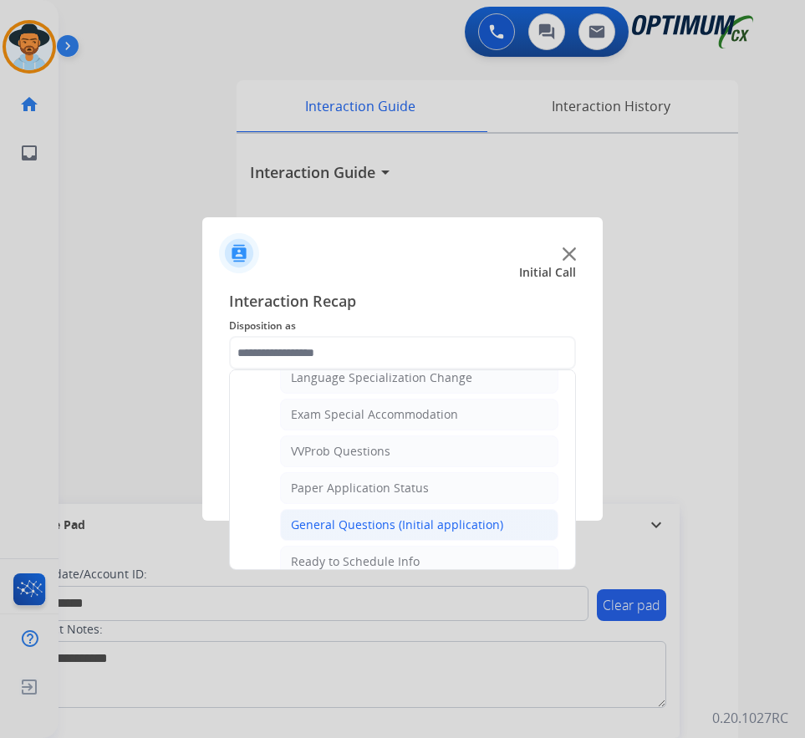
click at [389, 516] on li "General Questions (Initial application)" at bounding box center [419, 525] width 278 height 32
type input "**********"
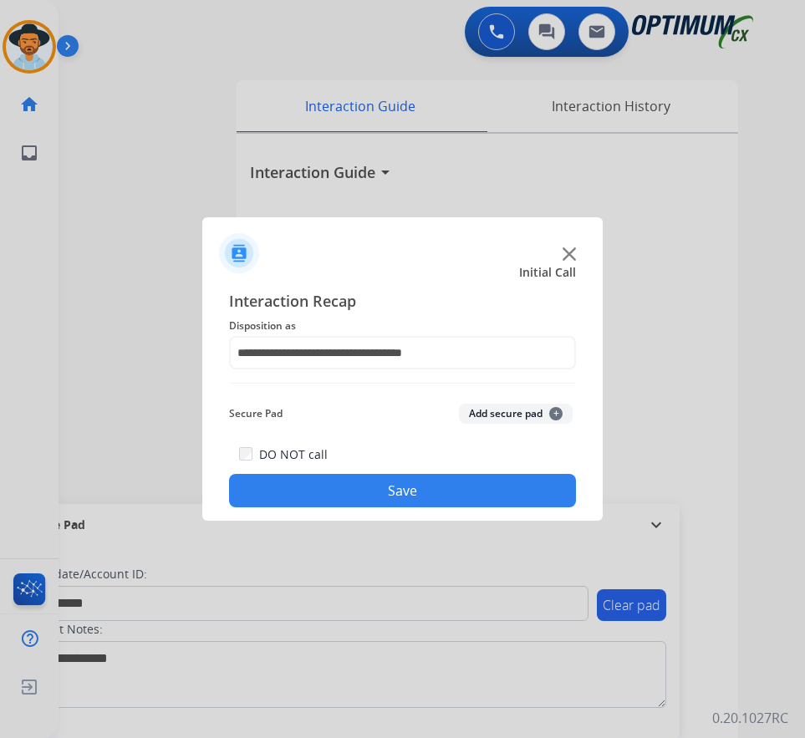
click at [387, 493] on button "Save" at bounding box center [402, 490] width 347 height 33
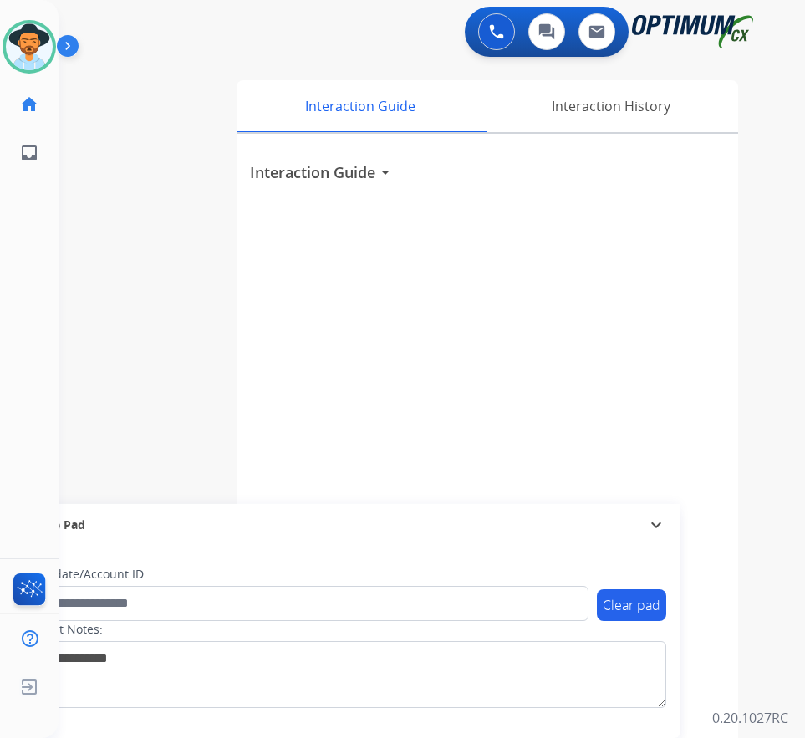
click at [737, 631] on div "Interaction Guide arrow_drop_down" at bounding box center [488, 446] width 502 height 624
click at [157, 121] on div at bounding box center [402, 369] width 805 height 738
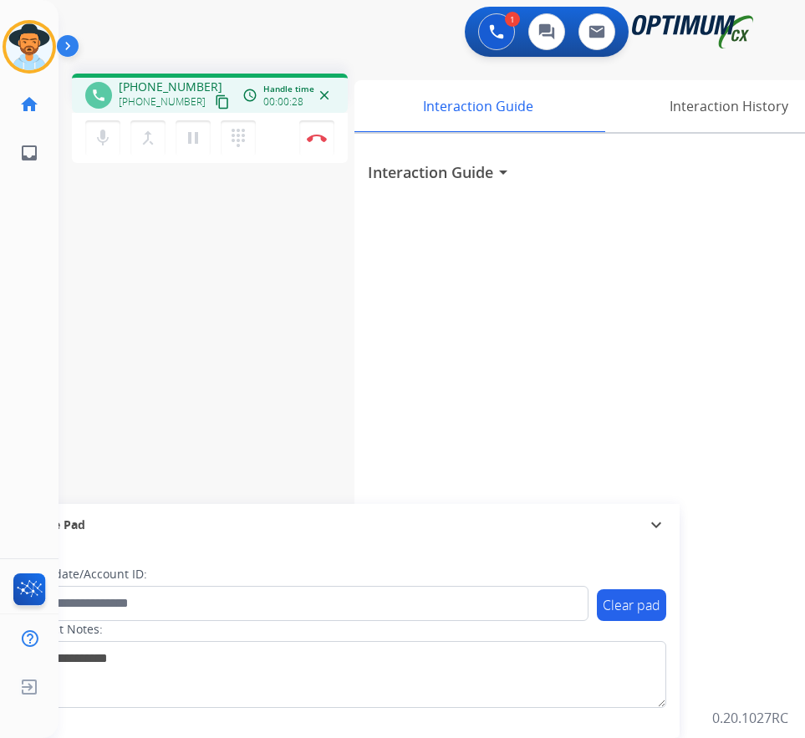
click at [155, 76] on div "phone +15805850262 +15805850262 content_copy access_time Call metrics Queue 00:…" at bounding box center [210, 93] width 276 height 39
click at [453, 400] on div "Interaction Guide arrow_drop_down" at bounding box center [606, 446] width 502 height 624
click at [171, 87] on span "+15805850262" at bounding box center [171, 87] width 104 height 17
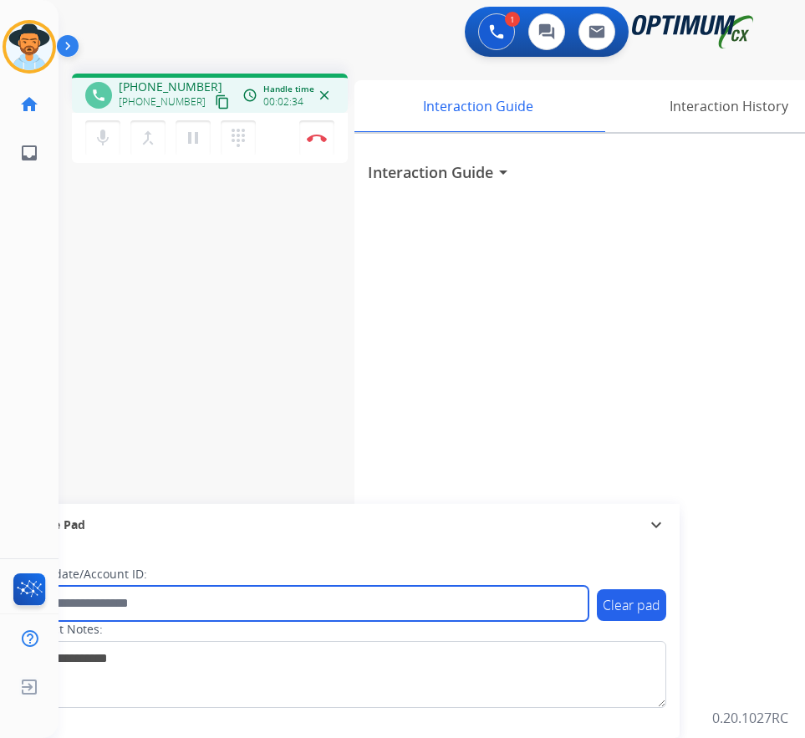
click at [138, 596] on input "text" at bounding box center [305, 603] width 567 height 35
paste input "**********"
type input "**********"
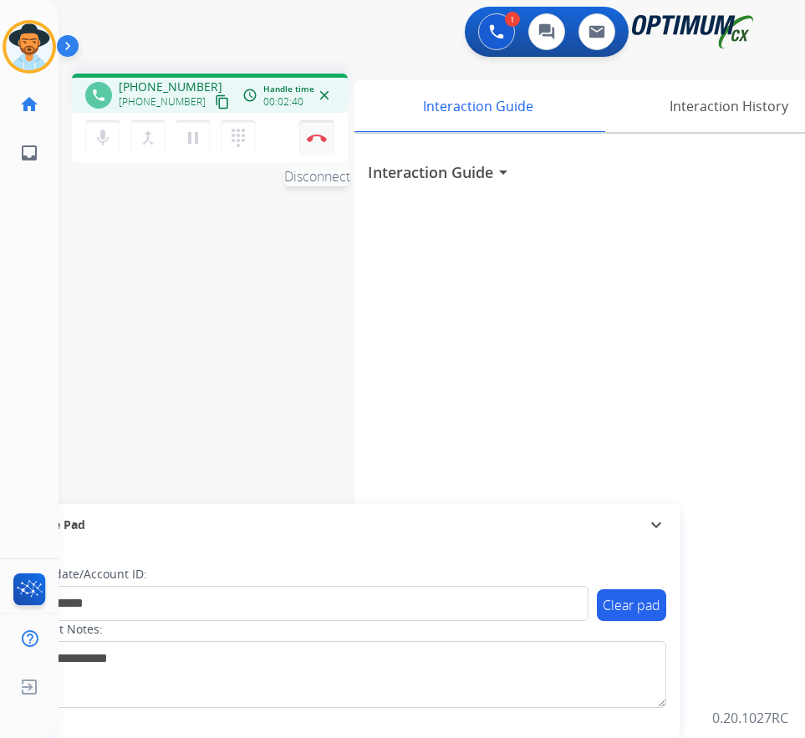
click at [318, 144] on button "Disconnect" at bounding box center [316, 137] width 35 height 35
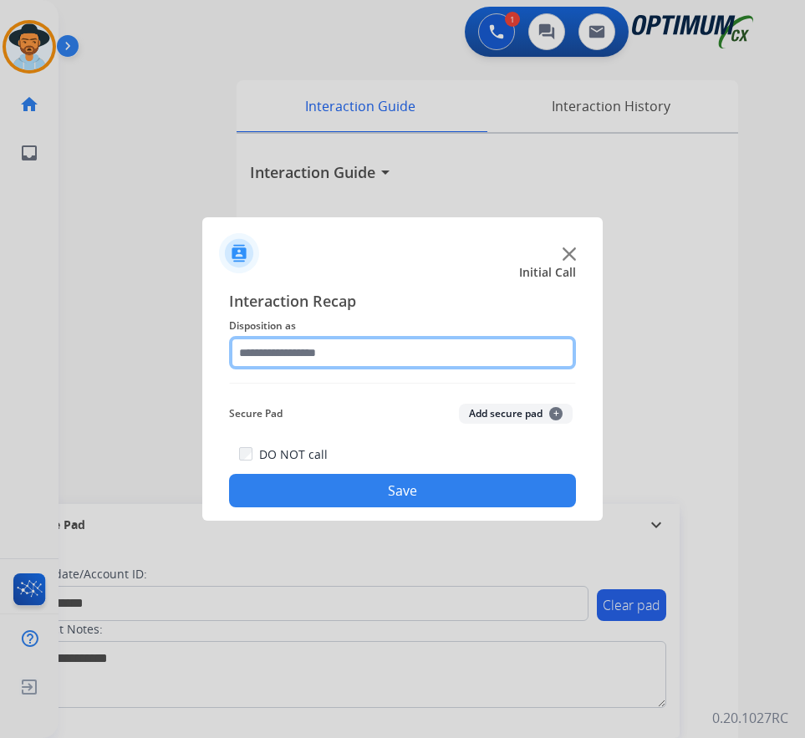
click at [465, 358] on input "text" at bounding box center [402, 352] width 347 height 33
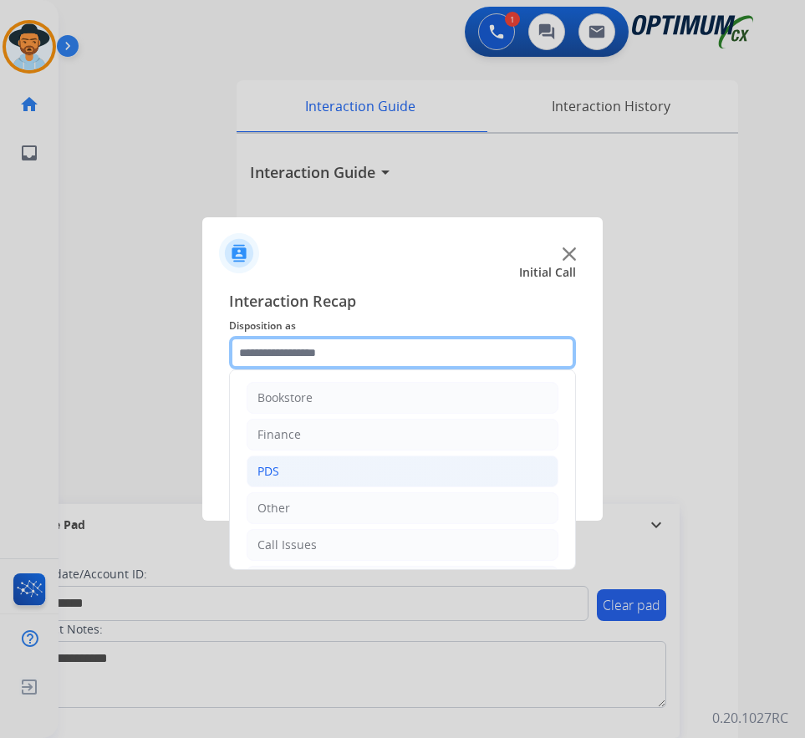
scroll to position [114, 0]
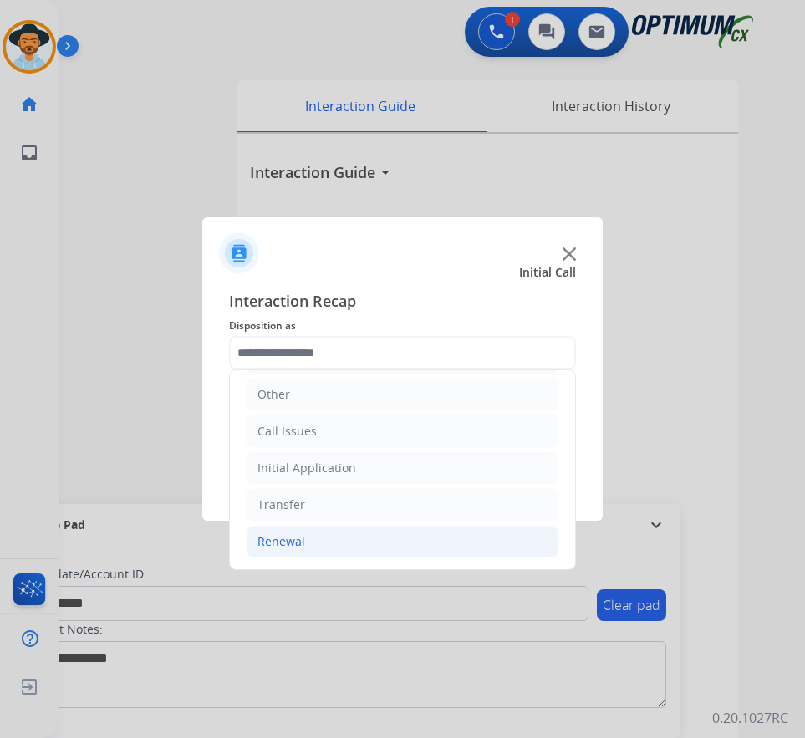
click at [289, 537] on div "Renewal" at bounding box center [282, 542] width 48 height 17
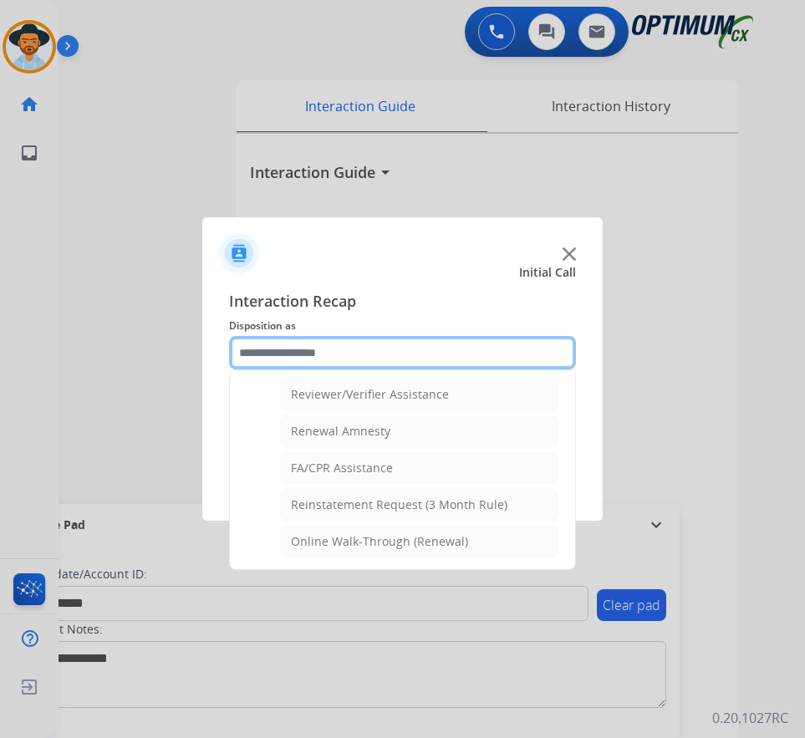
scroll to position [478, 0]
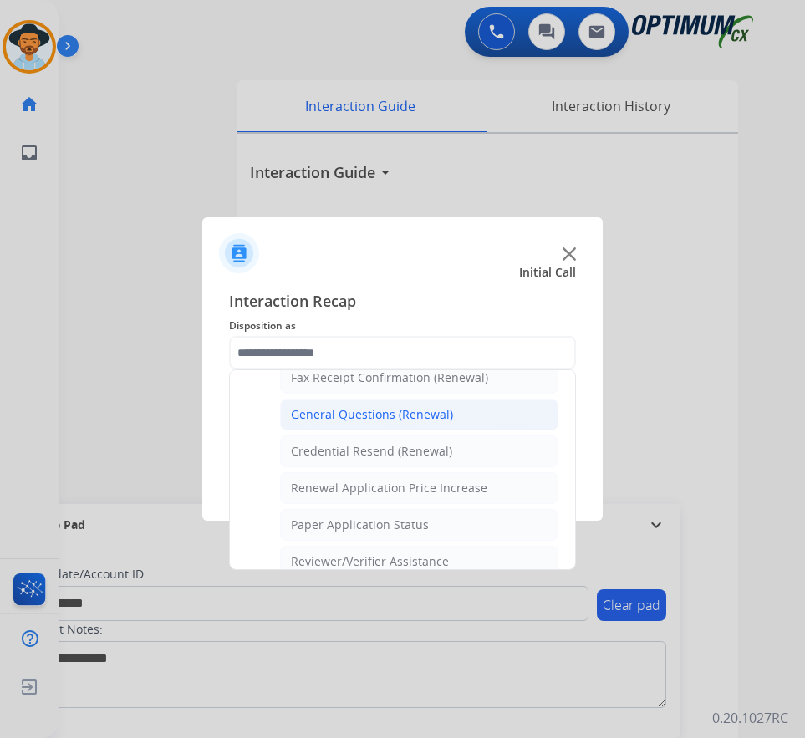
click at [406, 414] on div "General Questions (Renewal)" at bounding box center [372, 414] width 162 height 17
type input "**********"
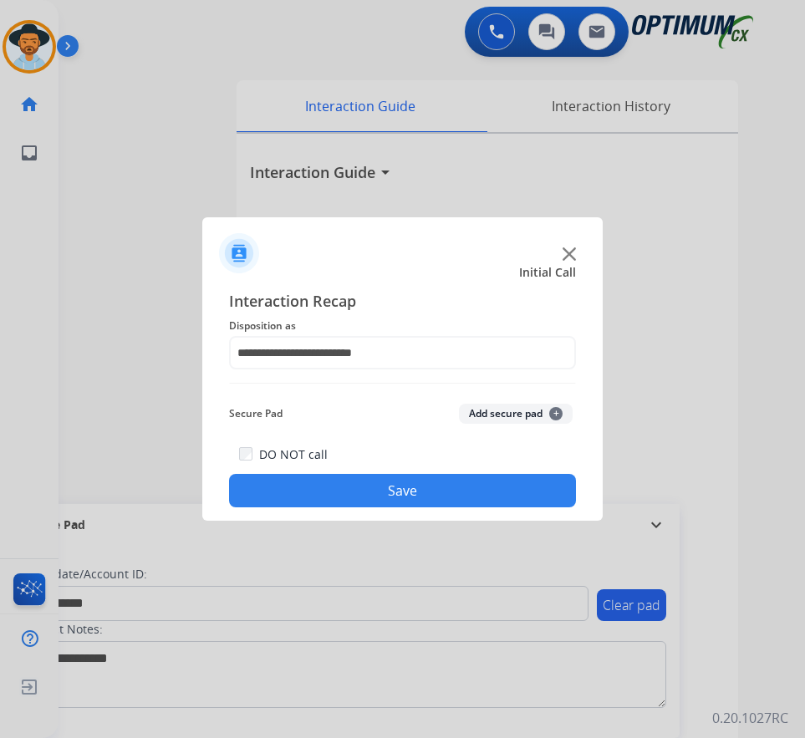
click at [370, 485] on button "Save" at bounding box center [402, 490] width 347 height 33
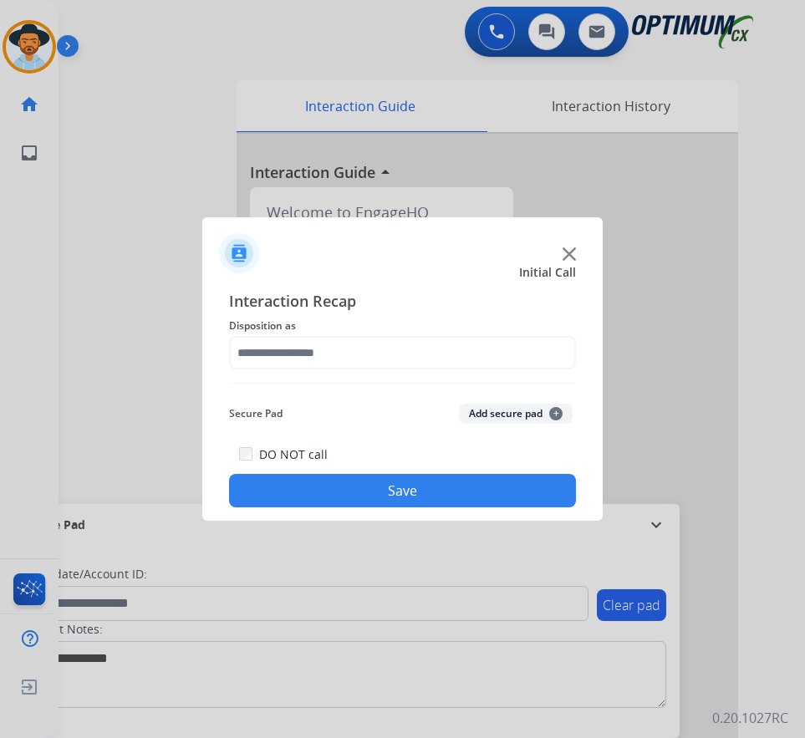
click at [127, 136] on div at bounding box center [402, 369] width 805 height 738
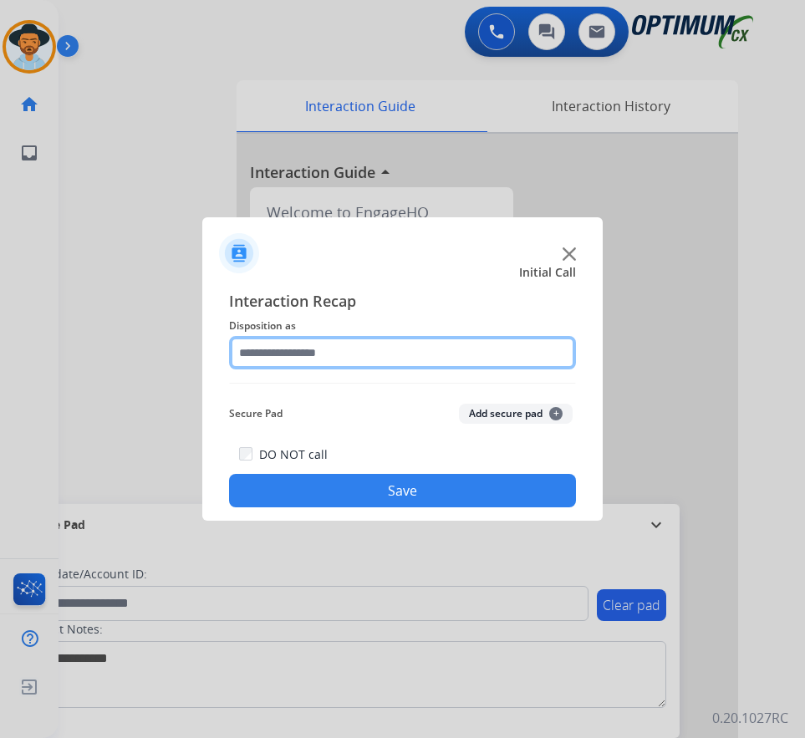
click at [319, 348] on input "text" at bounding box center [402, 352] width 347 height 33
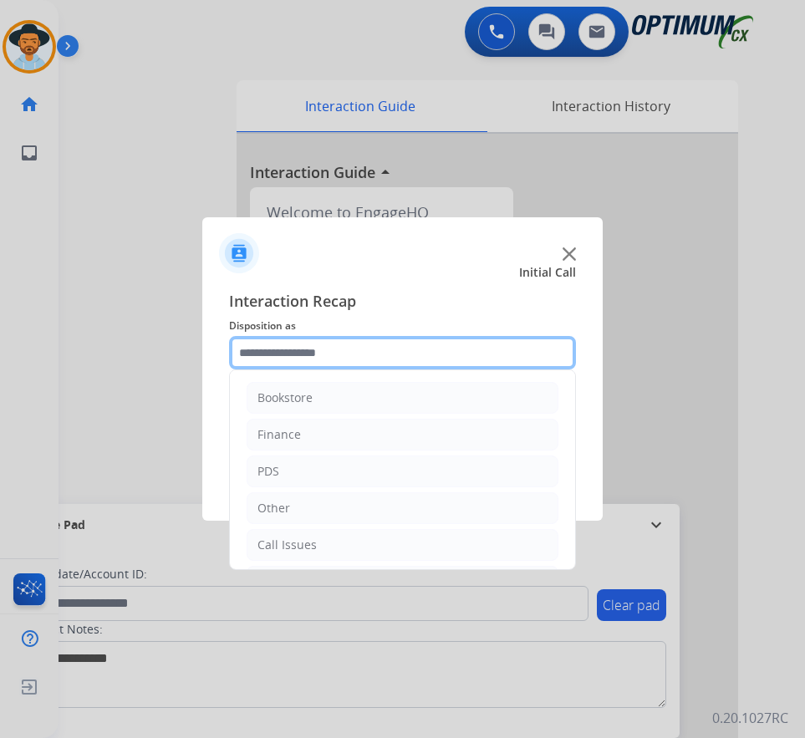
scroll to position [114, 0]
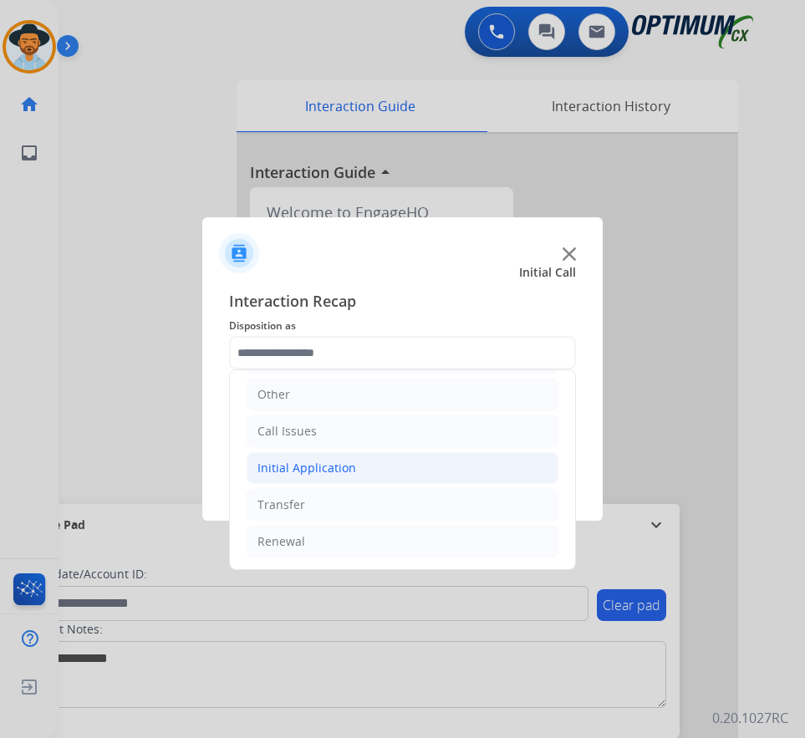
click at [341, 477] on div "Initial Application" at bounding box center [307, 468] width 99 height 17
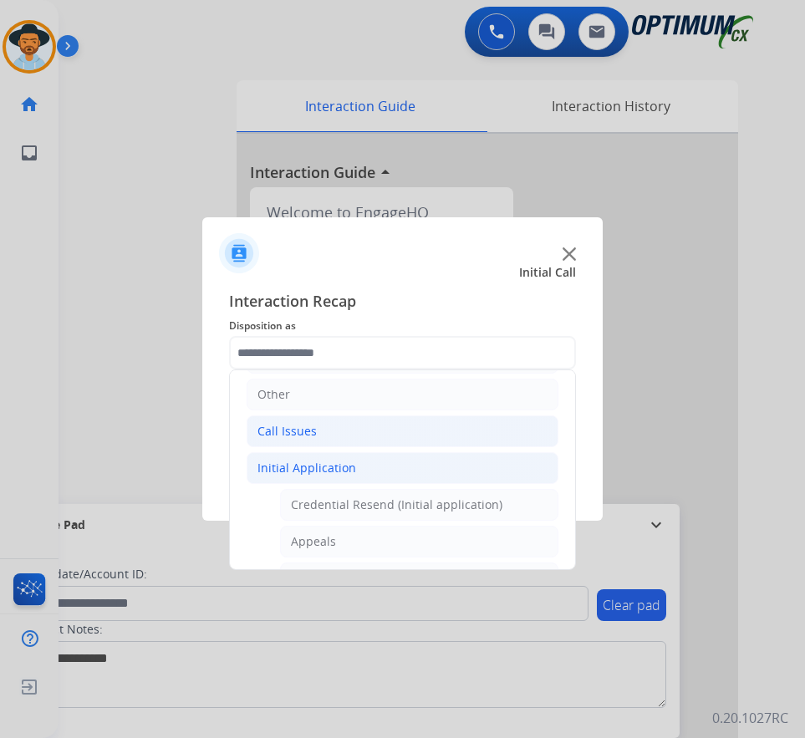
click at [320, 439] on li "Call Issues" at bounding box center [403, 432] width 312 height 32
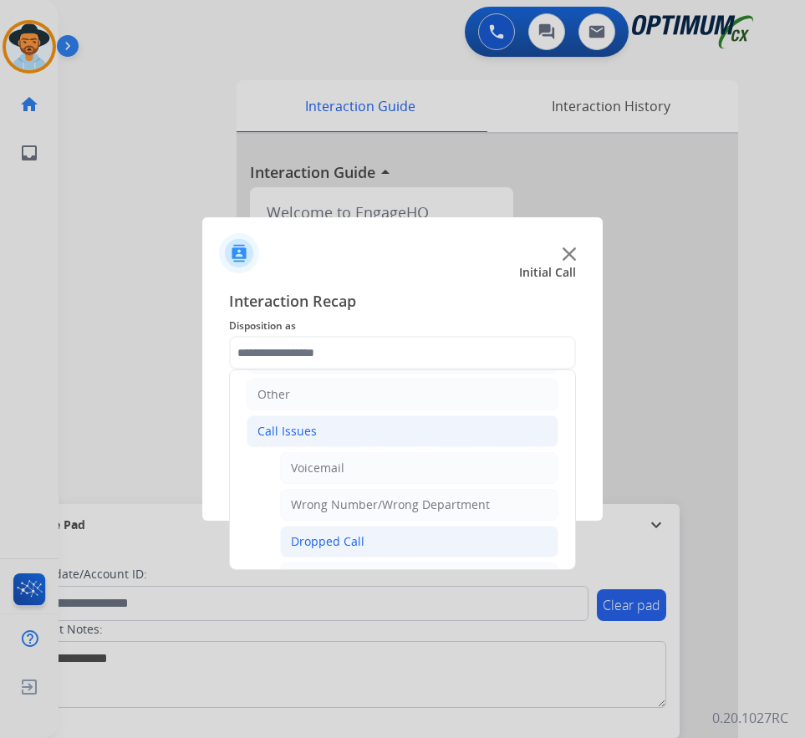
click at [324, 539] on div "Dropped Call" at bounding box center [328, 542] width 74 height 17
type input "**********"
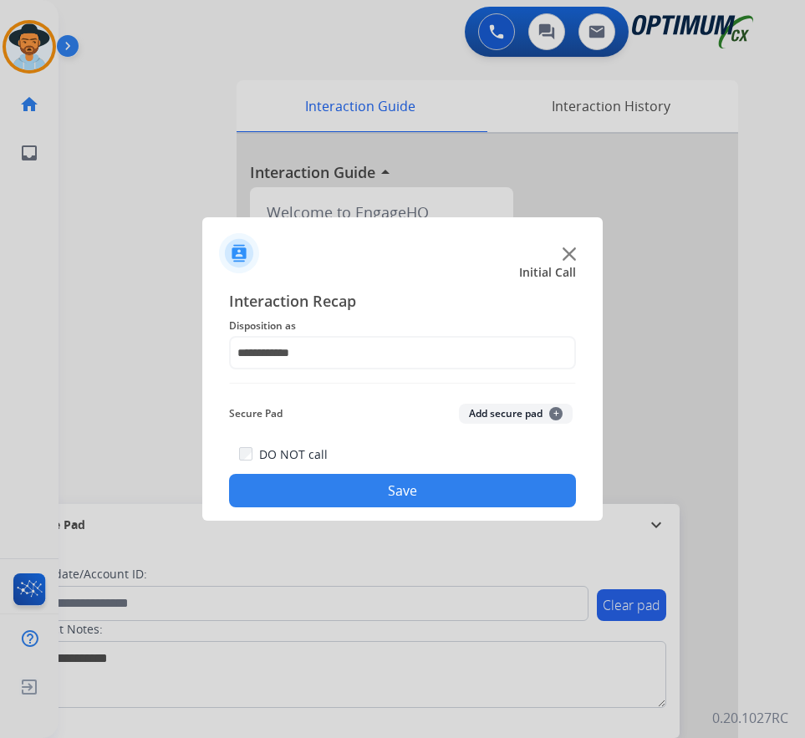
click at [371, 496] on button "Save" at bounding box center [402, 490] width 347 height 33
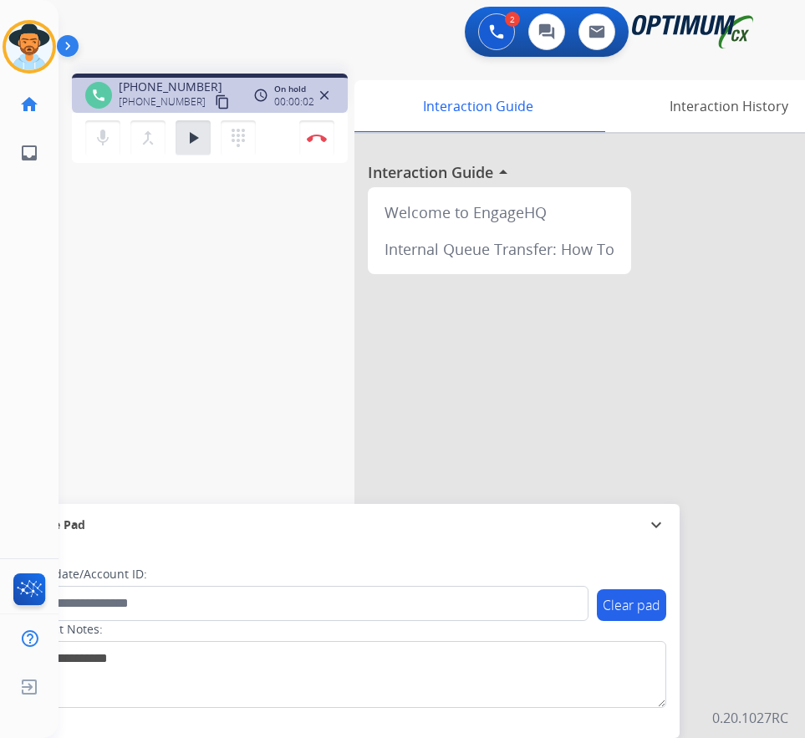
click at [313, 33] on div "2 Voice Interactions 0 Chat Interactions 0 Email Interactions" at bounding box center [418, 34] width 693 height 54
click at [160, 93] on div "[PHONE_NUMBER] content_copy" at bounding box center [176, 102] width 114 height 20
click at [169, 84] on span "[PHONE_NUMBER]" at bounding box center [171, 87] width 104 height 17
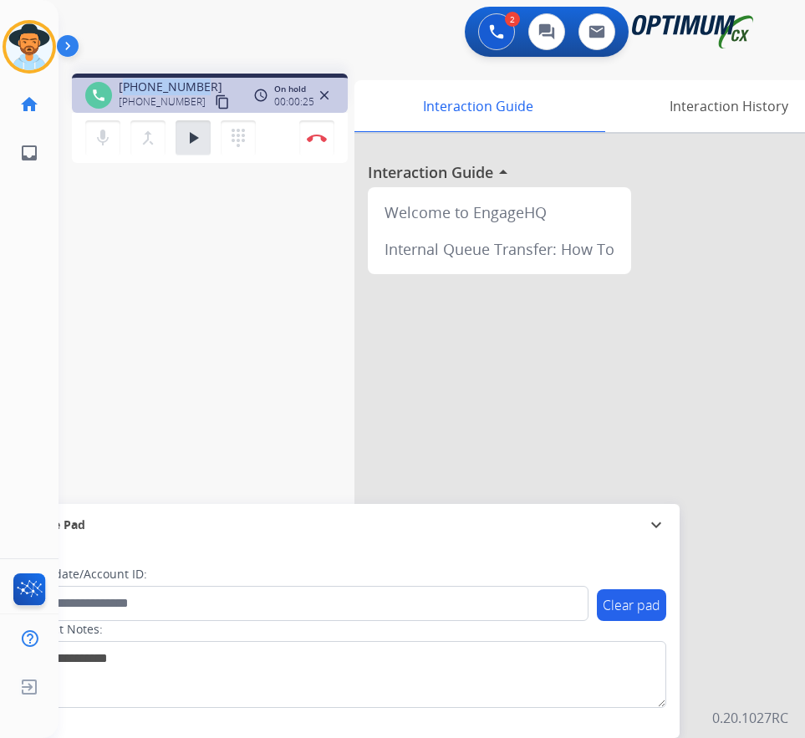
copy span "12026156531"
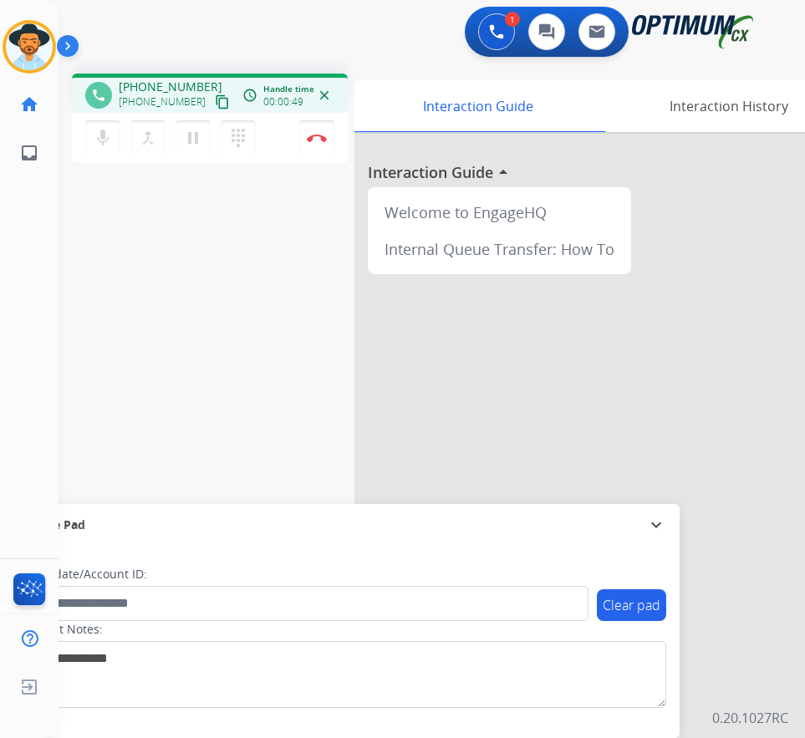
click at [186, 291] on div "phone [PHONE_NUMBER] [PHONE_NUMBER] content_copy access_time Call metrics Queue…" at bounding box center [412, 408] width 707 height 697
click at [157, 80] on span "[PHONE_NUMBER]" at bounding box center [171, 87] width 104 height 17
copy span "12026156531"
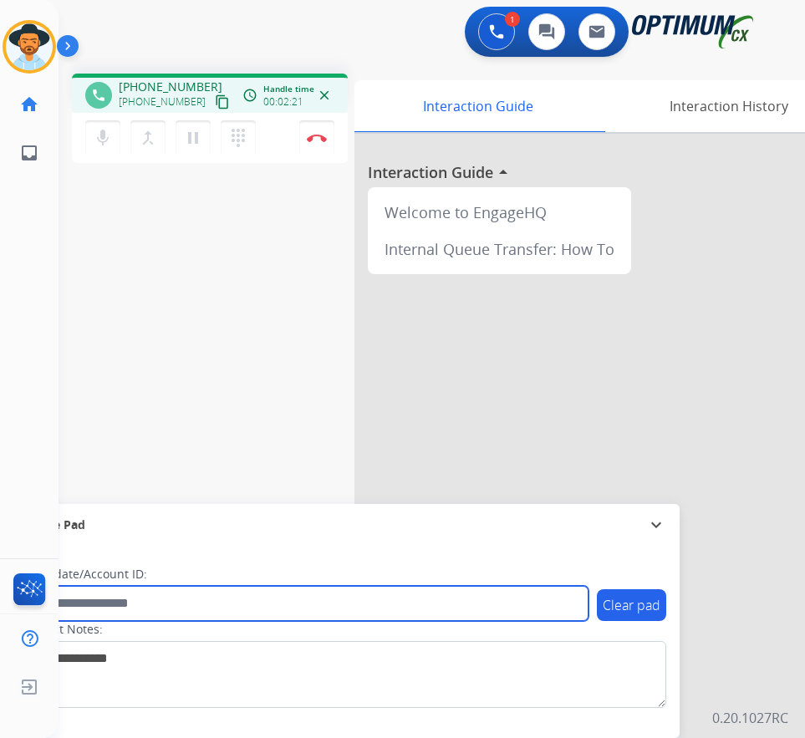
click at [200, 605] on input "text" at bounding box center [305, 603] width 567 height 35
paste input "**********"
type input "**********"
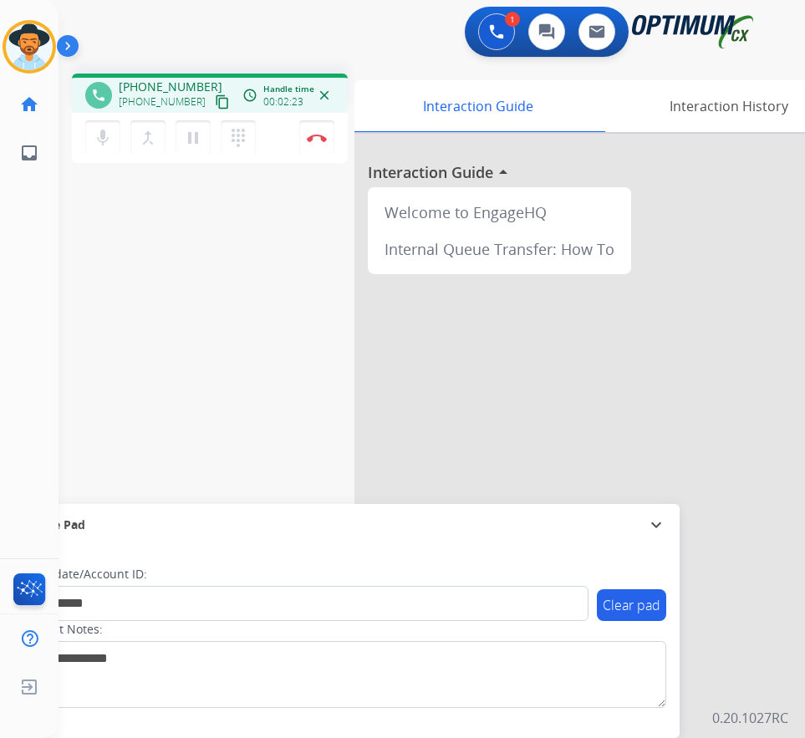
click at [105, 408] on div "**********" at bounding box center [412, 408] width 707 height 697
click at [489, 41] on button at bounding box center [496, 31] width 37 height 37
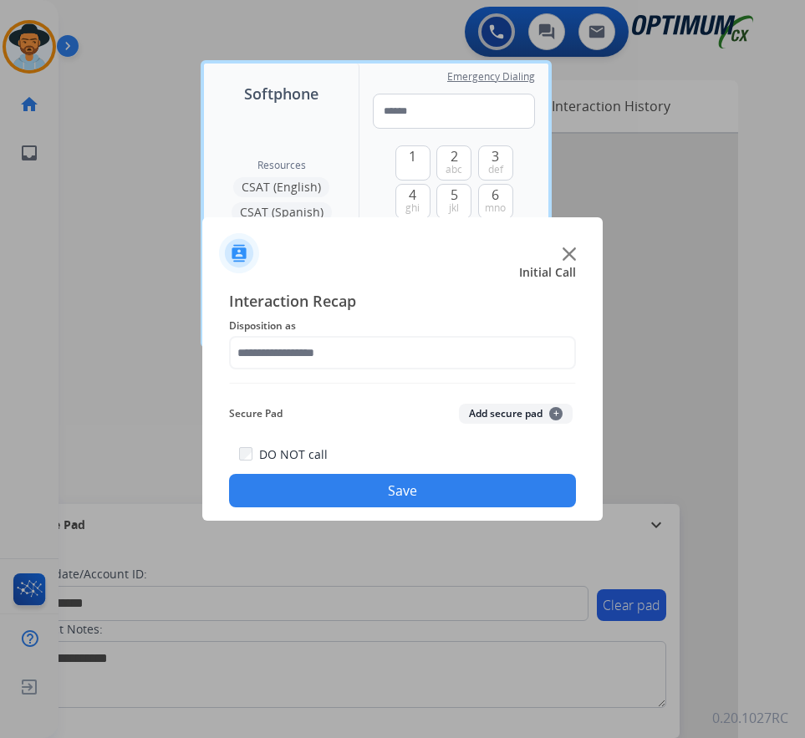
click at [358, 477] on button "Save" at bounding box center [402, 490] width 347 height 33
click at [447, 335] on span "Disposition as Please select a Disposition" at bounding box center [402, 326] width 347 height 20
click at [447, 321] on span "Disposition as Please select a Disposition" at bounding box center [402, 326] width 347 height 20
click at [314, 119] on div "Resources CSAT (English) CSAT (Spanish) Credentialing Pool PDS Onsite (Warm Xfe…" at bounding box center [281, 224] width 155 height 239
click at [435, 322] on span "Disposition as Please select a Disposition" at bounding box center [402, 326] width 347 height 20
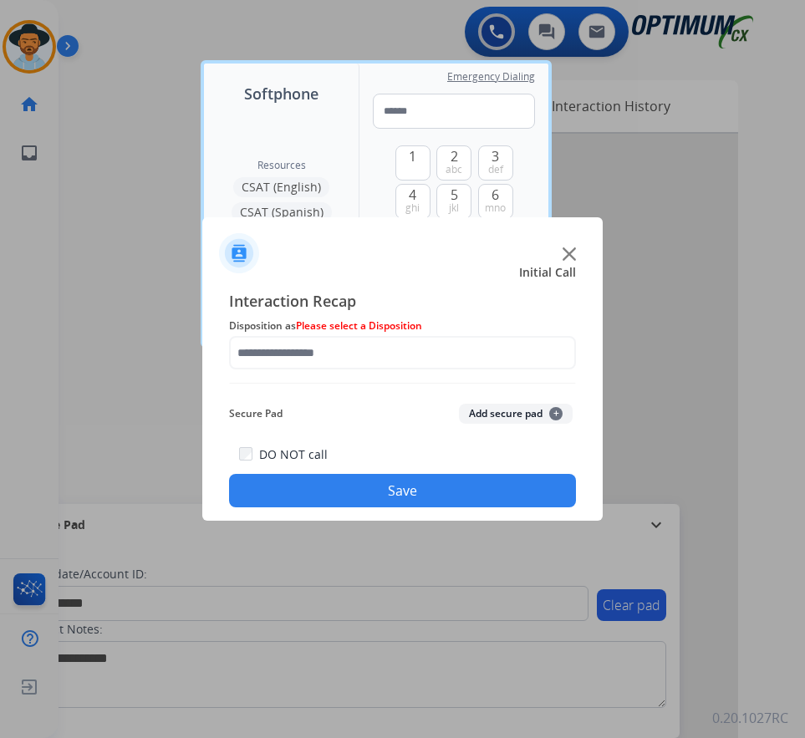
click at [332, 324] on span "Please select a Disposition" at bounding box center [359, 326] width 126 height 14
click at [338, 291] on span "Interaction Recap" at bounding box center [402, 302] width 347 height 27
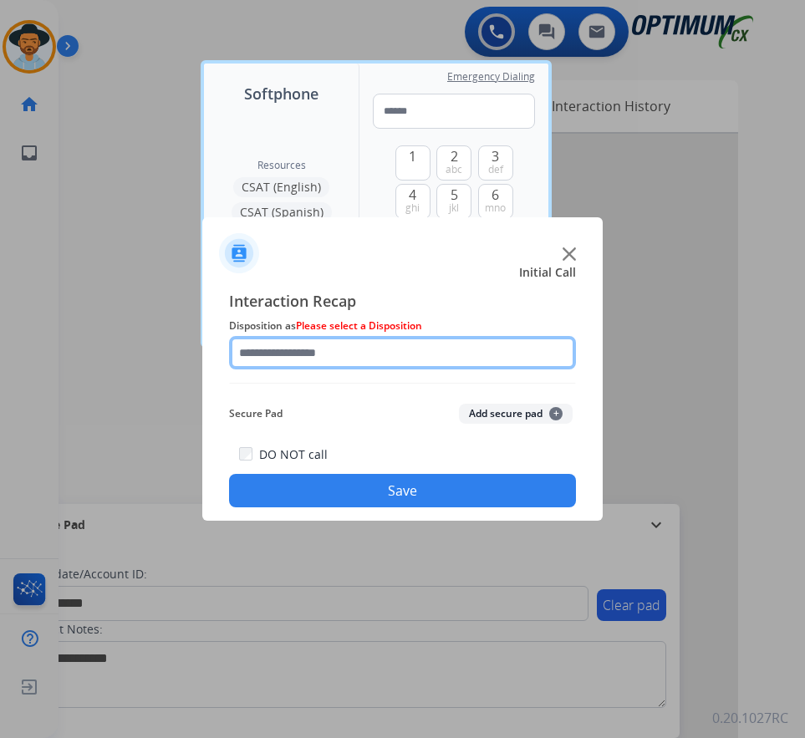
click at [315, 370] on div at bounding box center [402, 352] width 347 height 33
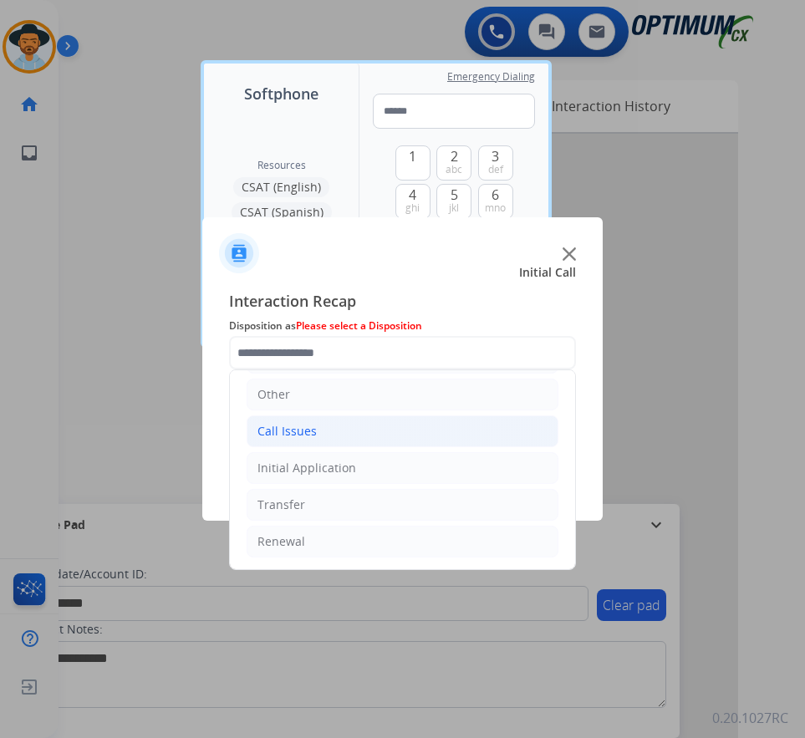
click at [314, 436] on div "Call Issues" at bounding box center [287, 431] width 59 height 17
click at [334, 496] on li "Wrong Number/Wrong Department" at bounding box center [419, 505] width 278 height 32
type input "**********"
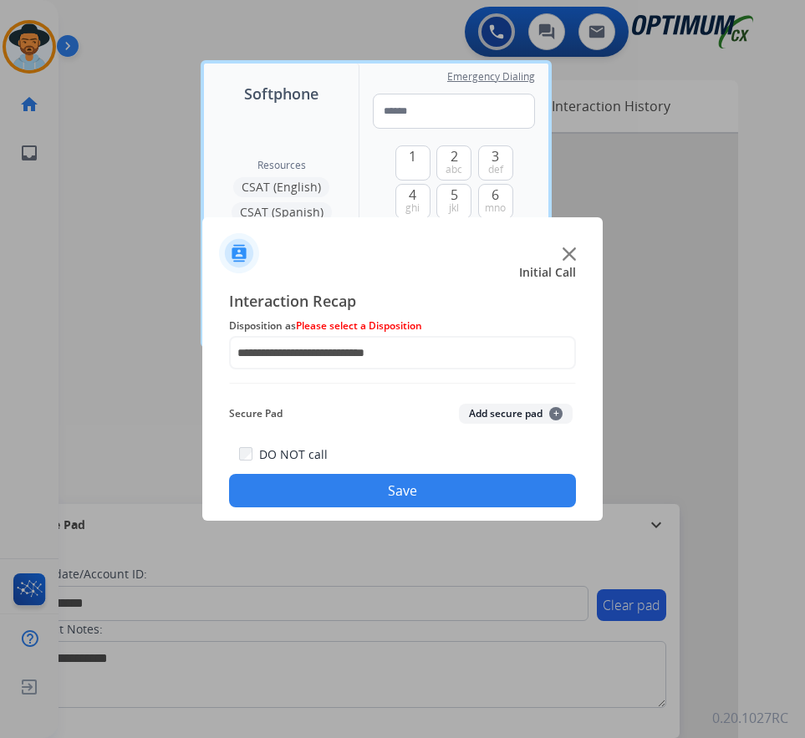
click at [332, 488] on button "Save" at bounding box center [402, 490] width 347 height 33
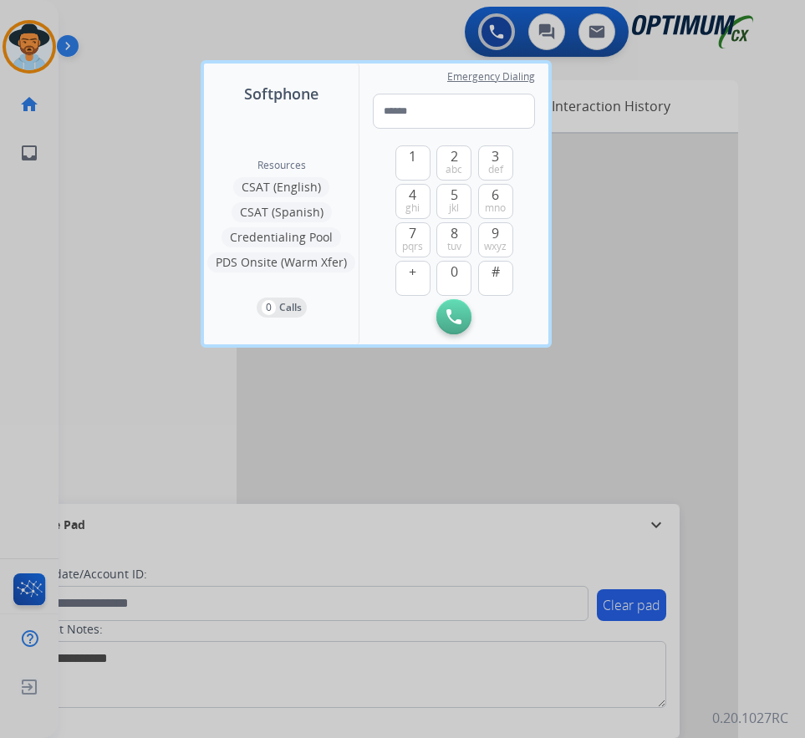
click at [149, 367] on div at bounding box center [402, 369] width 805 height 738
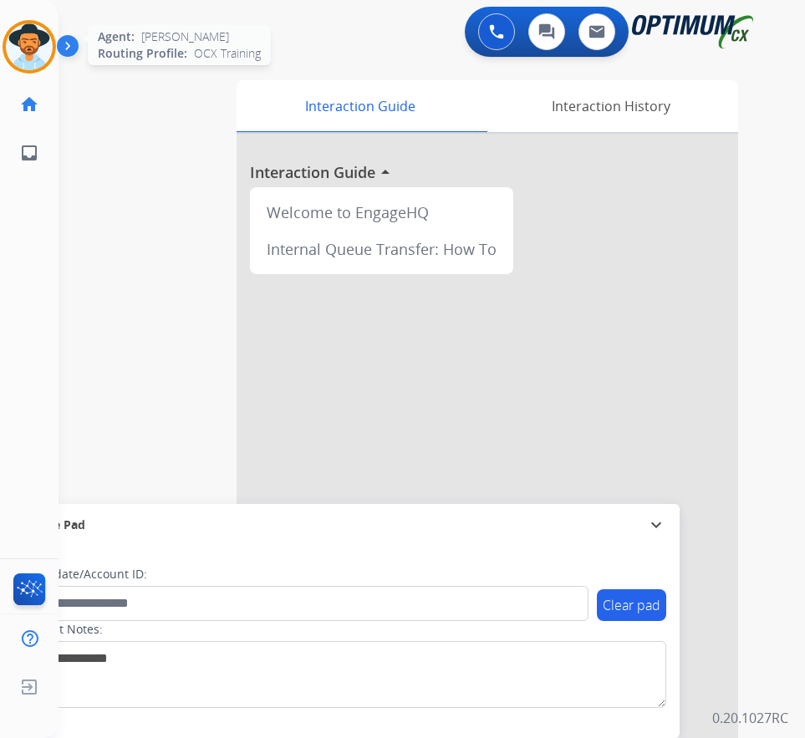
click at [22, 51] on img at bounding box center [29, 46] width 47 height 47
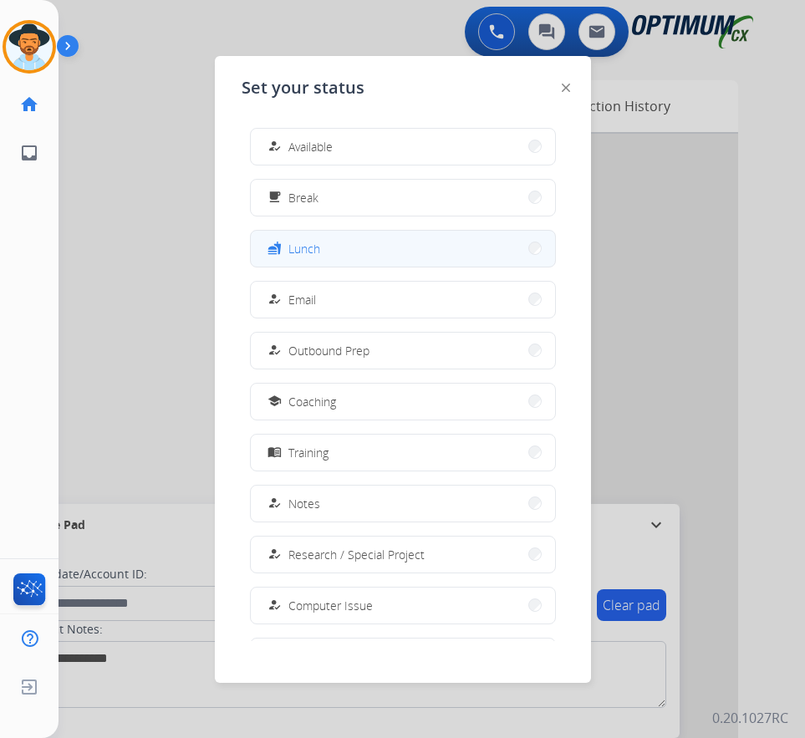
click at [321, 255] on button "fastfood Lunch" at bounding box center [403, 249] width 304 height 36
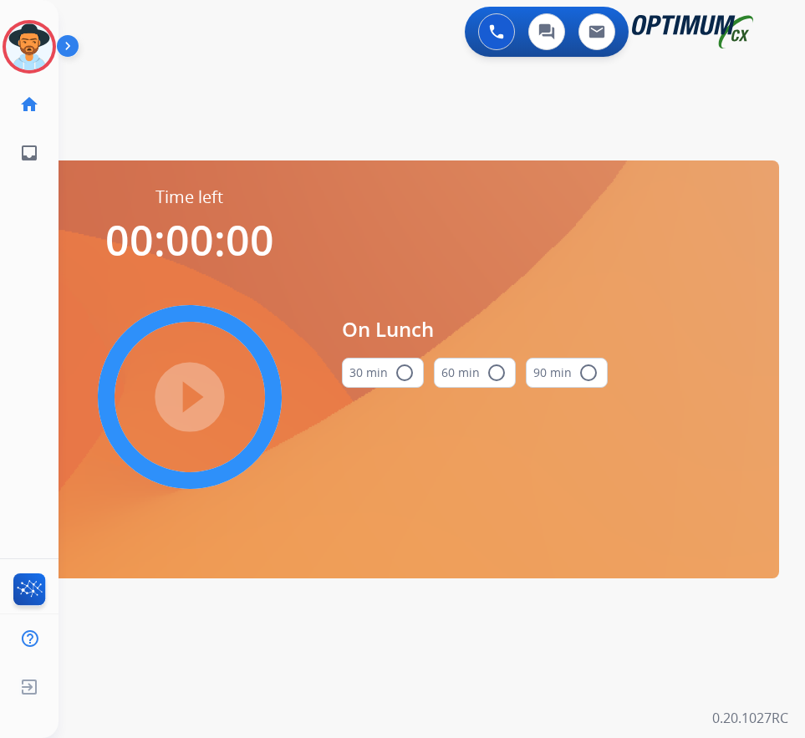
click at [411, 370] on mat-icon "radio_button_unchecked" at bounding box center [405, 373] width 20 height 20
click at [186, 387] on mat-icon "play_circle_filled" at bounding box center [190, 397] width 20 height 20
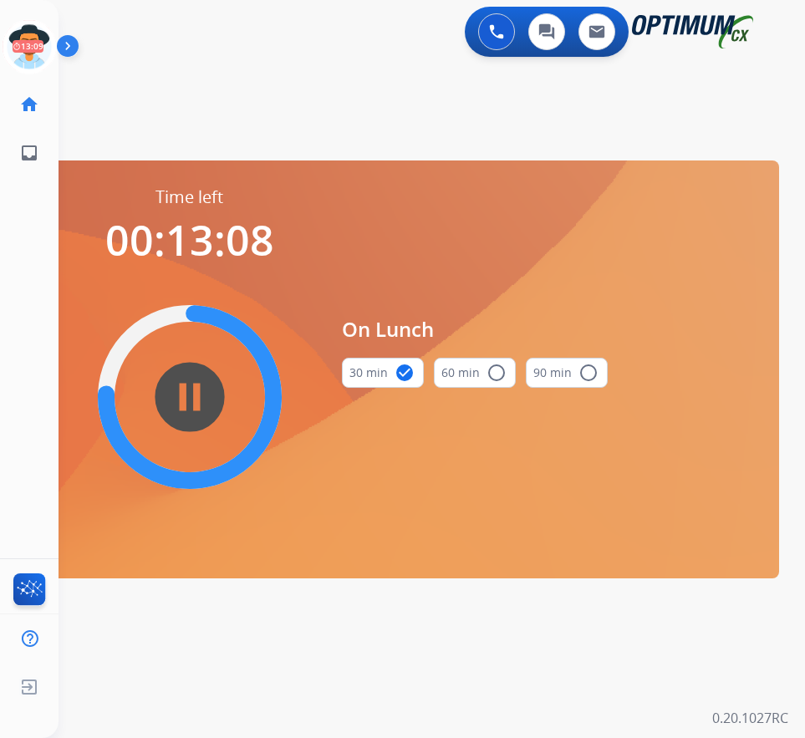
click at [211, 121] on div "swap_horiz Break voice bridge close_fullscreen Connect 3-Way Call merge_type Se…" at bounding box center [412, 100] width 707 height 80
click at [299, 110] on div "swap_horiz Break voice bridge close_fullscreen Connect 3-Way Call merge_type Se…" at bounding box center [412, 100] width 707 height 80
click at [221, 40] on div "0 Voice Interactions 0 Chat Interactions 0 Email Interactions" at bounding box center [418, 34] width 693 height 54
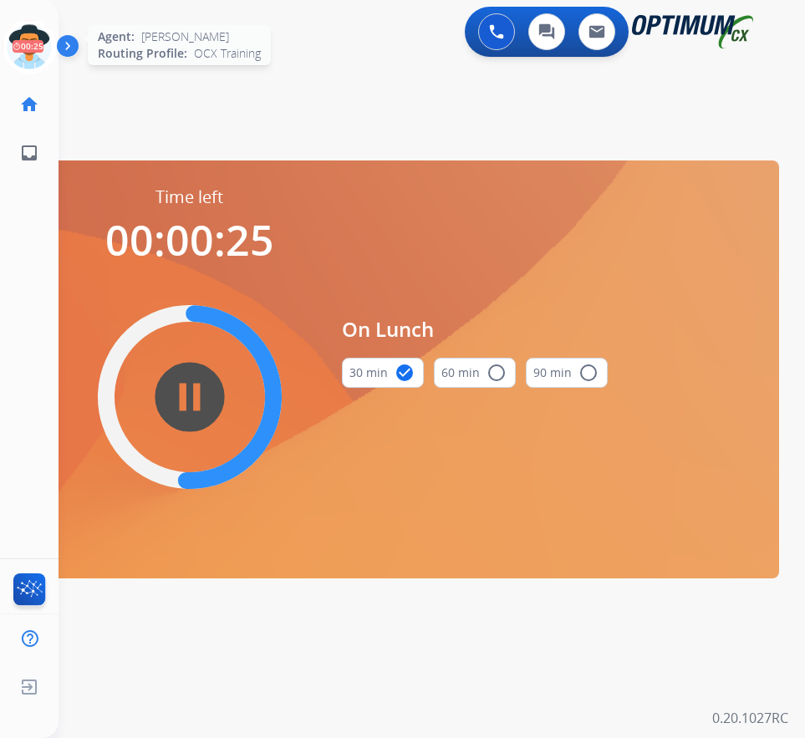
click at [15, 53] on icon at bounding box center [30, 47] width 54 height 54
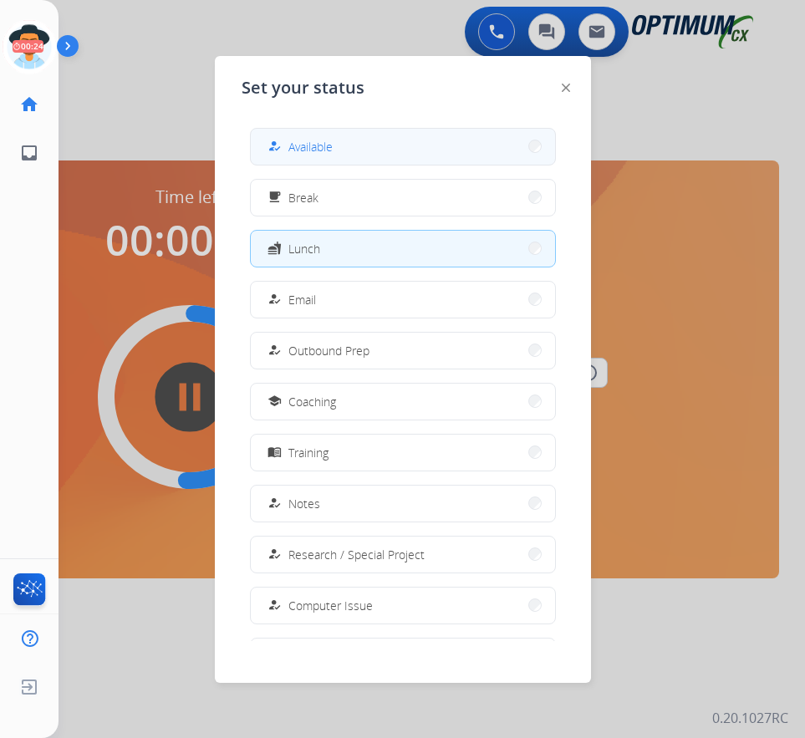
click at [373, 146] on button "how_to_reg Available" at bounding box center [403, 147] width 304 height 36
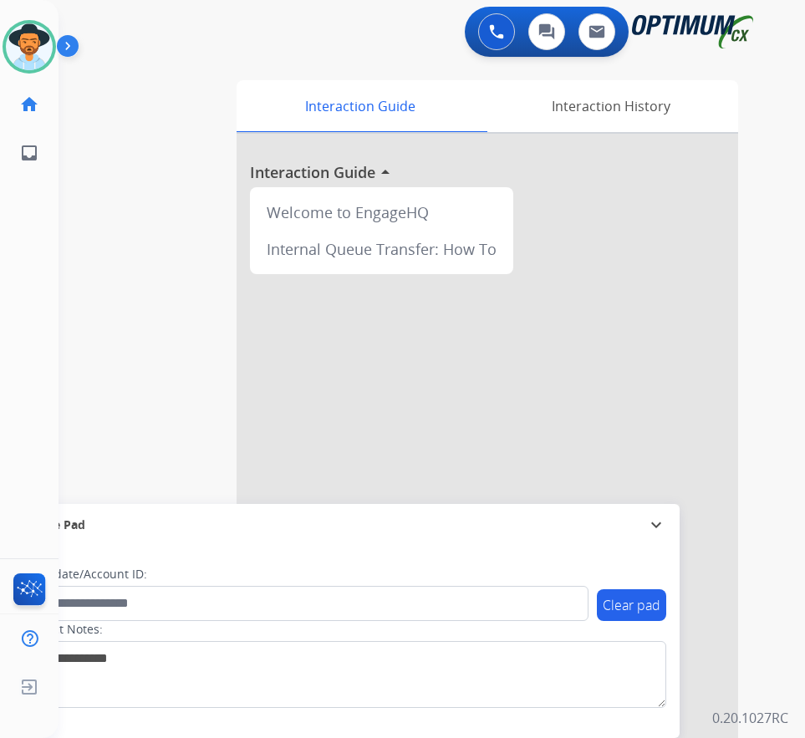
click at [195, 74] on div "swap_horiz Break voice bridge close_fullscreen Connect 3-Way Call merge_type Se…" at bounding box center [412, 408] width 707 height 697
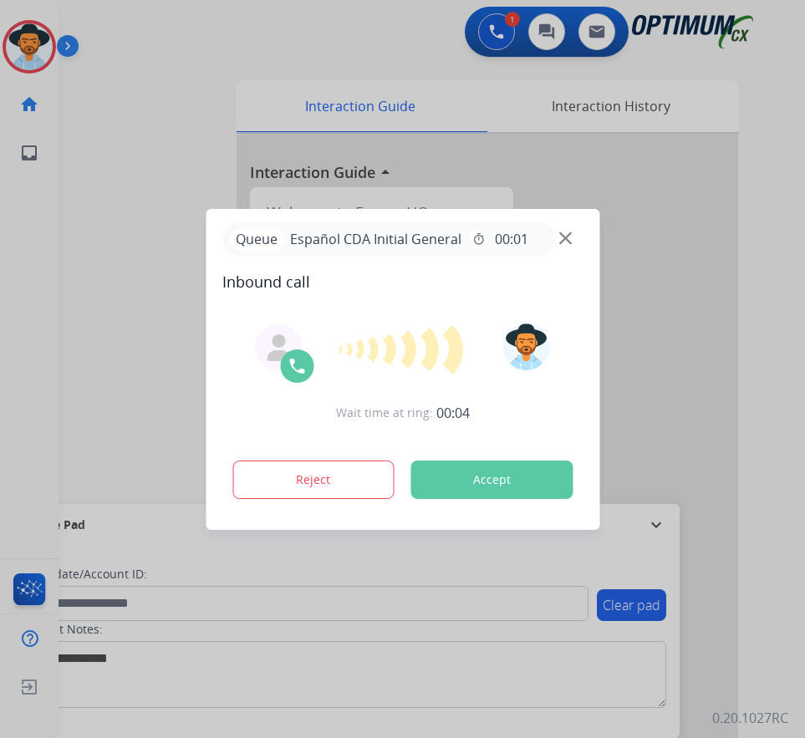
click at [775, 103] on div at bounding box center [402, 369] width 805 height 738
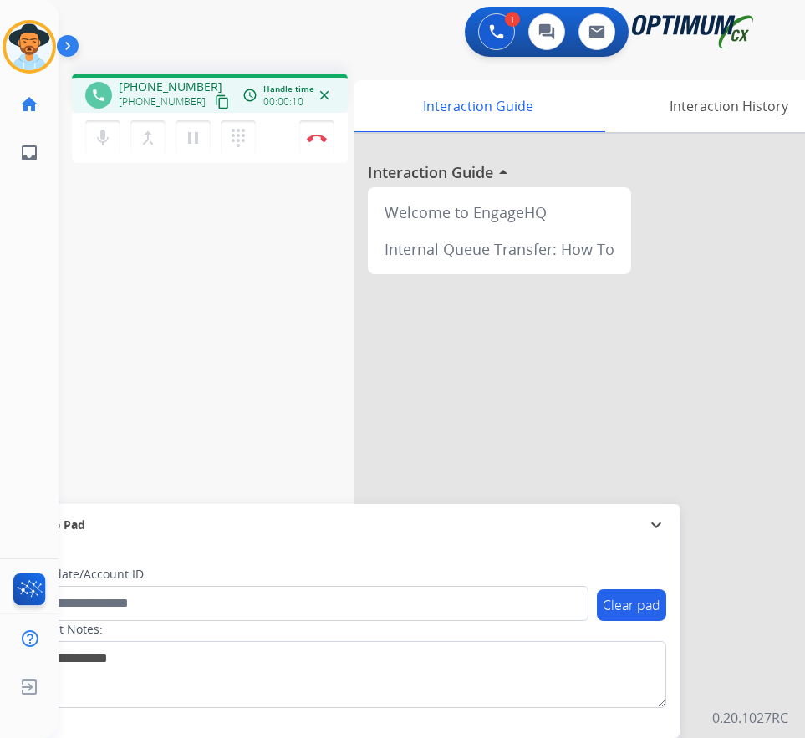
click at [183, 84] on span "+17868266866" at bounding box center [171, 87] width 104 height 17
copy span "17868266866"
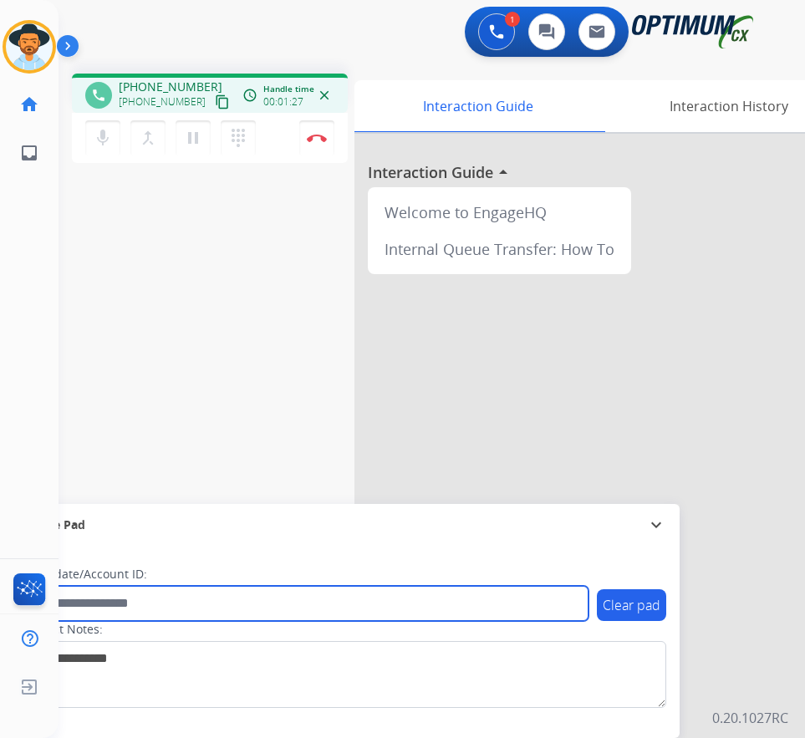
click at [318, 597] on input "text" at bounding box center [305, 603] width 567 height 35
drag, startPoint x: 185, startPoint y: 603, endPoint x: -3, endPoint y: 622, distance: 188.3
click at [0, 622] on html "Outbound call Quit Outbound call Quit Schedule interaction + Add to my list Cus…" at bounding box center [402, 369] width 805 height 738
type input "**********"
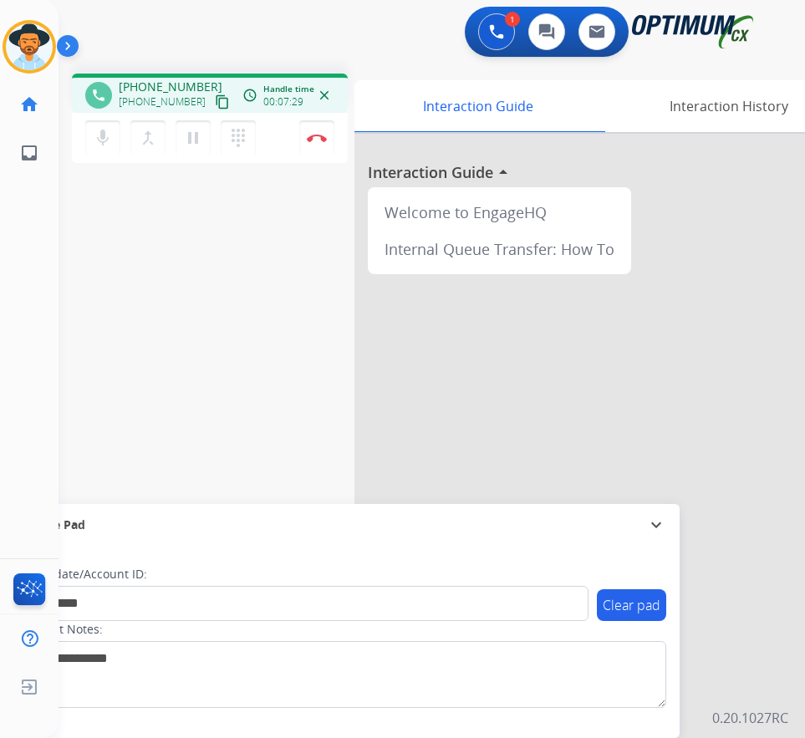
click at [395, 54] on div "1 Voice Interactions 0 Chat Interactions 0 Email Interactions" at bounding box center [418, 34] width 693 height 54
click at [316, 135] on img at bounding box center [317, 138] width 20 height 8
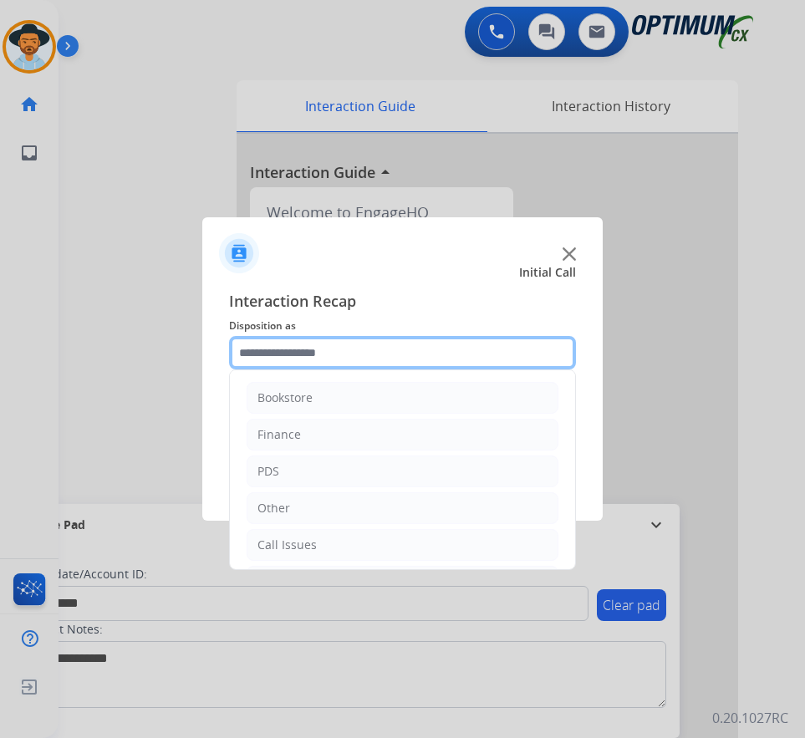
click at [366, 350] on input "text" at bounding box center [402, 352] width 347 height 33
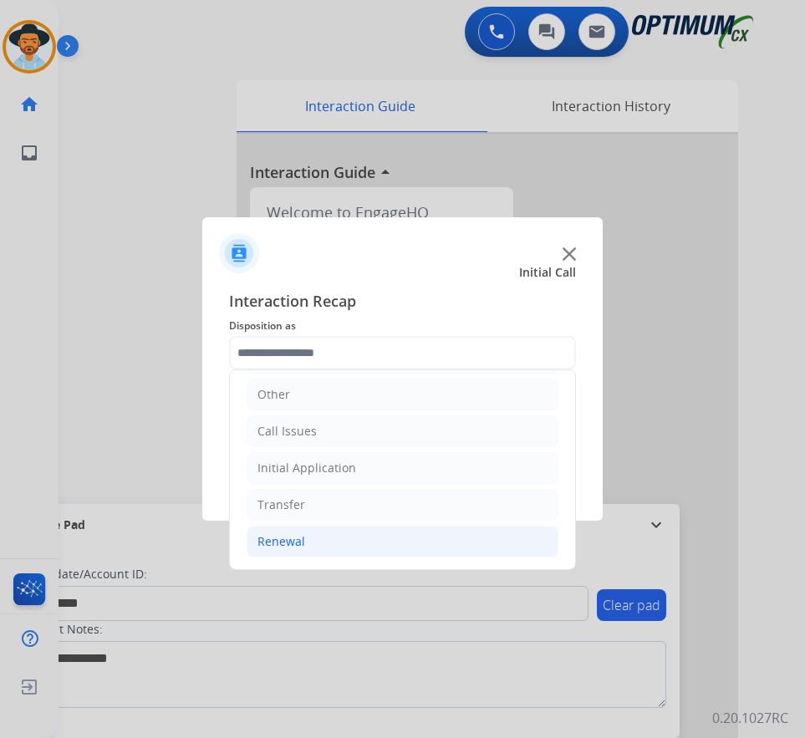
click at [268, 546] on div "Renewal" at bounding box center [282, 542] width 48 height 17
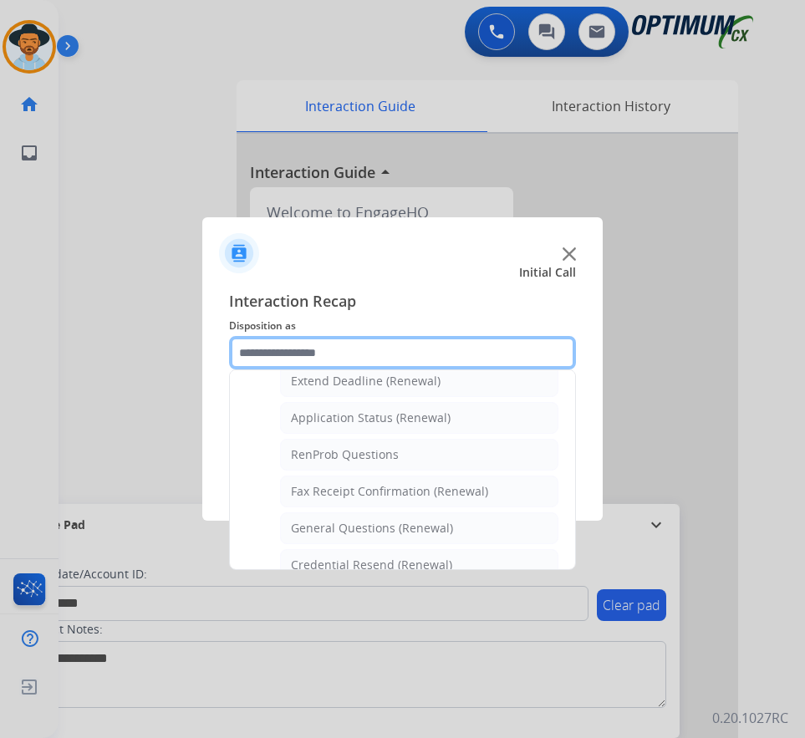
scroll to position [448, 0]
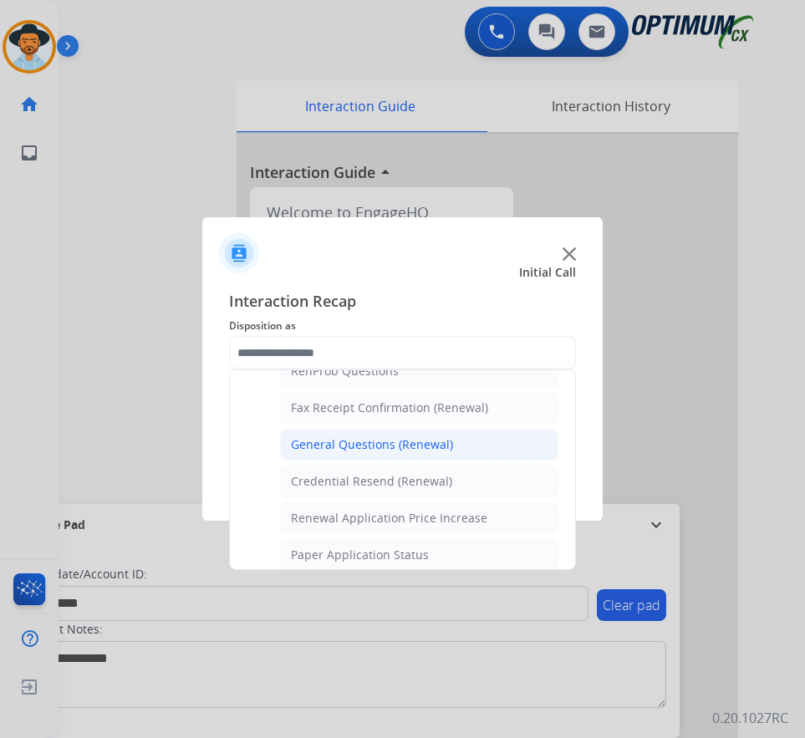
click at [386, 441] on div "General Questions (Renewal)" at bounding box center [372, 445] width 162 height 17
type input "**********"
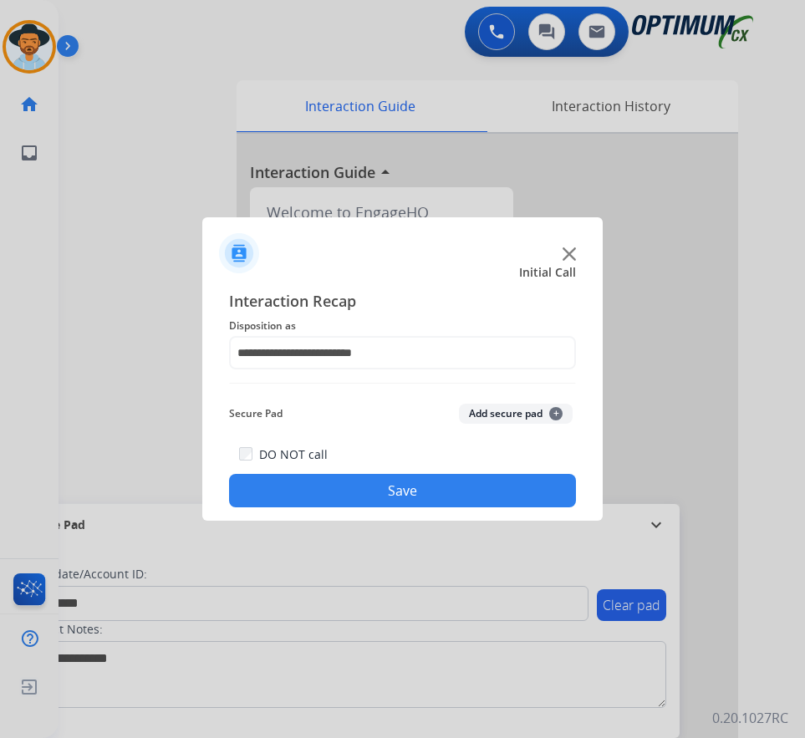
click at [363, 481] on button "Save" at bounding box center [402, 490] width 347 height 33
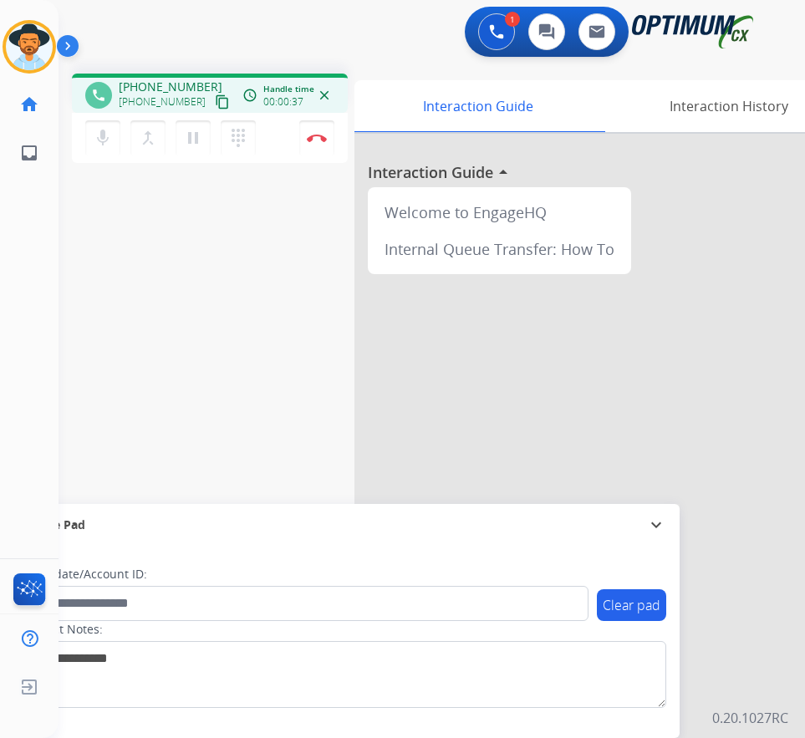
click at [174, 87] on span "+19292162632" at bounding box center [171, 87] width 104 height 17
copy span "19292162632"
click at [183, 88] on span "+19292162632" at bounding box center [171, 87] width 104 height 17
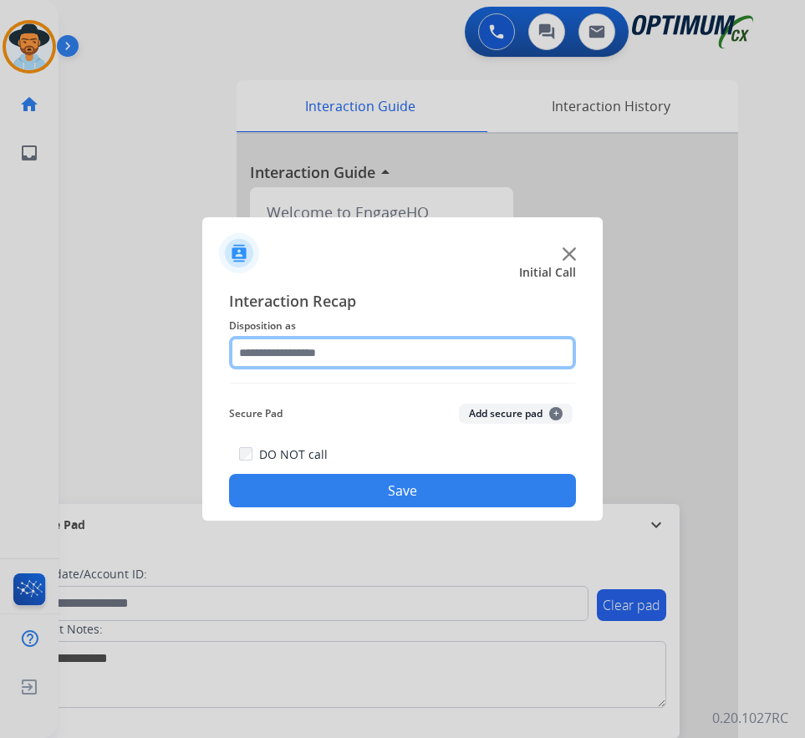
click at [382, 356] on input "text" at bounding box center [402, 352] width 347 height 33
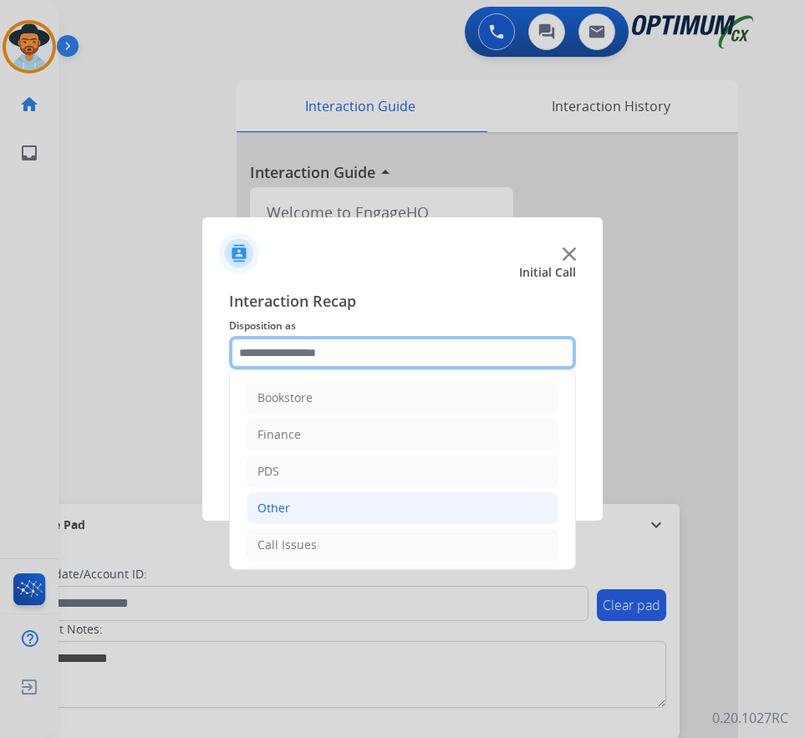
scroll to position [114, 0]
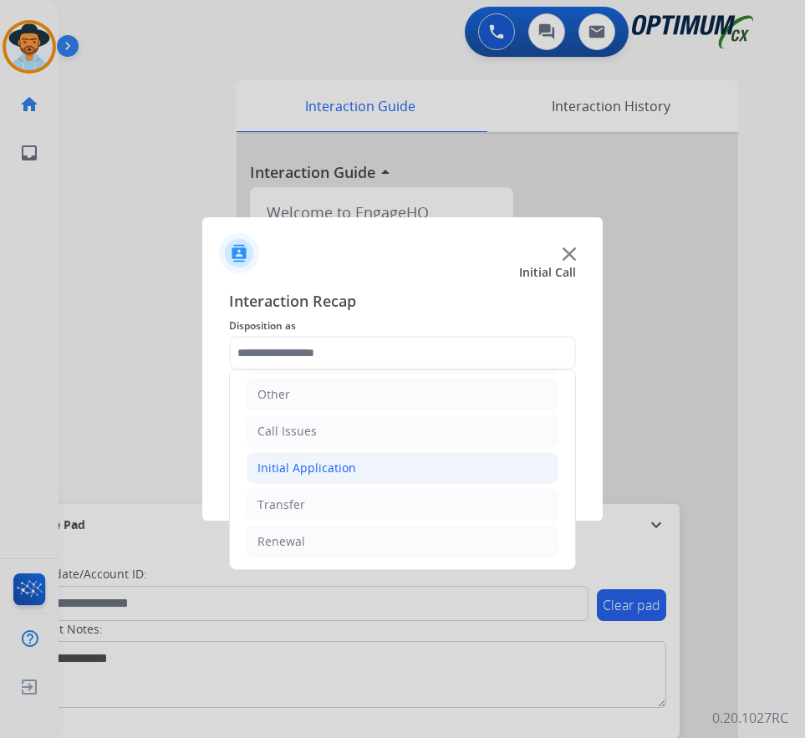
click at [350, 473] on div "Initial Application" at bounding box center [307, 468] width 99 height 17
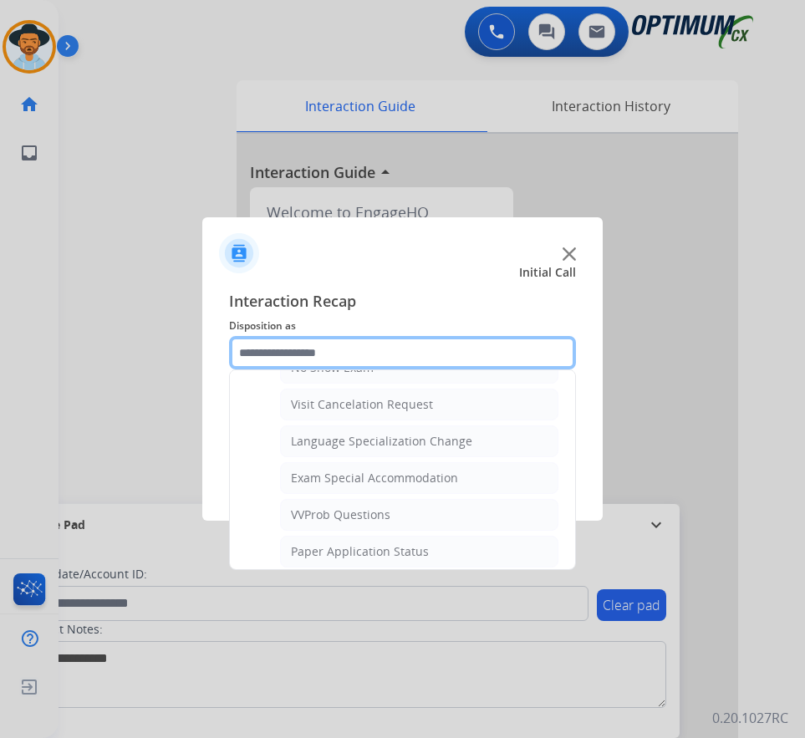
scroll to position [866, 0]
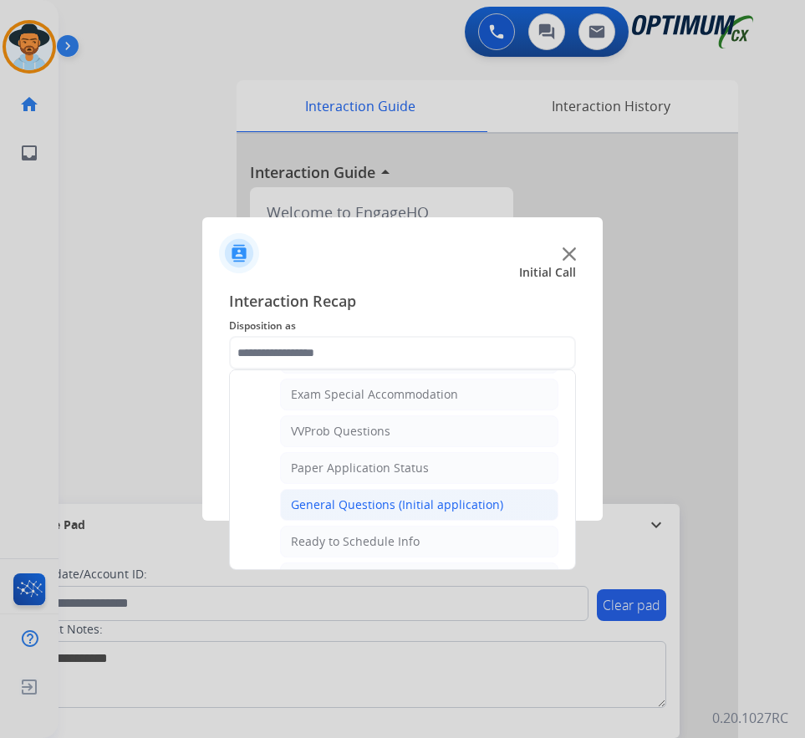
click at [365, 502] on div "General Questions (Initial application)" at bounding box center [397, 505] width 212 height 17
type input "**********"
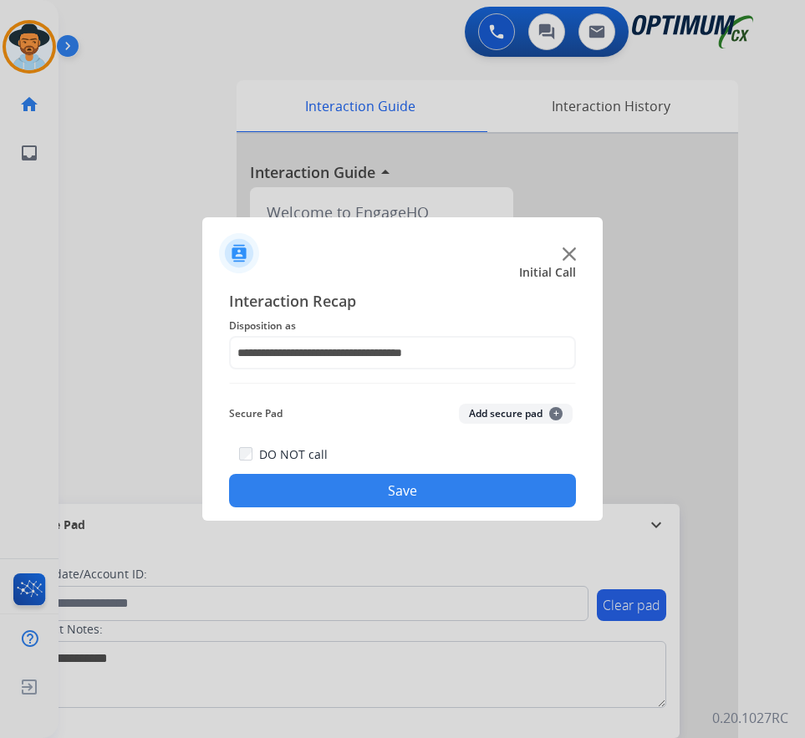
click at [357, 490] on button "Save" at bounding box center [402, 490] width 347 height 33
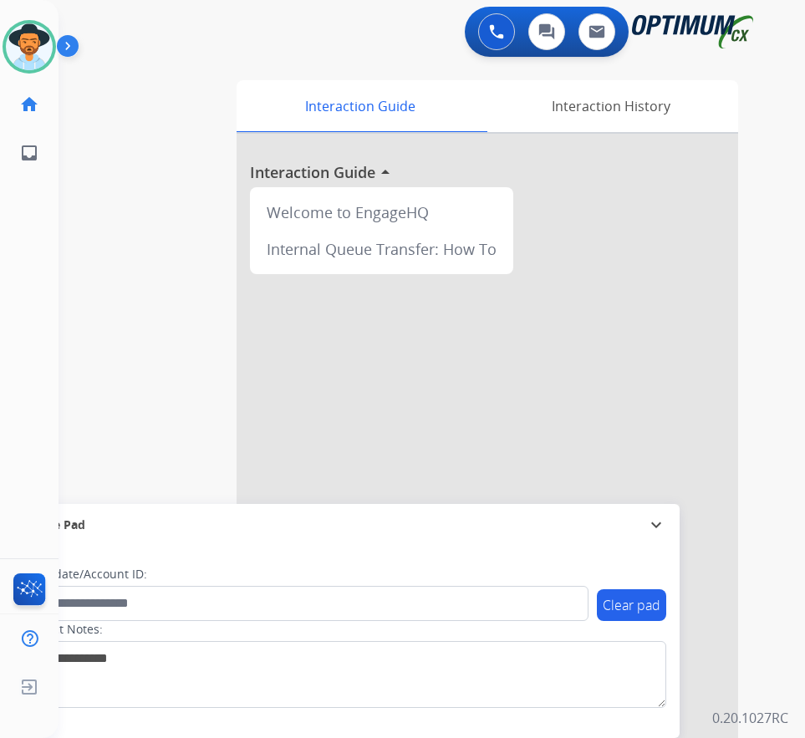
click at [752, 637] on div "Interaction Guide Interaction History Interaction Guide arrow_drop_up Welcome t…" at bounding box center [501, 416] width 529 height 684
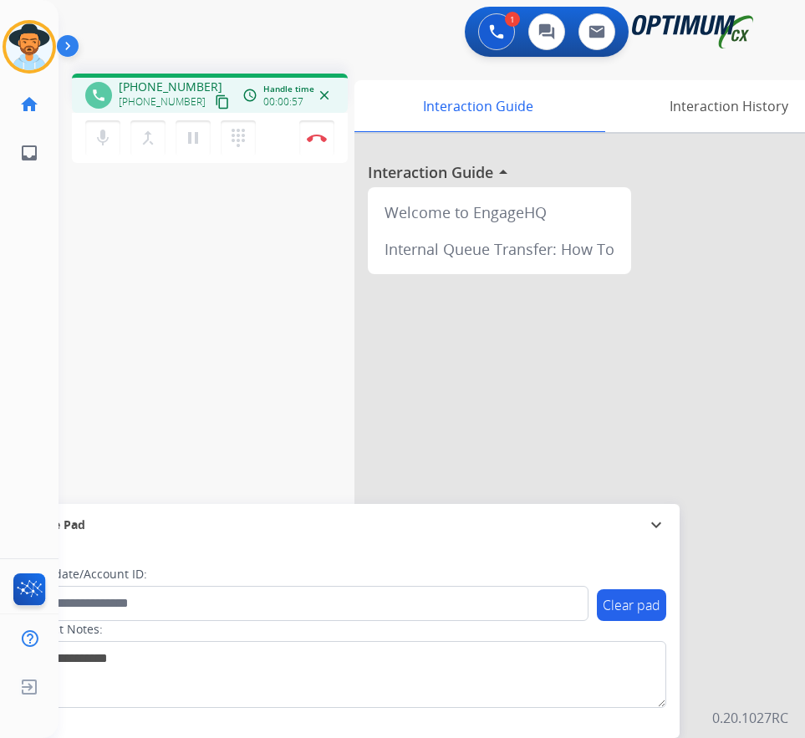
click at [416, 23] on div "1 Voice Interactions 0 Chat Interactions 0 Email Interactions" at bounding box center [418, 34] width 693 height 54
click at [146, 77] on div "phone +17874030479 +17874030479 content_copy access_time Call metrics Queue 00:…" at bounding box center [210, 93] width 276 height 39
copy span "17874030479"
click at [498, 432] on div at bounding box center [606, 446] width 502 height 624
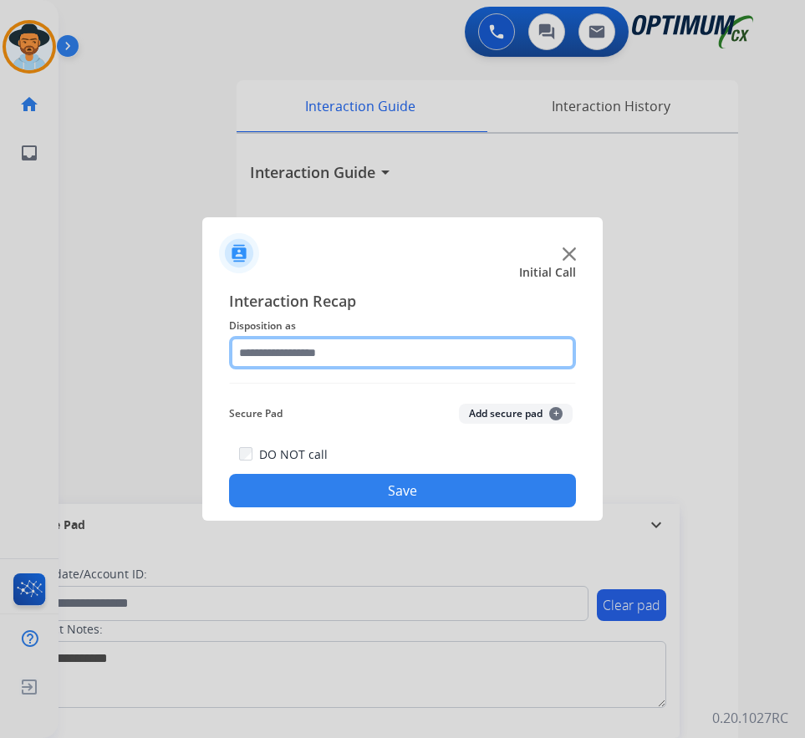
click at [417, 355] on input "text" at bounding box center [402, 352] width 347 height 33
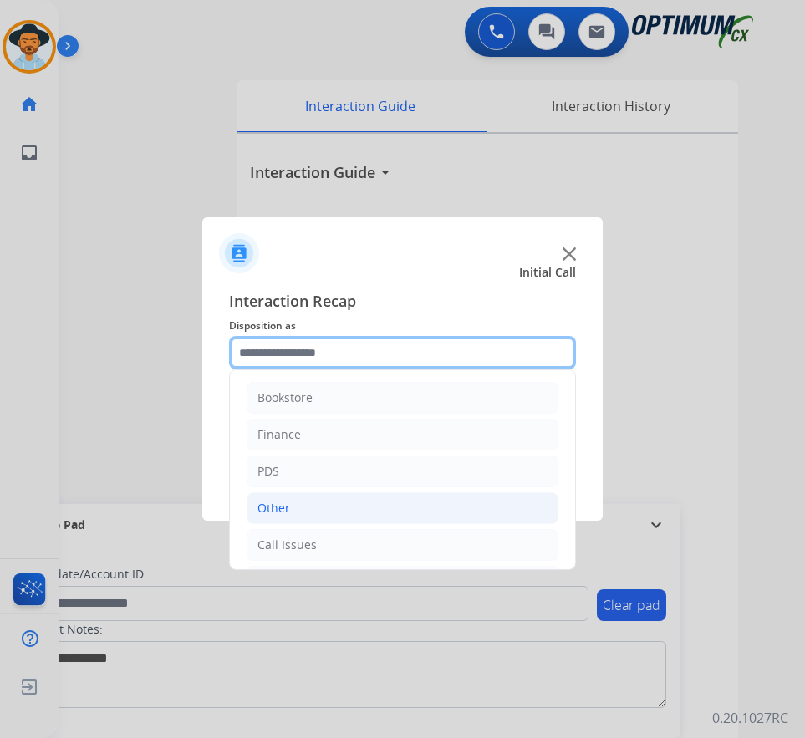
scroll to position [114, 0]
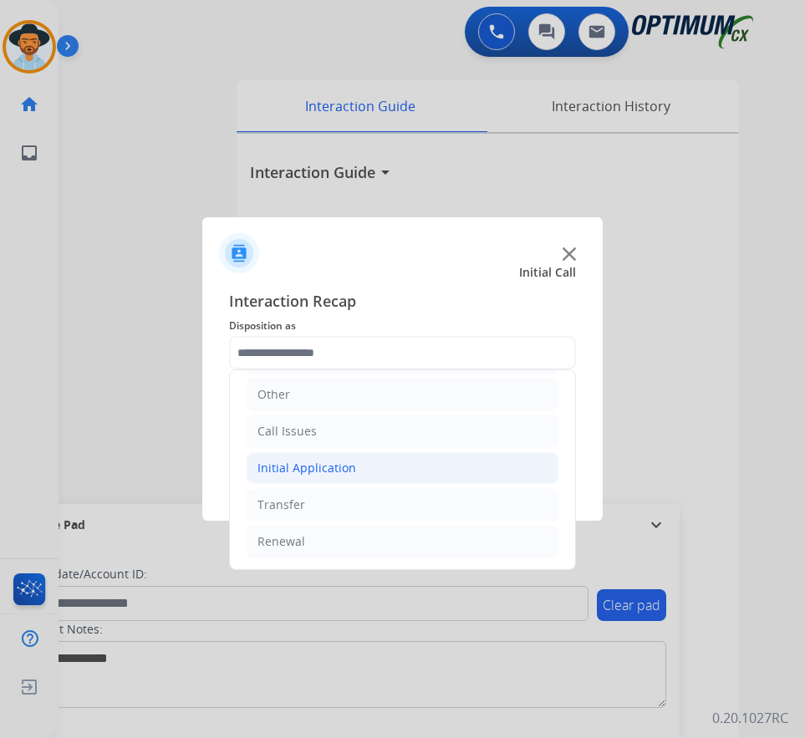
click at [360, 462] on li "Initial Application" at bounding box center [403, 468] width 312 height 32
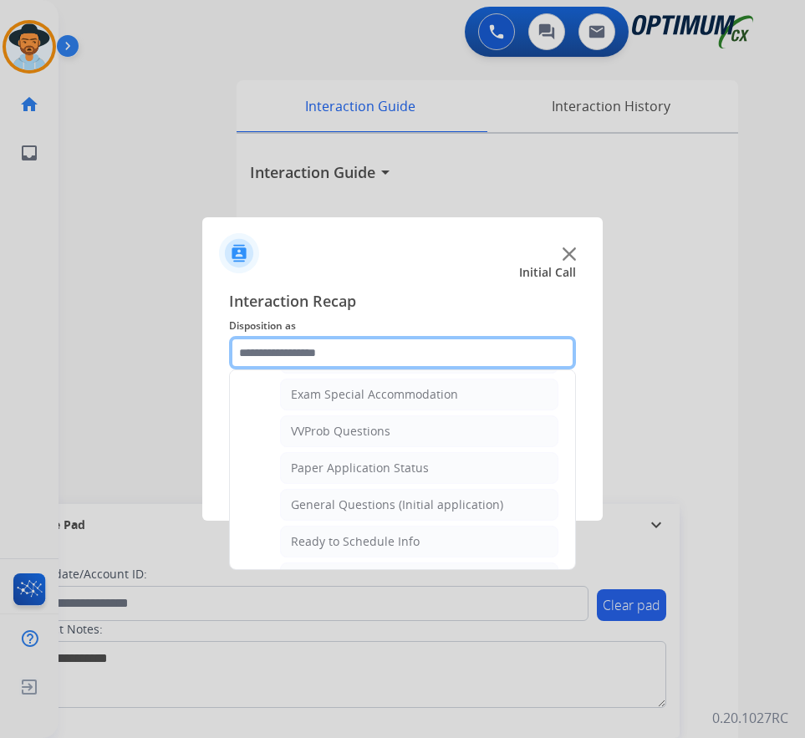
scroll to position [1014, 0]
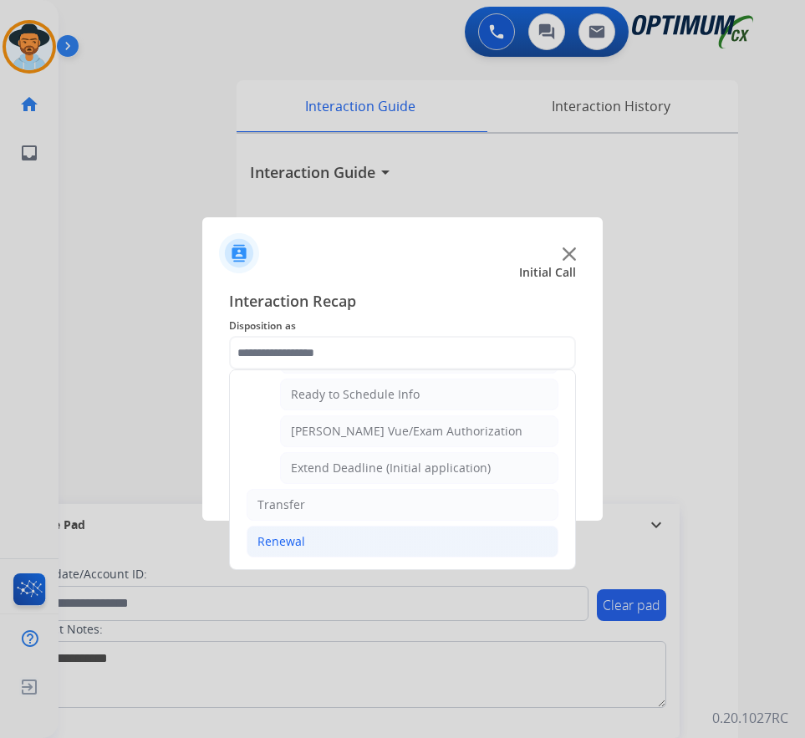
click at [305, 539] on li "Renewal" at bounding box center [403, 542] width 312 height 32
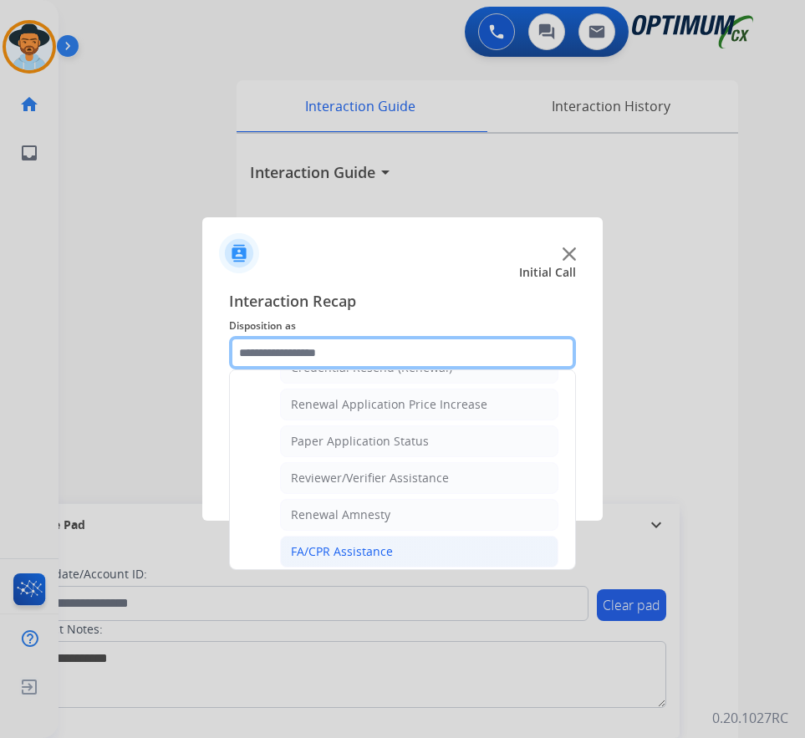
scroll to position [395, 0]
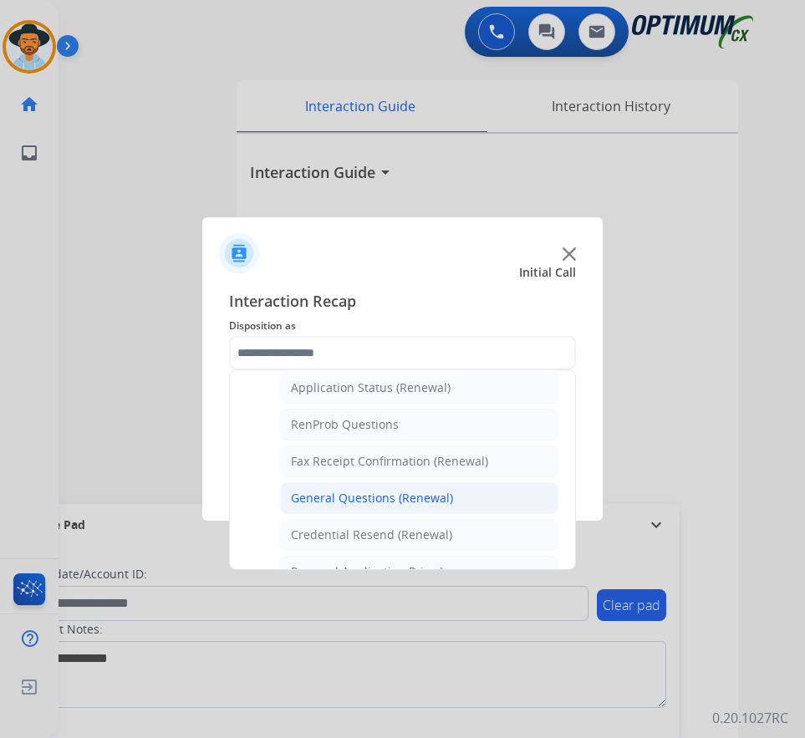
click at [377, 498] on div "General Questions (Renewal)" at bounding box center [372, 498] width 162 height 17
type input "**********"
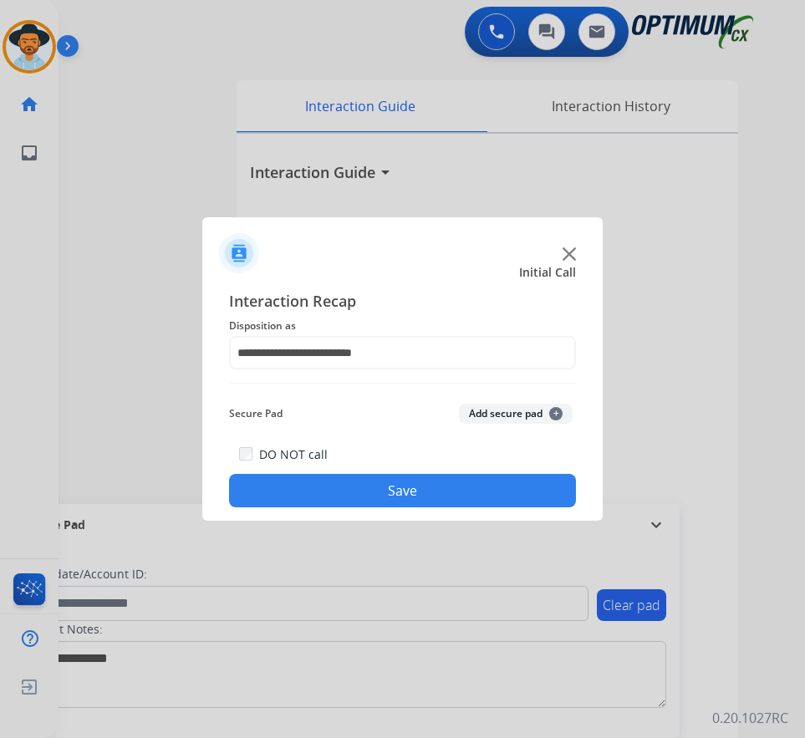
click at [340, 499] on button "Save" at bounding box center [402, 490] width 347 height 33
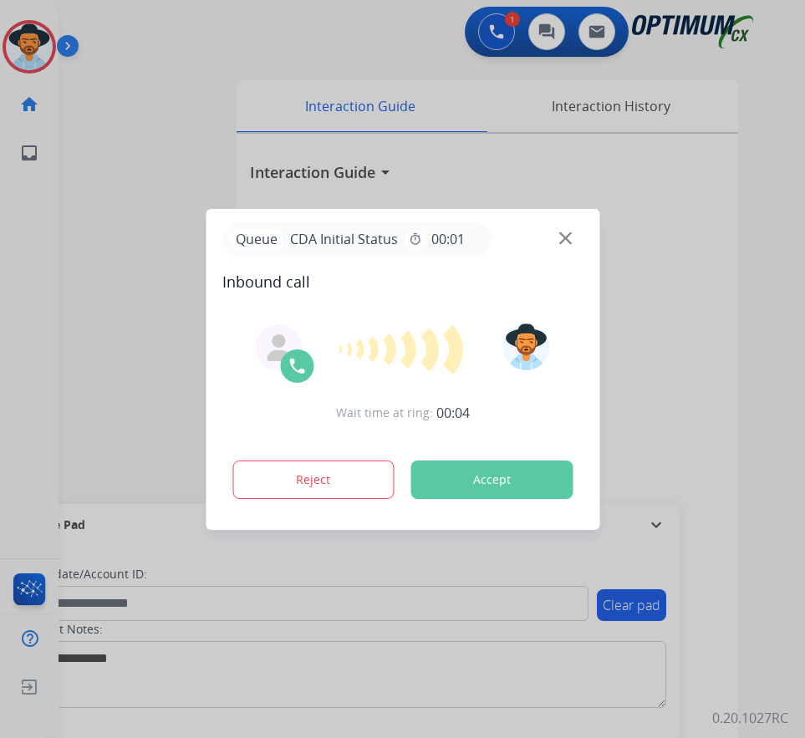
click at [188, 85] on div at bounding box center [402, 369] width 805 height 738
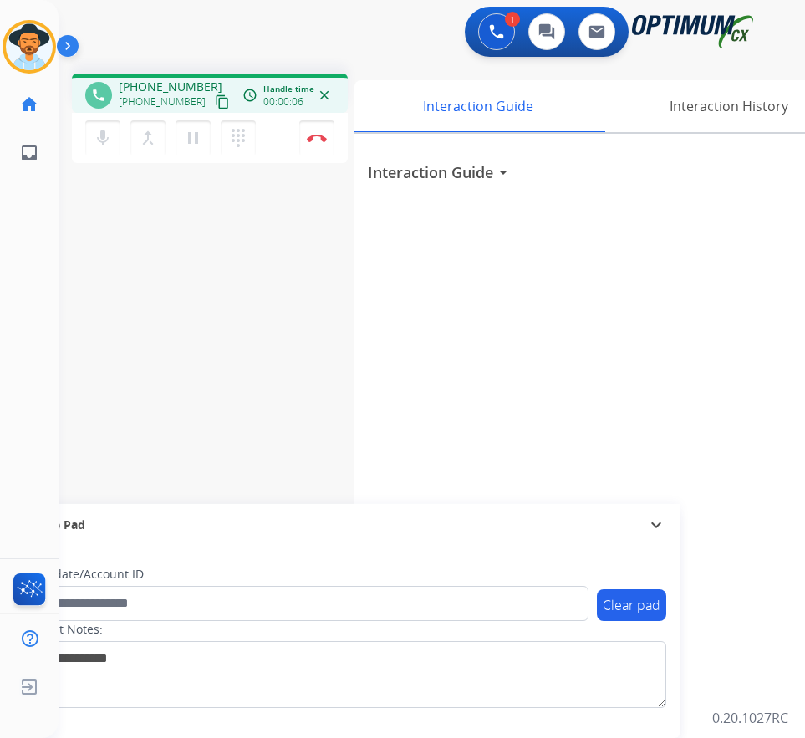
click at [171, 80] on span "+17347763906" at bounding box center [171, 87] width 104 height 17
copy span "17347763906"
click at [189, 354] on div "phone +17347763906 +17347763906 content_copy access_time Call metrics Queue 00:…" at bounding box center [412, 408] width 707 height 697
click at [155, 87] on span "+17347763906" at bounding box center [171, 87] width 104 height 17
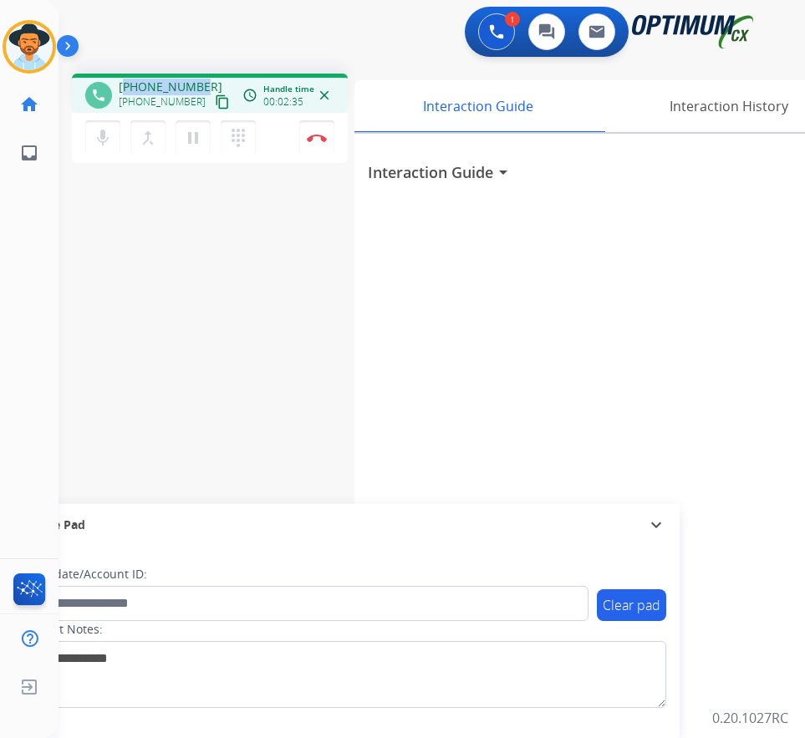
click at [155, 87] on span "+17347763906" at bounding box center [171, 87] width 104 height 17
copy span "17347763906"
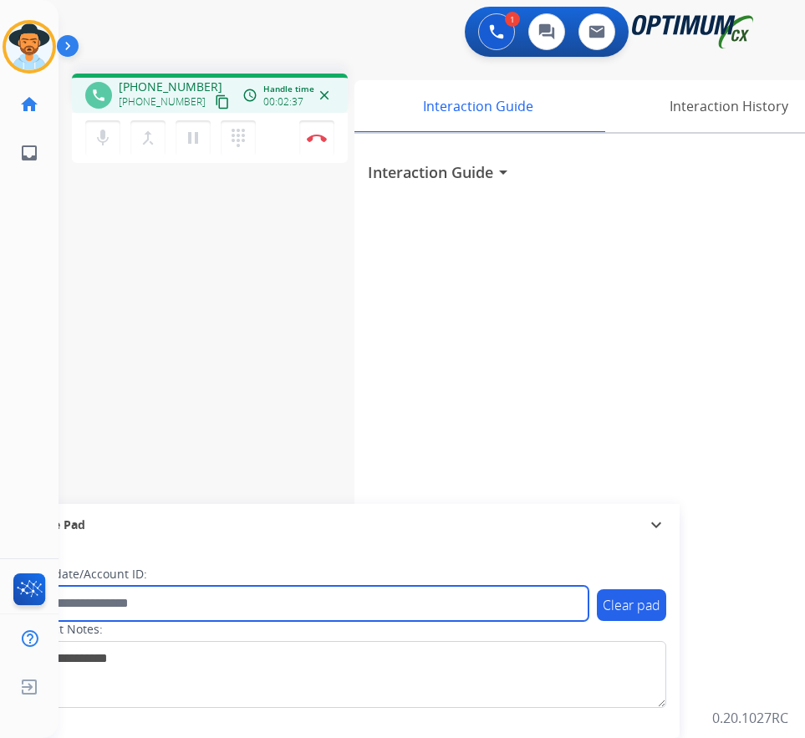
click at [156, 597] on input "text" at bounding box center [305, 603] width 567 height 35
paste input "**********"
type input "**********"
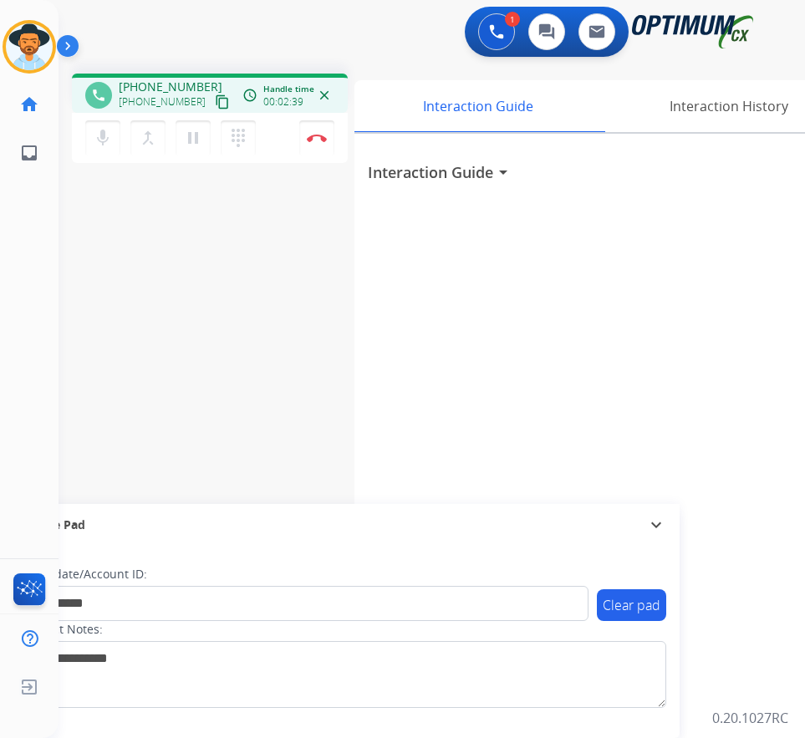
click at [78, 411] on div "**********" at bounding box center [412, 408] width 707 height 697
click at [304, 141] on button "Disconnect" at bounding box center [316, 137] width 35 height 35
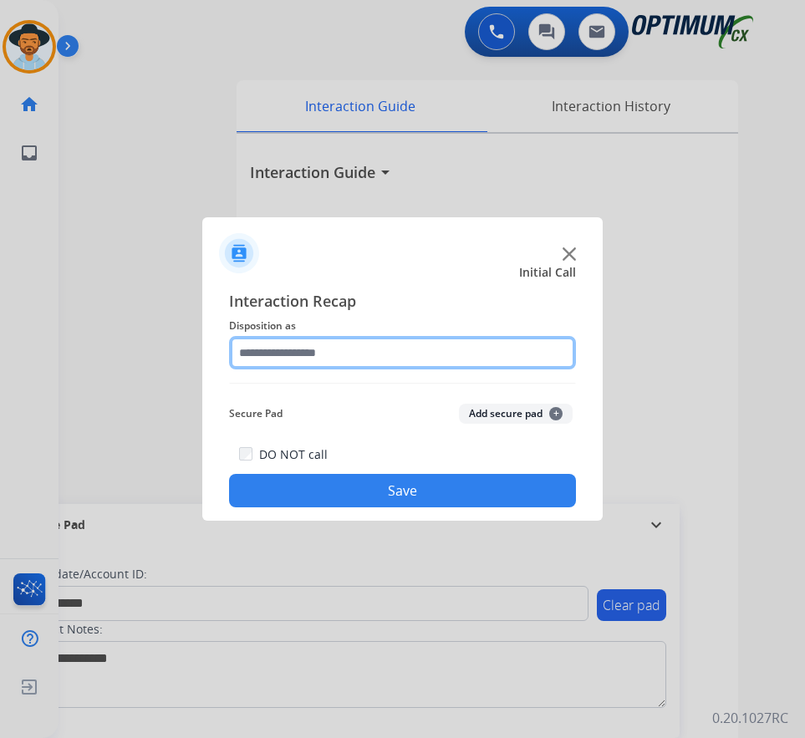
click at [441, 351] on input "text" at bounding box center [402, 352] width 347 height 33
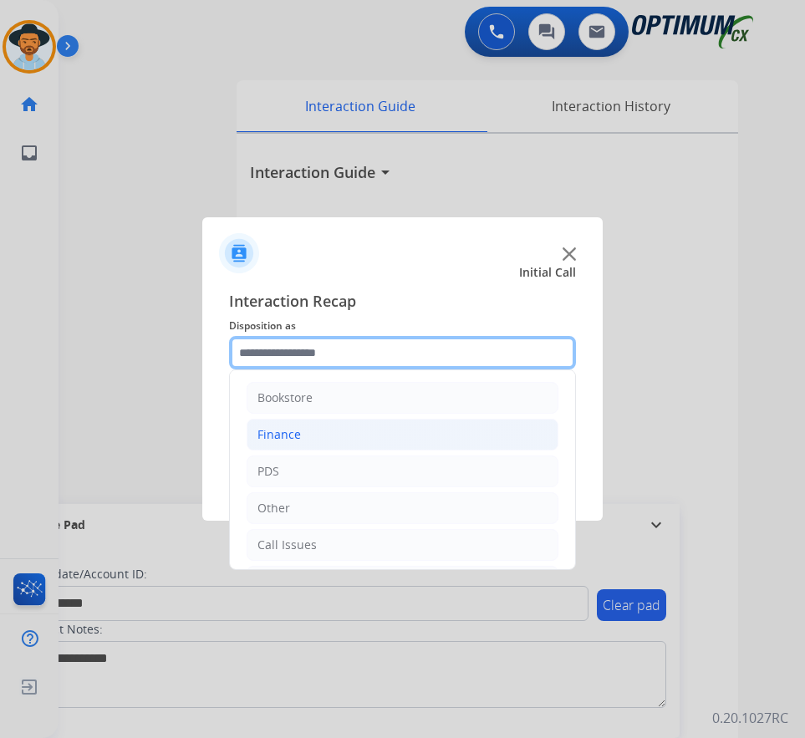
scroll to position [114, 0]
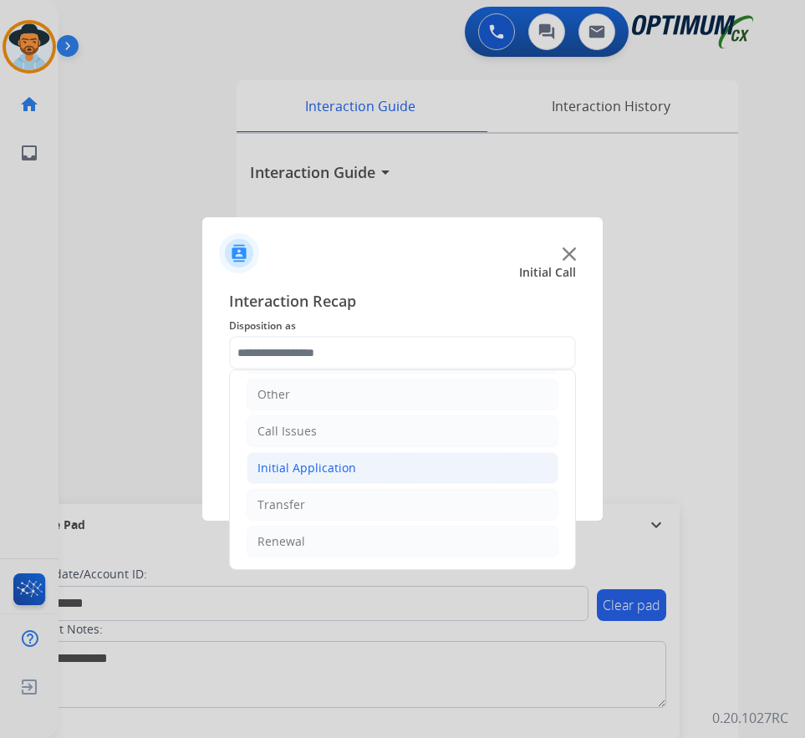
click at [352, 468] on li "Initial Application" at bounding box center [403, 468] width 312 height 32
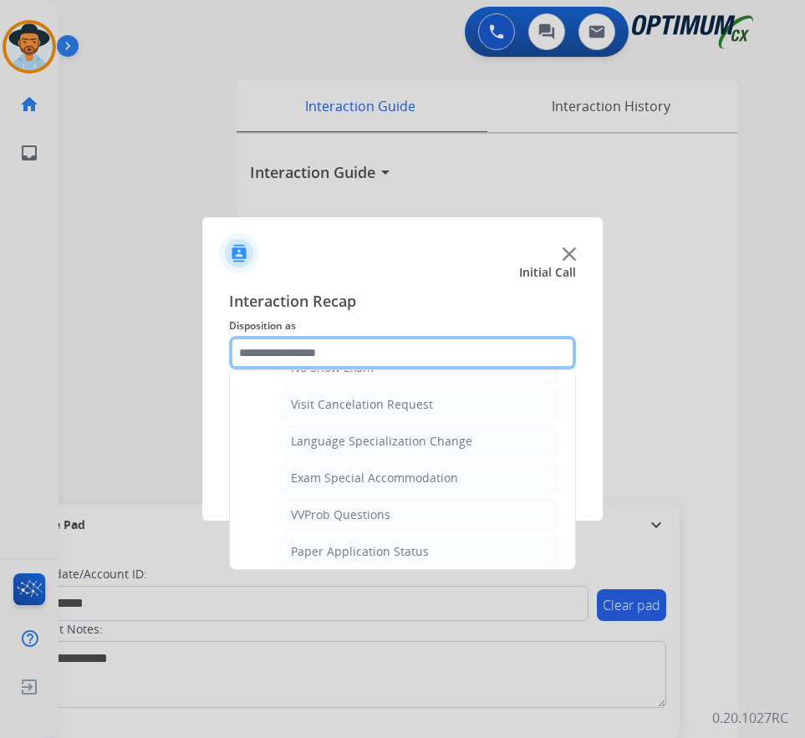
scroll to position [866, 0]
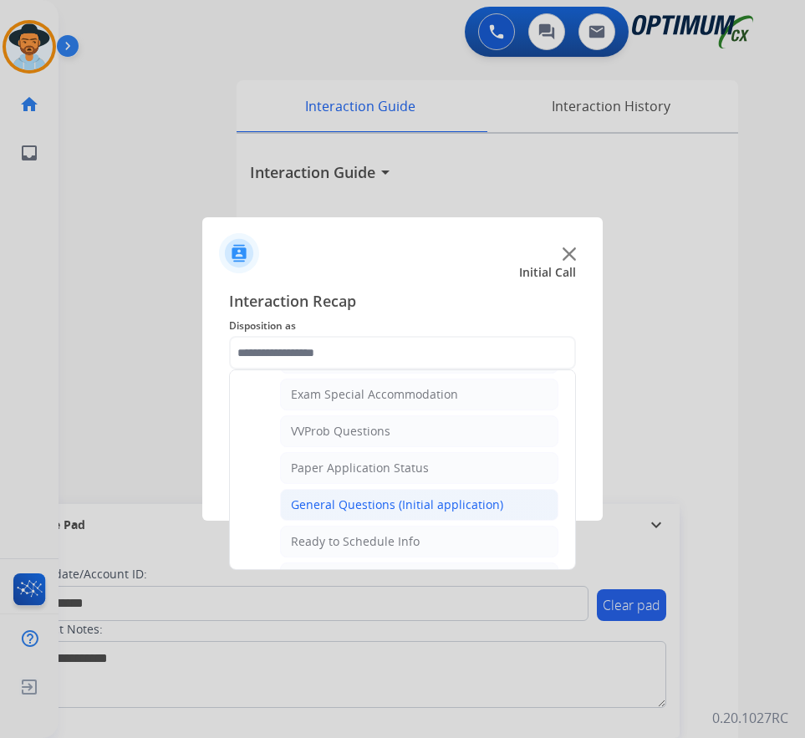
click at [346, 505] on div "General Questions (Initial application)" at bounding box center [397, 505] width 212 height 17
type input "**********"
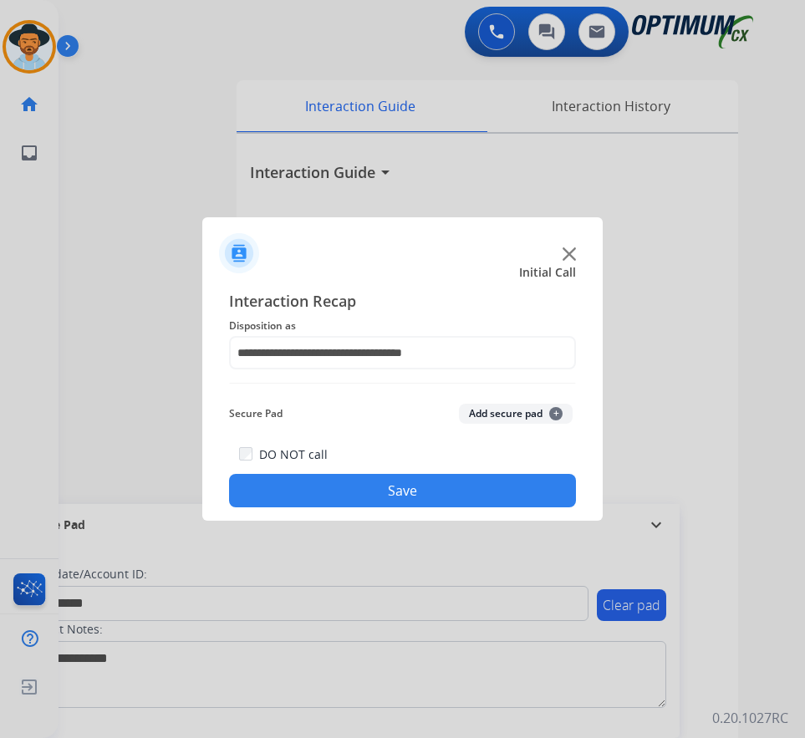
click at [366, 489] on button "Save" at bounding box center [402, 490] width 347 height 33
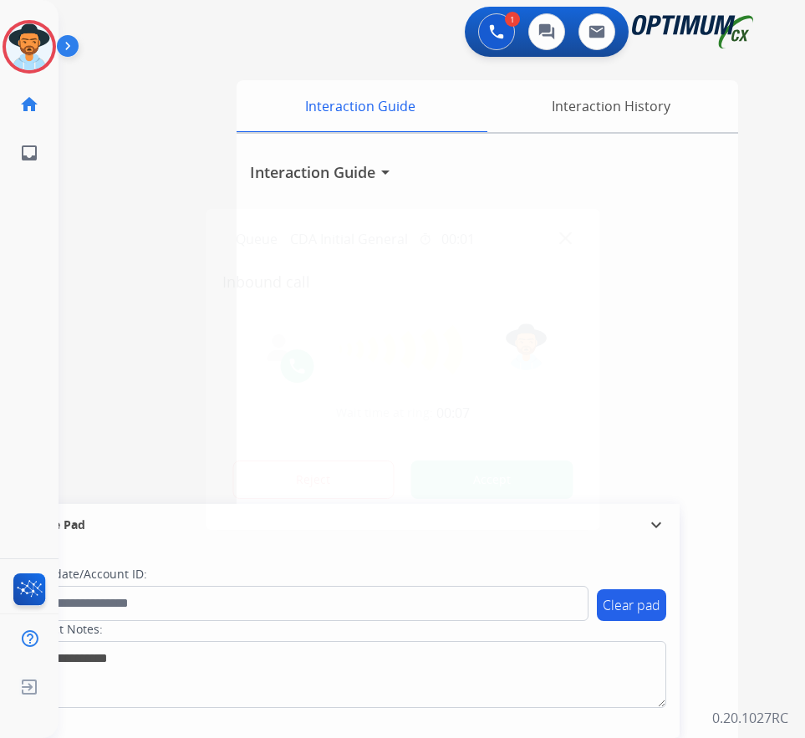
click at [793, 244] on div at bounding box center [402, 369] width 805 height 738
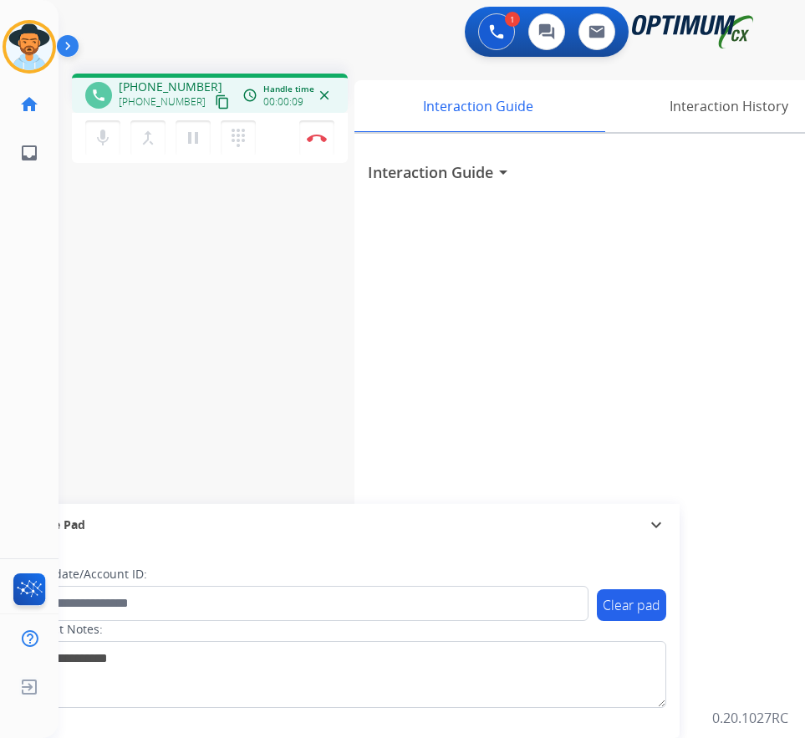
click at [148, 77] on div "phone +12147943659 +12147943659 content_copy access_time Call metrics Queue 00:…" at bounding box center [210, 93] width 276 height 39
copy span "12147943659"
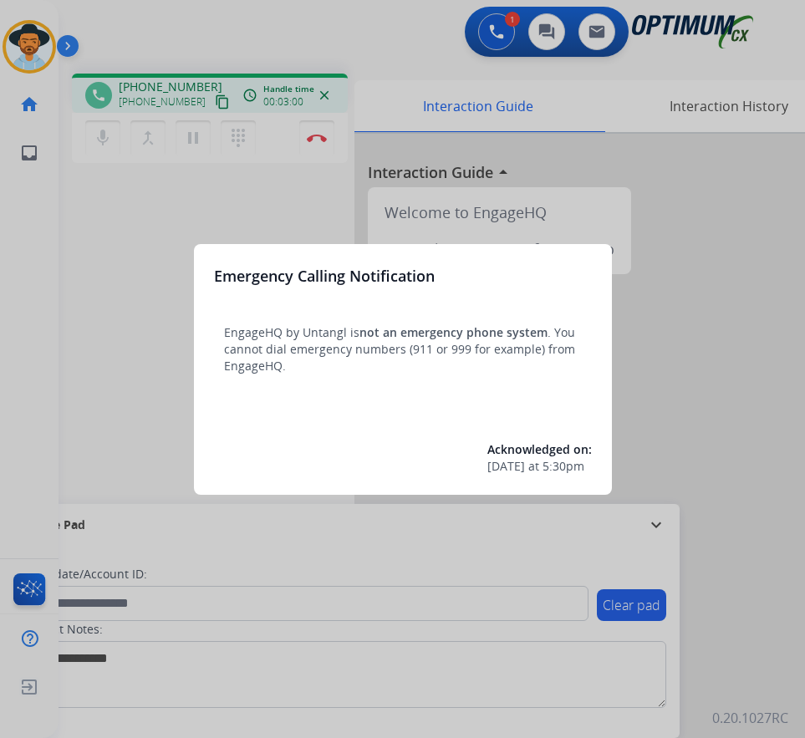
click at [110, 274] on div at bounding box center [402, 369] width 805 height 738
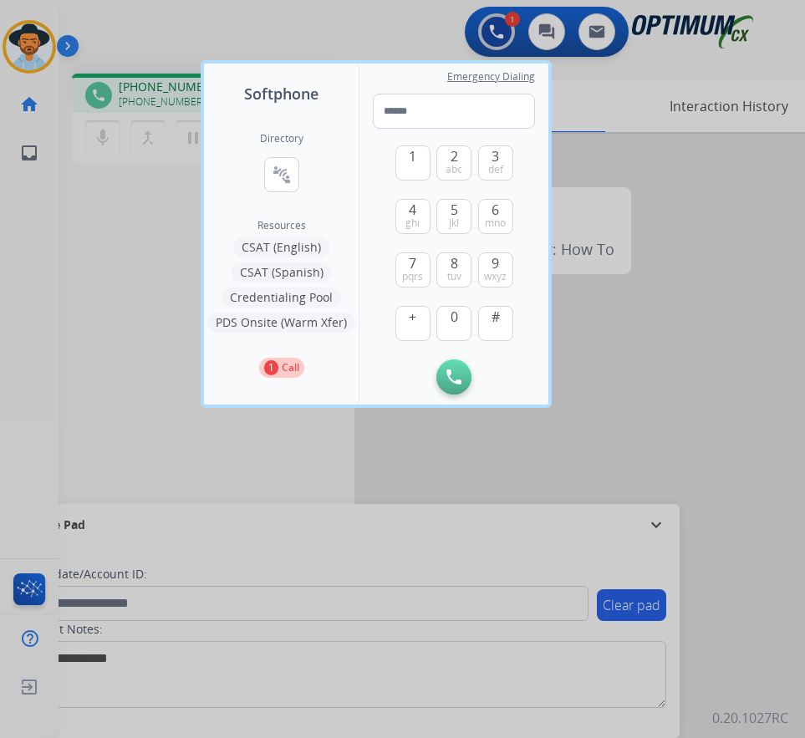
click at [672, 165] on div at bounding box center [402, 369] width 805 height 738
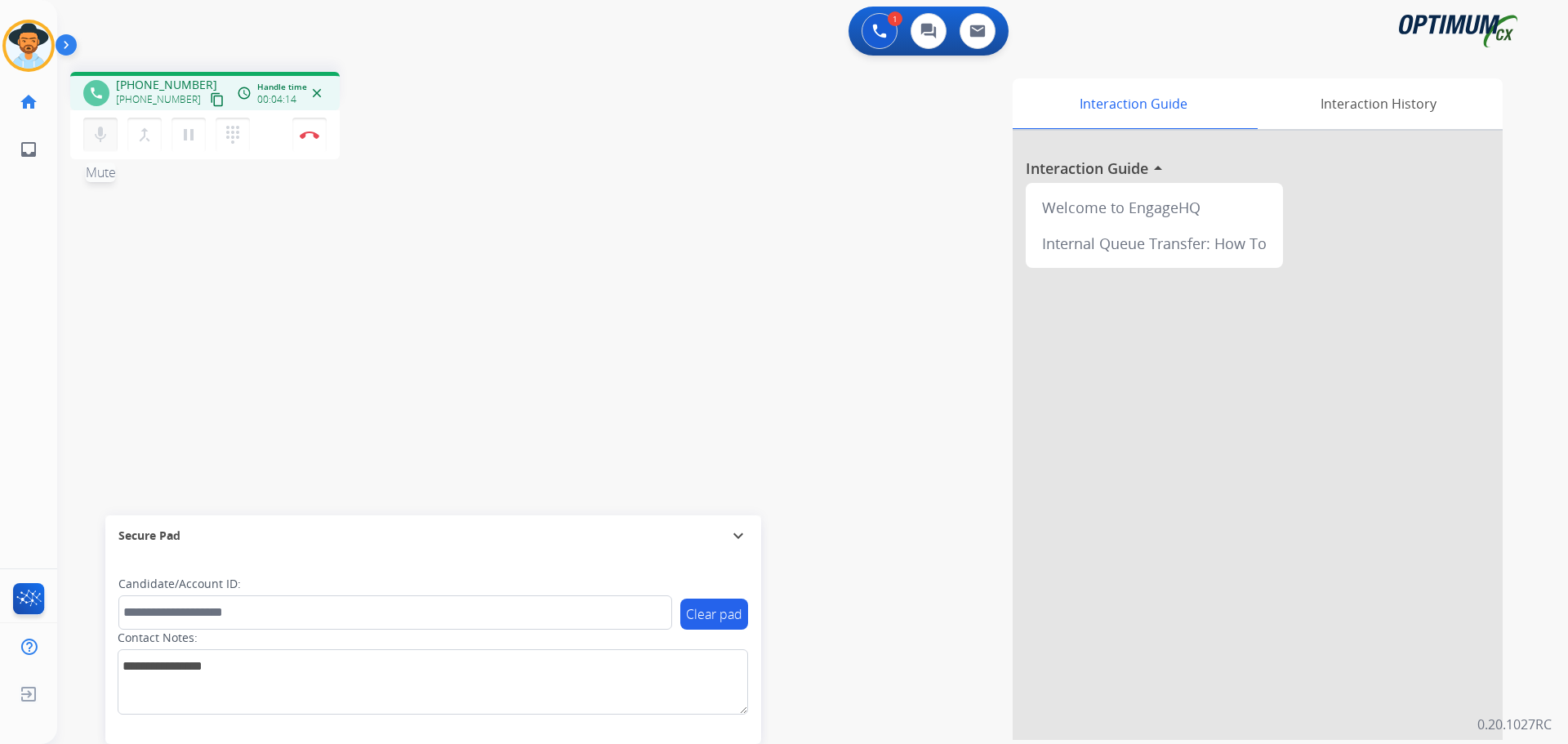
click at [106, 136] on mat-icon "mic" at bounding box center [101, 135] width 20 height 20
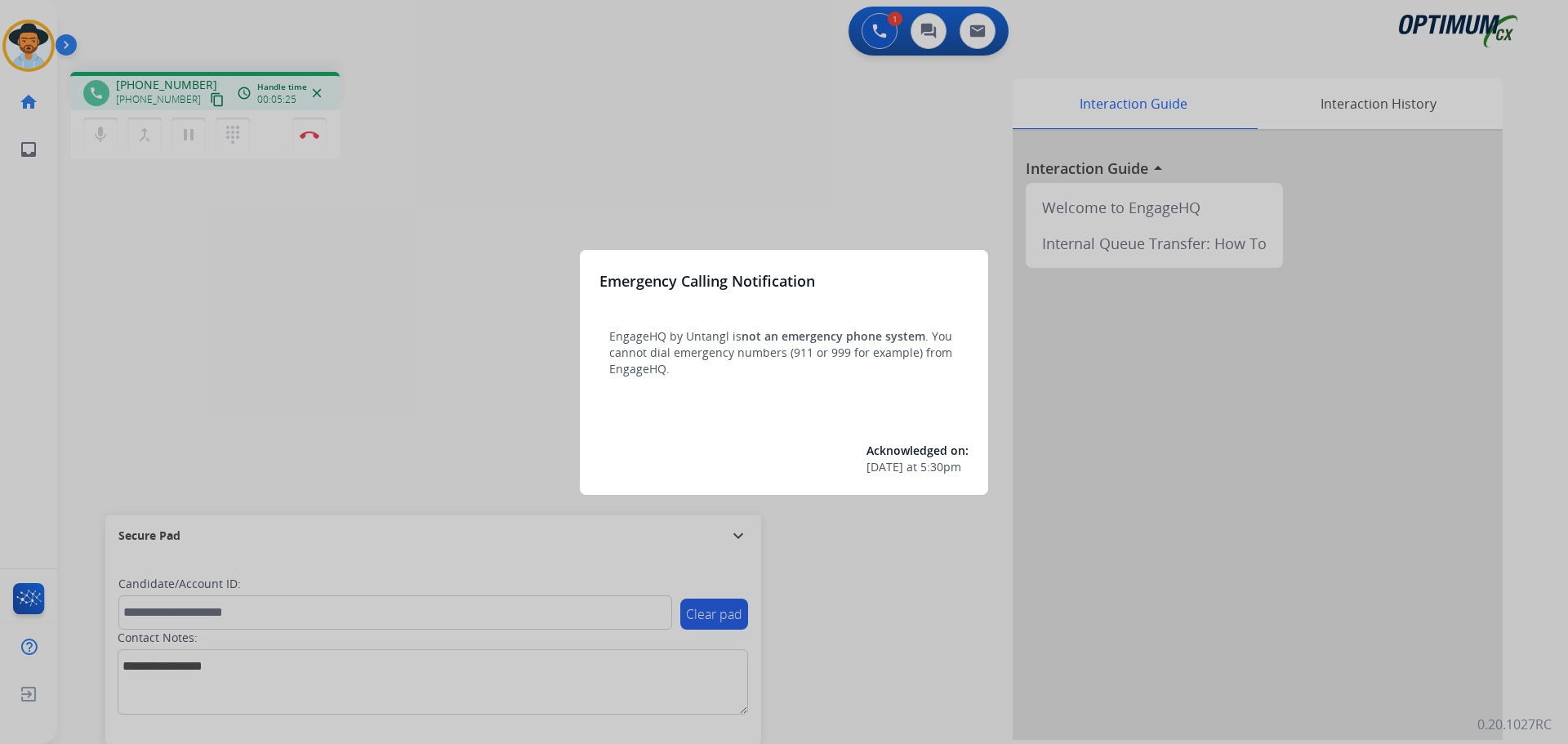
click at [611, 122] on div at bounding box center [784, 372] width 1568 height 744
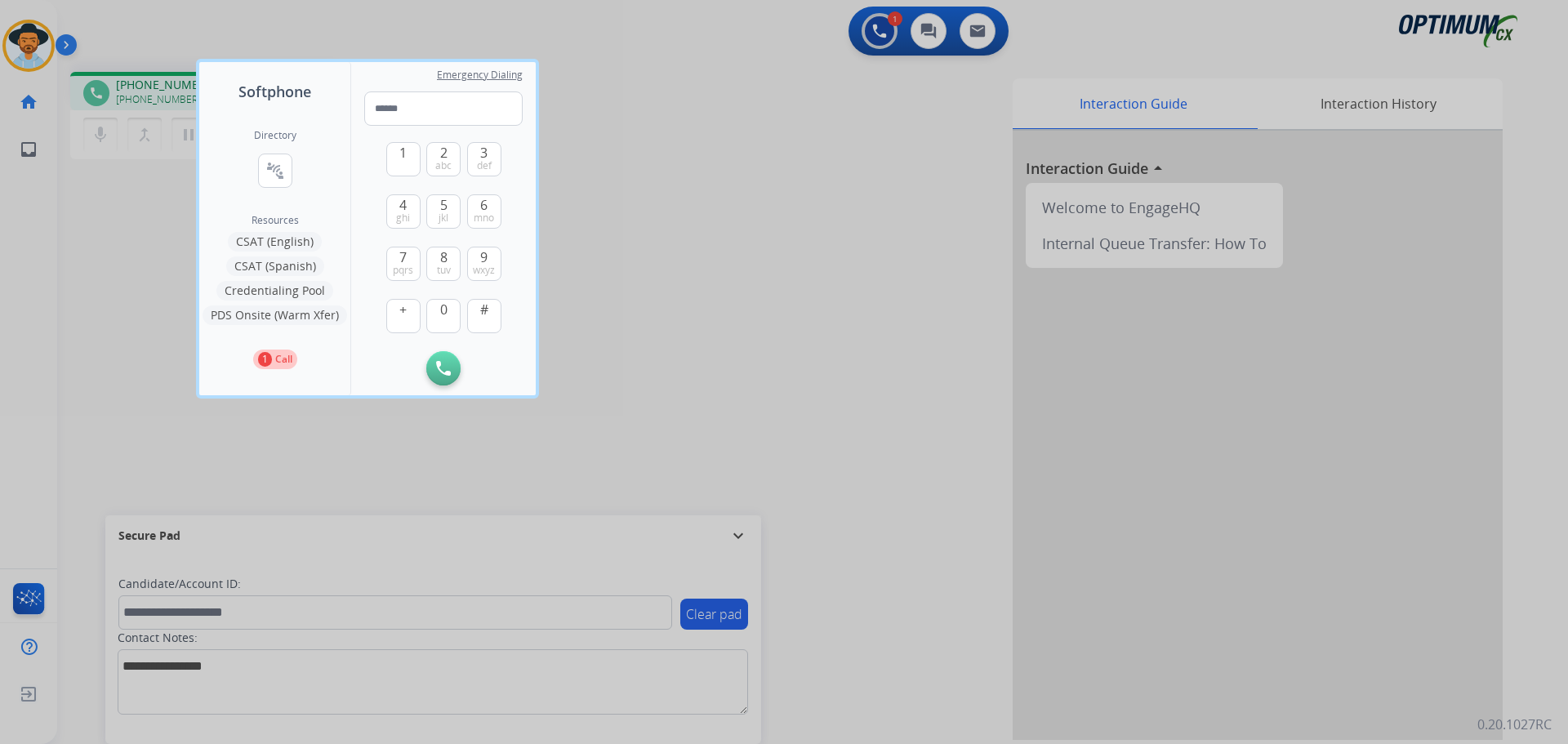
click at [36, 37] on div at bounding box center [784, 372] width 1568 height 744
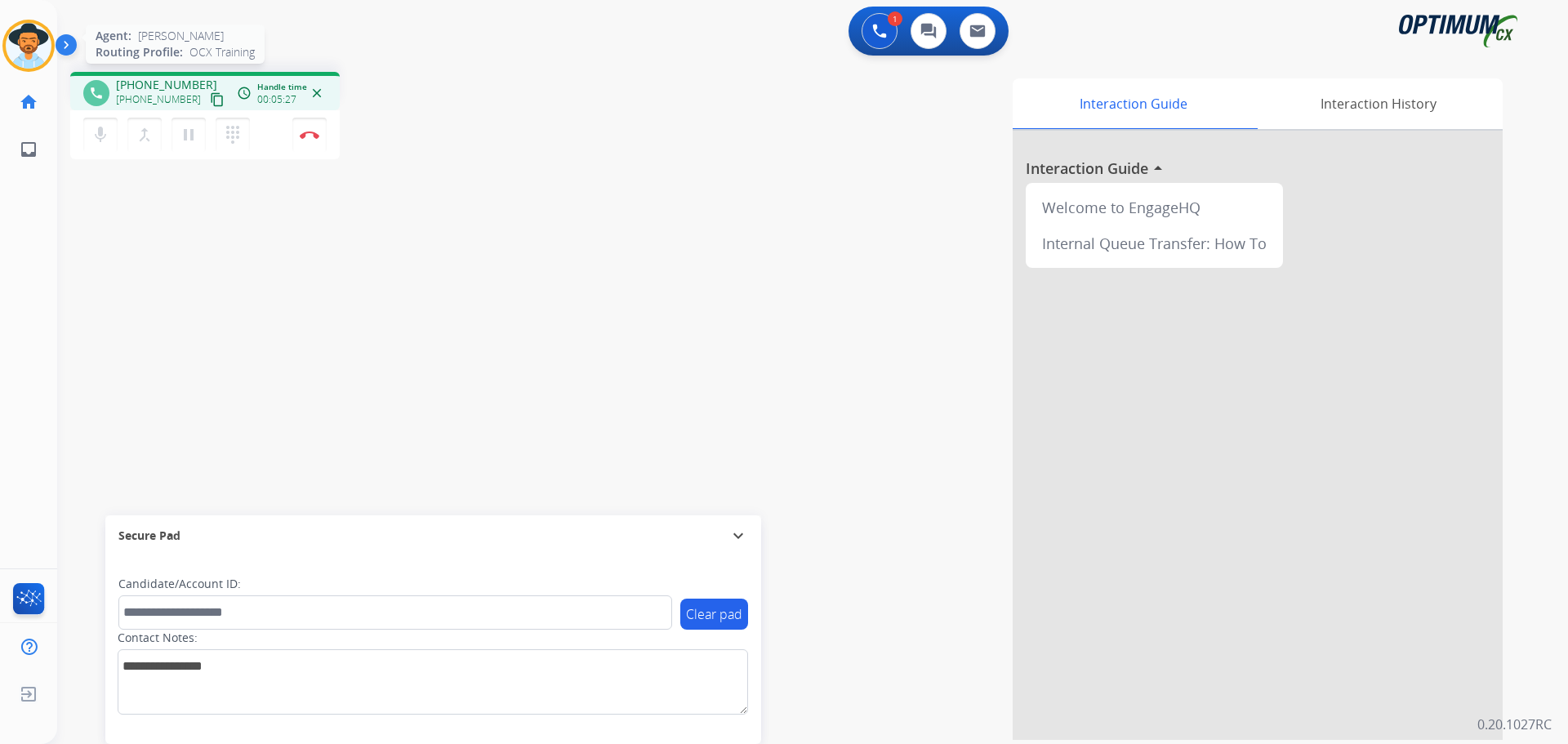
click at [35, 48] on img at bounding box center [28, 45] width 46 height 46
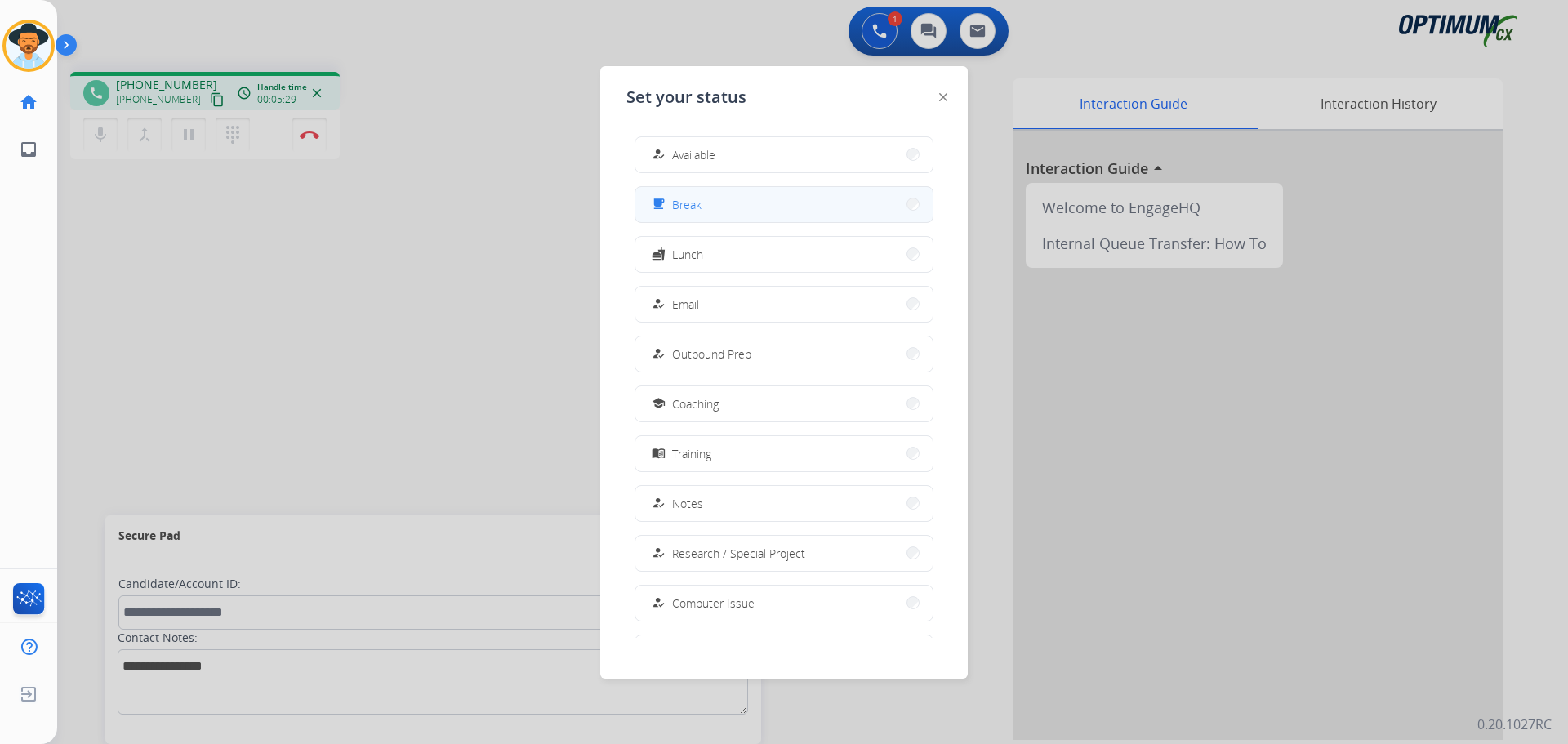
click at [690, 200] on span "Break" at bounding box center [686, 205] width 29 height 18
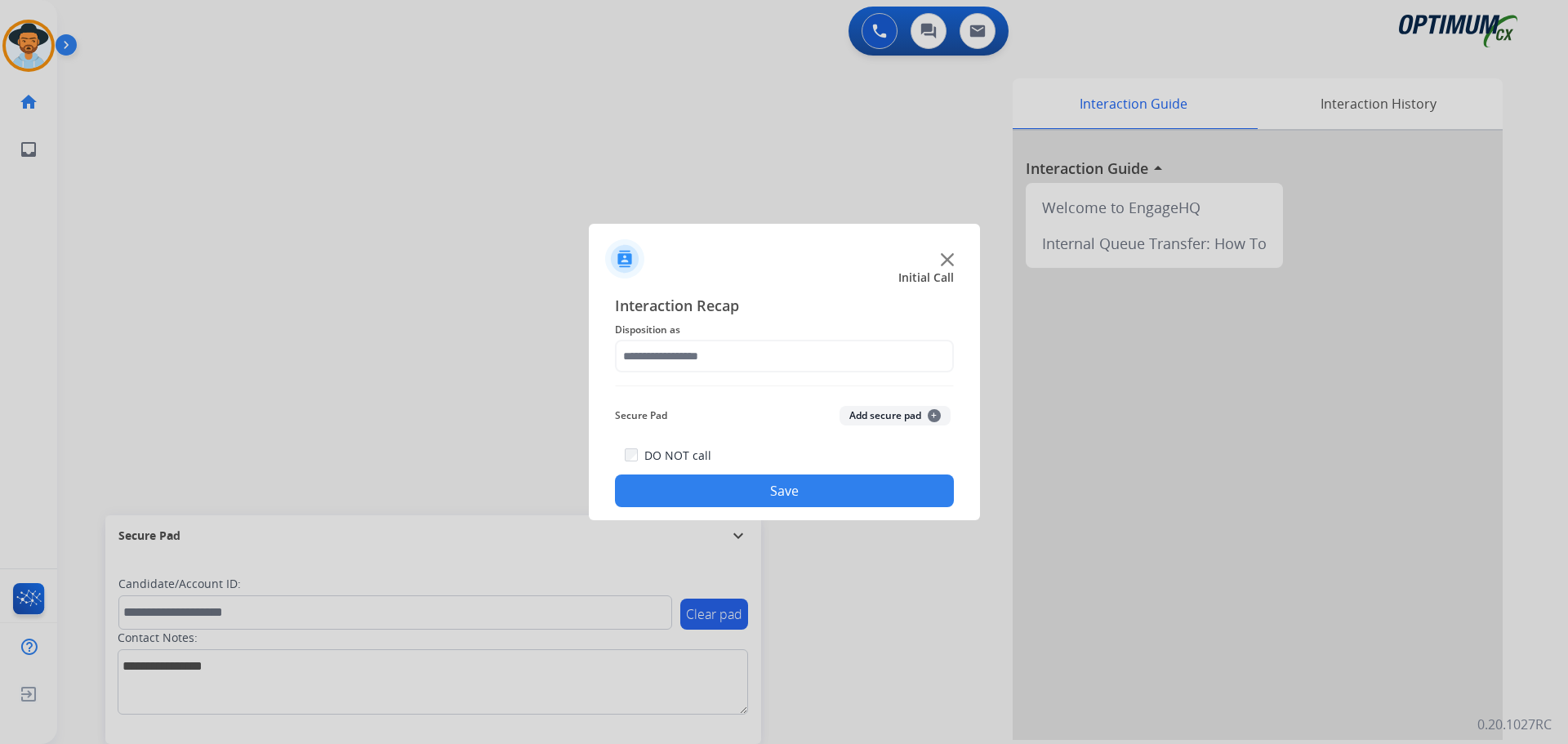
click at [448, 198] on div at bounding box center [784, 372] width 1568 height 744
click at [949, 264] on img at bounding box center [946, 259] width 13 height 13
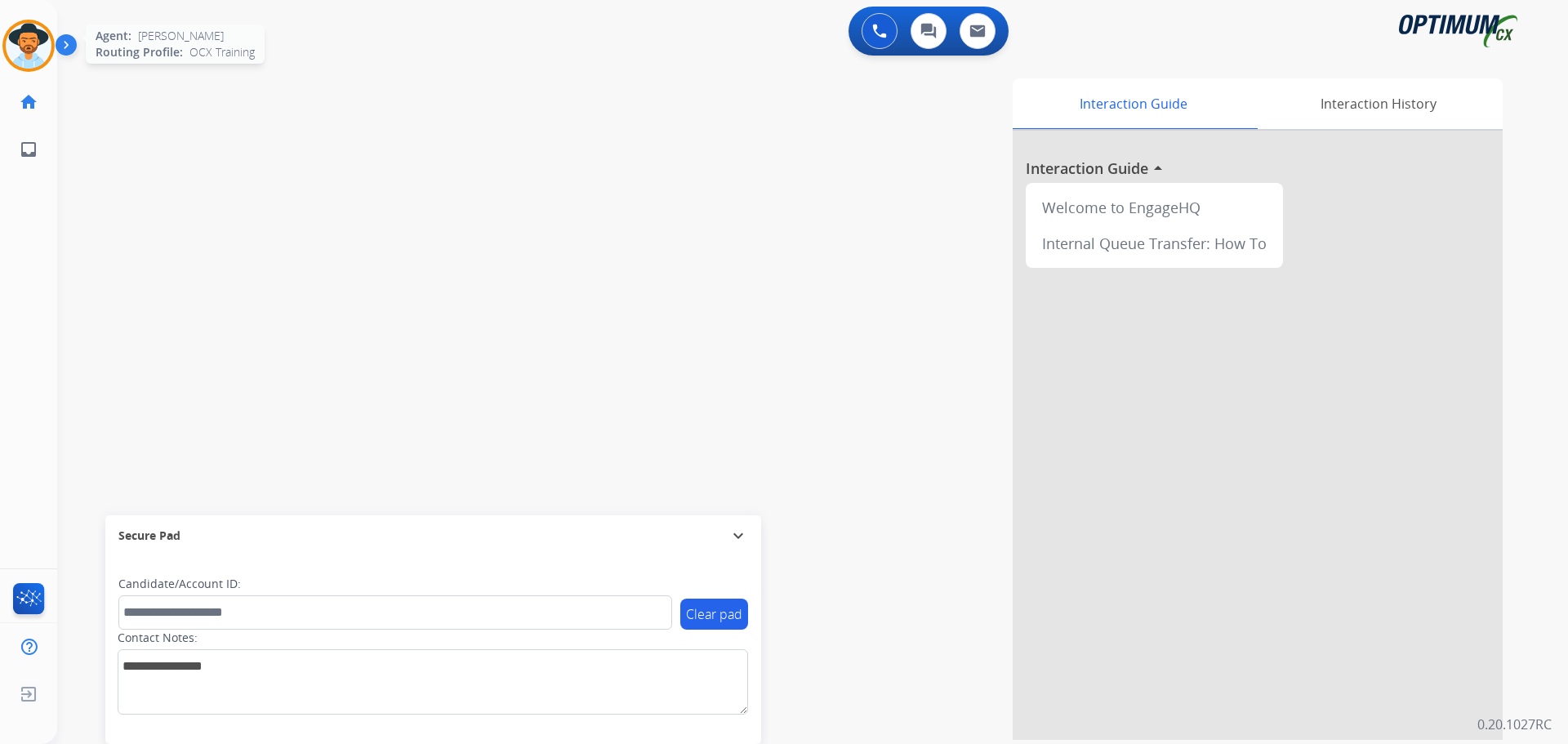
click at [22, 42] on img at bounding box center [28, 45] width 46 height 46
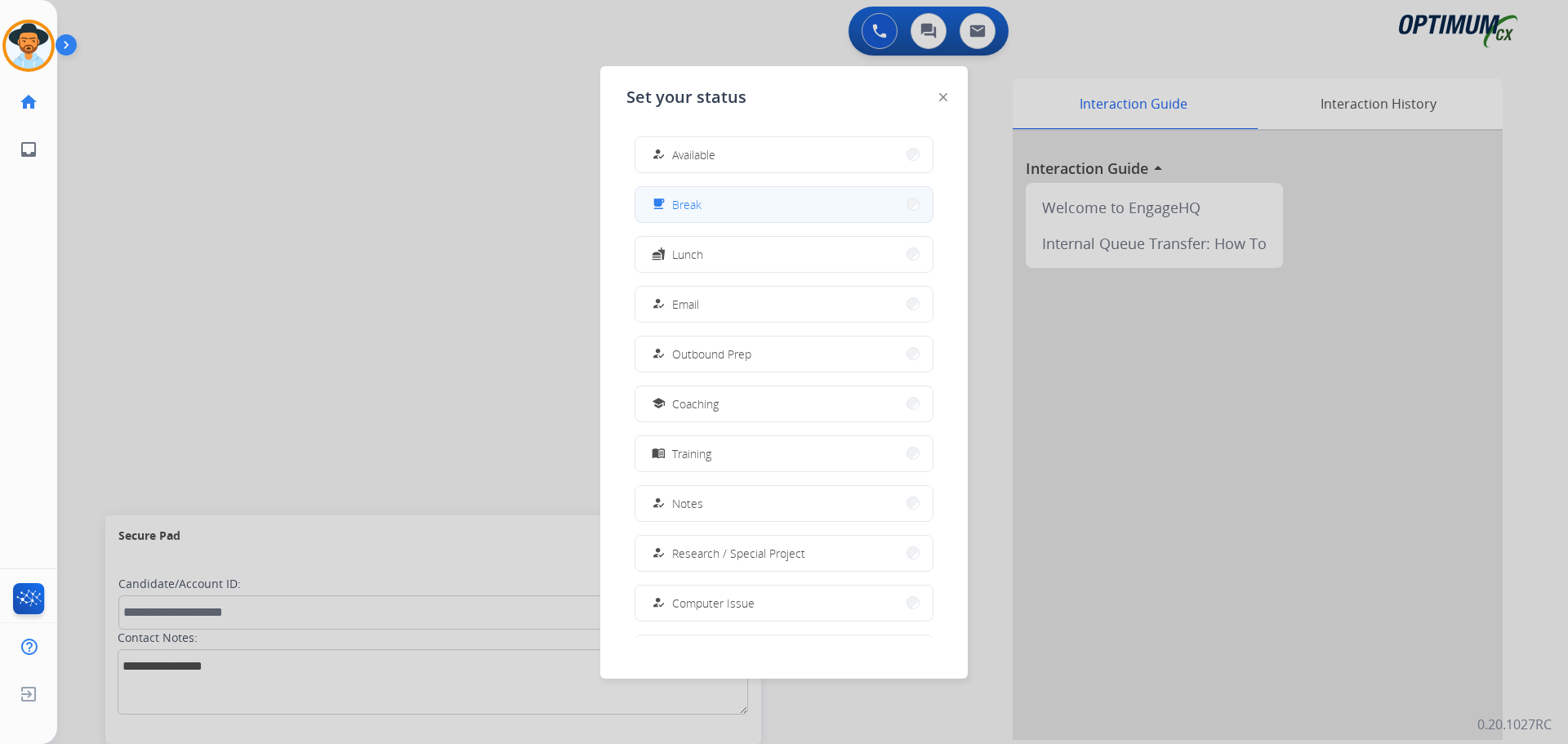
click at [691, 205] on span "Break" at bounding box center [686, 205] width 29 height 18
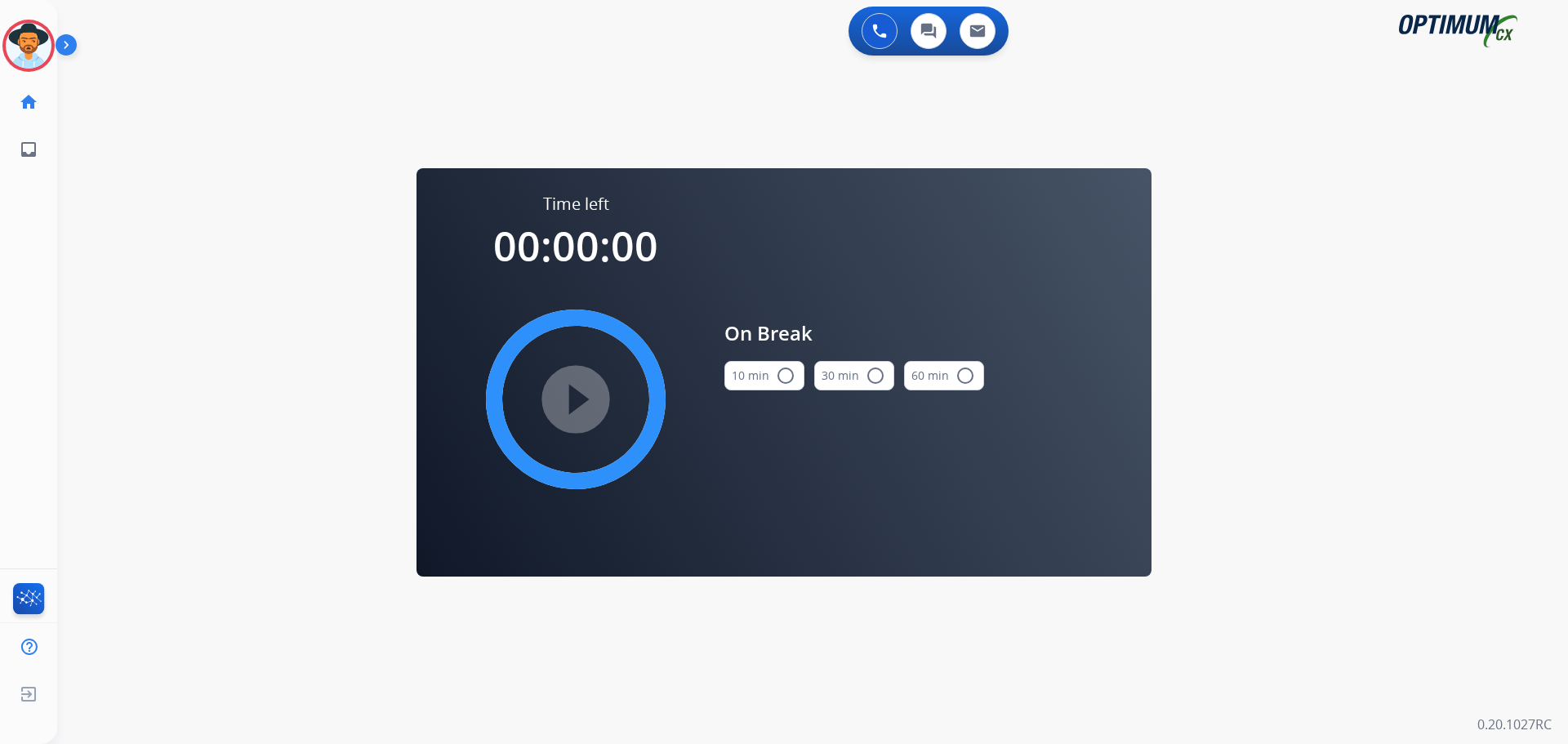
click at [778, 376] on mat-icon "radio_button_unchecked" at bounding box center [785, 376] width 20 height 20
click at [566, 404] on mat-icon "play_circle_filled" at bounding box center [576, 399] width 20 height 20
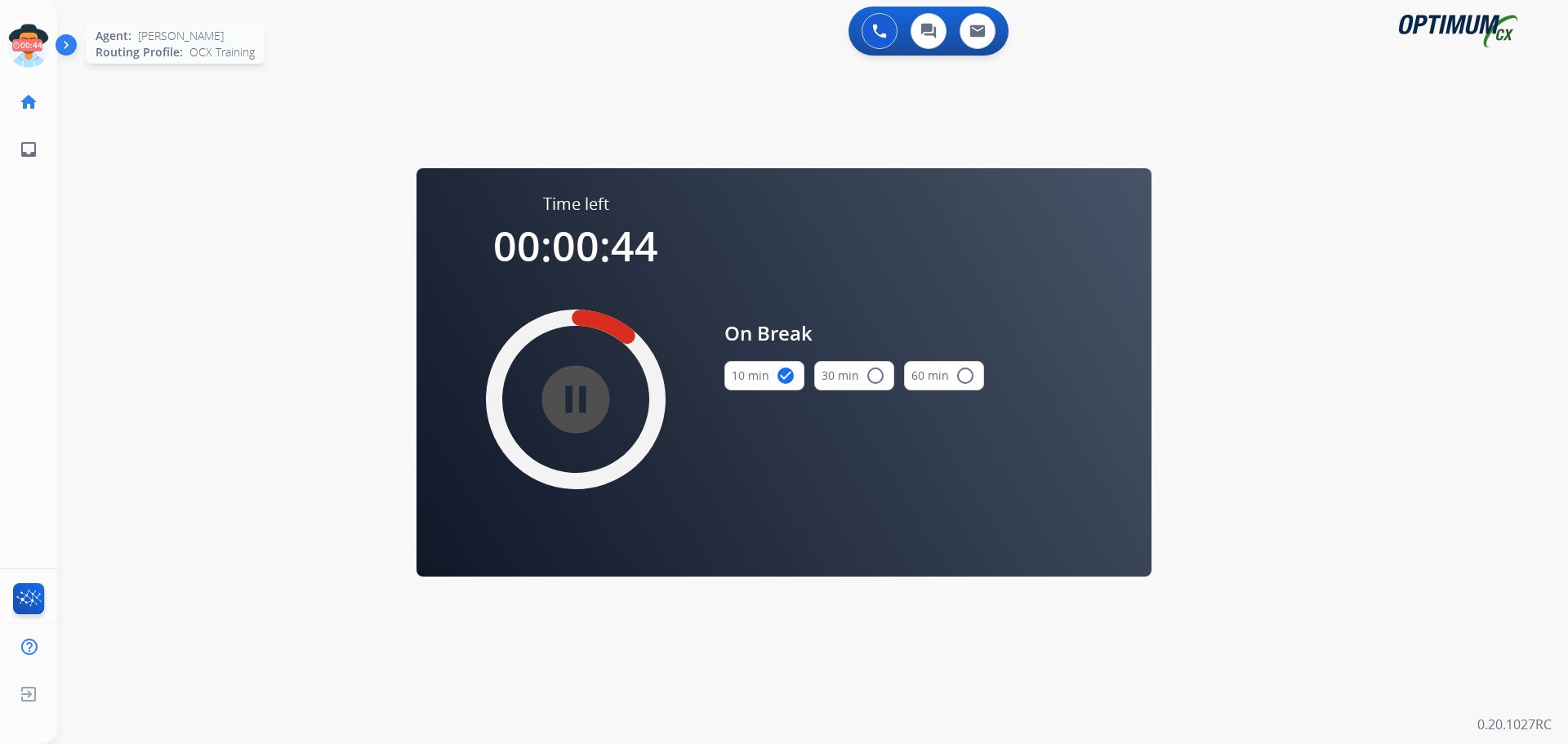
click at [29, 49] on icon at bounding box center [29, 46] width 53 height 53
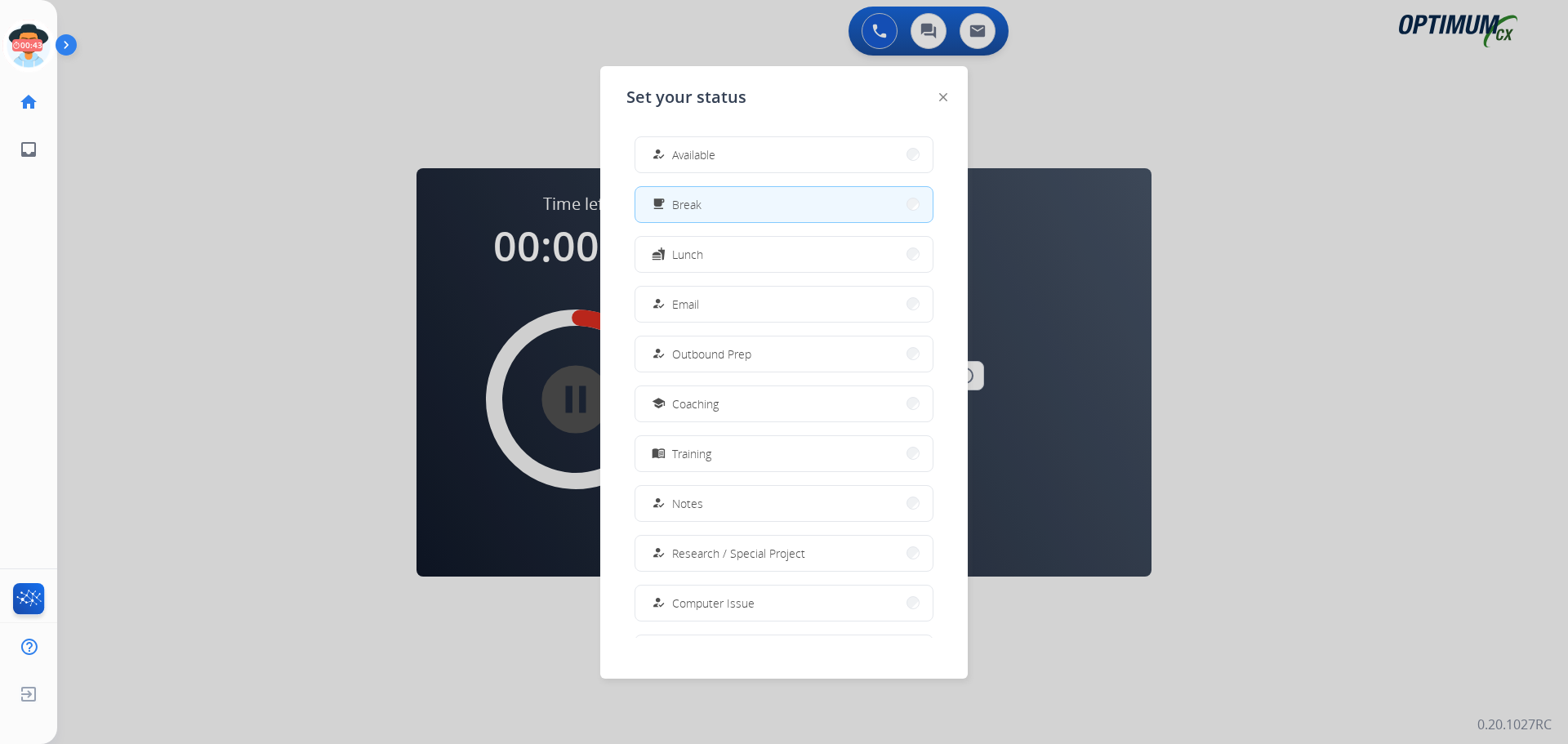
click at [173, 230] on div at bounding box center [784, 372] width 1568 height 744
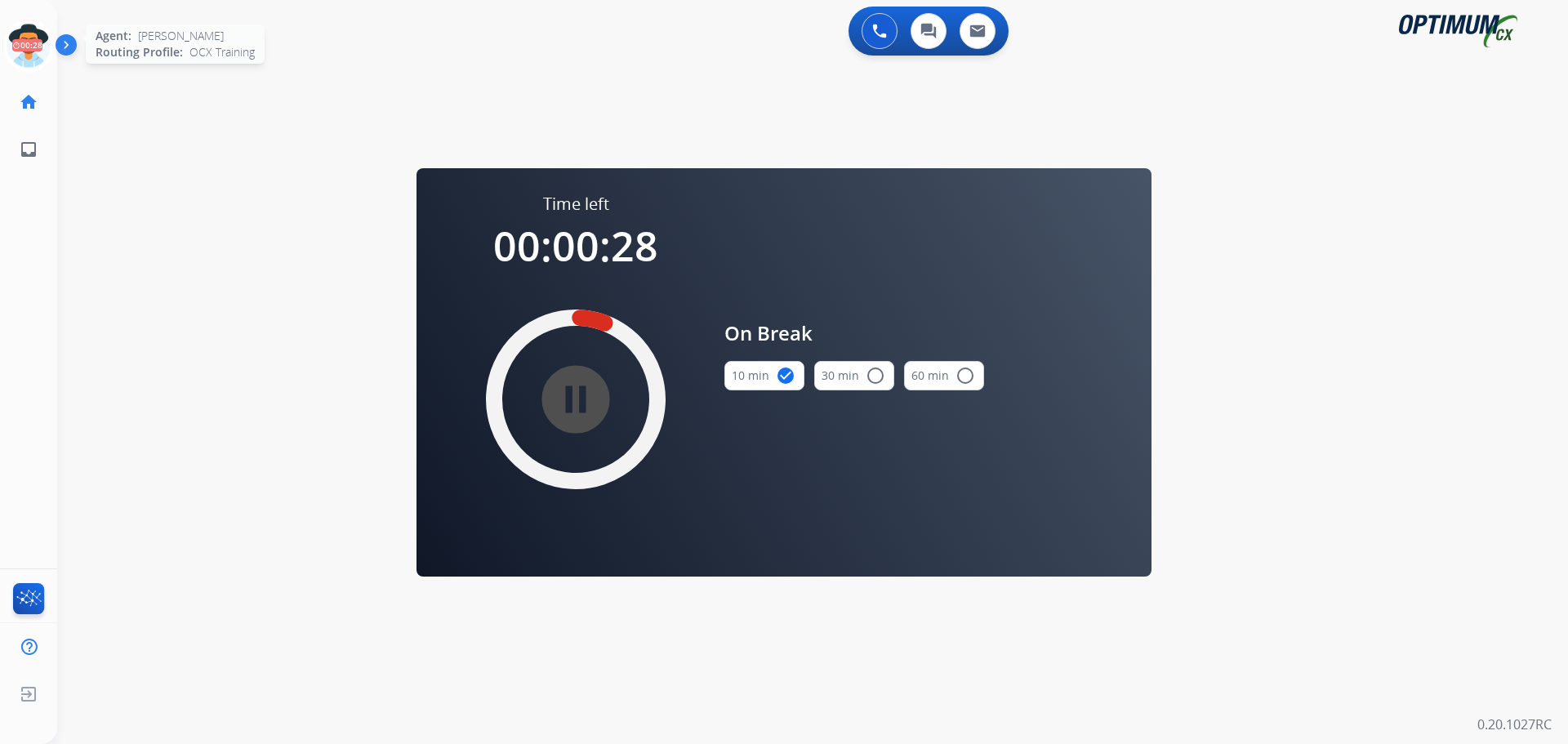
click at [18, 44] on icon at bounding box center [29, 46] width 53 height 53
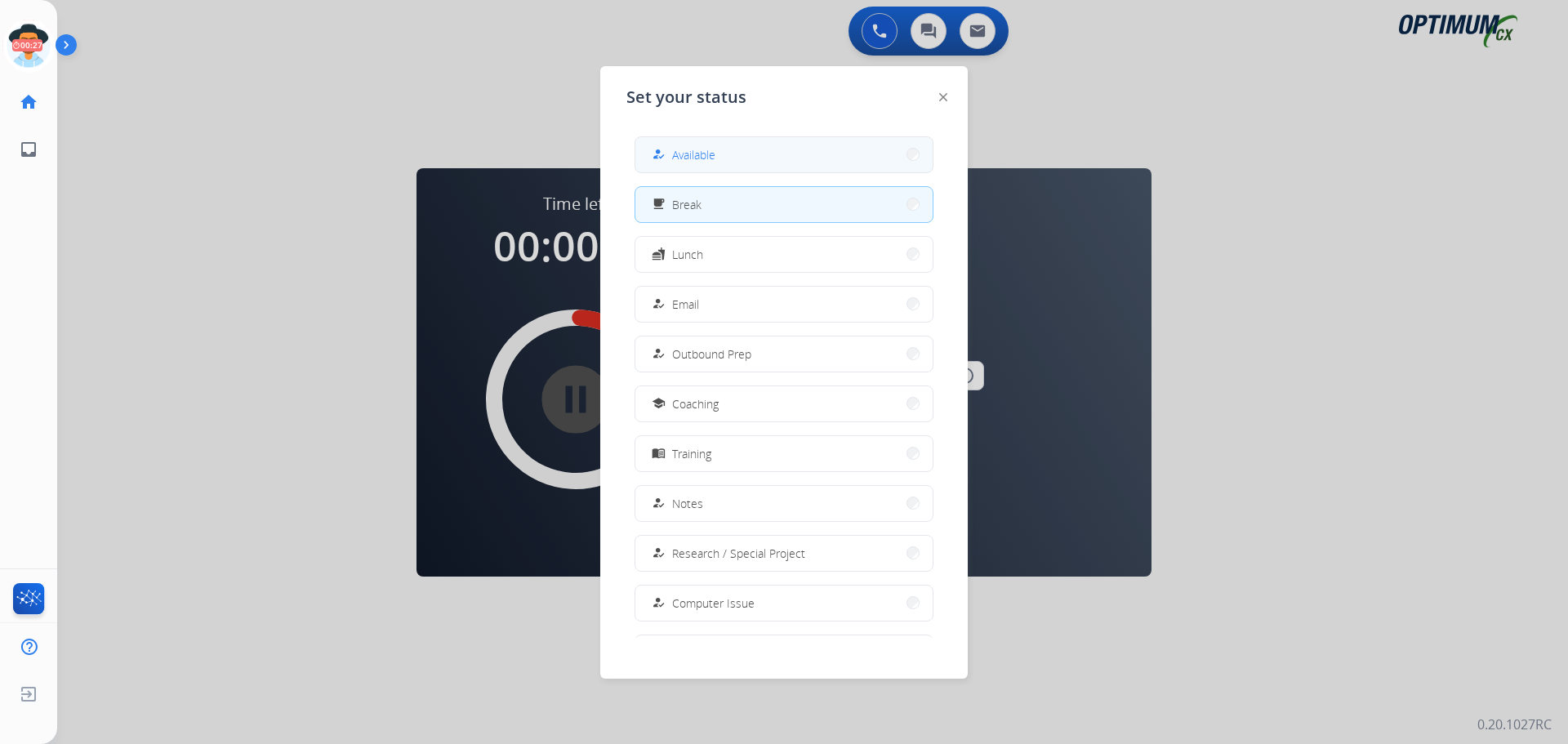
click at [751, 160] on button "how_to_reg Available" at bounding box center [784, 154] width 297 height 35
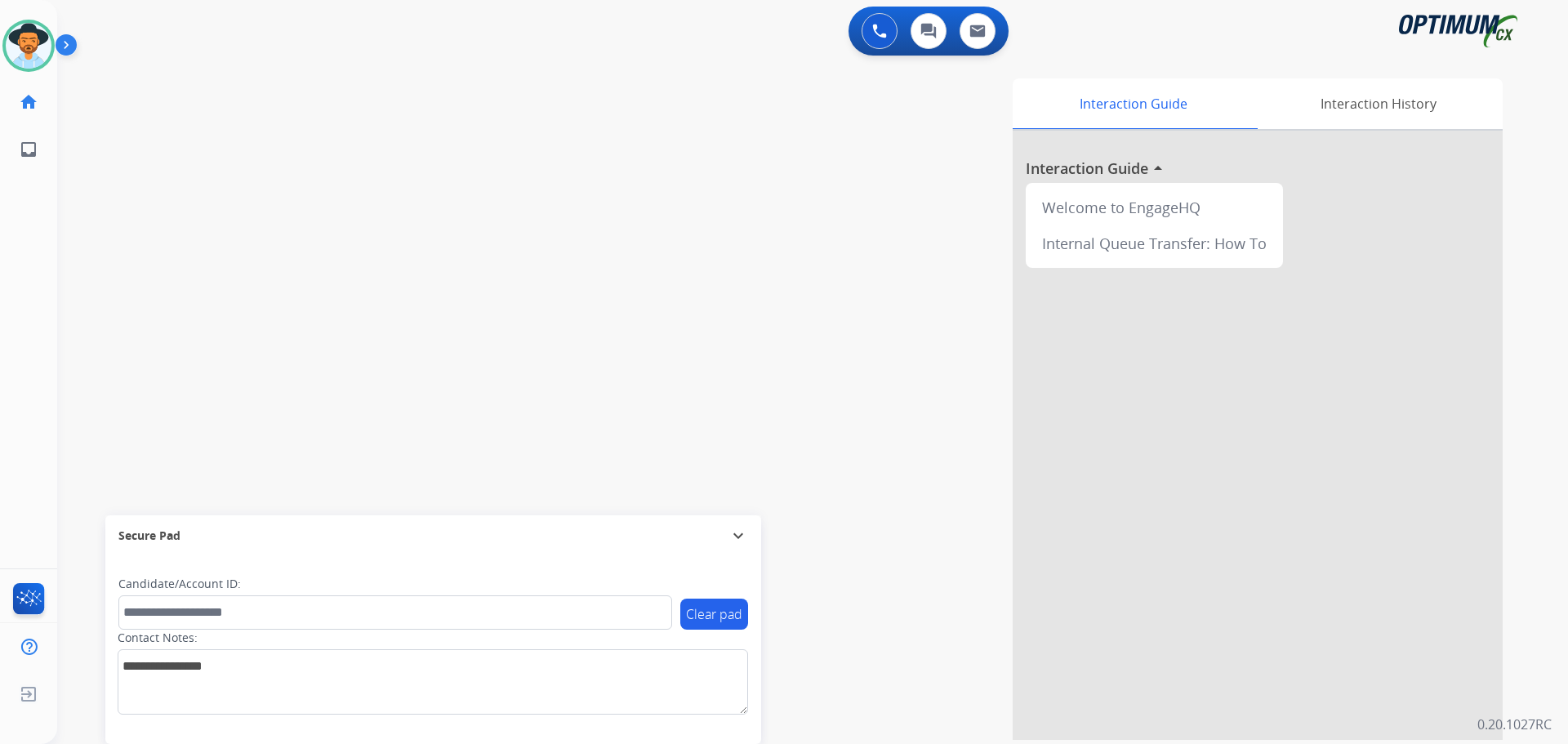
click at [994, 530] on div "Interaction Guide Interaction History Interaction Guide arrow_drop_up Welcome t…" at bounding box center [1021, 408] width 962 height 661
click at [600, 292] on div "Interaction Guide Interaction History Interaction Guide arrow_drop_up Welcome t…" at bounding box center [1021, 408] width 962 height 661
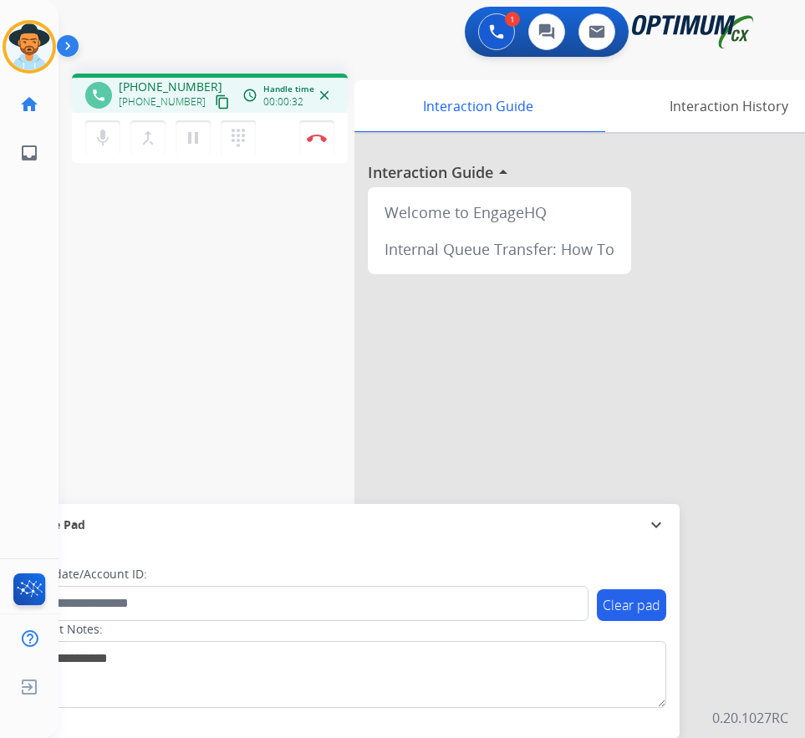
click at [362, 40] on div "1 Voice Interactions 0 Chat Interactions 0 Email Interactions" at bounding box center [418, 34] width 693 height 54
click at [181, 82] on span "+18625764892" at bounding box center [171, 87] width 104 height 17
copy span "18625764892"
click at [187, 143] on mat-icon "pause" at bounding box center [193, 138] width 20 height 20
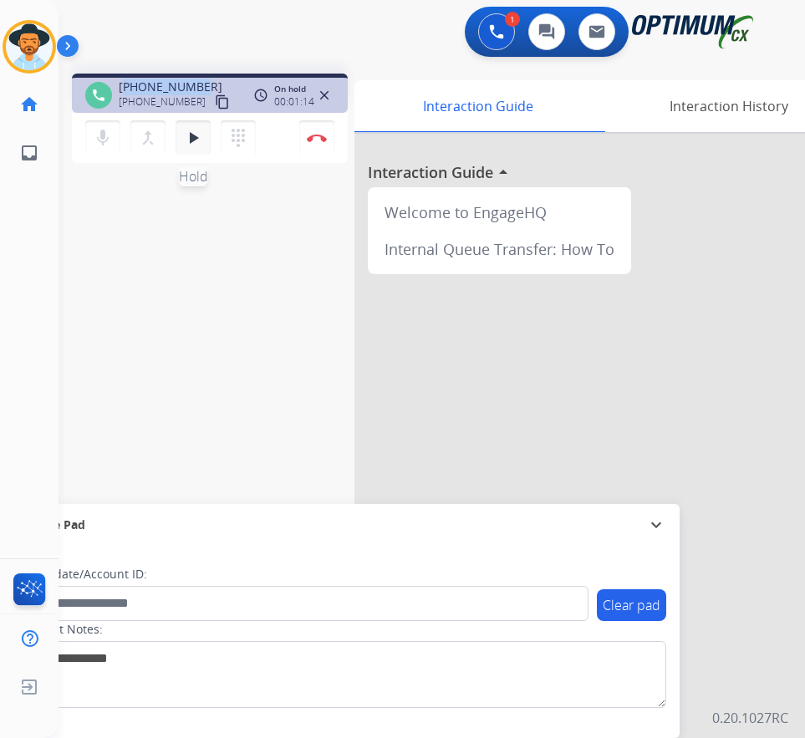
click at [199, 146] on mat-icon "play_arrow" at bounding box center [193, 138] width 20 height 20
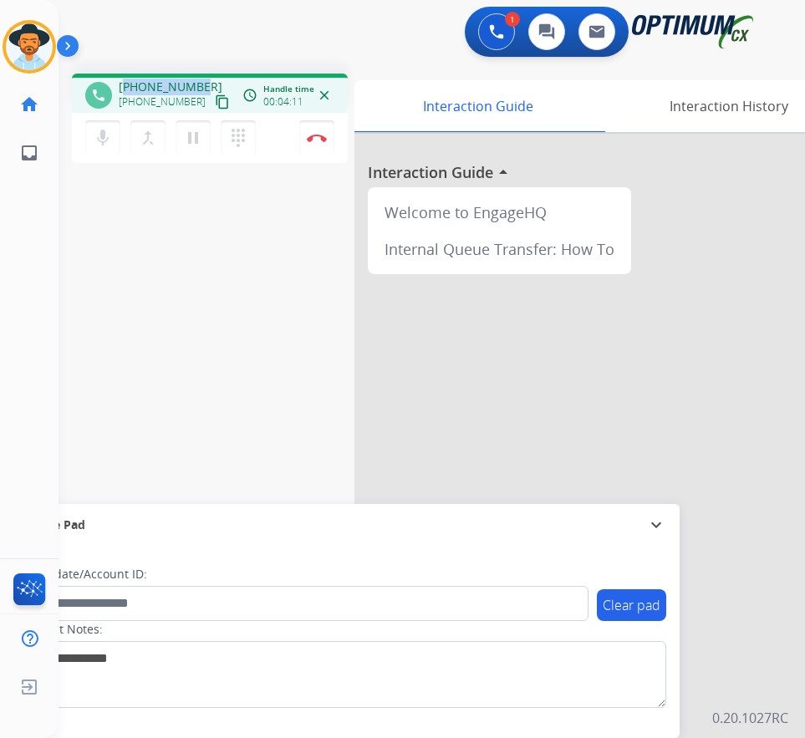
click at [166, 84] on span "+18625764892" at bounding box center [171, 87] width 104 height 17
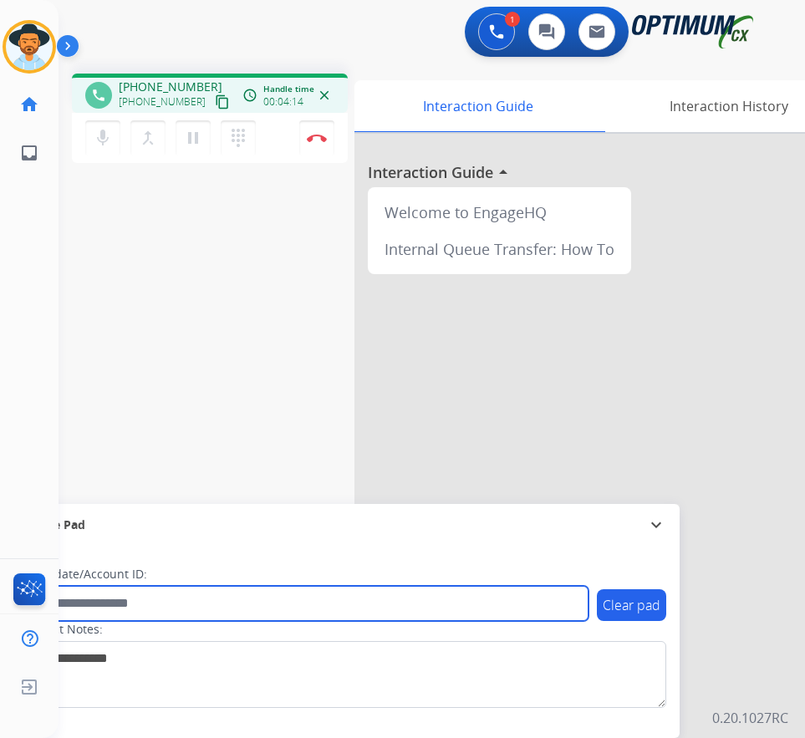
click at [184, 611] on input "text" at bounding box center [305, 603] width 567 height 35
paste input "**********"
type input "**********"
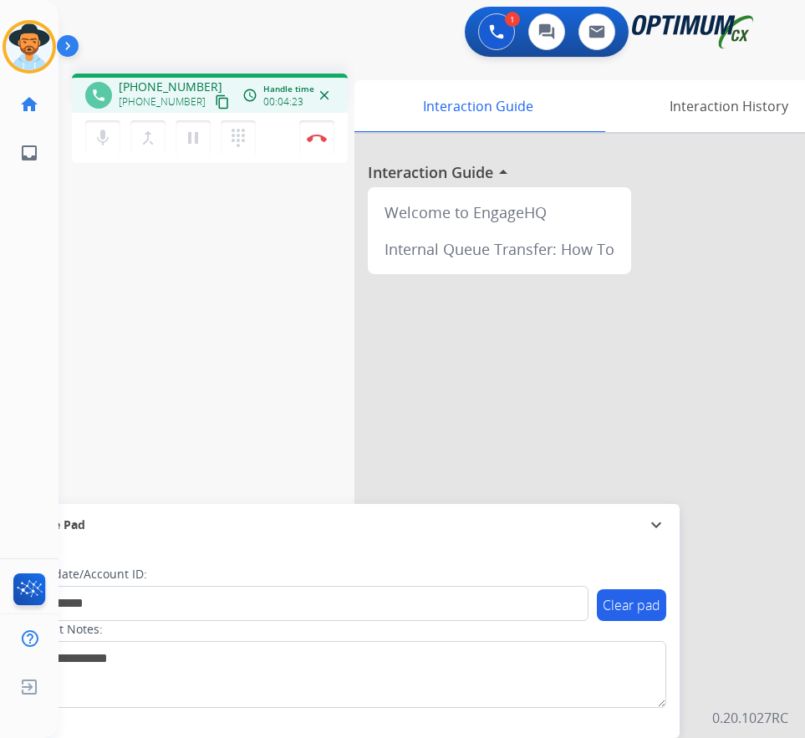
click at [229, 338] on div "**********" at bounding box center [412, 408] width 707 height 697
click at [319, 134] on img at bounding box center [317, 138] width 20 height 8
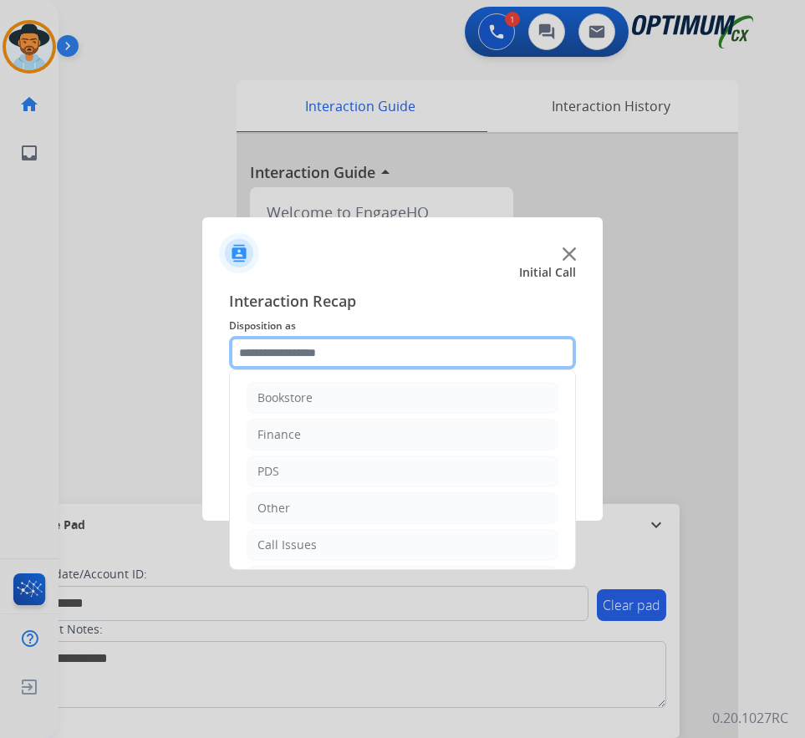
click at [369, 354] on input "text" at bounding box center [402, 352] width 347 height 33
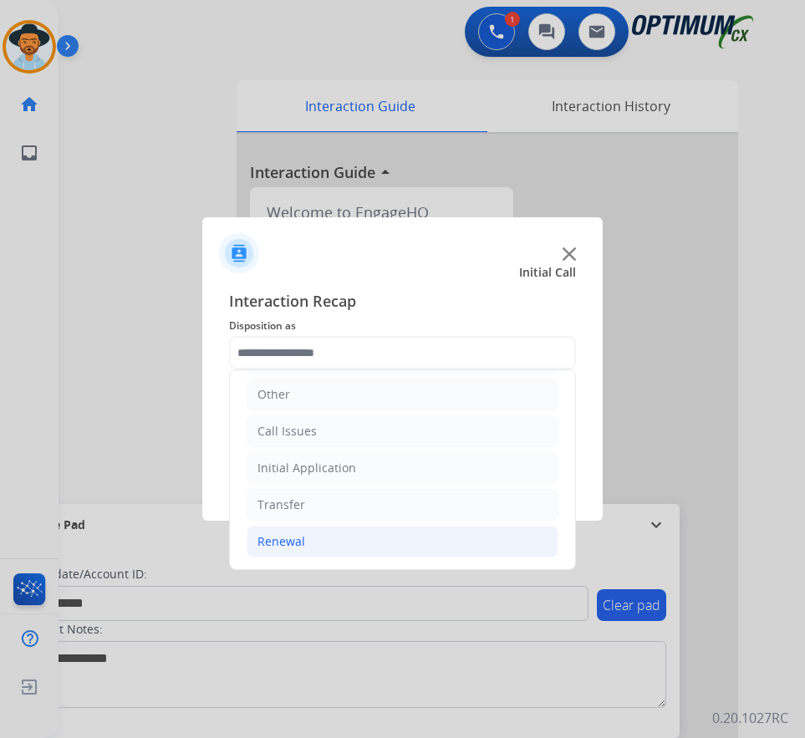
click at [280, 554] on li "Renewal" at bounding box center [403, 542] width 312 height 32
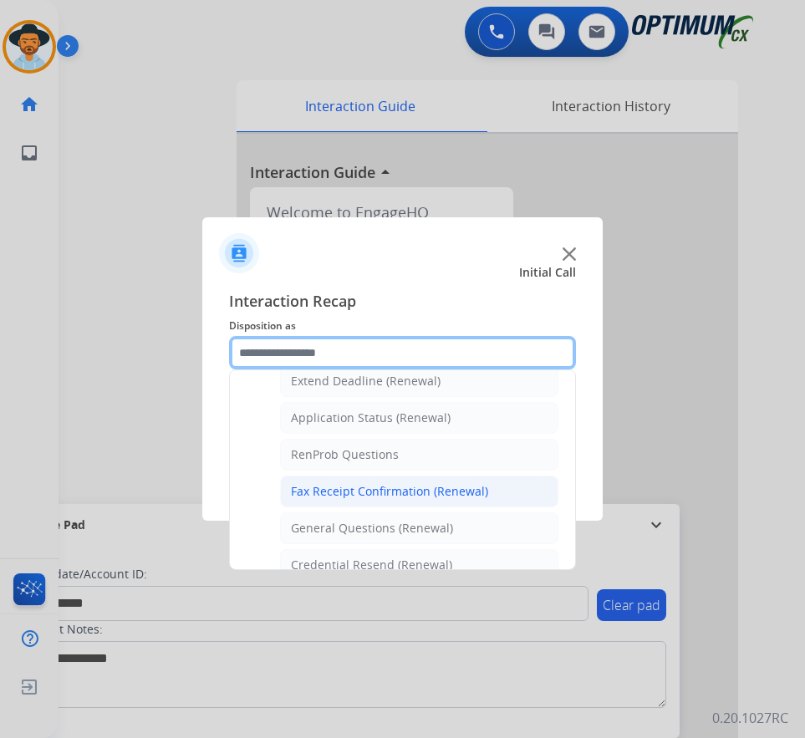
scroll to position [448, 0]
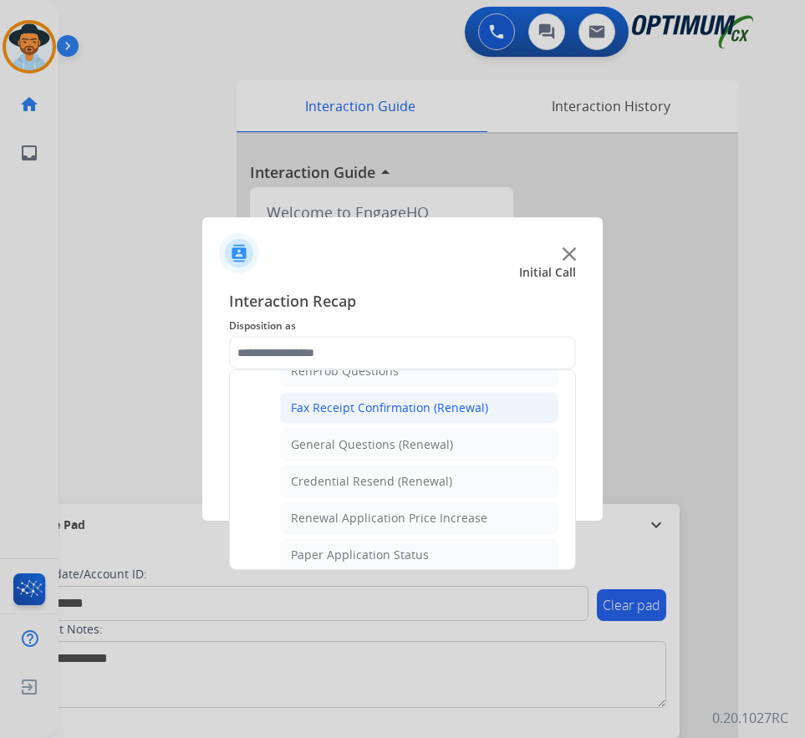
click at [330, 480] on div "Credential Resend (Renewal)" at bounding box center [371, 481] width 161 height 17
type input "**********"
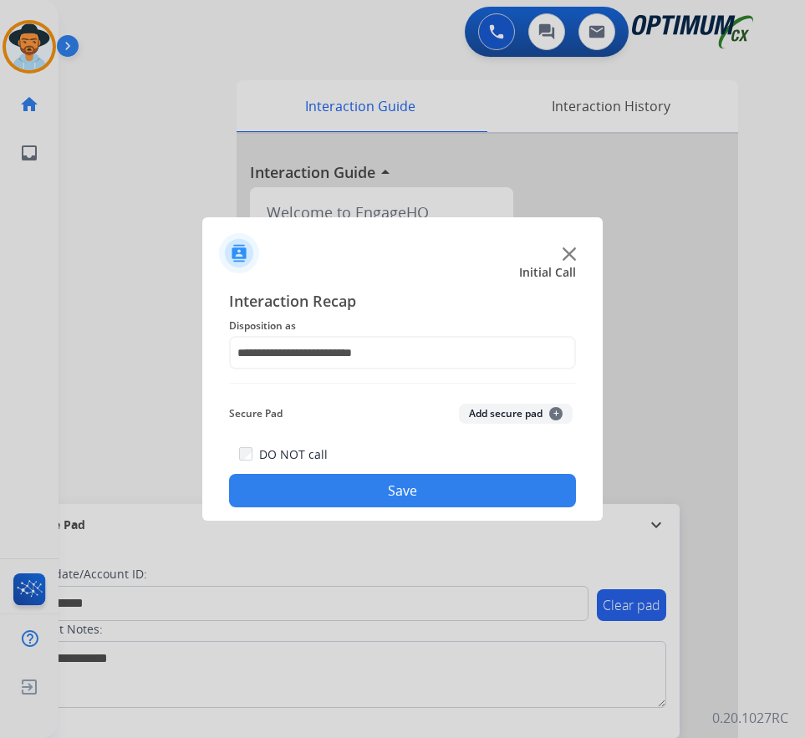
click at [337, 481] on button "Save" at bounding box center [402, 490] width 347 height 33
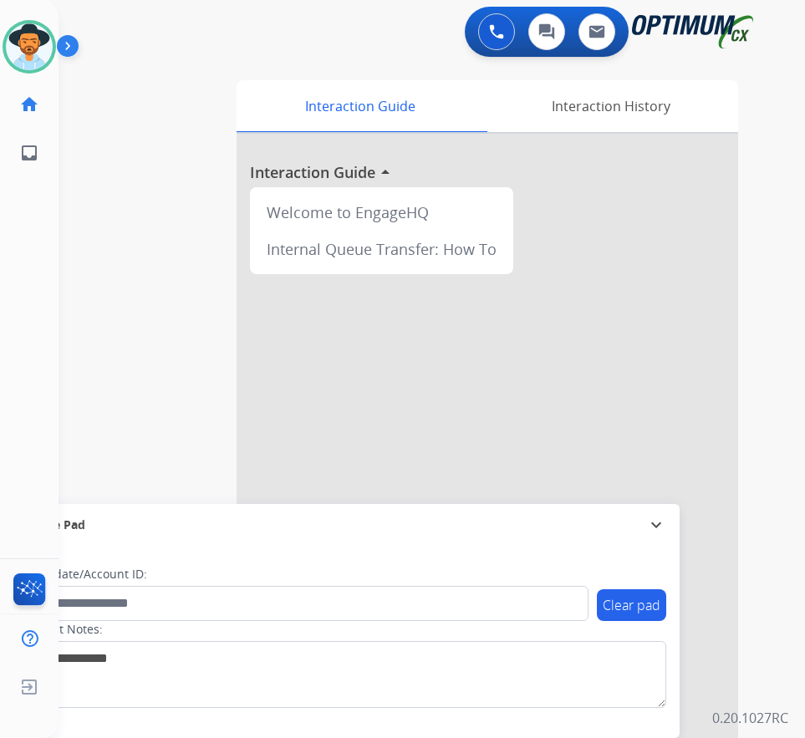
scroll to position [19, 0]
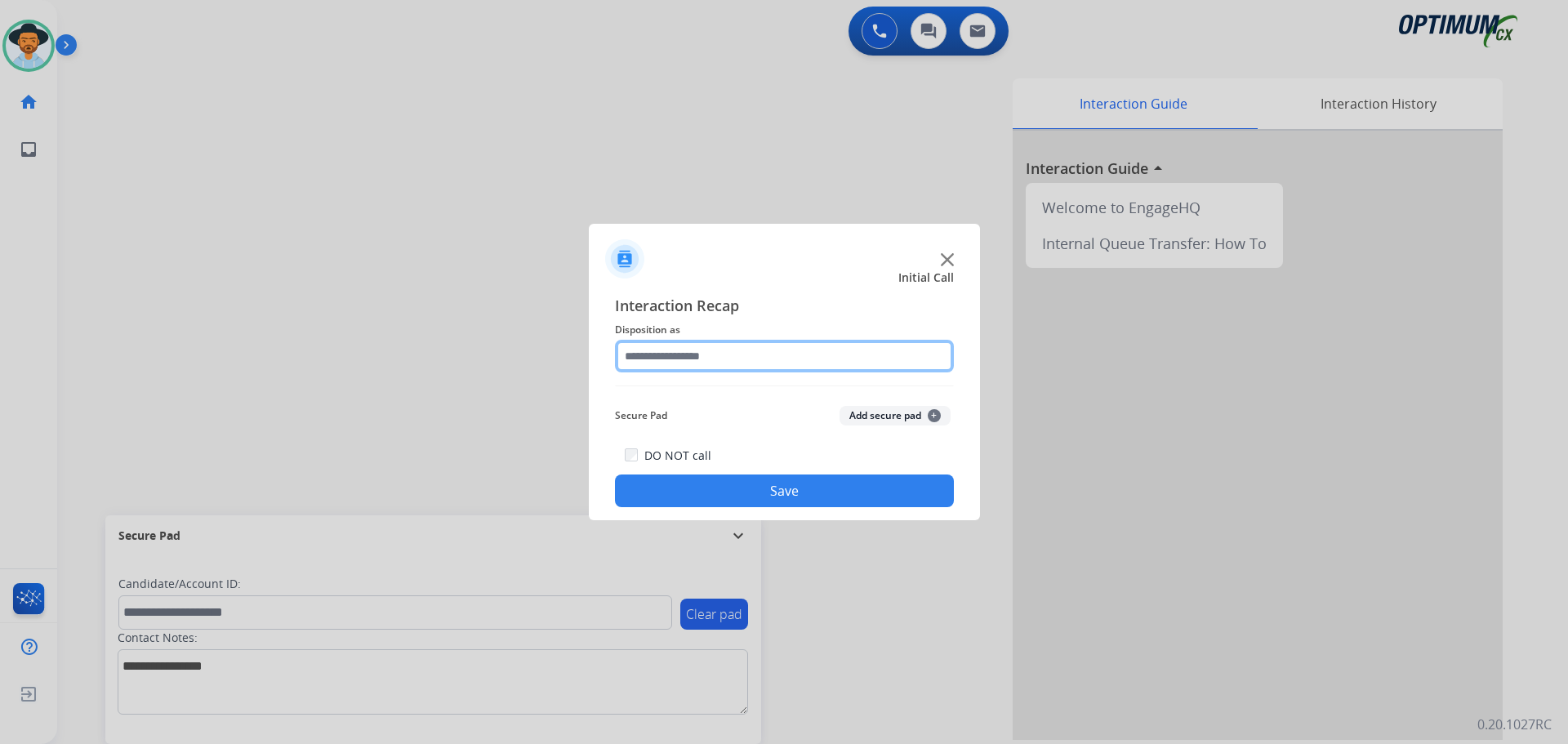
click at [752, 359] on input "text" at bounding box center [784, 355] width 339 height 32
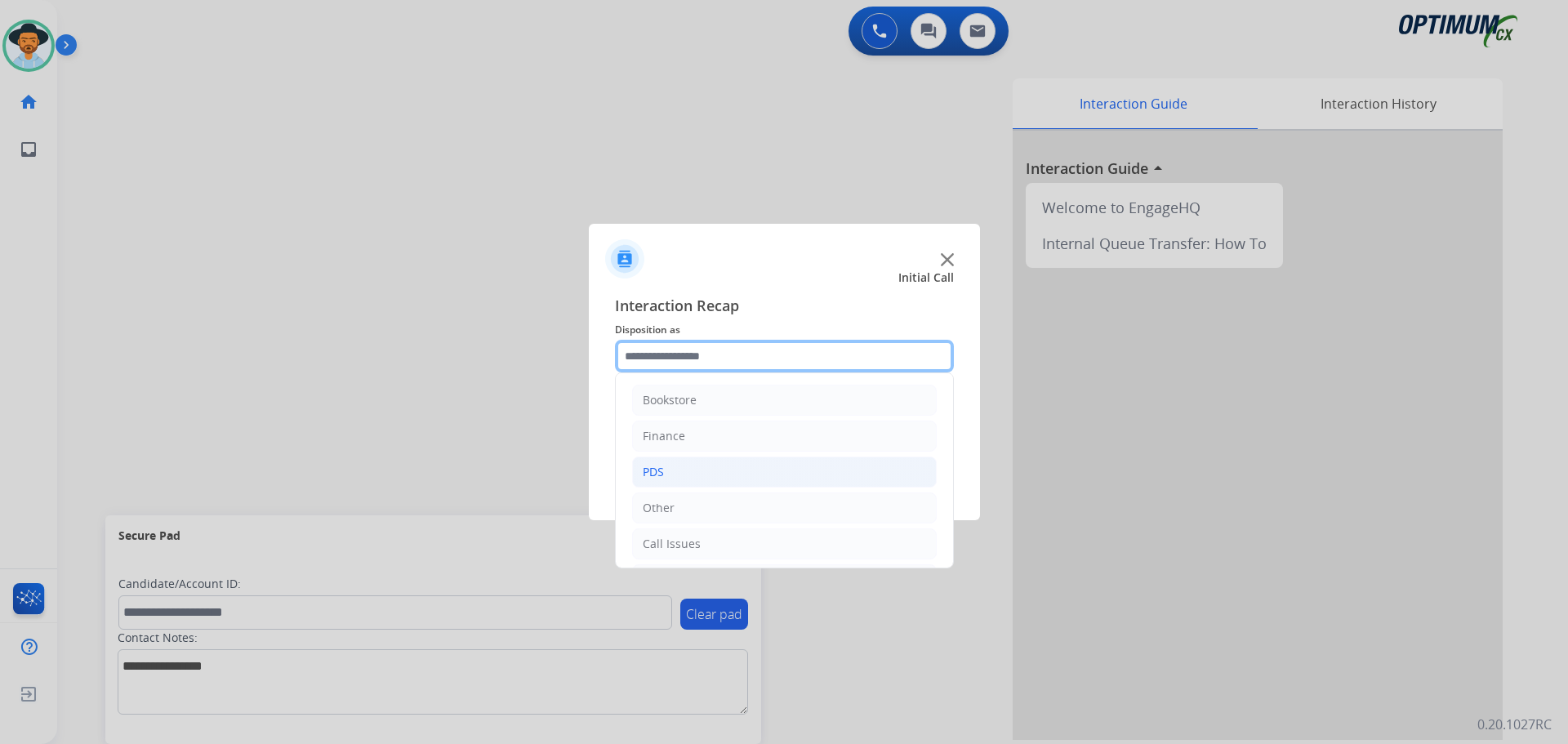
scroll to position [111, 0]
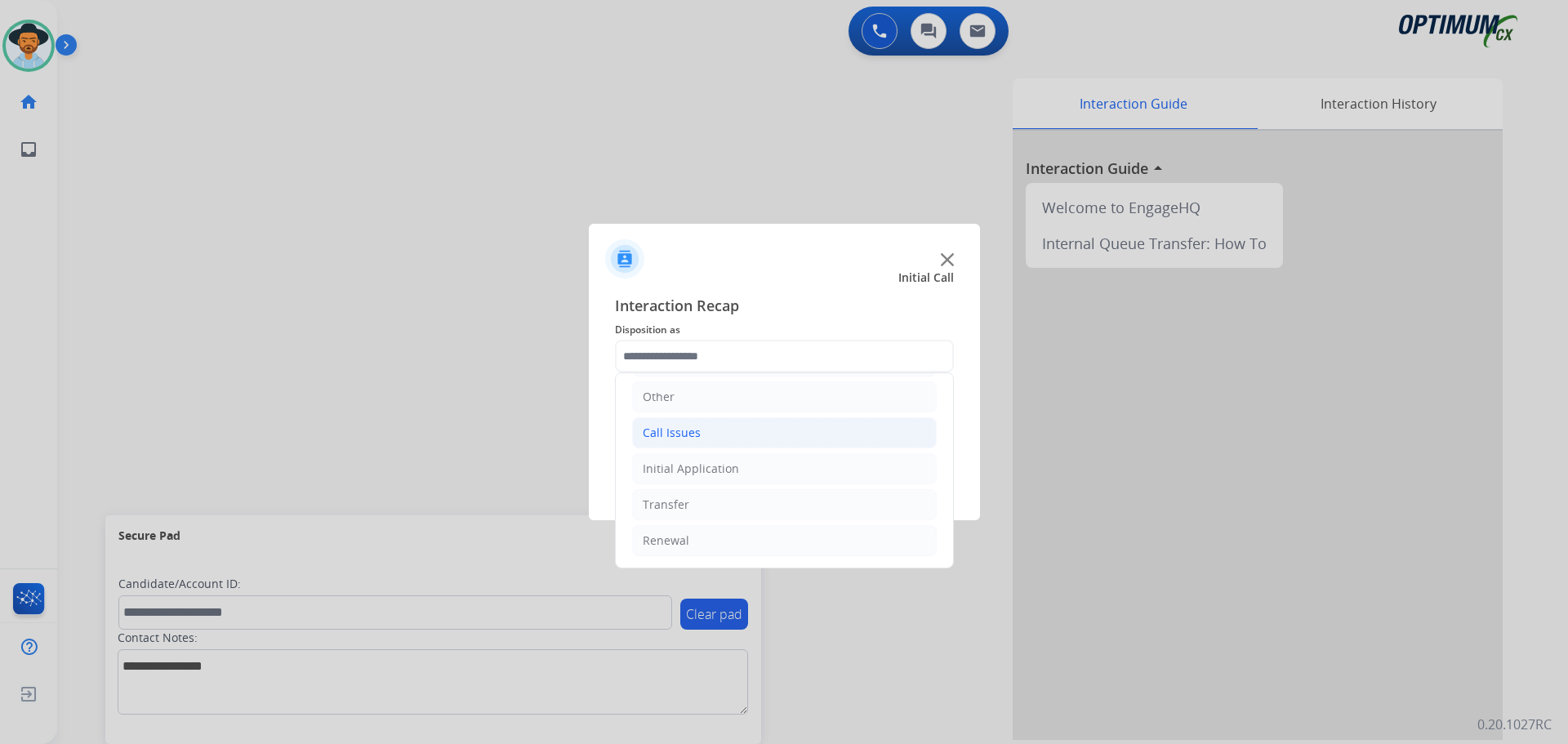
click at [708, 434] on li "Call Issues" at bounding box center [784, 433] width 305 height 31
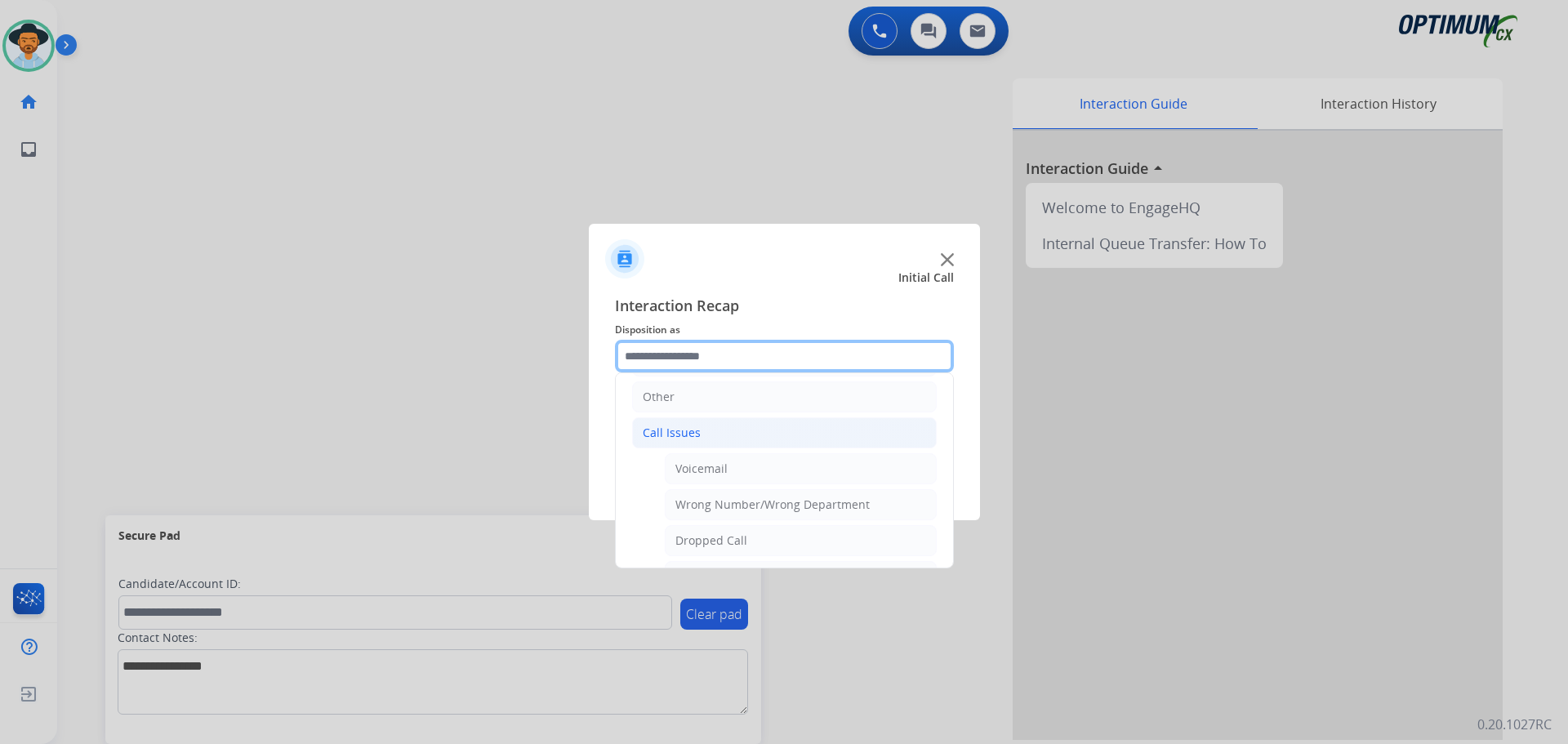
scroll to position [274, 0]
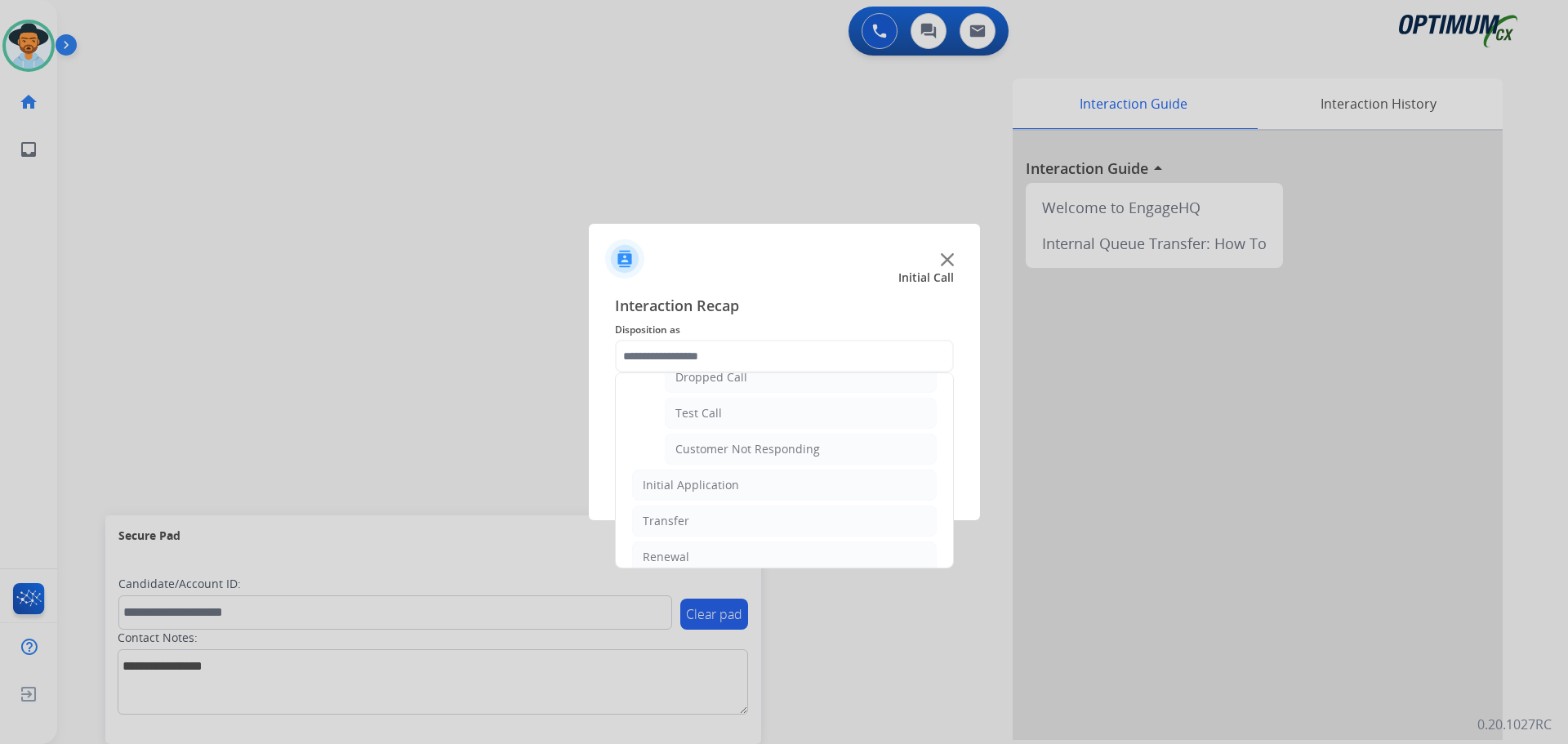
click at [710, 441] on div "Customer Not Responding" at bounding box center [748, 449] width 144 height 17
type input "**********"
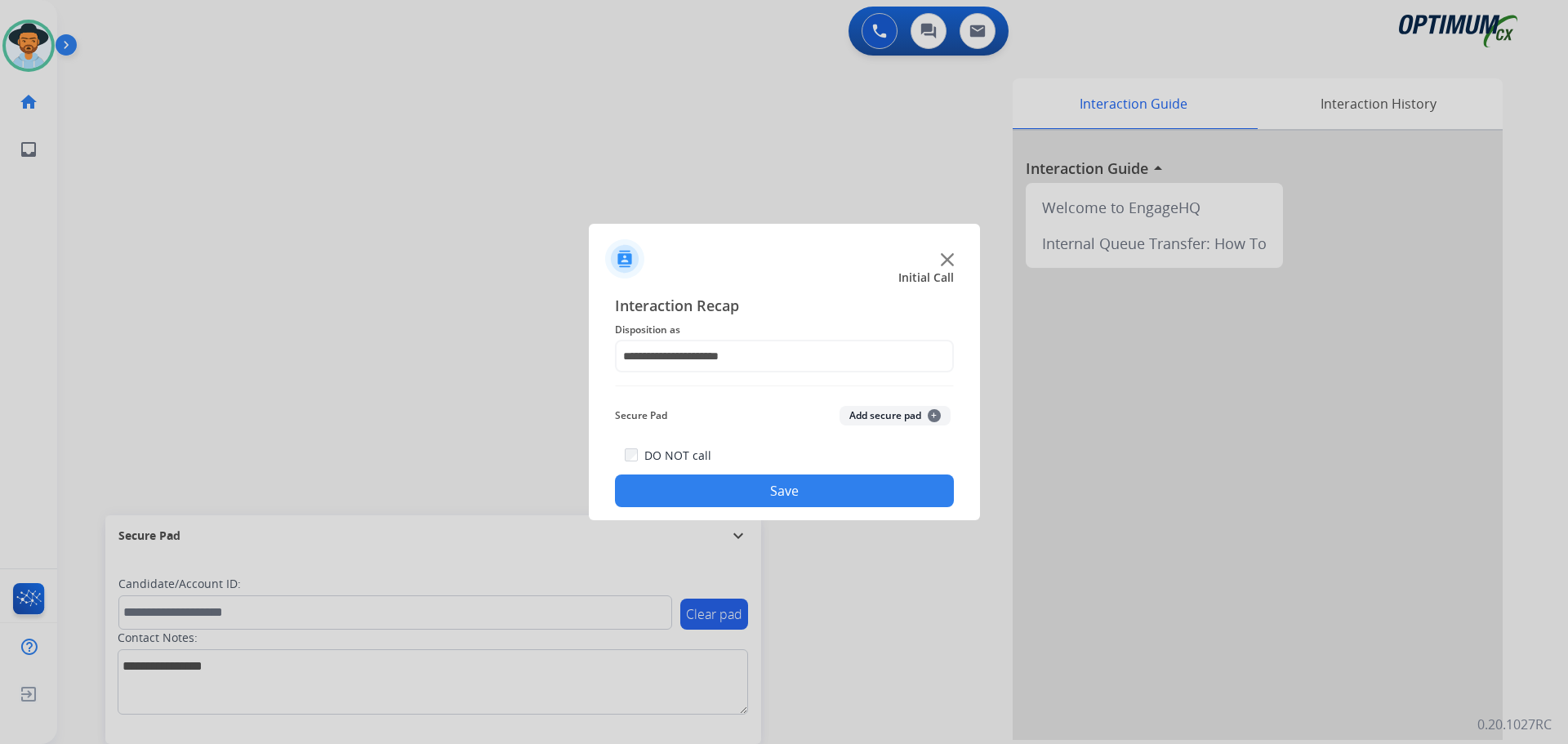
click at [704, 483] on button "Save" at bounding box center [784, 490] width 339 height 32
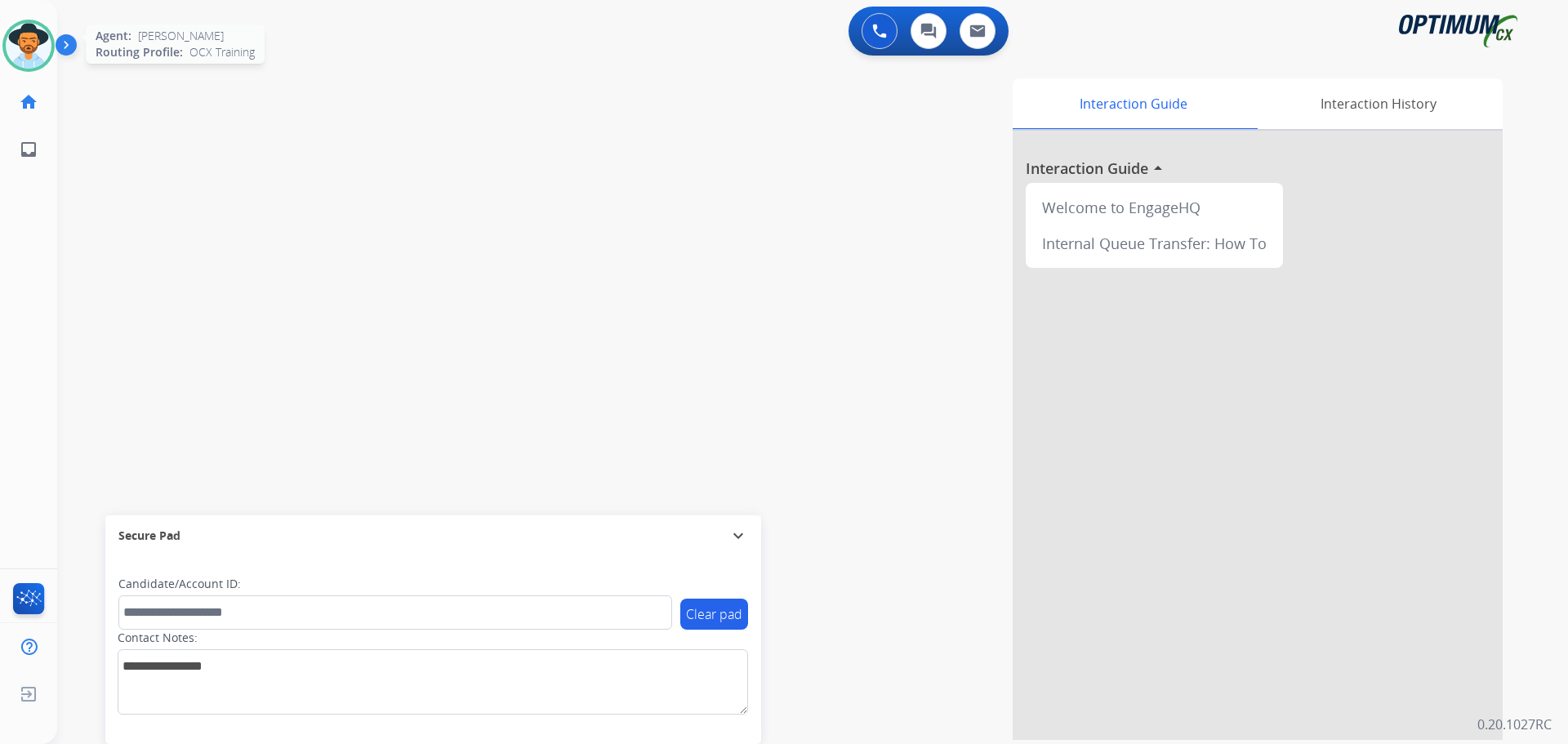
click at [42, 38] on img at bounding box center [28, 45] width 46 height 46
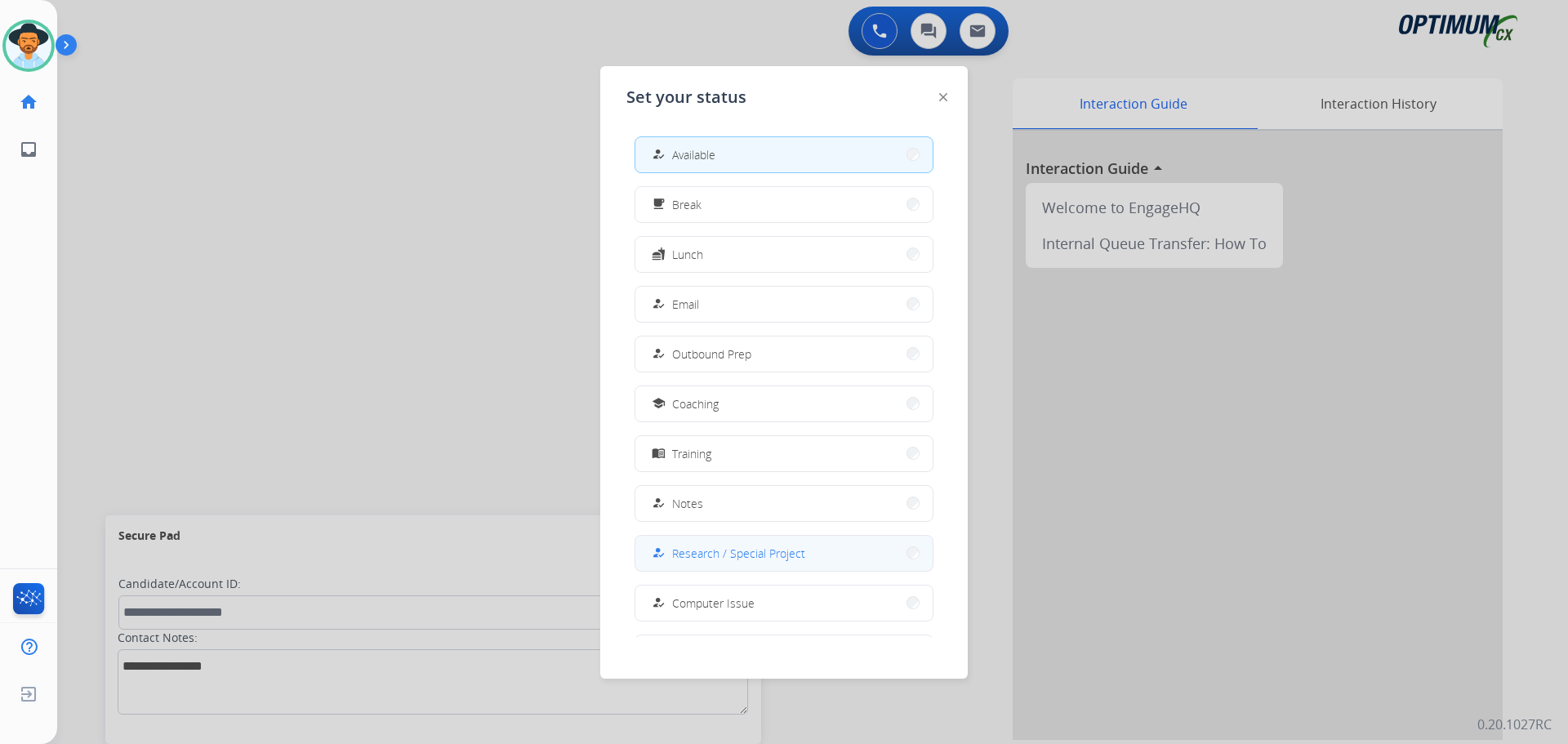
scroll to position [154, 0]
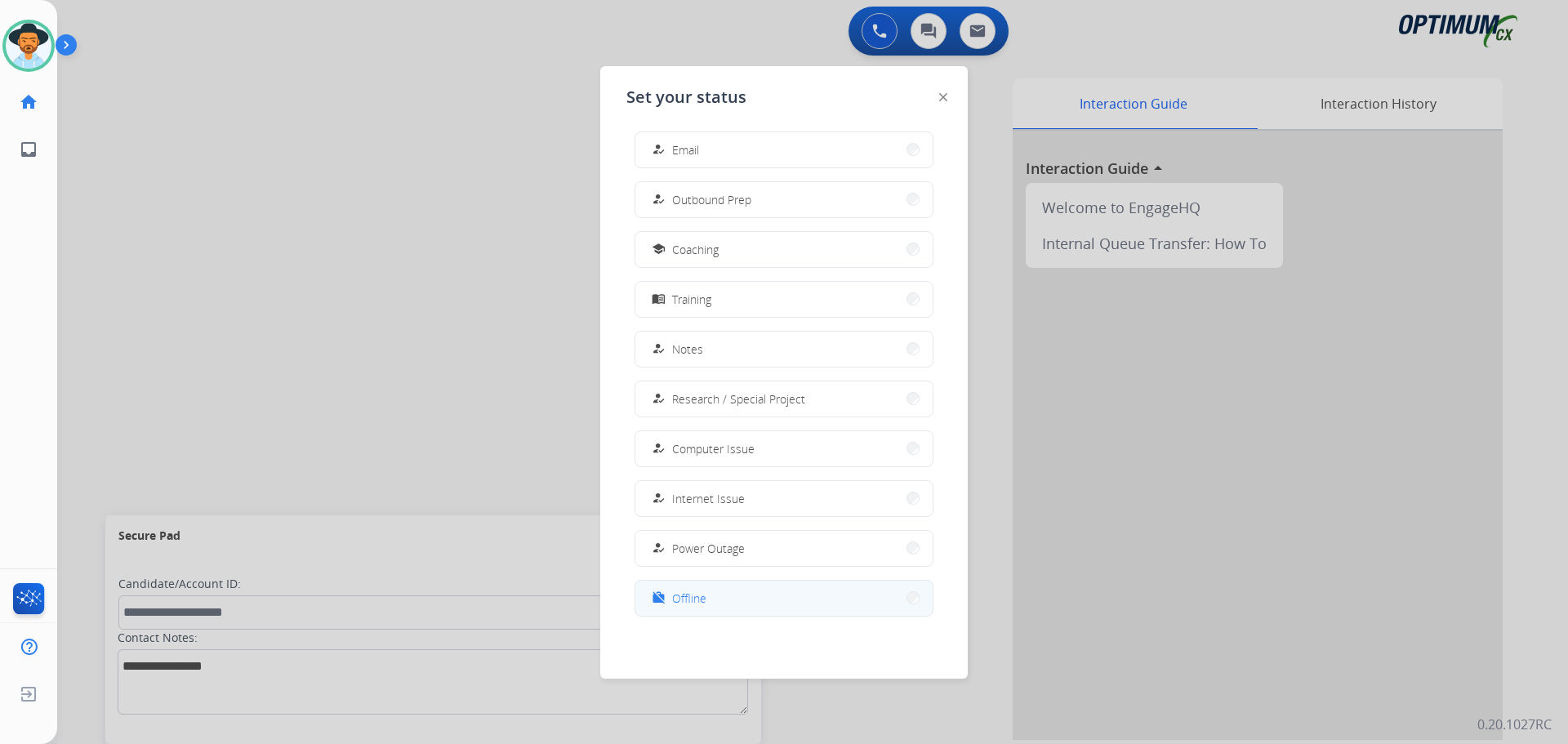
click at [780, 591] on button "work_off Offline" at bounding box center [784, 599] width 297 height 35
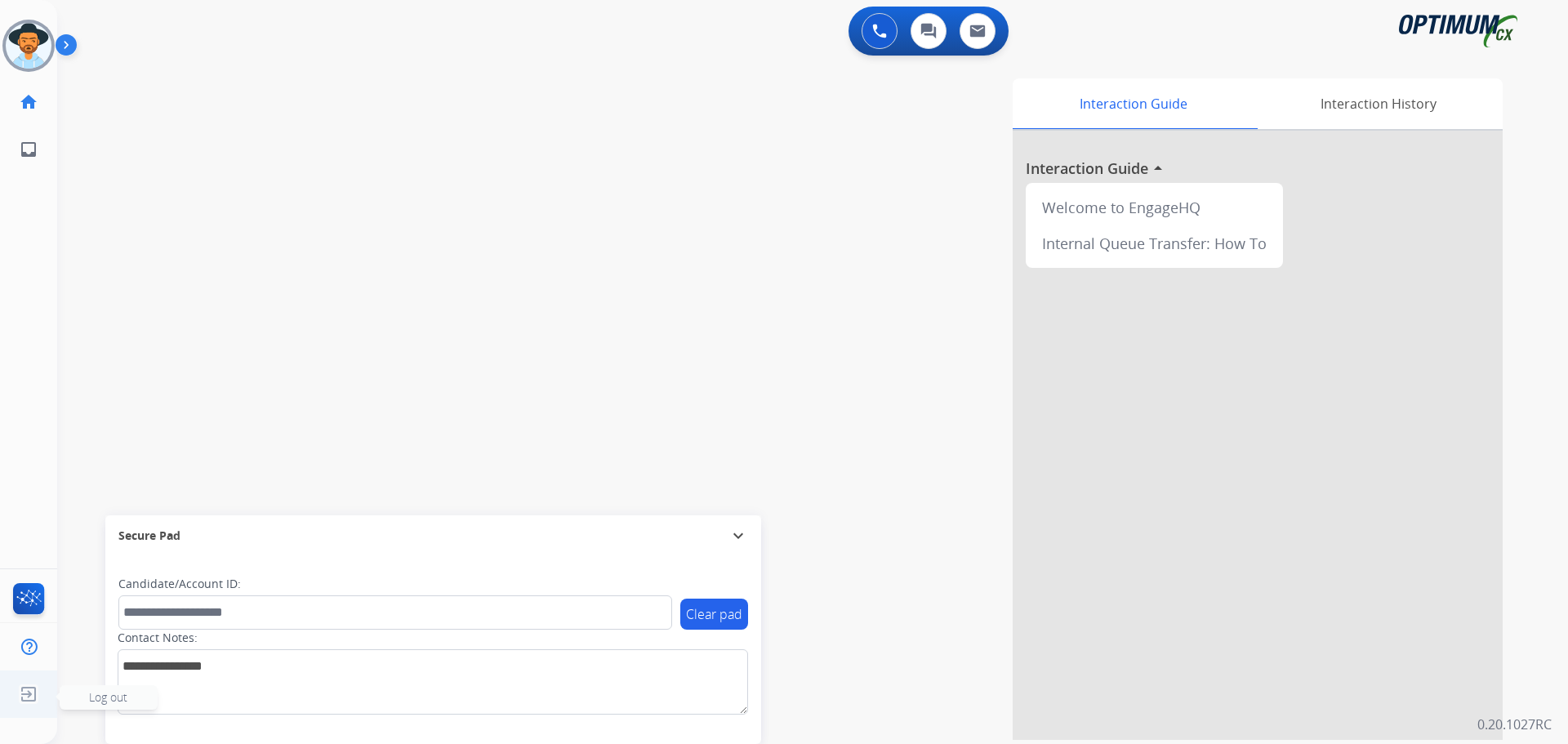
click at [22, 698] on img at bounding box center [28, 694] width 29 height 31
